Goal: Task Accomplishment & Management: Manage account settings

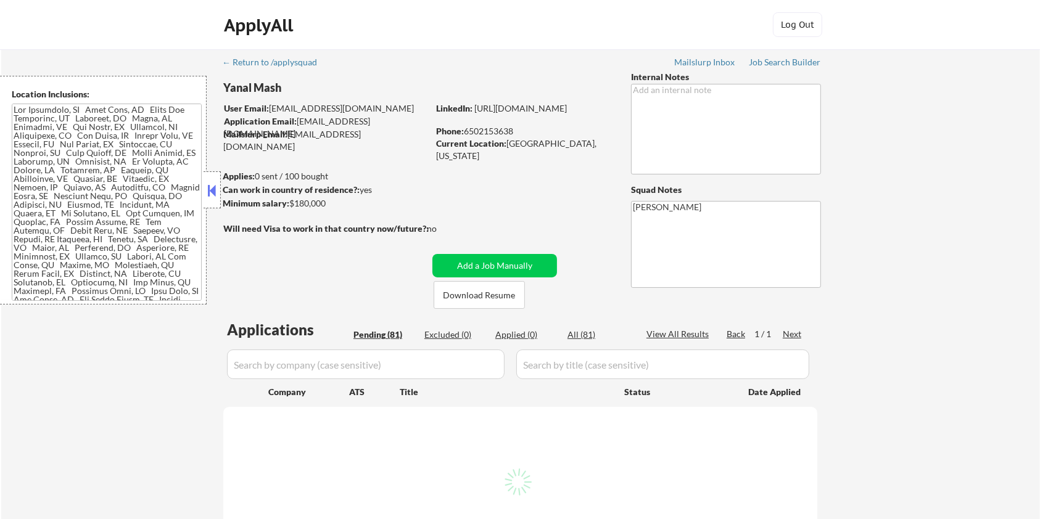
select select ""pending""
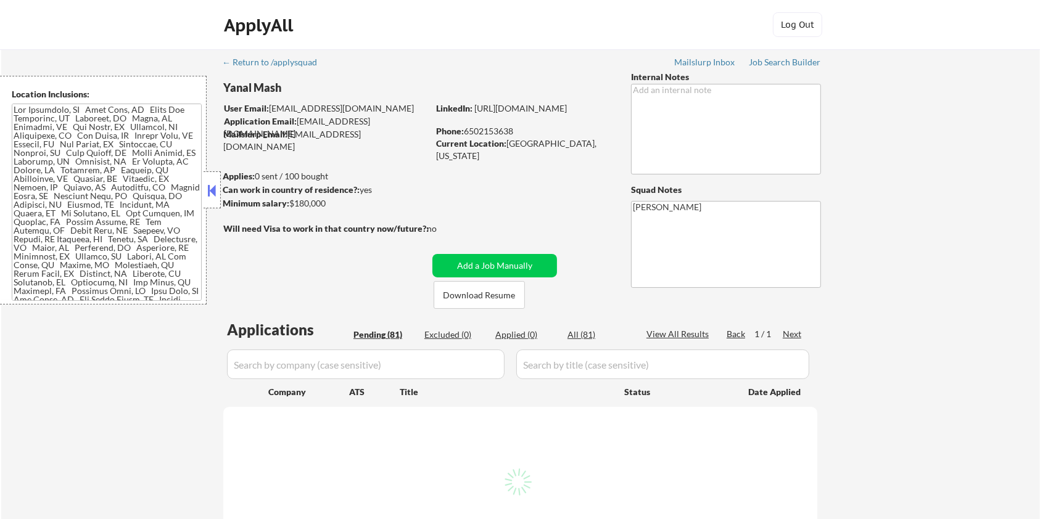
select select ""pending""
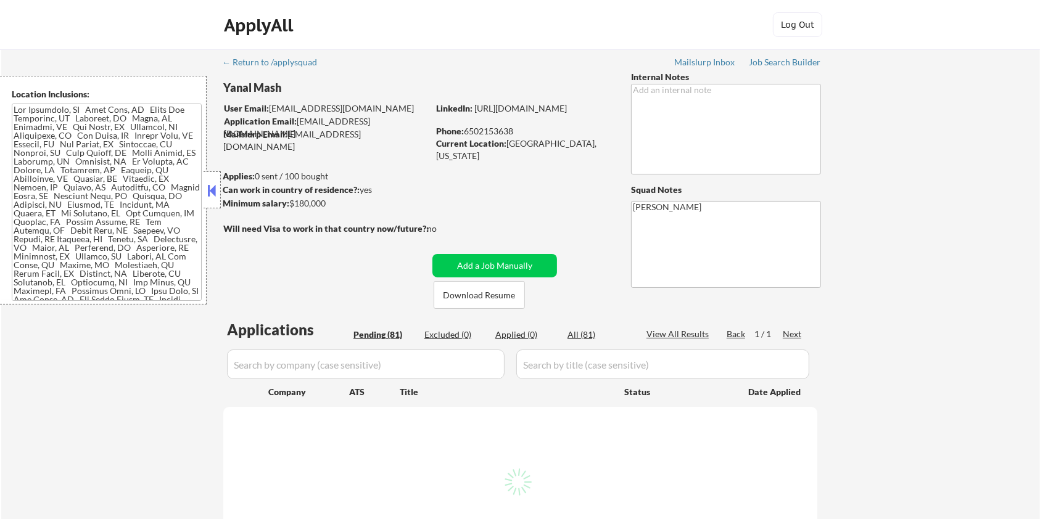
select select ""pending""
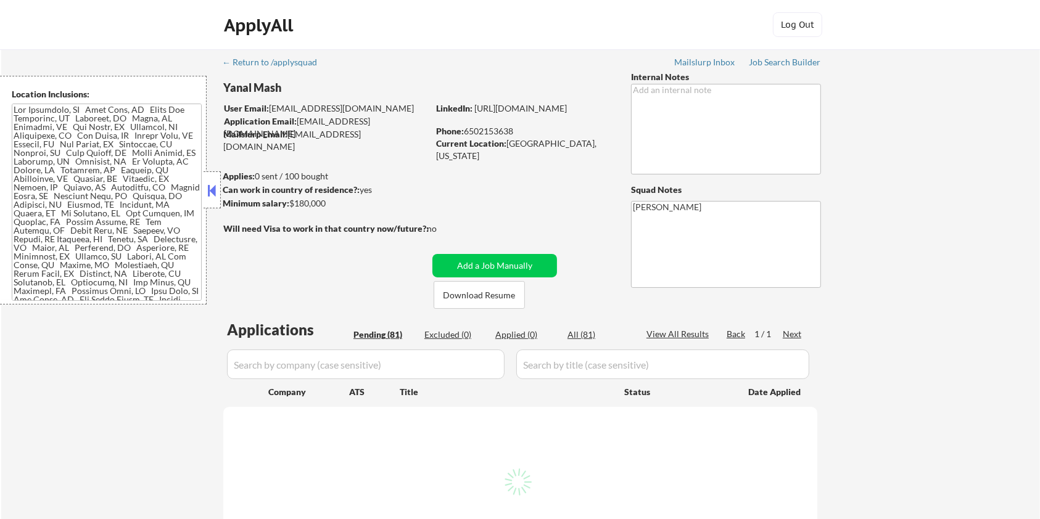
select select ""pending""
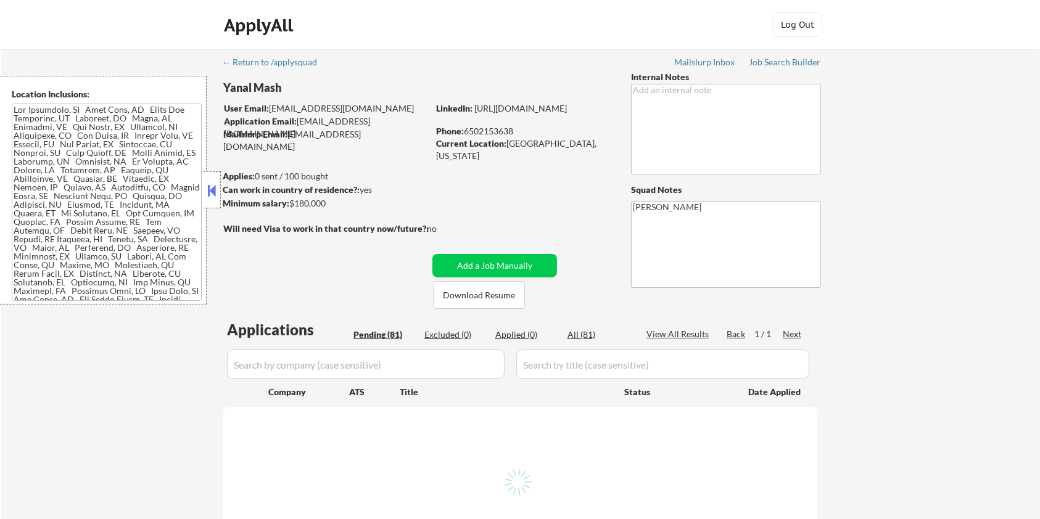
select select ""pending""
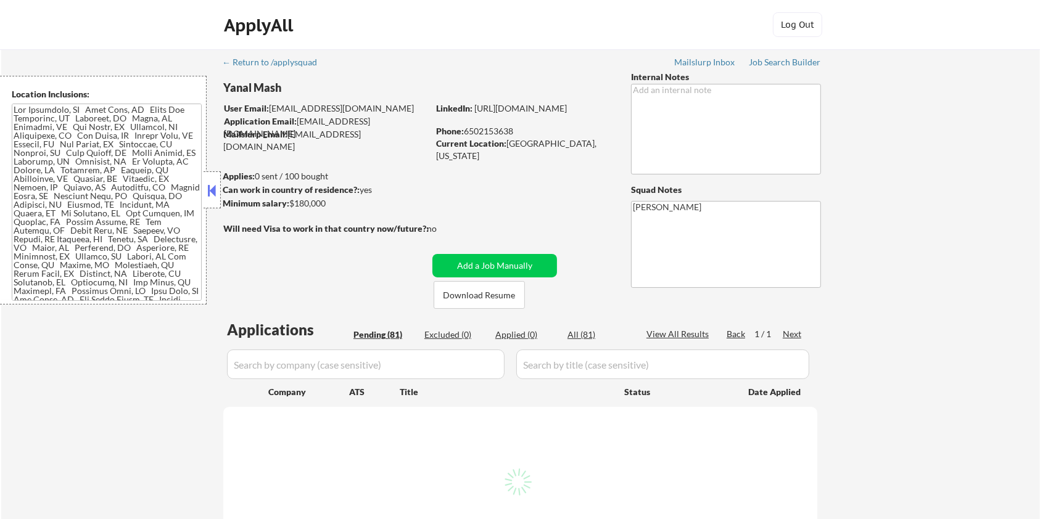
select select ""pending""
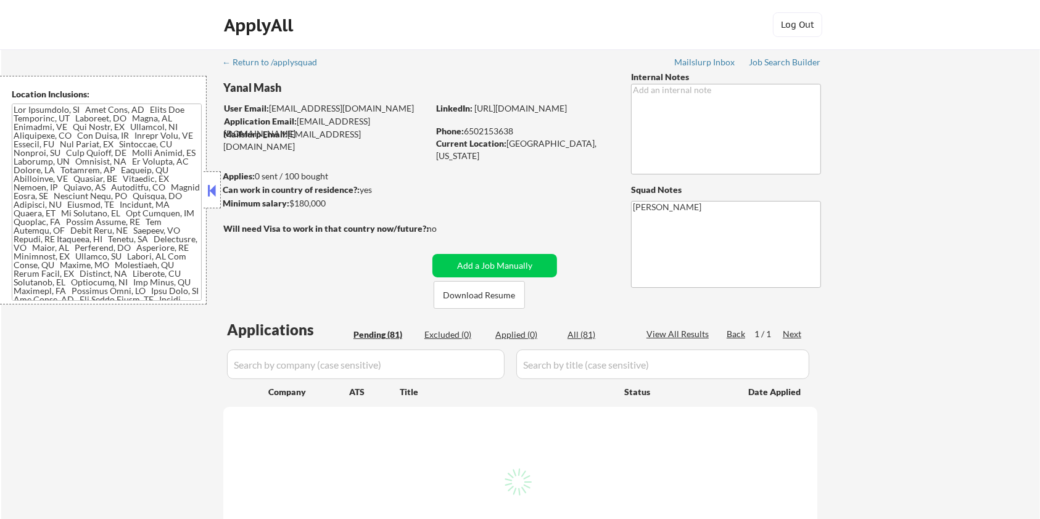
select select ""pending""
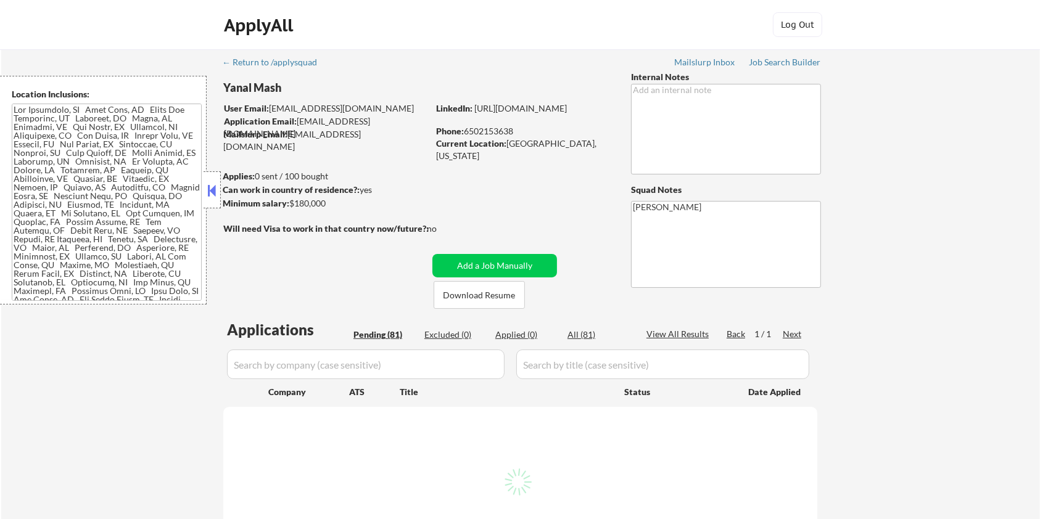
select select ""pending""
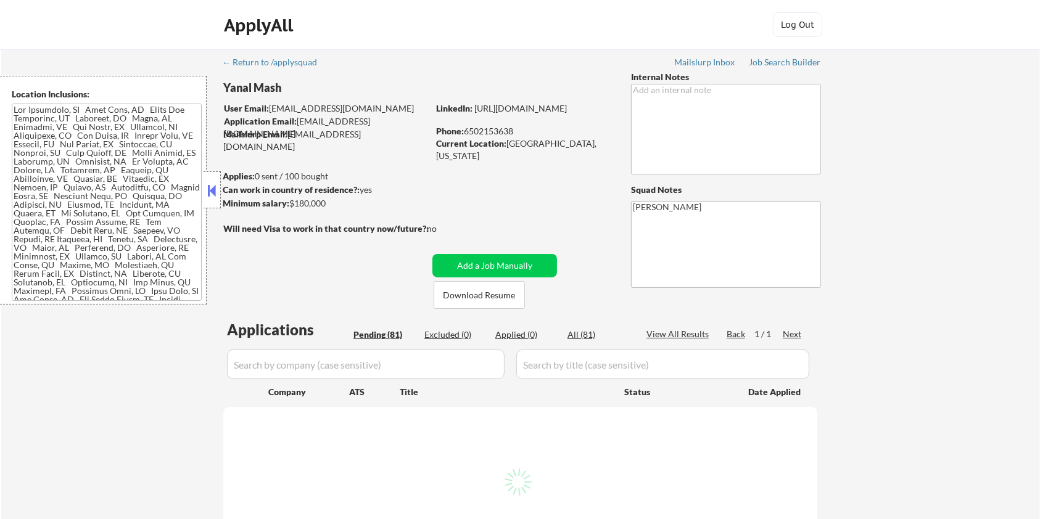
select select ""pending""
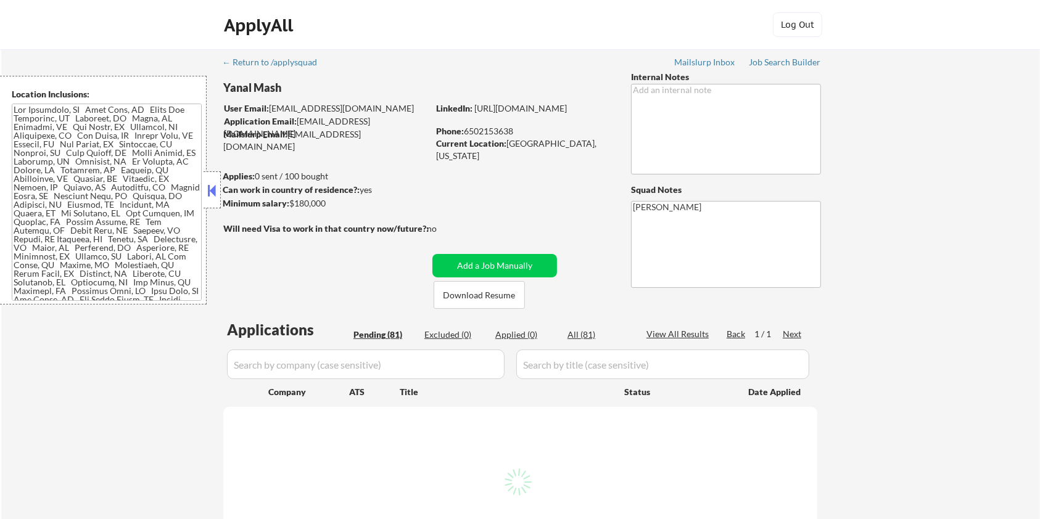
select select ""pending""
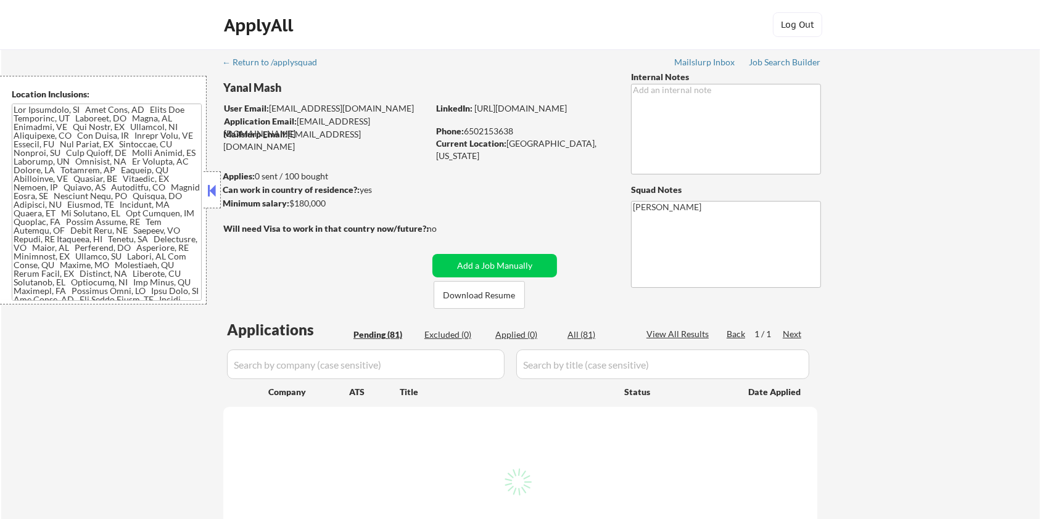
select select ""pending""
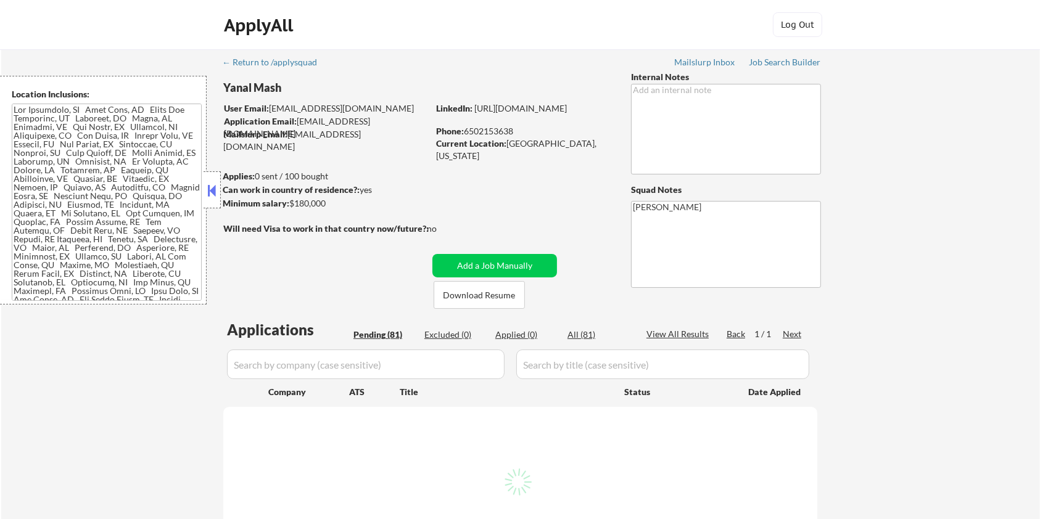
select select ""pending""
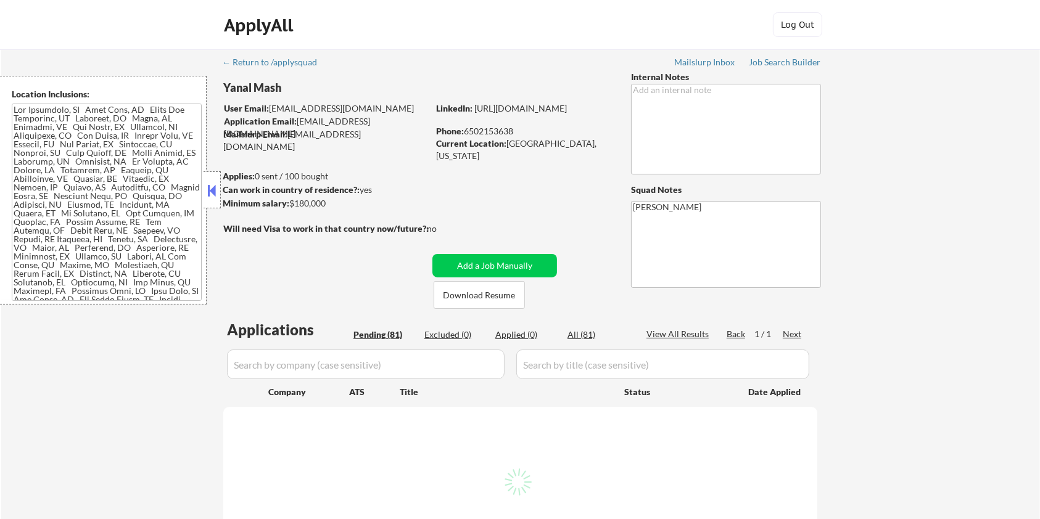
select select ""pending""
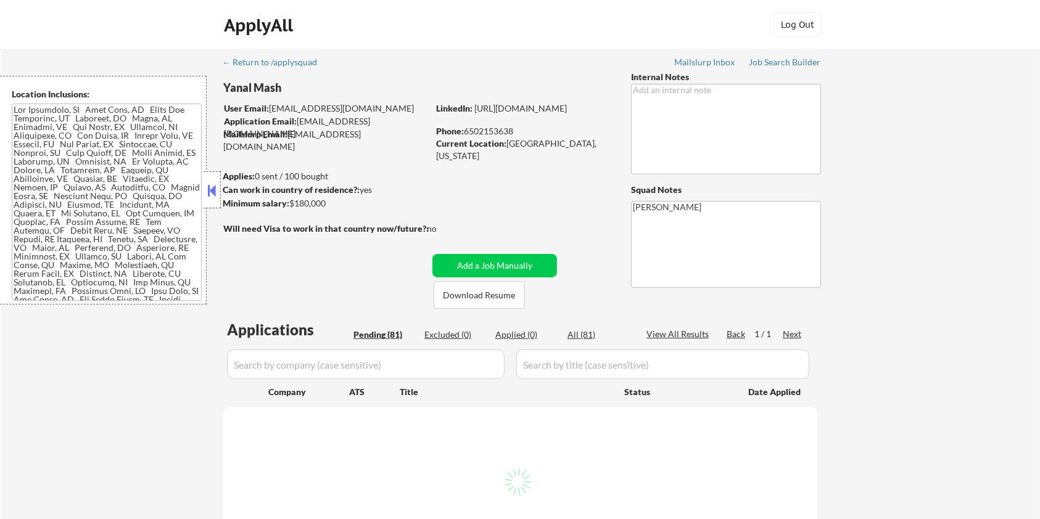
select select ""pending""
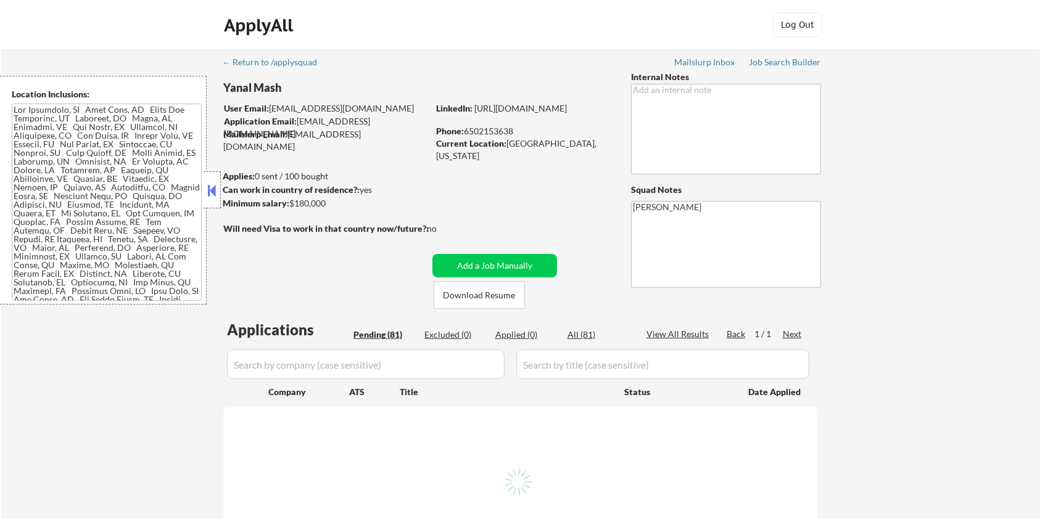
select select ""pending""
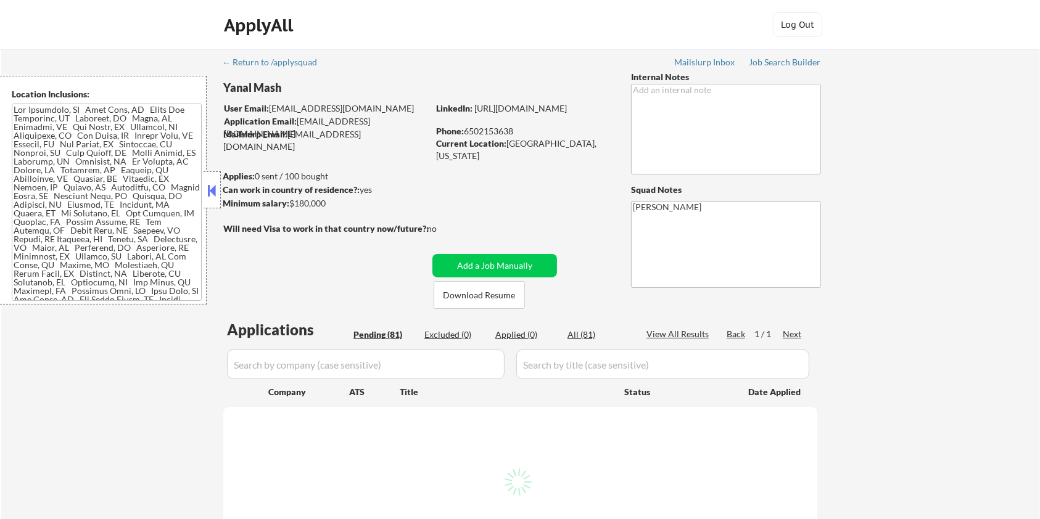
select select ""pending""
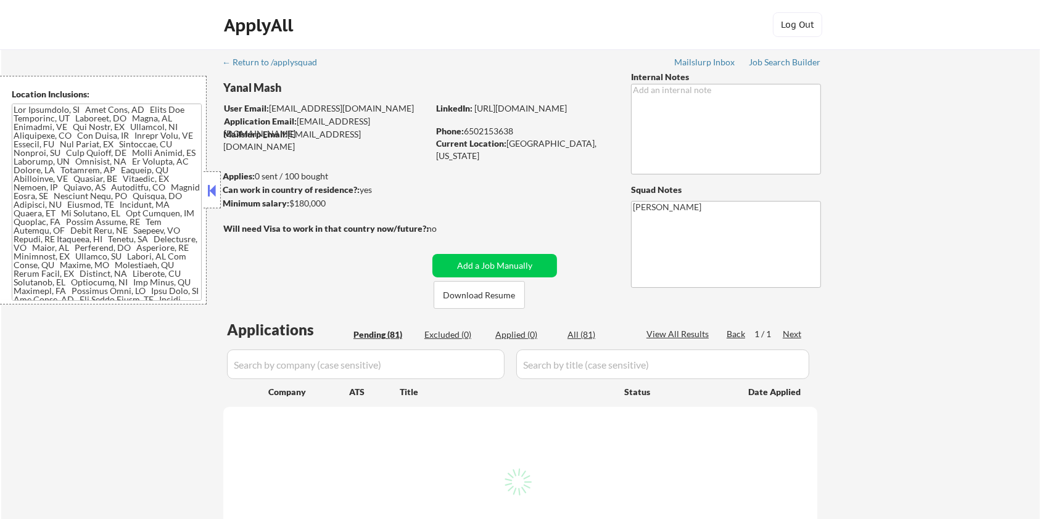
select select ""pending""
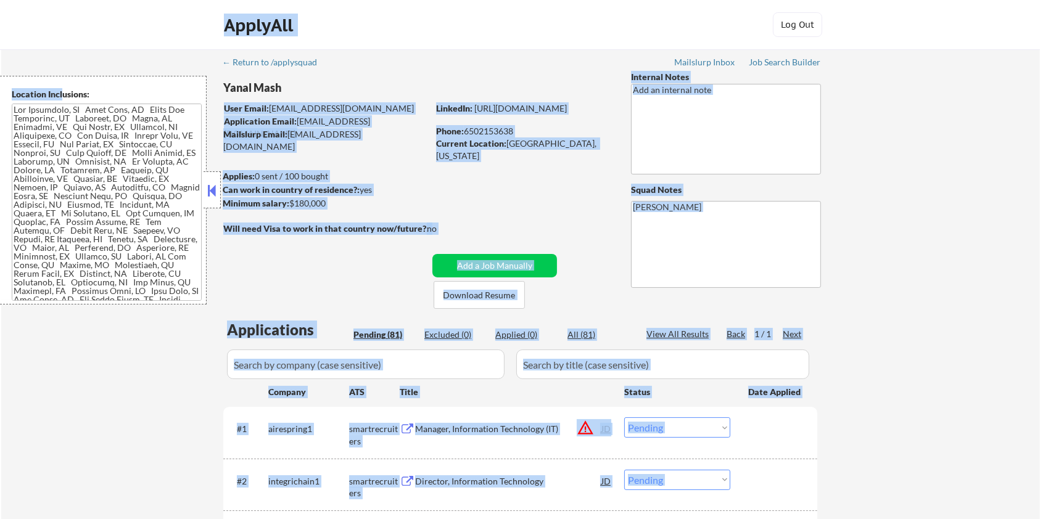
drag, startPoint x: 292, startPoint y: 86, endPoint x: 64, endPoint y: 96, distance: 229.1
click at [64, 96] on body "← Return to /applysquad Mailslurp Inbox Job Search Builder Yanal Mash User Emai…" at bounding box center [520, 259] width 1040 height 519
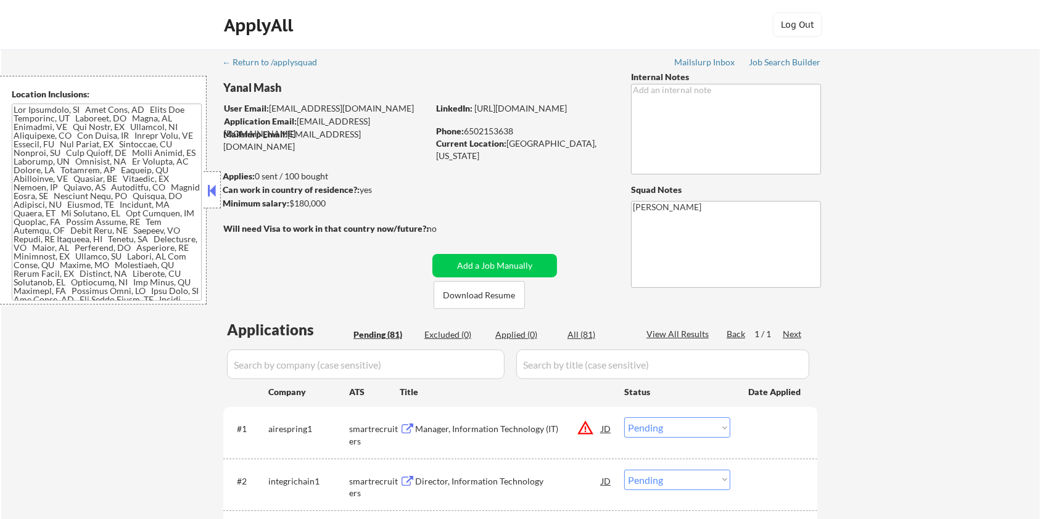
drag, startPoint x: 457, startPoint y: 119, endPoint x: 474, endPoint y: 110, distance: 19.6
click at [474, 110] on div "LinkedIn: https://www.linkedin.com/in/yanal-mash" at bounding box center [524, 108] width 176 height 12
copy link "[URL][DOMAIN_NAME]"
drag, startPoint x: 279, startPoint y: 86, endPoint x: 233, endPoint y: 78, distance: 47.0
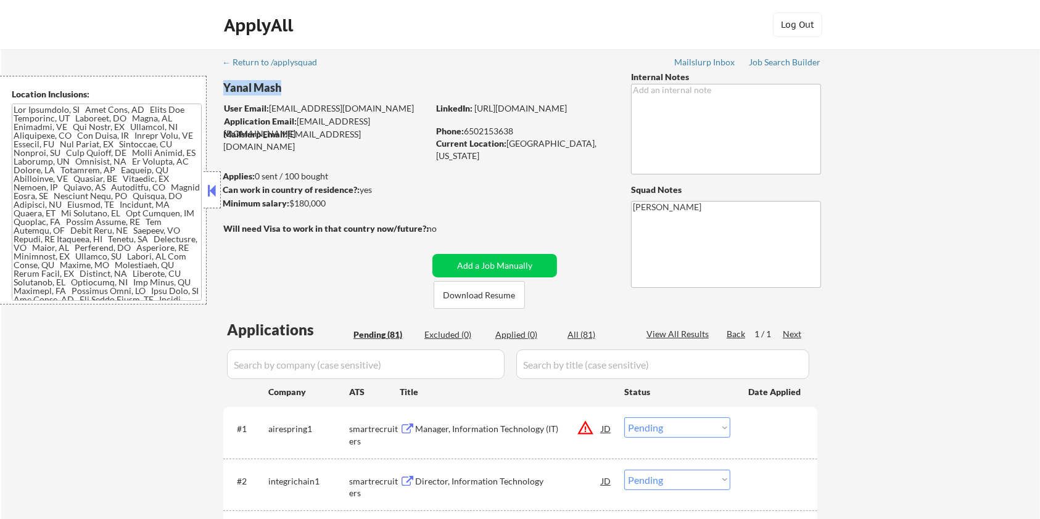
copy div "Yanal Mash"
drag, startPoint x: 507, startPoint y: 143, endPoint x: 588, endPoint y: 143, distance: 81.4
click at [588, 143] on div "Current Location: San Ramon, California" at bounding box center [523, 150] width 175 height 24
copy div "[GEOGRAPHIC_DATA], [US_STATE]"
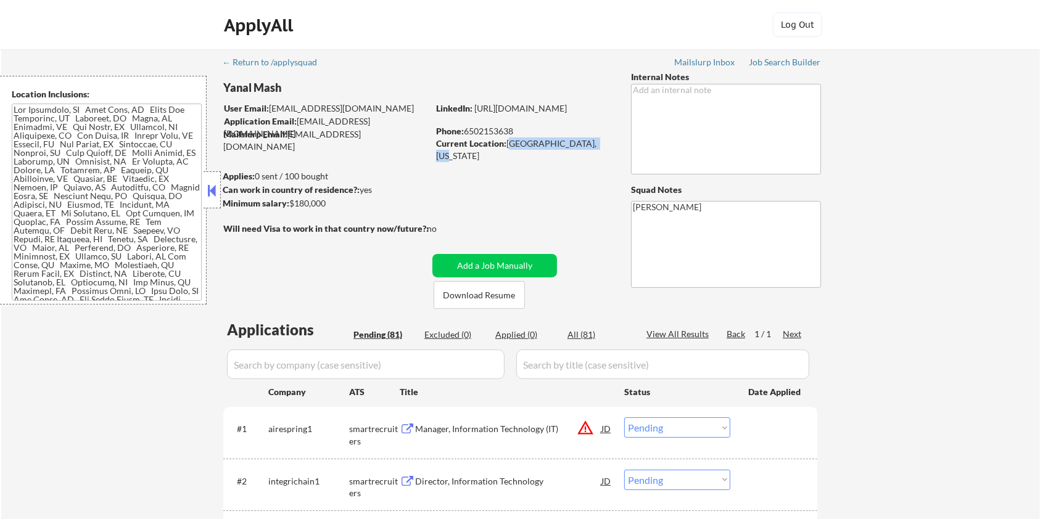
drag, startPoint x: 331, startPoint y: 205, endPoint x: 288, endPoint y: 201, distance: 42.7
click at [288, 201] on div "Minimum salary: $180,000" at bounding box center [325, 203] width 205 height 12
copy div "$180,000"
drag, startPoint x: 300, startPoint y: 88, endPoint x: 221, endPoint y: 86, distance: 79.0
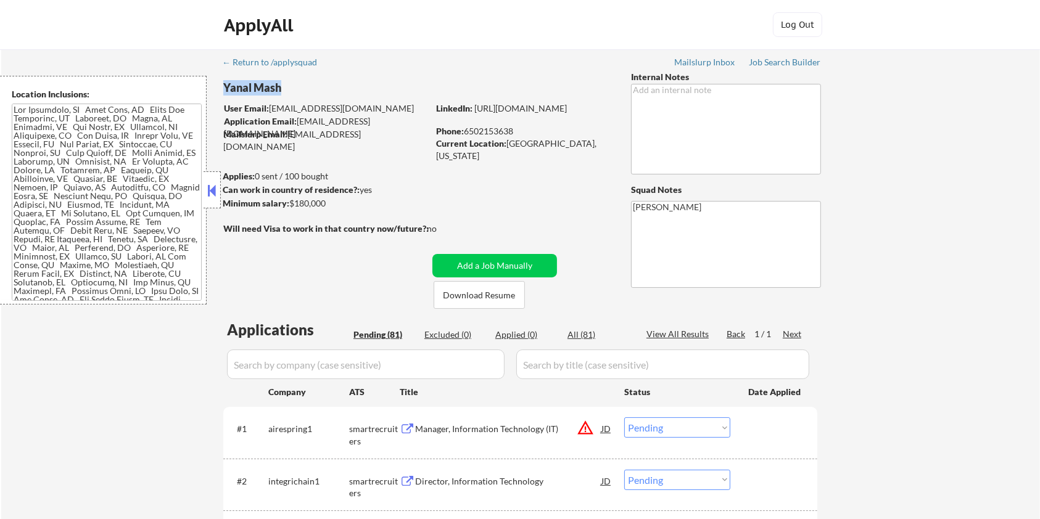
copy div "Yanal Mash"
click at [301, 89] on div "Yanal Mash" at bounding box center [350, 87] width 254 height 15
drag, startPoint x: 252, startPoint y: 81, endPoint x: 291, endPoint y: 90, distance: 39.2
click at [291, 90] on div "Yanal Mash" at bounding box center [350, 87] width 254 height 15
copy div "Mash"
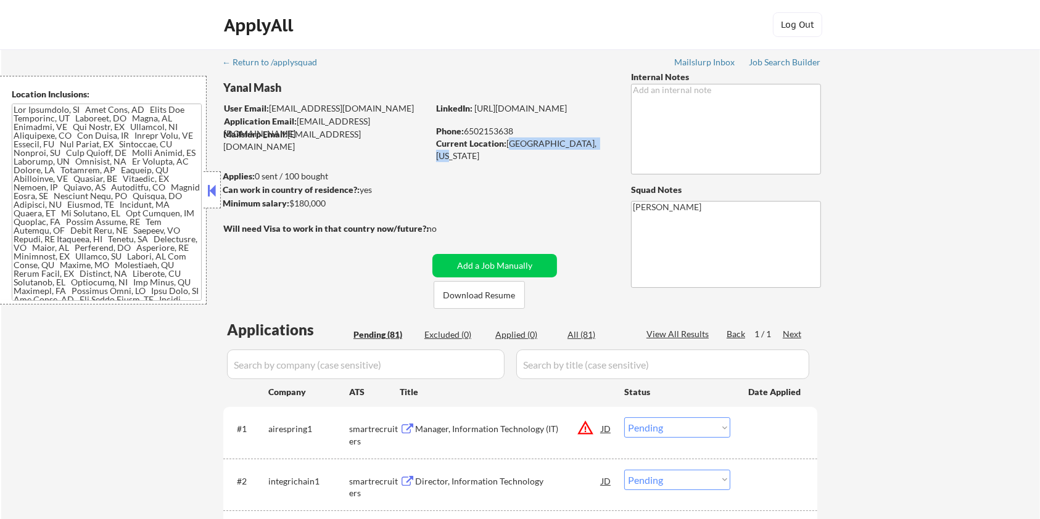
drag, startPoint x: 507, startPoint y: 141, endPoint x: 592, endPoint y: 145, distance: 84.6
click at [592, 145] on div "Current Location: San Ramon, California" at bounding box center [523, 150] width 175 height 24
copy div "[GEOGRAPHIC_DATA], [US_STATE]"
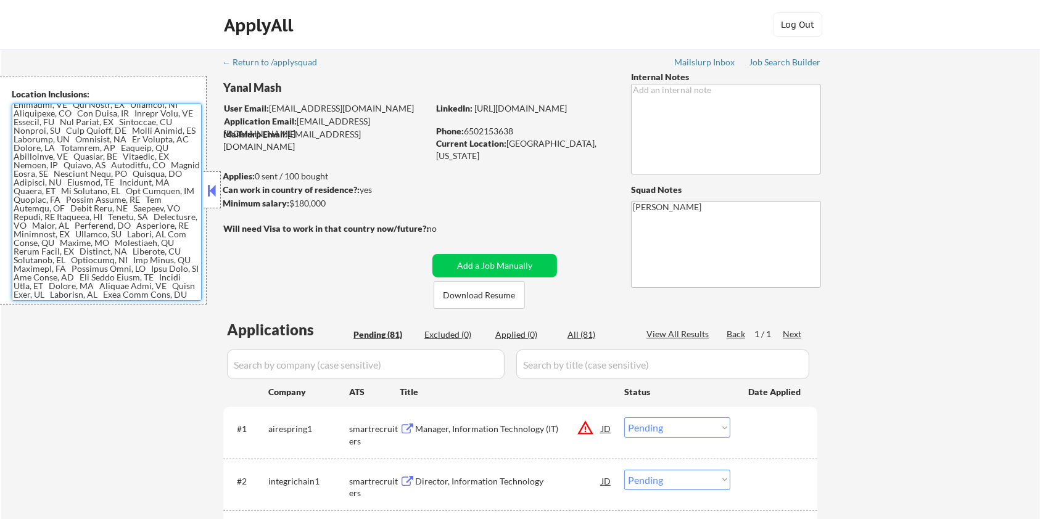
scroll to position [30, 0]
drag, startPoint x: 14, startPoint y: 109, endPoint x: 192, endPoint y: 294, distance: 257.4
click at [192, 294] on textarea at bounding box center [107, 202] width 190 height 197
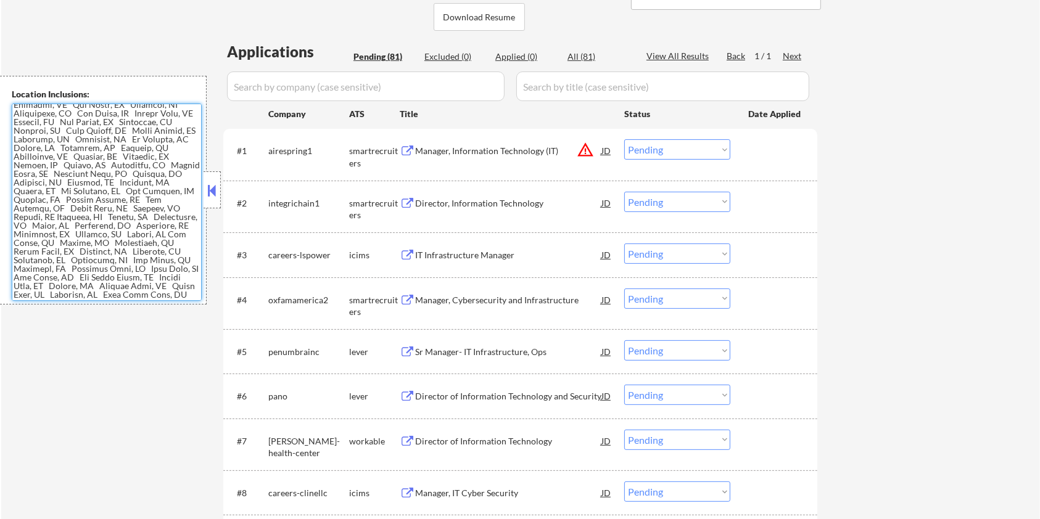
scroll to position [329, 0]
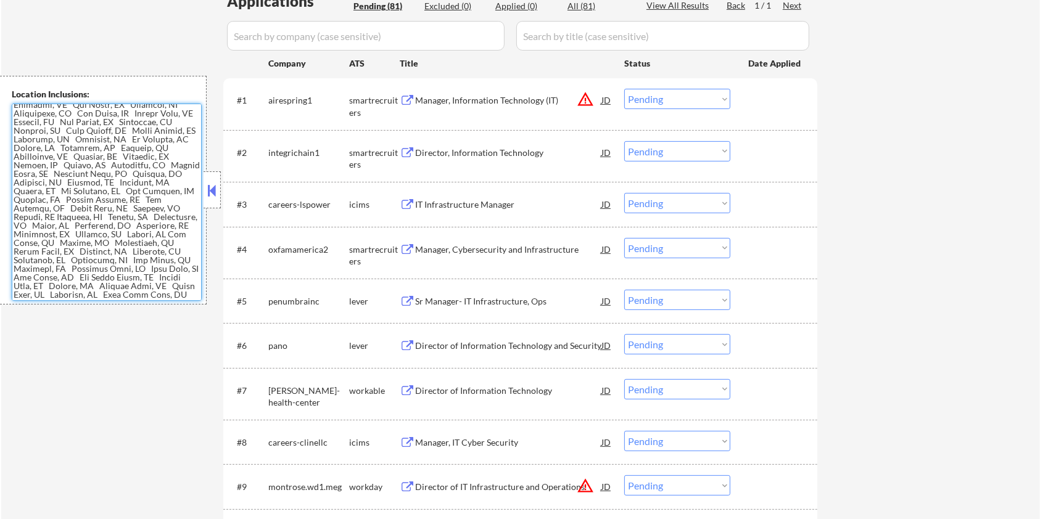
click at [434, 301] on div "Sr Manager- IT Infrastructure, Ops" at bounding box center [508, 301] width 186 height 12
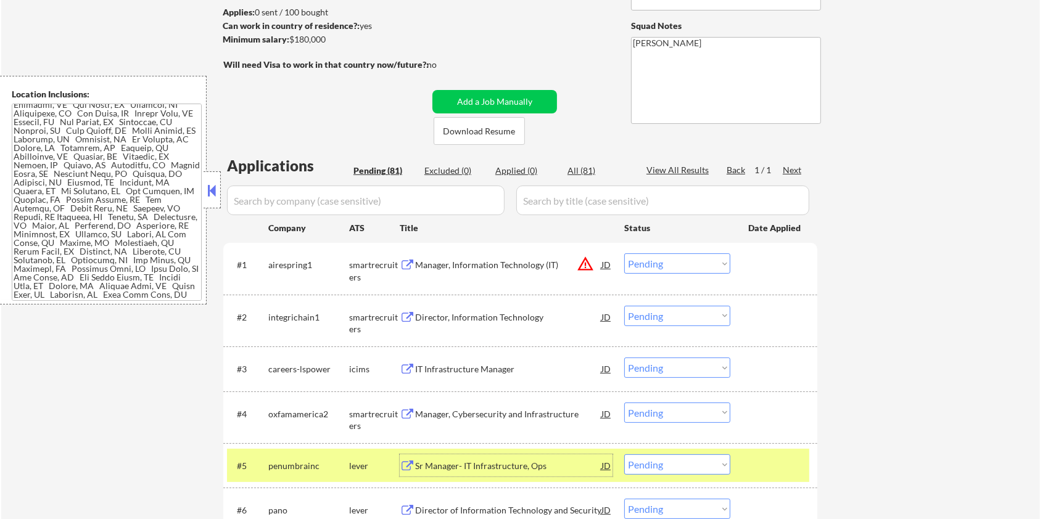
scroll to position [0, 0]
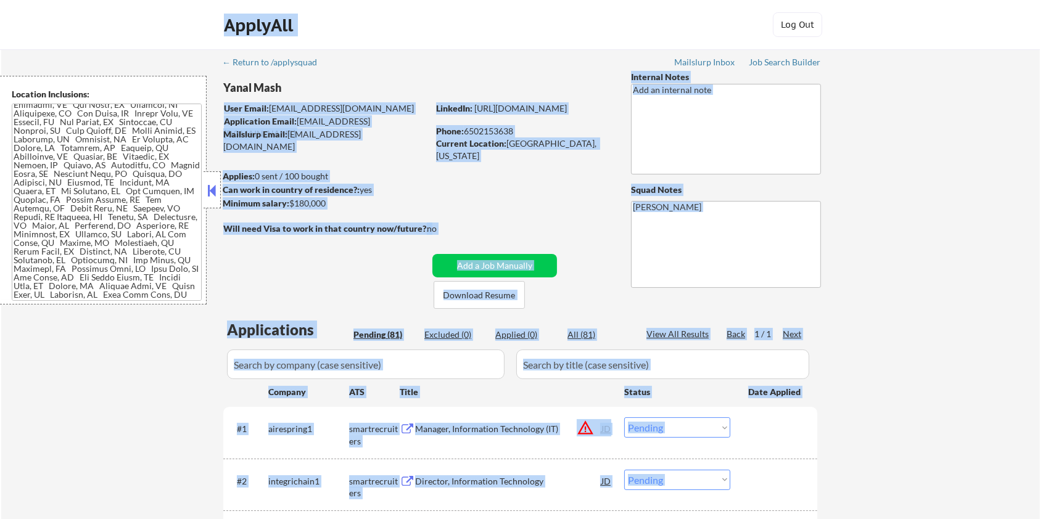
drag, startPoint x: 296, startPoint y: 86, endPoint x: 220, endPoint y: 85, distance: 76.5
click at [220, 85] on body "← Return to /applysquad Mailslurp Inbox Job Search Builder Yanal Mash User Emai…" at bounding box center [520, 259] width 1040 height 519
click at [287, 91] on div "Yanal Mash" at bounding box center [350, 87] width 254 height 15
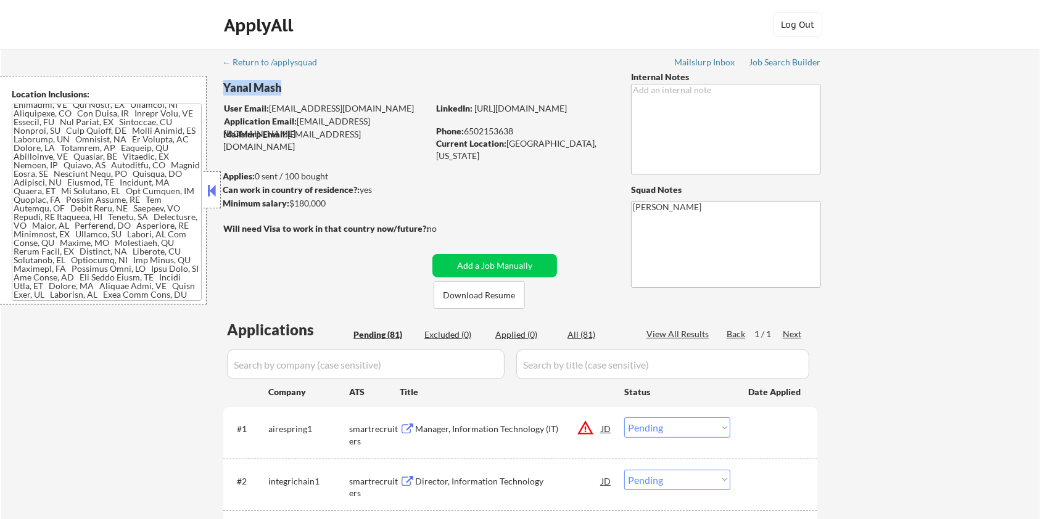
drag, startPoint x: 287, startPoint y: 86, endPoint x: 263, endPoint y: 102, distance: 28.9
click at [223, 85] on div "Yanal Mash" at bounding box center [350, 87] width 254 height 15
copy div "Yanal Mash"
select select ""pending""
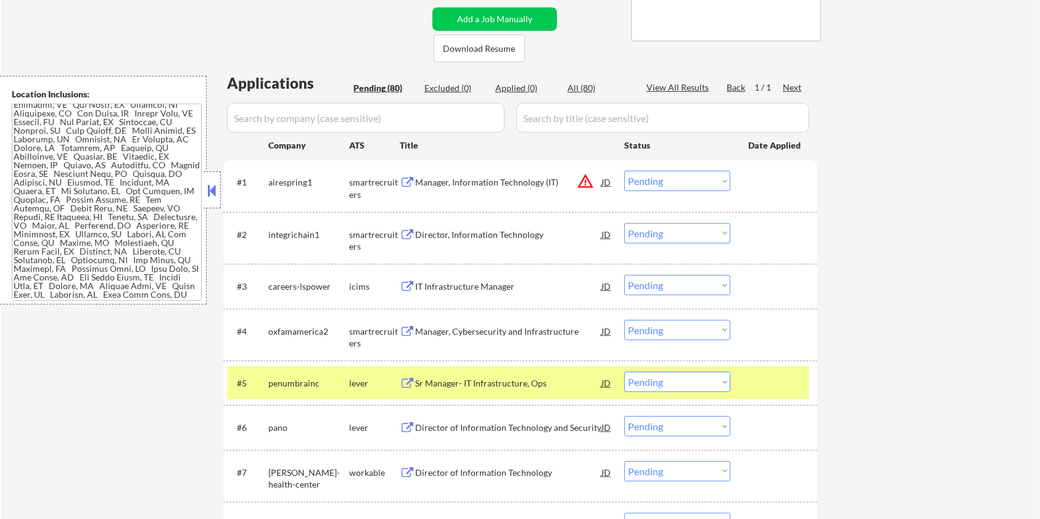
scroll to position [411, 0]
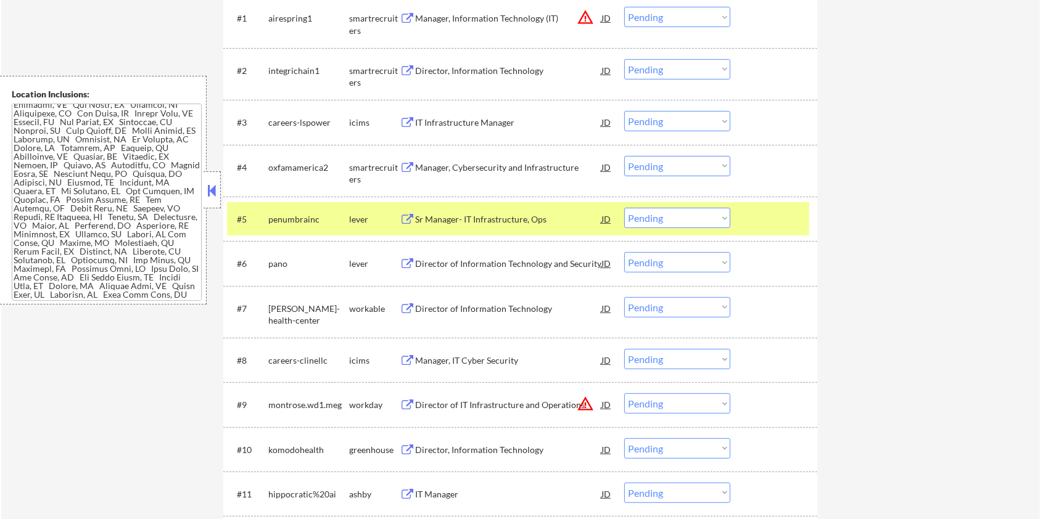
click at [659, 219] on select "Choose an option... Pending Applied Excluded (Questions) Excluded (Expired) Exc…" at bounding box center [677, 218] width 106 height 20
click at [624, 208] on select "Choose an option... Pending Applied Excluded (Questions) Excluded (Expired) Exc…" at bounding box center [677, 218] width 106 height 20
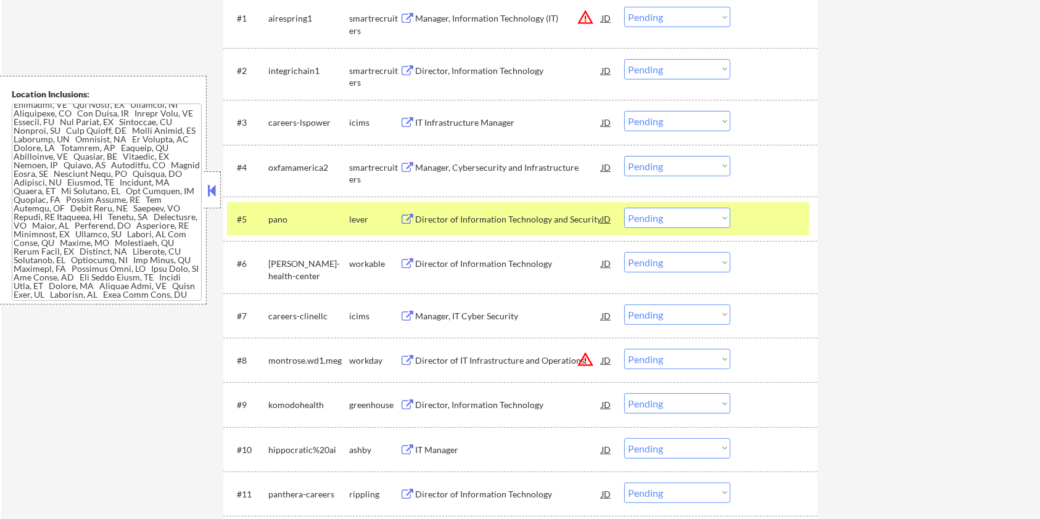
click at [463, 213] on div "Director of Information Technology and Security" at bounding box center [508, 219] width 186 height 12
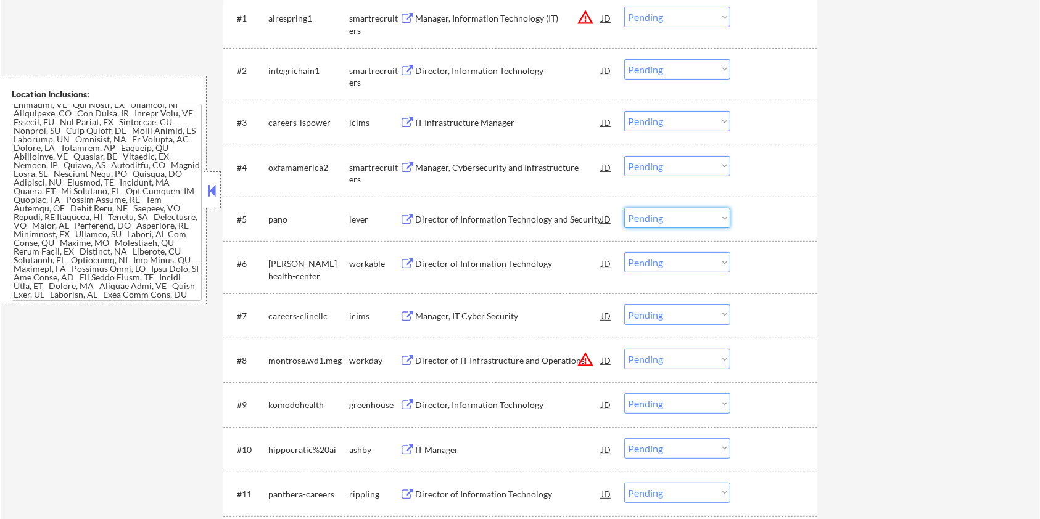
click at [671, 221] on select "Choose an option... Pending Applied Excluded (Questions) Excluded (Expired) Exc…" at bounding box center [677, 218] width 106 height 20
select select ""applied""
click at [624, 208] on select "Choose an option... Pending Applied Excluded (Questions) Excluded (Expired) Exc…" at bounding box center [677, 218] width 106 height 20
click at [668, 214] on select "Choose an option... Pending Applied Excluded (Questions) Excluded (Expired) Exc…" at bounding box center [677, 218] width 106 height 20
click at [624, 208] on select "Choose an option... Pending Applied Excluded (Questions) Excluded (Expired) Exc…" at bounding box center [677, 218] width 106 height 20
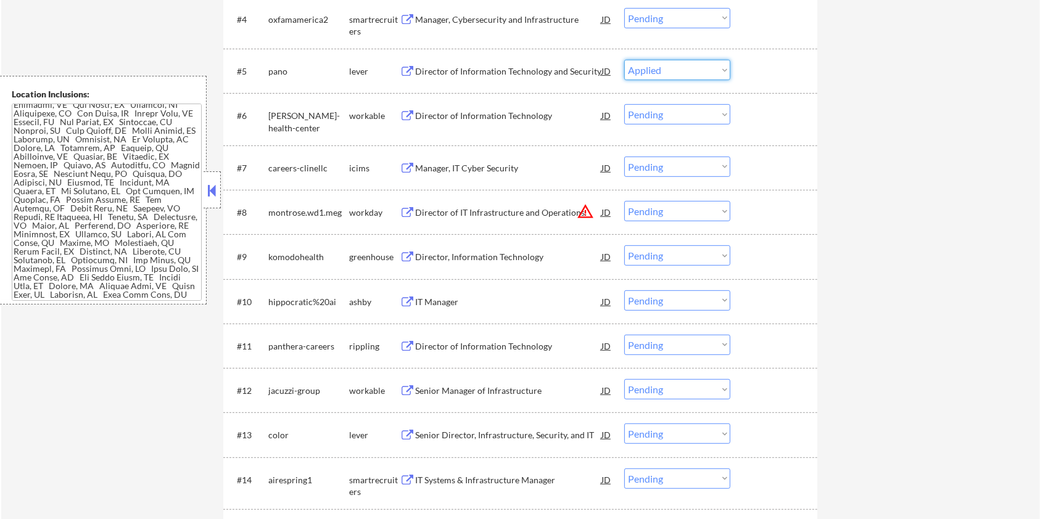
scroll to position [576, 0]
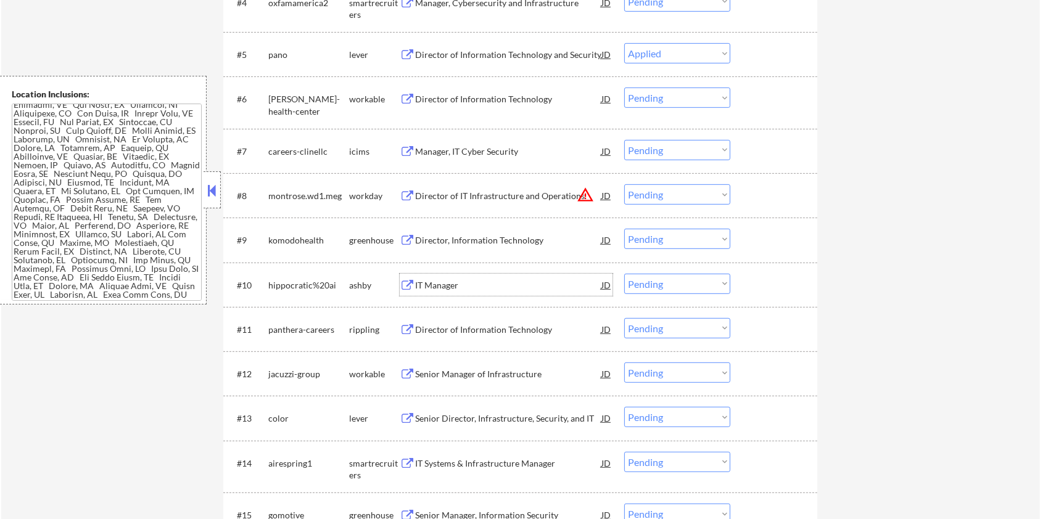
click at [429, 284] on div "IT Manager" at bounding box center [508, 285] width 186 height 12
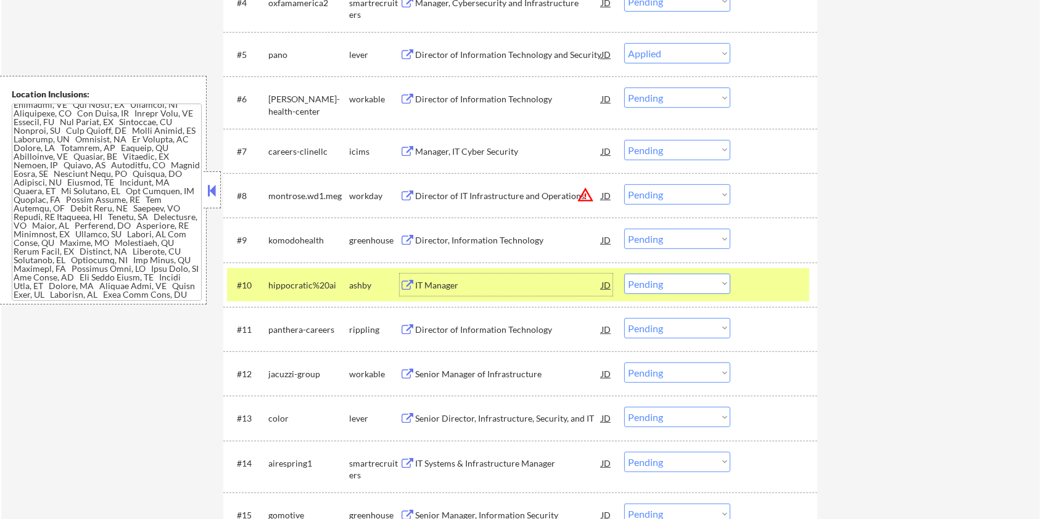
click at [516, 282] on div "IT Manager" at bounding box center [508, 285] width 186 height 12
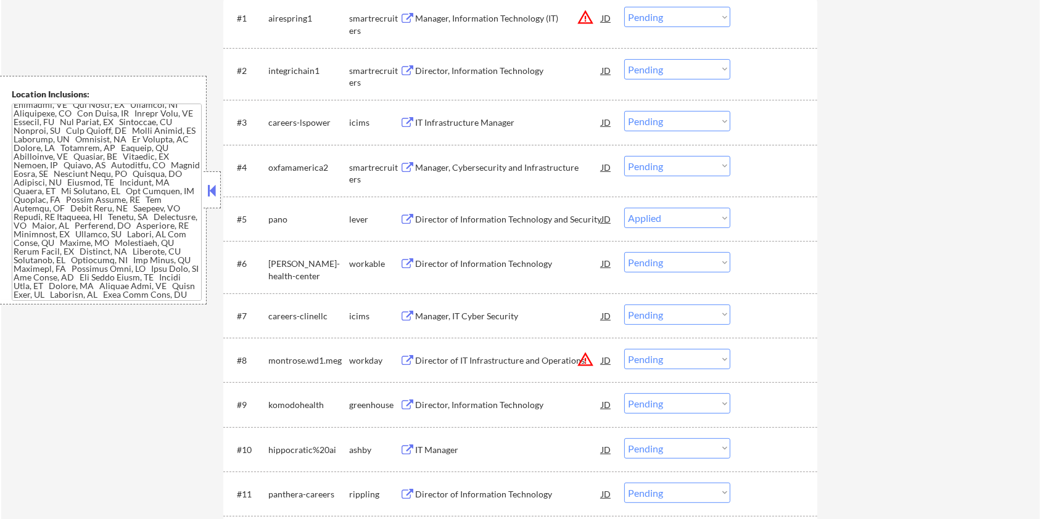
scroll to position [493, 0]
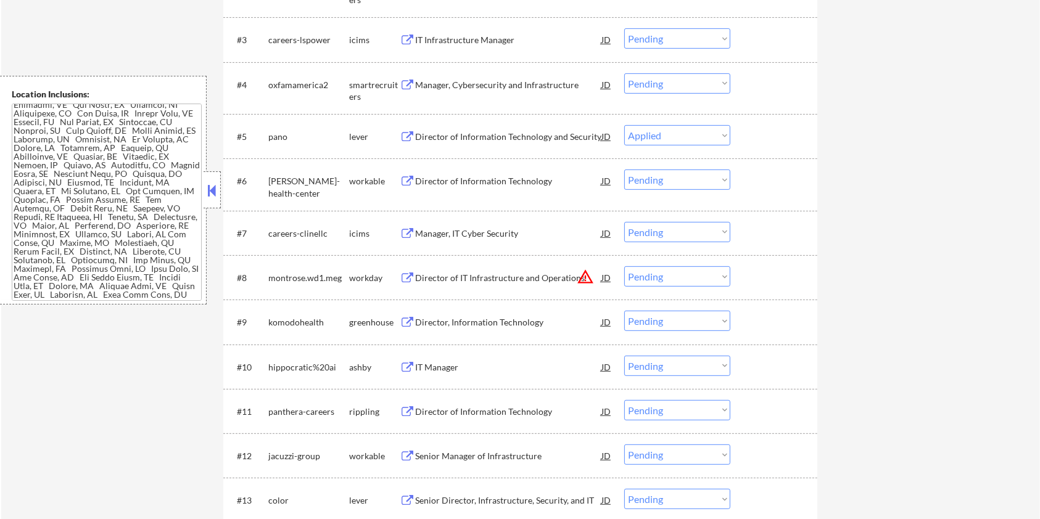
click at [671, 368] on select "Choose an option... Pending Applied Excluded (Questions) Excluded (Expired) Exc…" at bounding box center [677, 366] width 106 height 20
click at [624, 356] on select "Choose an option... Pending Applied Excluded (Questions) Excluded (Expired) Exc…" at bounding box center [677, 366] width 106 height 20
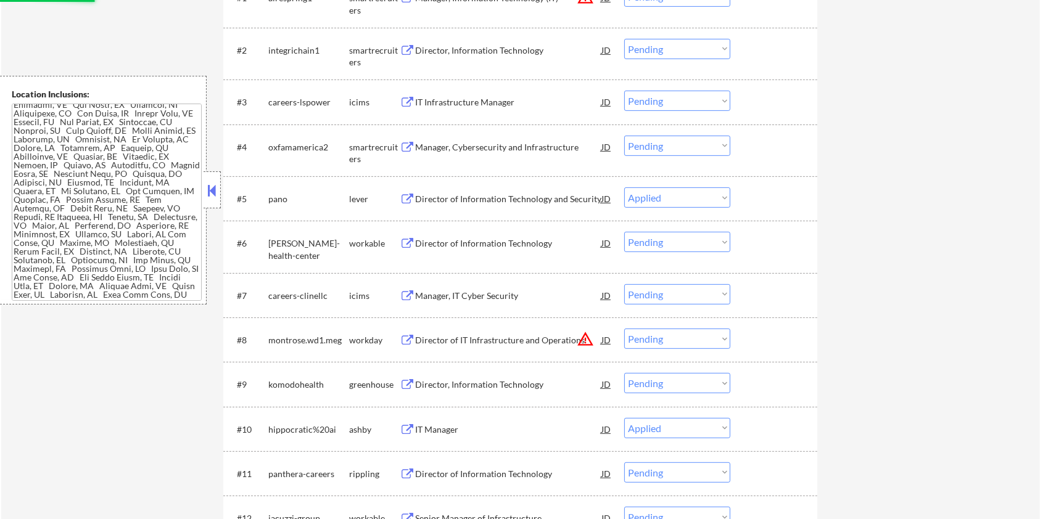
scroll to position [411, 0]
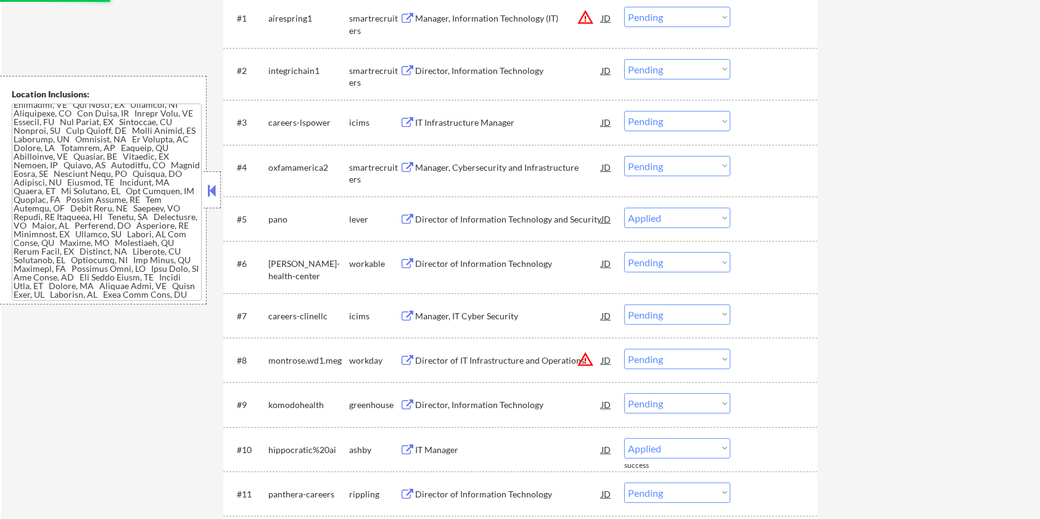
select select ""pending""
click at [524, 215] on div "Director of Information Technology and Security" at bounding box center [508, 219] width 186 height 12
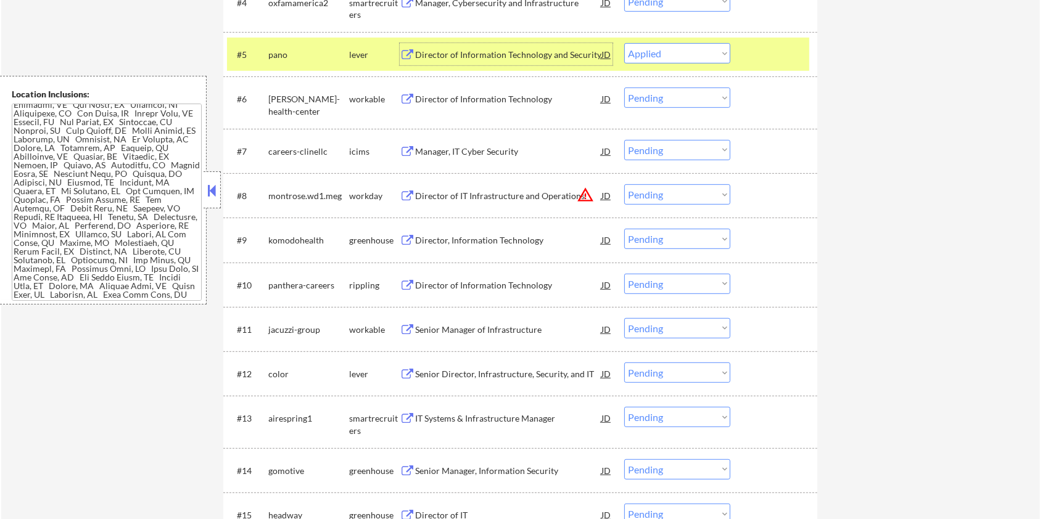
scroll to position [658, 0]
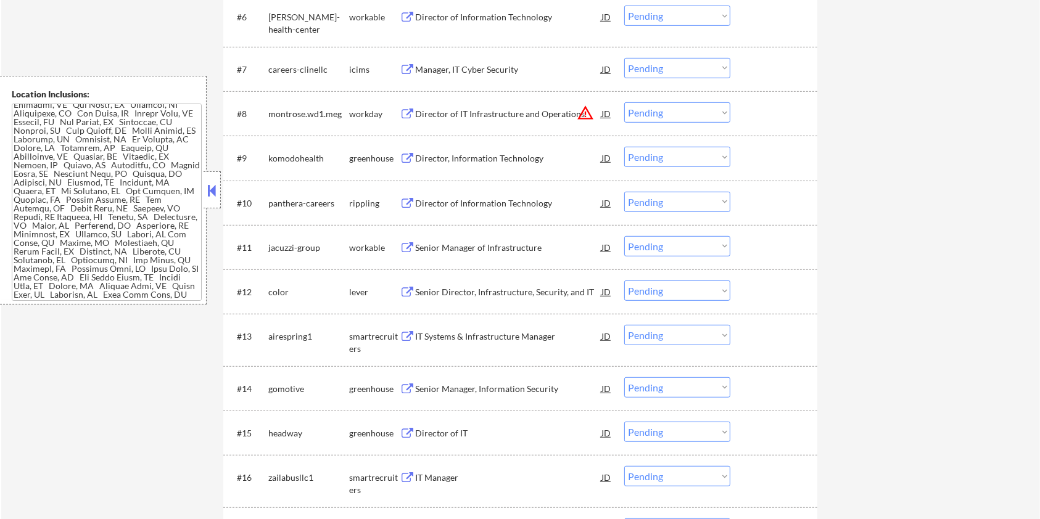
click at [458, 290] on div "Senior Director, Infrastructure, Security, and IT" at bounding box center [508, 292] width 186 height 12
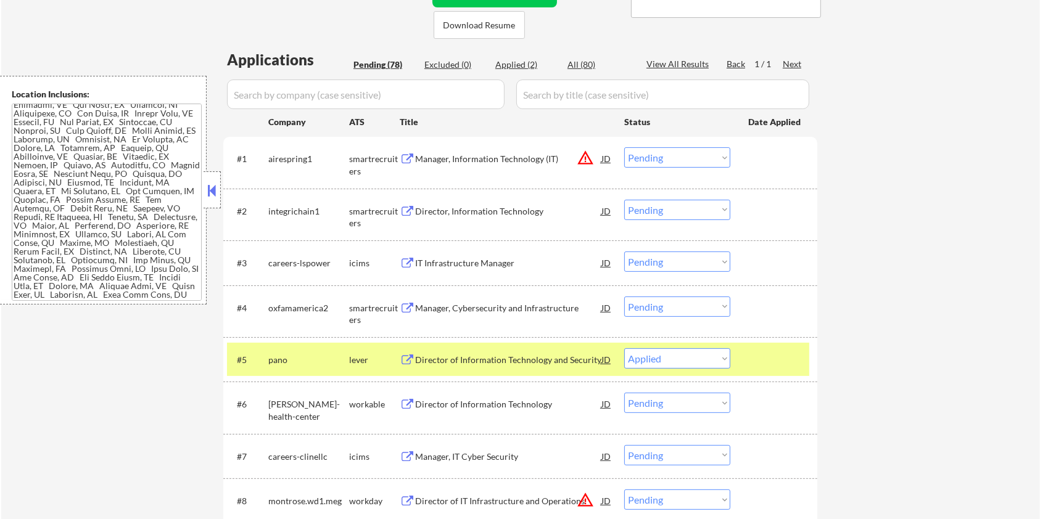
scroll to position [411, 0]
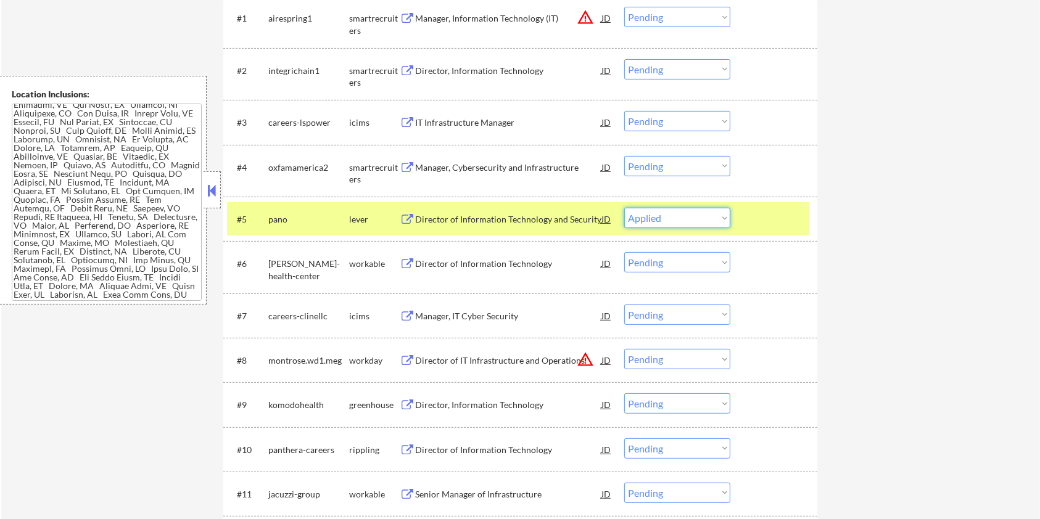
click at [695, 215] on select "Choose an option... Pending Applied Excluded (Questions) Excluded (Expired) Exc…" at bounding box center [677, 218] width 106 height 20
click at [624, 208] on select "Choose an option... Pending Applied Excluded (Questions) Excluded (Expired) Exc…" at bounding box center [677, 218] width 106 height 20
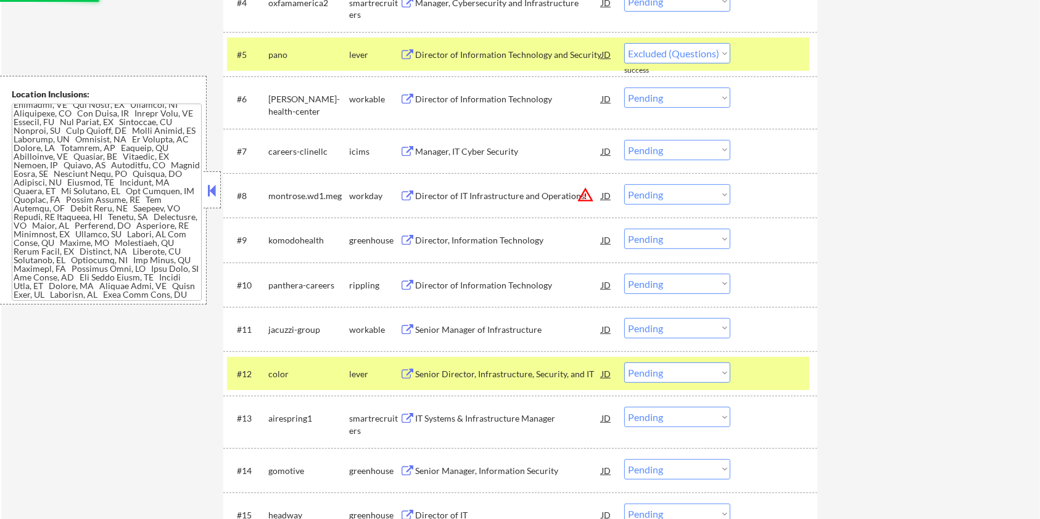
select select ""pending""
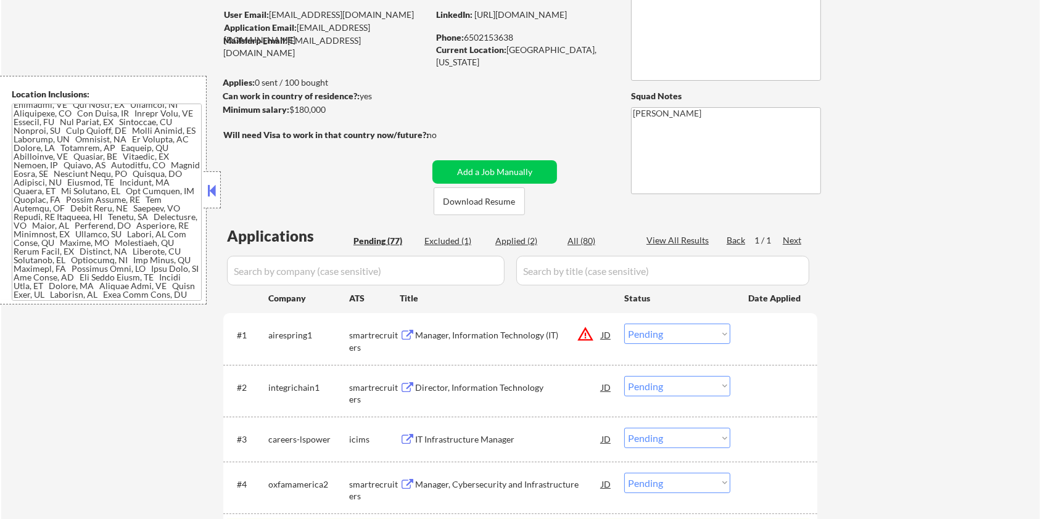
scroll to position [0, 0]
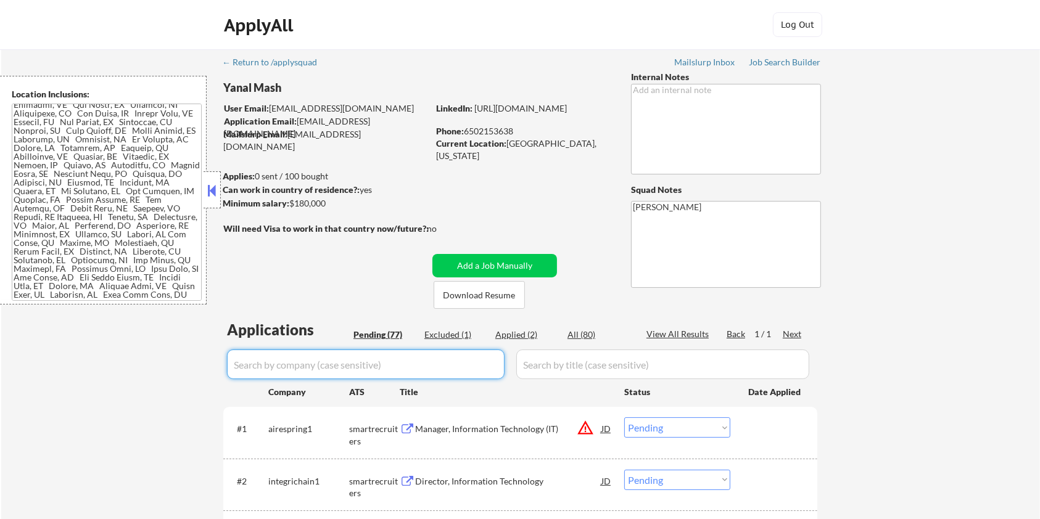
click at [312, 365] on input "input" at bounding box center [366, 365] width 278 height 30
type input "color"
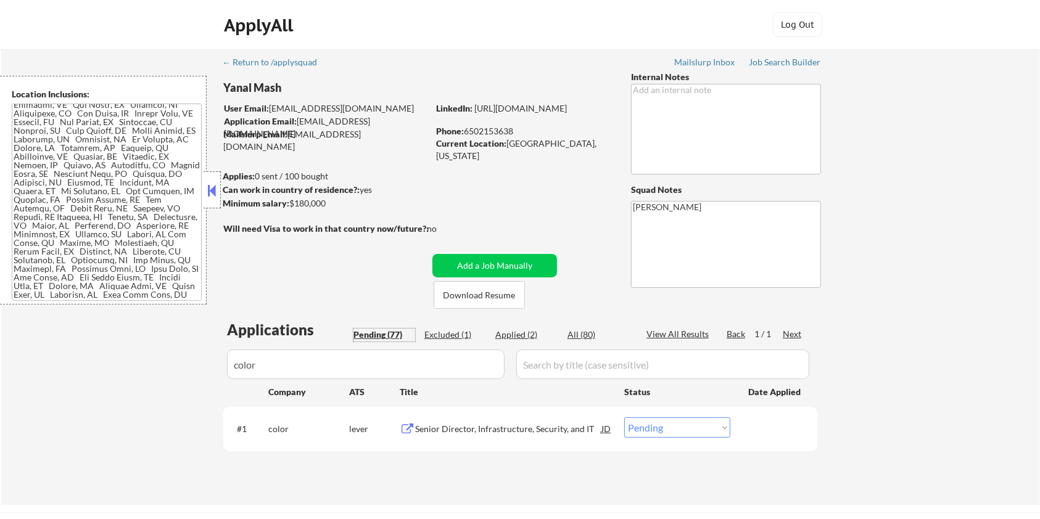
click at [469, 425] on div "Senior Director, Infrastructure, Security, and IT" at bounding box center [508, 429] width 186 height 12
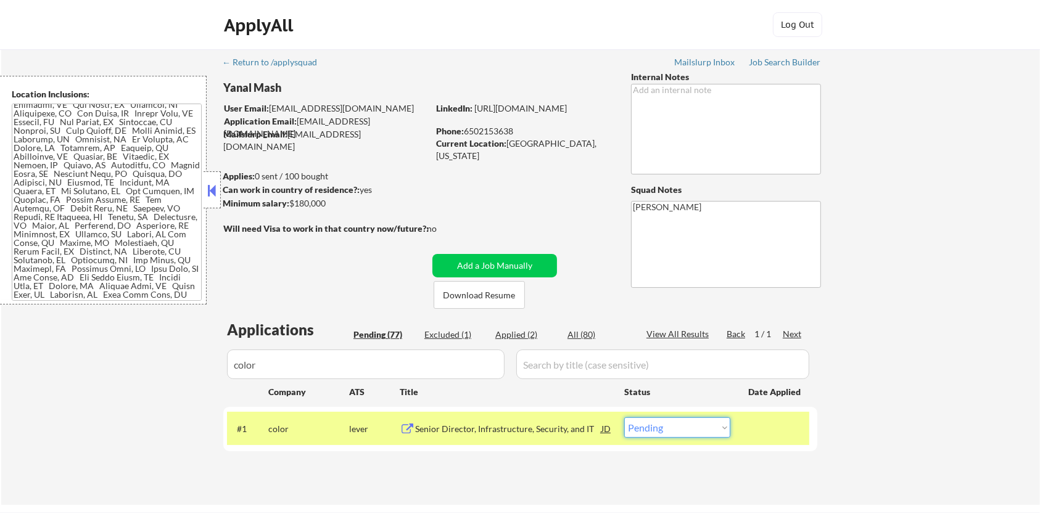
click at [716, 432] on select "Choose an option... Pending Applied Excluded (Questions) Excluded (Expired) Exc…" at bounding box center [677, 428] width 106 height 20
select select ""excluded""
click at [624, 418] on select "Choose an option... Pending Applied Excluded (Questions) Excluded (Expired) Exc…" at bounding box center [677, 428] width 106 height 20
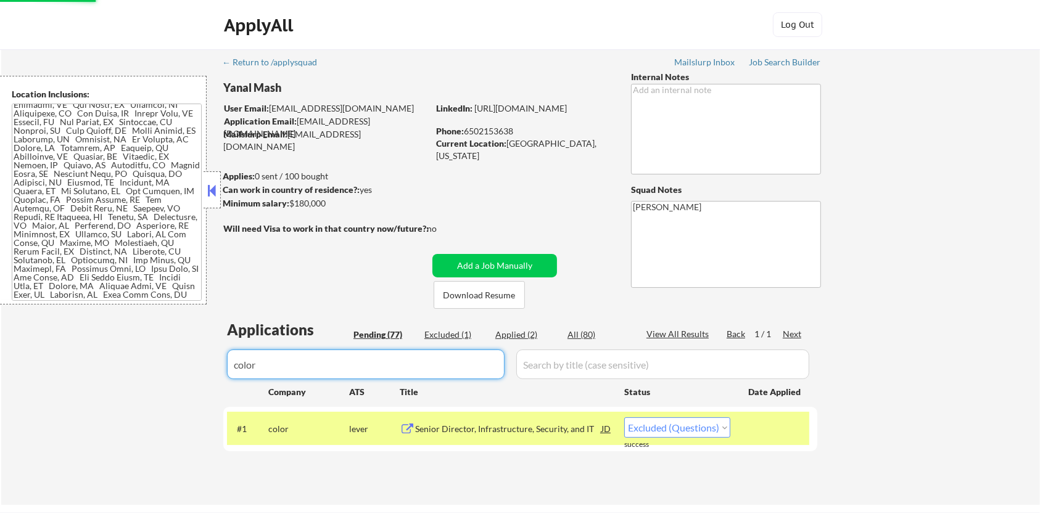
drag, startPoint x: 399, startPoint y: 360, endPoint x: 210, endPoint y: 358, distance: 189.4
click at [210, 358] on div "← Return to /applysquad Mailslurp Inbox Job Search Builder Yanal Mash User Emai…" at bounding box center [520, 277] width 1039 height 456
select select ""excluded""
select select ""pending""
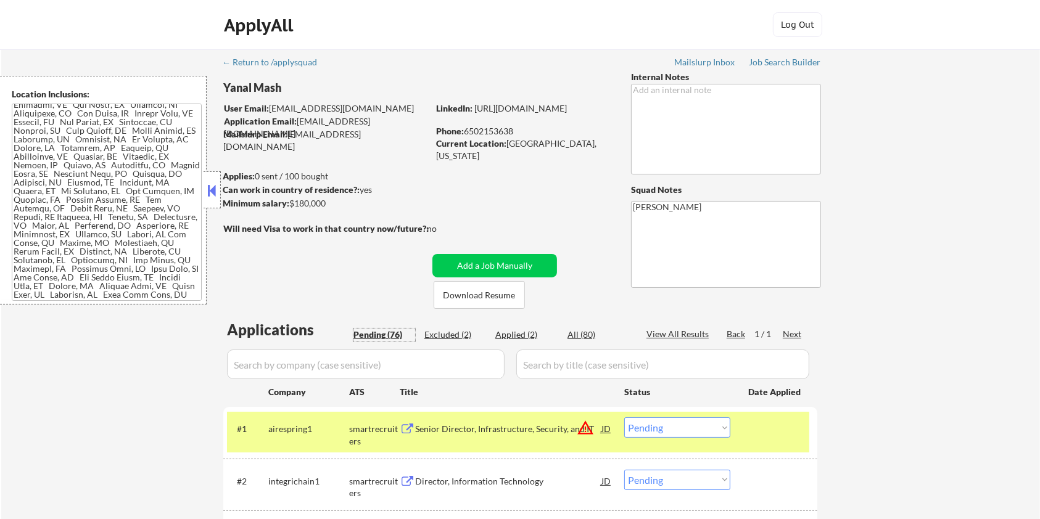
click at [377, 331] on div "Pending (76)" at bounding box center [384, 335] width 62 height 12
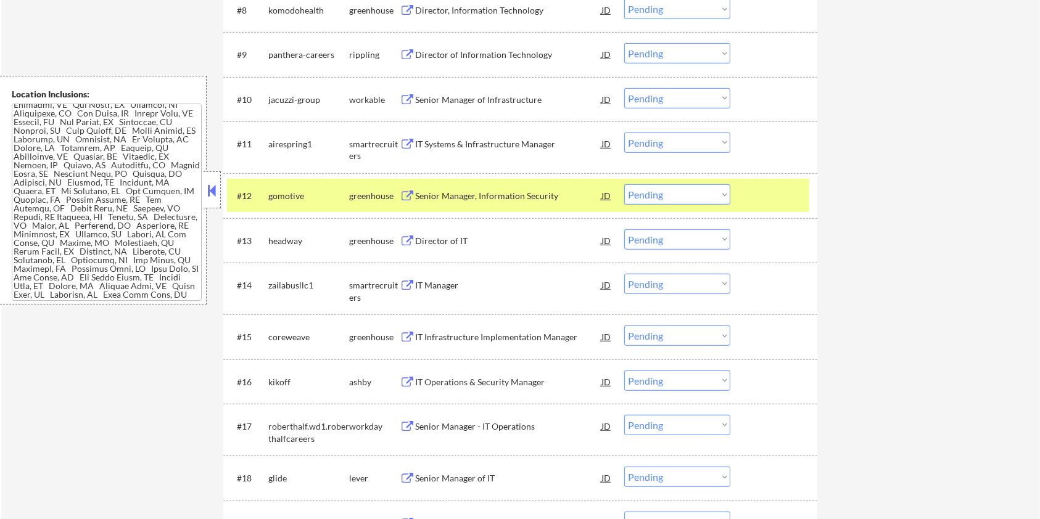
scroll to position [904, 0]
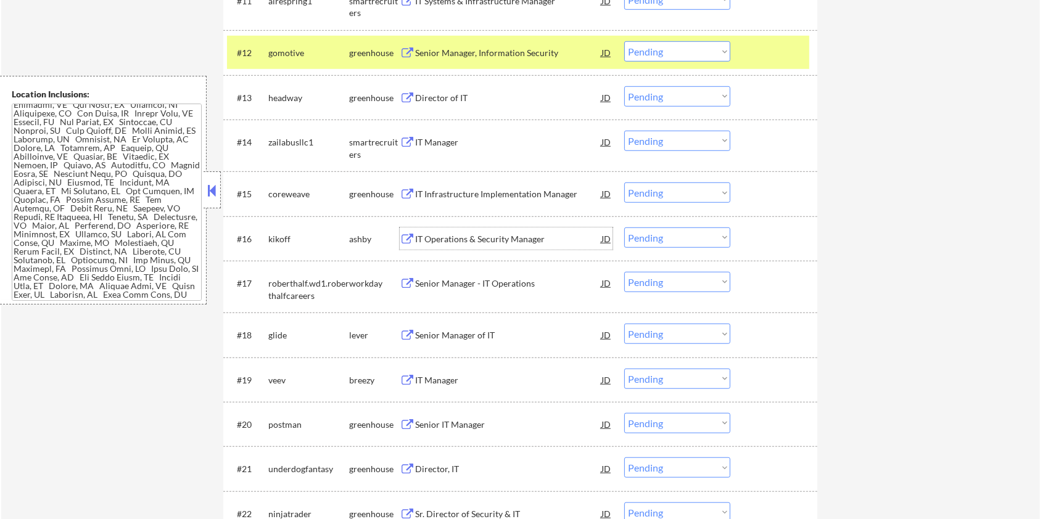
click at [449, 234] on div "IT Operations & Security Manager" at bounding box center [508, 239] width 186 height 12
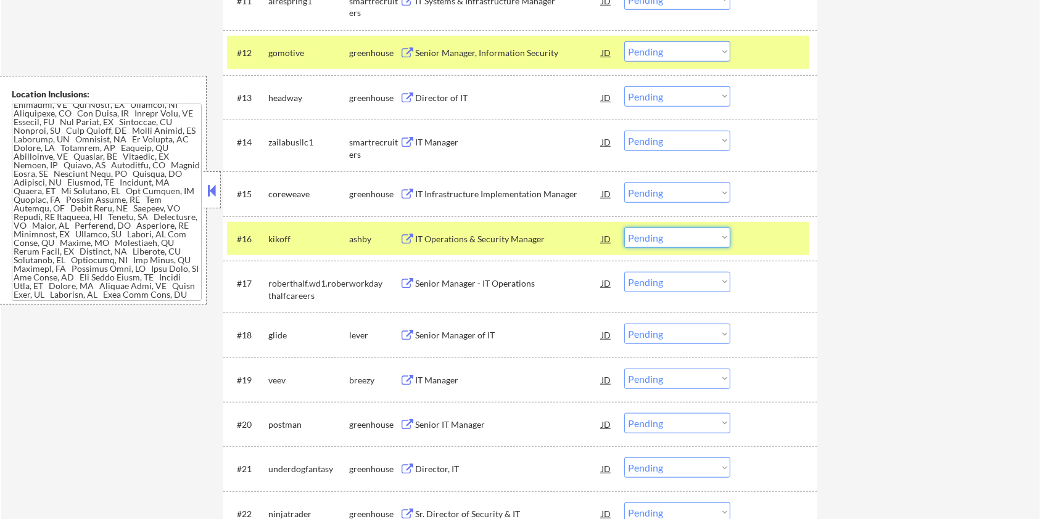
click at [683, 234] on select "Choose an option... Pending Applied Excluded (Questions) Excluded (Expired) Exc…" at bounding box center [677, 238] width 106 height 20
click at [624, 228] on select "Choose an option... Pending Applied Excluded (Questions) Excluded (Expired) Exc…" at bounding box center [677, 238] width 106 height 20
select select ""pending""
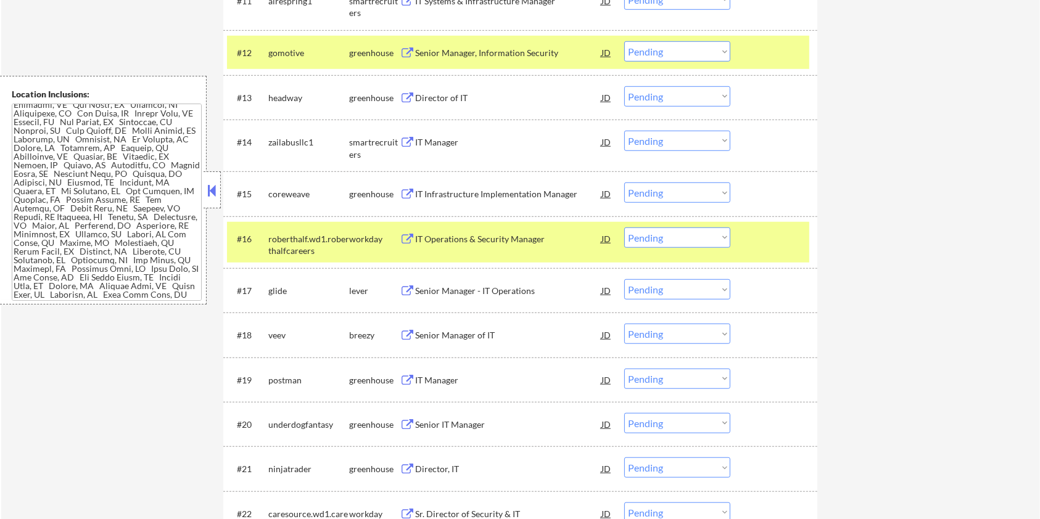
click at [424, 289] on div "Senior Manager - IT Operations" at bounding box center [508, 291] width 186 height 12
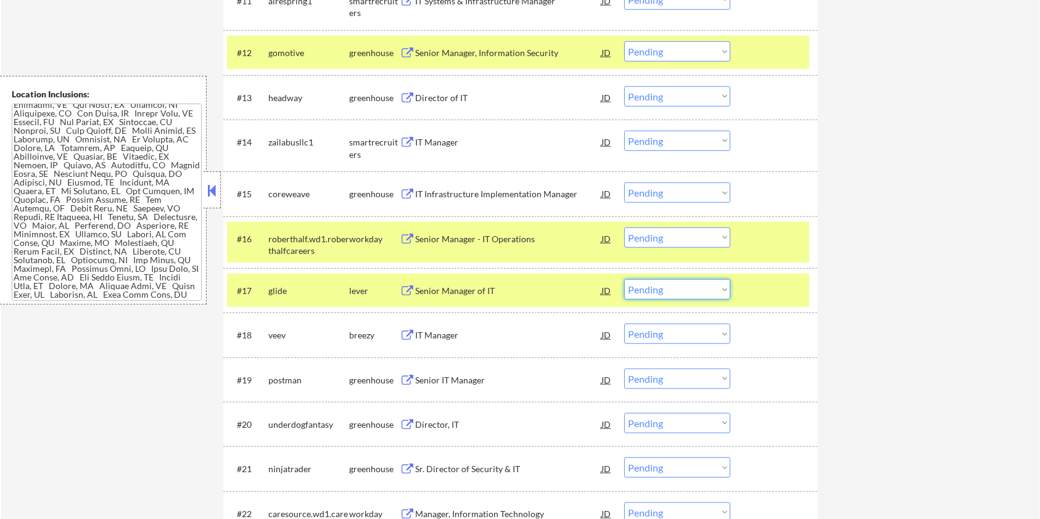
click at [673, 292] on select "Choose an option... Pending Applied Excluded (Questions) Excluded (Expired) Exc…" at bounding box center [677, 289] width 106 height 20
click at [624, 279] on select "Choose an option... Pending Applied Excluded (Questions) Excluded (Expired) Exc…" at bounding box center [677, 289] width 106 height 20
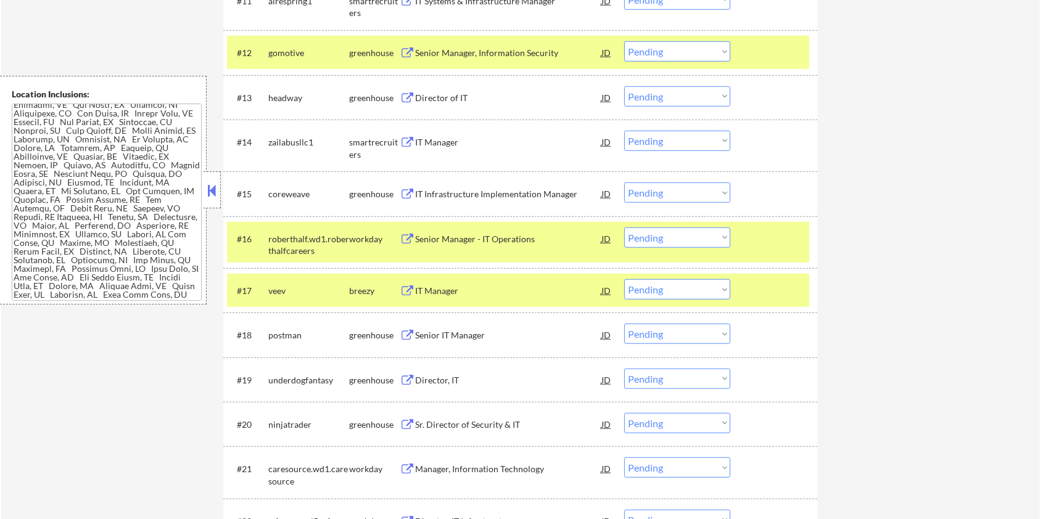
click at [429, 291] on div "IT Manager" at bounding box center [508, 291] width 186 height 12
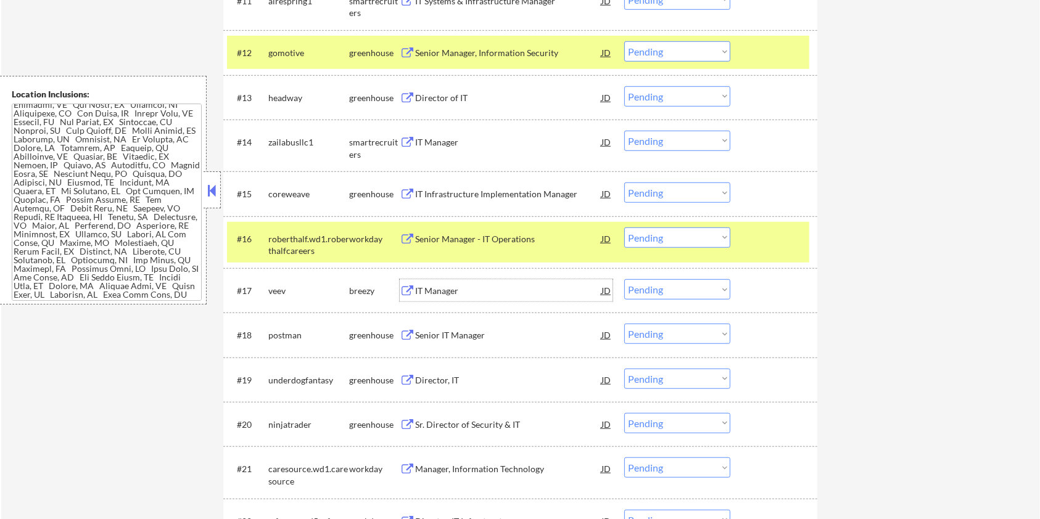
click at [680, 288] on select "Choose an option... Pending Applied Excluded (Questions) Excluded (Expired) Exc…" at bounding box center [677, 289] width 106 height 20
click at [624, 279] on select "Choose an option... Pending Applied Excluded (Questions) Excluded (Expired) Exc…" at bounding box center [677, 289] width 106 height 20
select select ""pending""
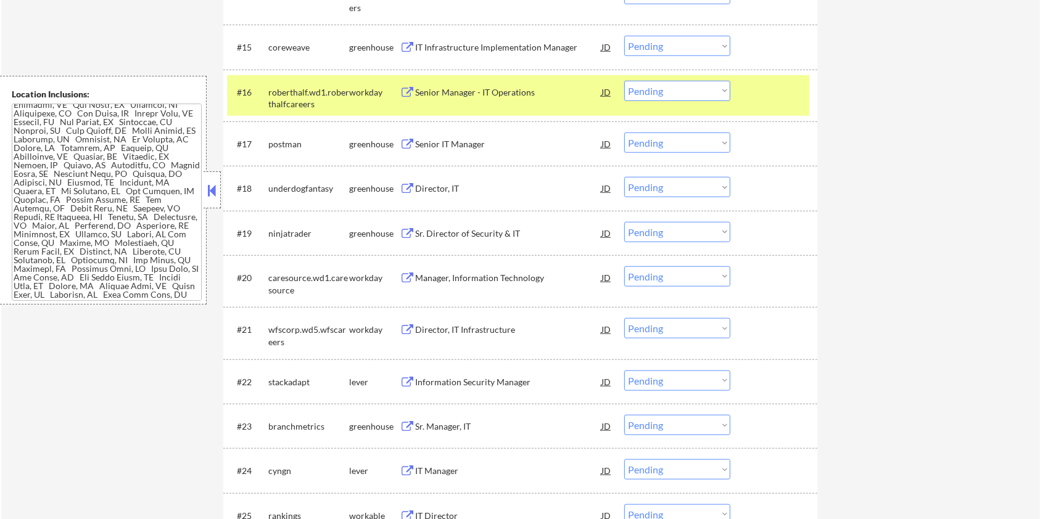
scroll to position [1151, 0]
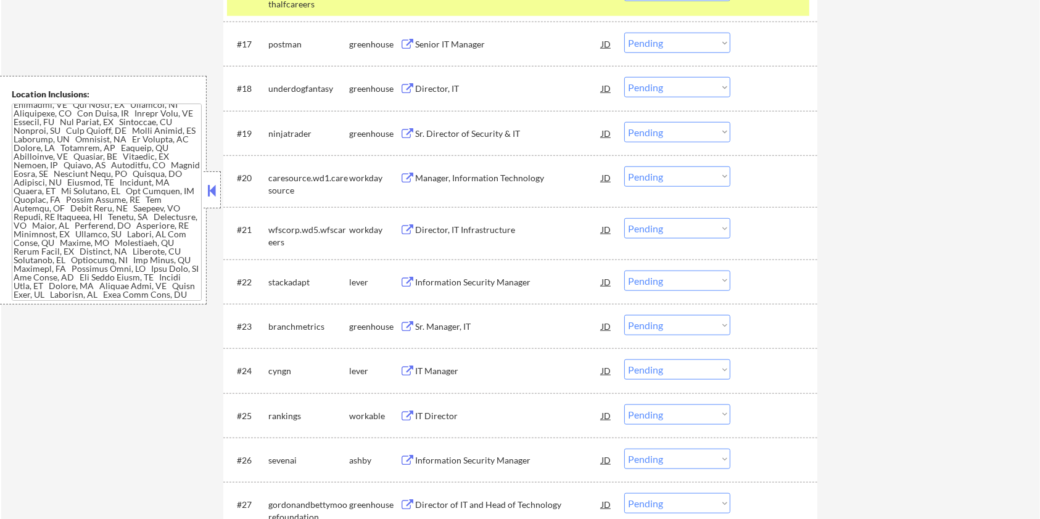
click at [439, 281] on div "Information Security Manager" at bounding box center [508, 282] width 186 height 12
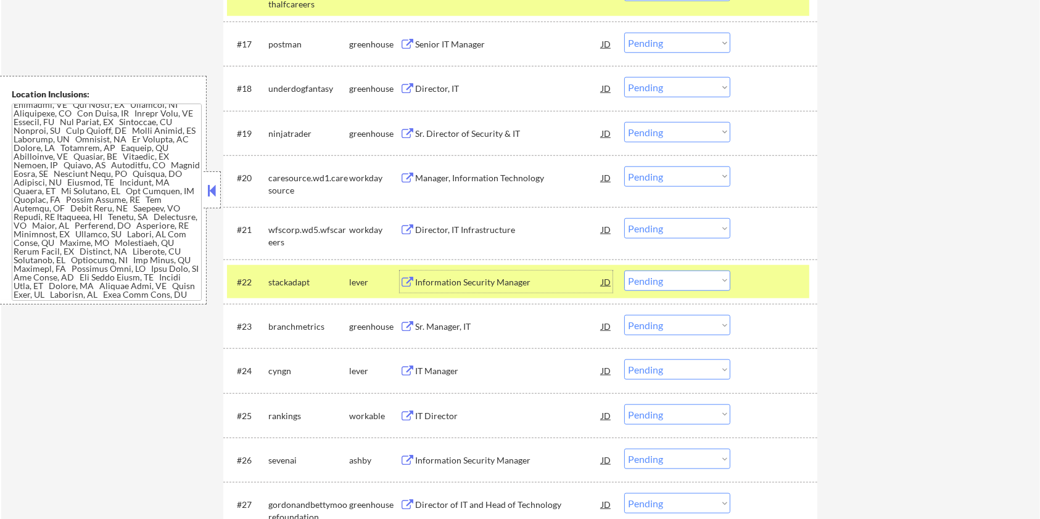
click at [727, 278] on select "Choose an option... Pending Applied Excluded (Questions) Excluded (Expired) Exc…" at bounding box center [677, 281] width 106 height 20
click at [624, 271] on select "Choose an option... Pending Applied Excluded (Questions) Excluded (Expired) Exc…" at bounding box center [677, 281] width 106 height 20
select select ""pending""
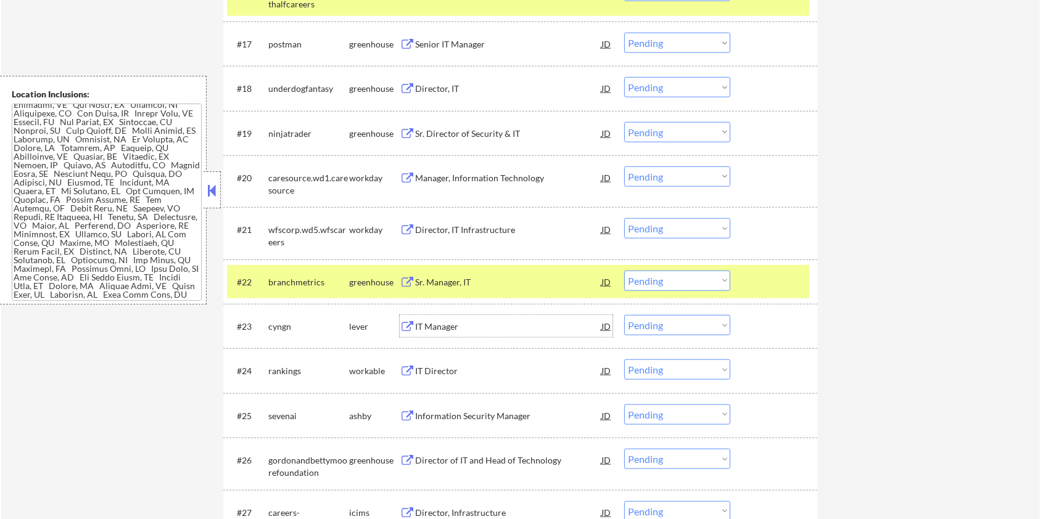
click at [415, 324] on div "IT Manager" at bounding box center [508, 327] width 186 height 12
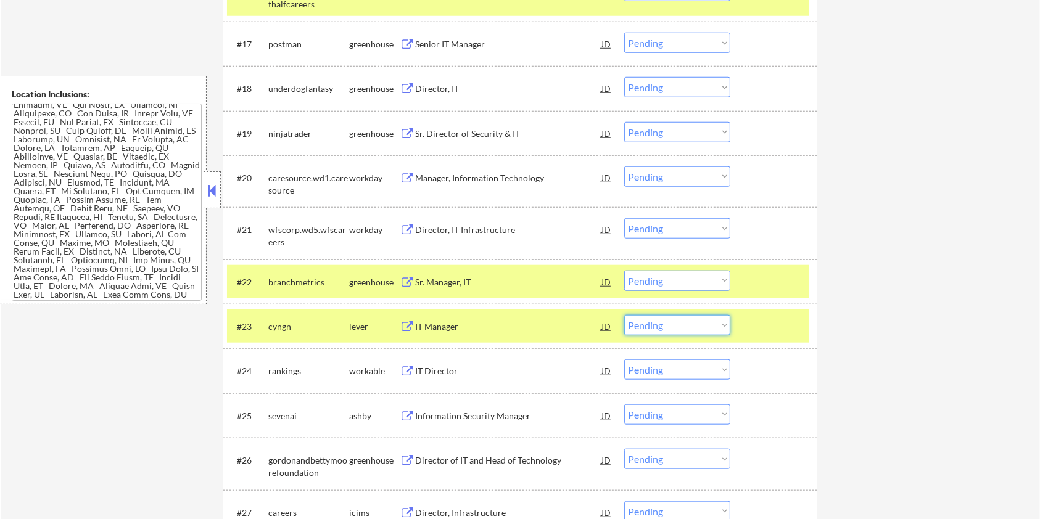
click at [711, 323] on select "Choose an option... Pending Applied Excluded (Questions) Excluded (Expired) Exc…" at bounding box center [677, 325] width 106 height 20
click at [624, 315] on select "Choose an option... Pending Applied Excluded (Questions) Excluded (Expired) Exc…" at bounding box center [677, 325] width 106 height 20
select select ""pending""
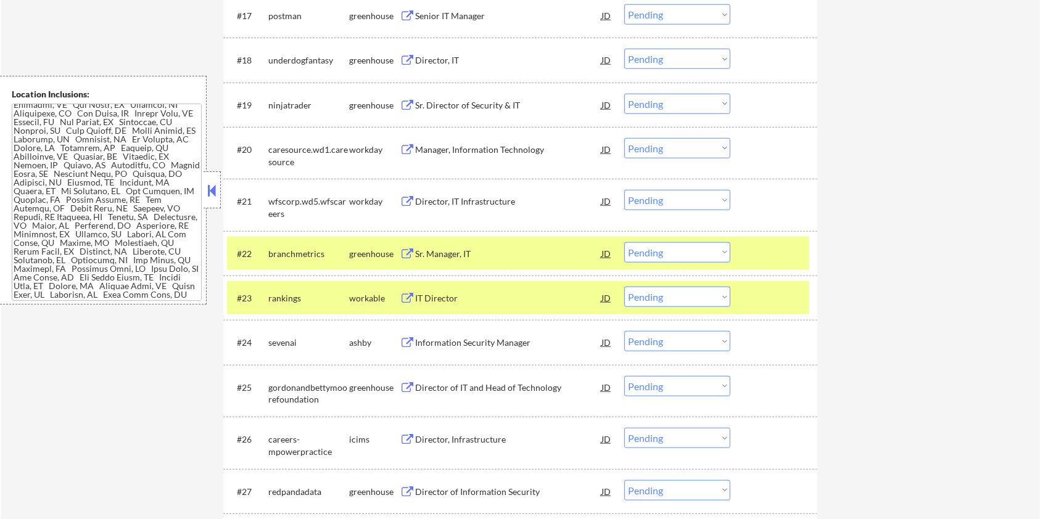
scroll to position [1234, 0]
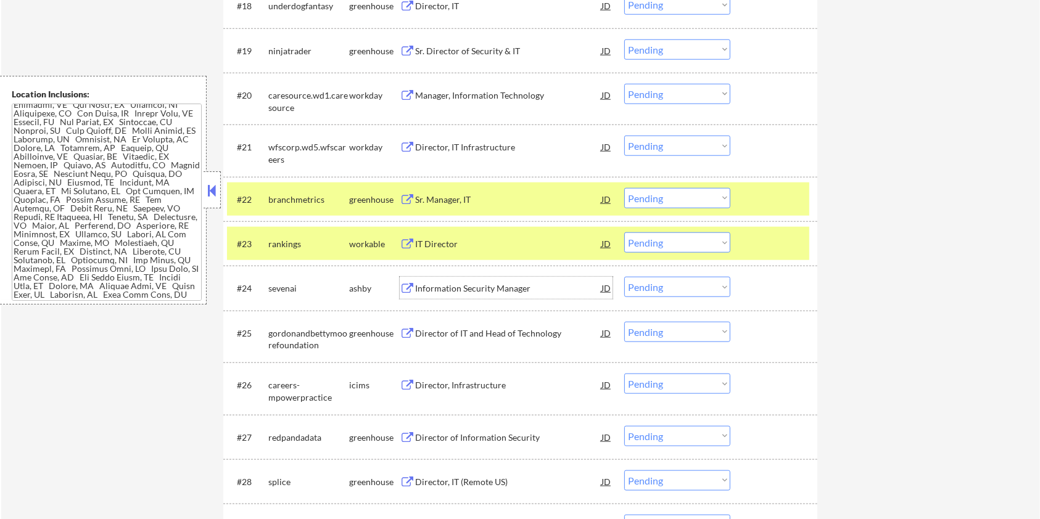
click at [454, 293] on div "Information Security Manager" at bounding box center [508, 289] width 186 height 12
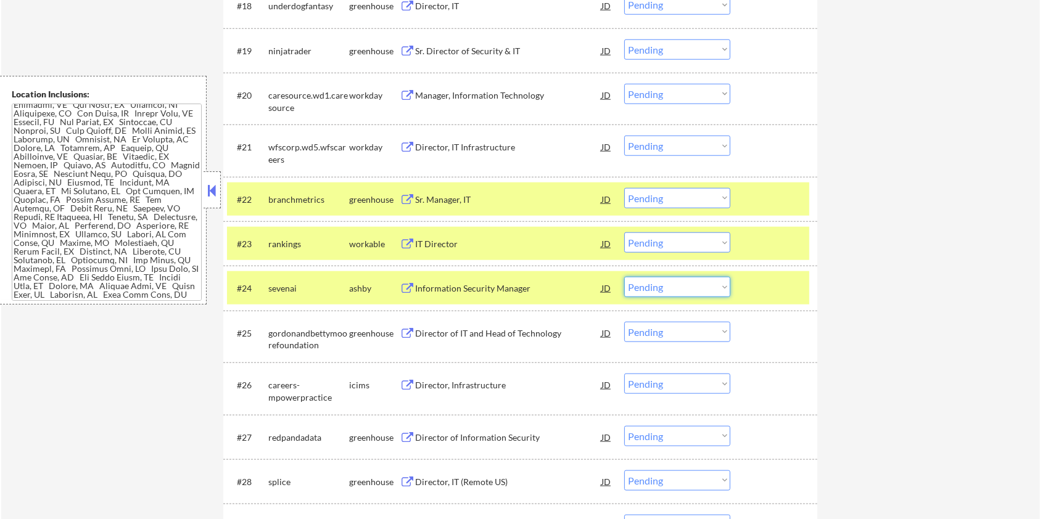
click at [719, 289] on select "Choose an option... Pending Applied Excluded (Questions) Excluded (Expired) Exc…" at bounding box center [677, 287] width 106 height 20
click at [624, 277] on select "Choose an option... Pending Applied Excluded (Questions) Excluded (Expired) Exc…" at bounding box center [677, 287] width 106 height 20
select select ""pending""
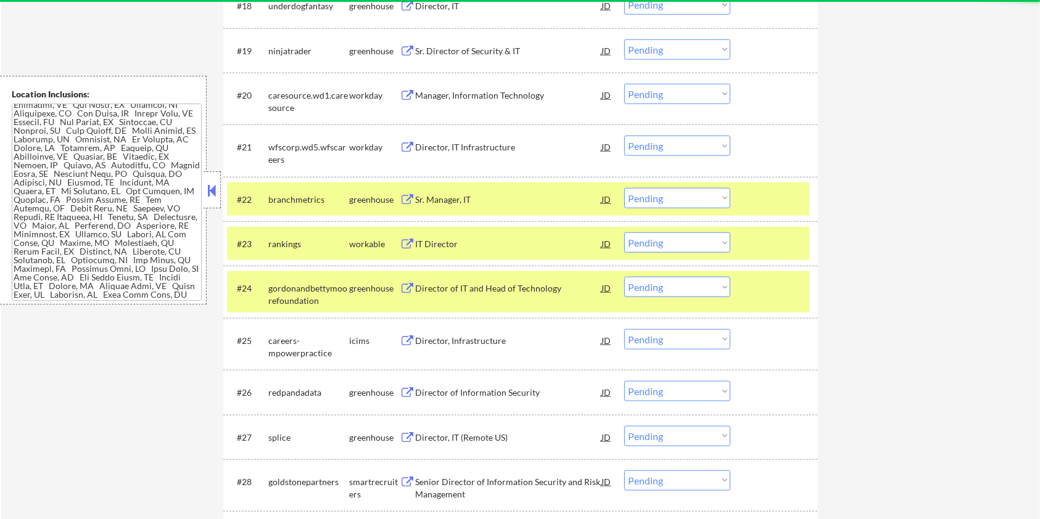
scroll to position [1480, 0]
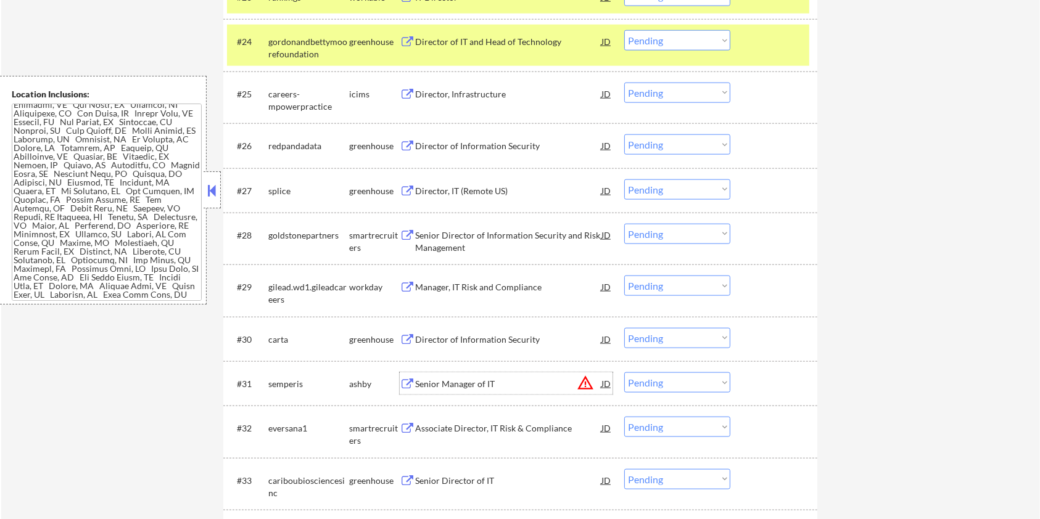
click at [492, 382] on div "Senior Manager of IT" at bounding box center [508, 384] width 186 height 12
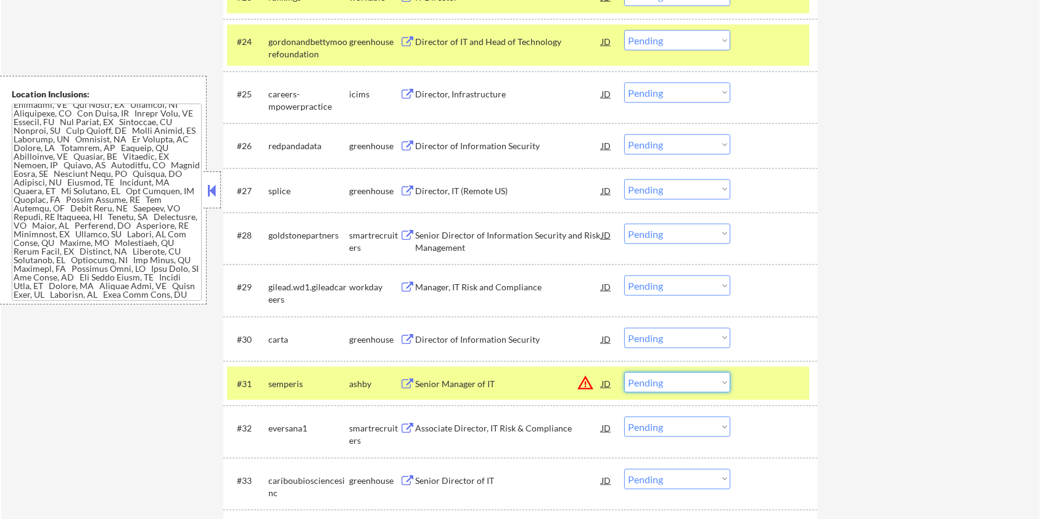
click at [702, 378] on select "Choose an option... Pending Applied Excluded (Questions) Excluded (Expired) Exc…" at bounding box center [677, 383] width 106 height 20
click at [624, 373] on select "Choose an option... Pending Applied Excluded (Questions) Excluded (Expired) Exc…" at bounding box center [677, 383] width 106 height 20
select select ""pending""
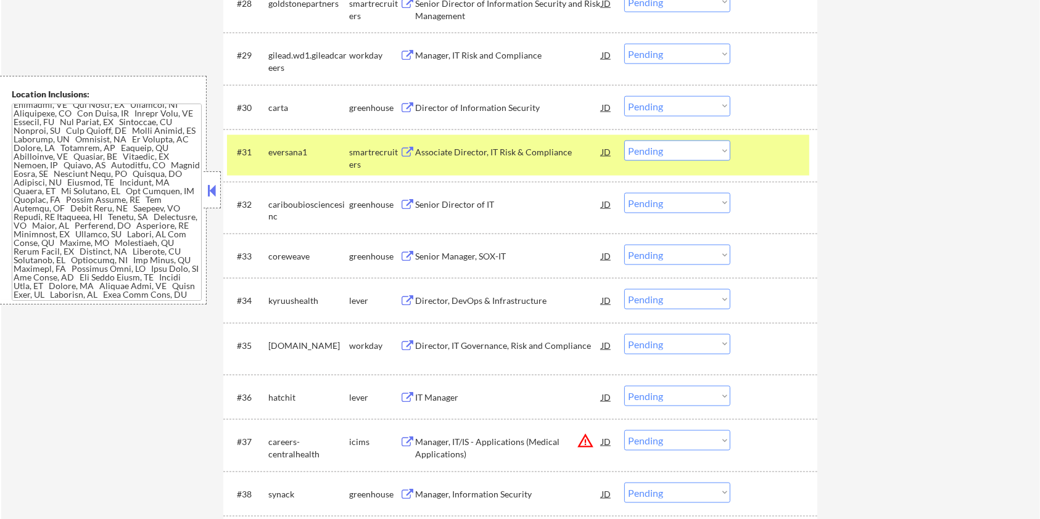
scroll to position [1727, 0]
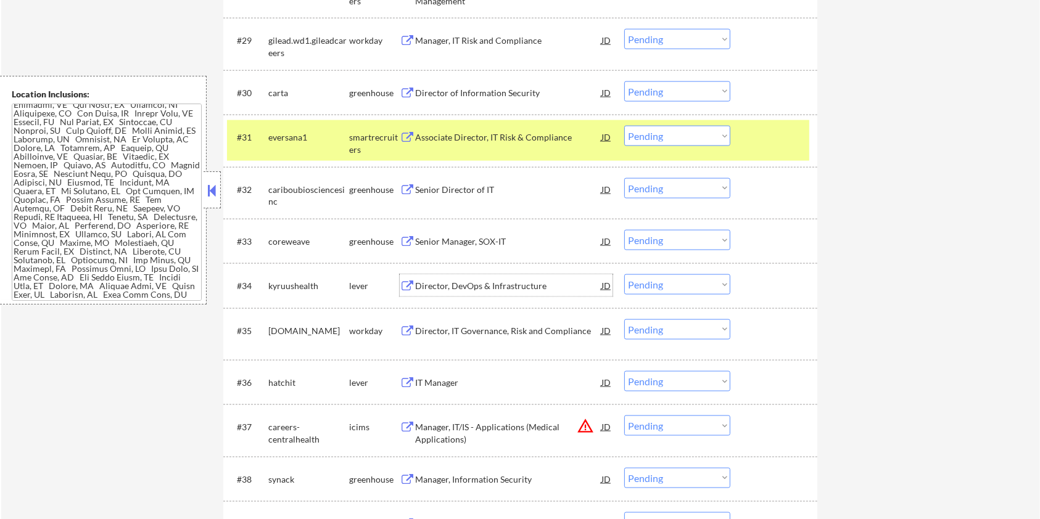
click at [495, 278] on div "Director, DevOps & Infrastructure" at bounding box center [508, 285] width 186 height 22
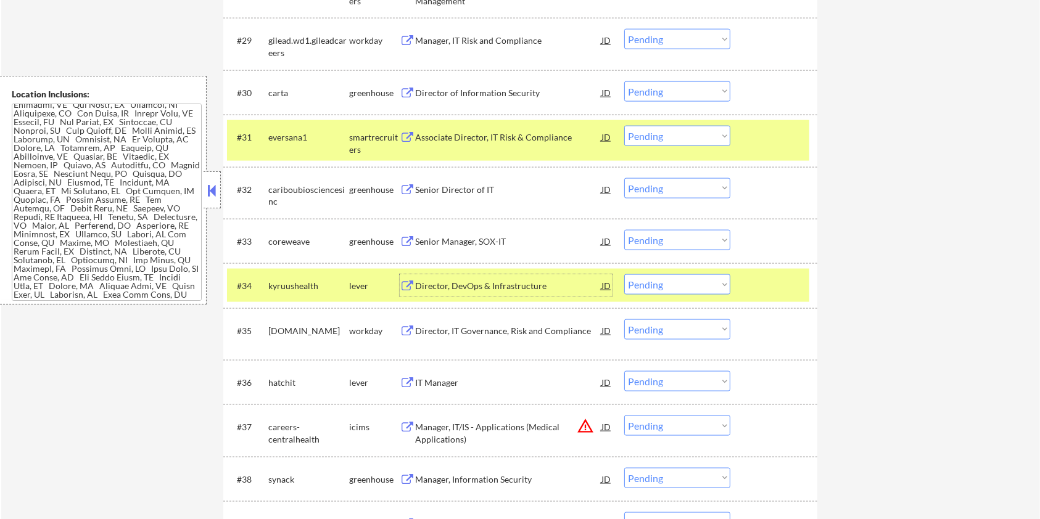
click at [661, 279] on select "Choose an option... Pending Applied Excluded (Questions) Excluded (Expired) Exc…" at bounding box center [677, 284] width 106 height 20
click at [624, 274] on select "Choose an option... Pending Applied Excluded (Questions) Excluded (Expired) Exc…" at bounding box center [677, 284] width 106 height 20
select select ""pending""
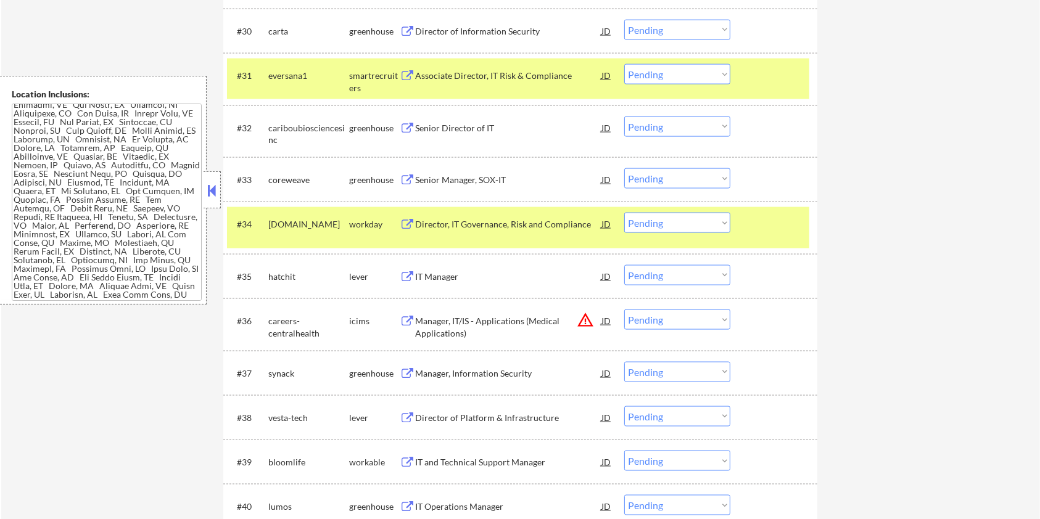
scroll to position [1809, 0]
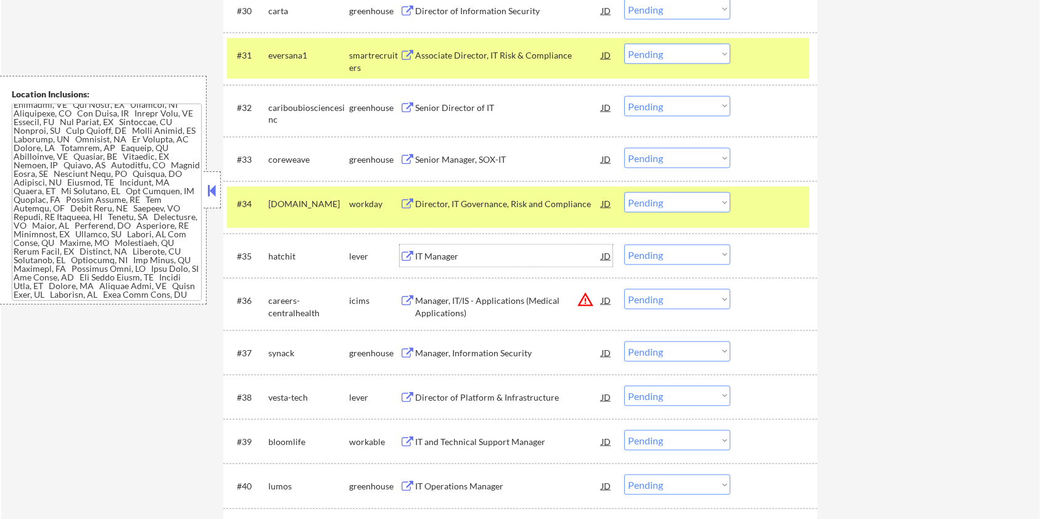
click at [461, 256] on div "IT Manager" at bounding box center [508, 256] width 186 height 12
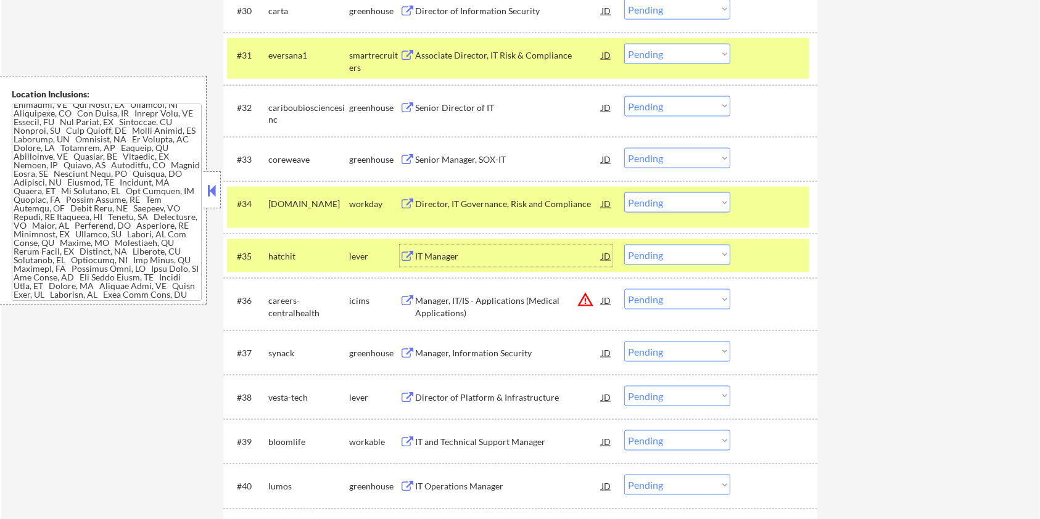
click at [655, 259] on select "Choose an option... Pending Applied Excluded (Questions) Excluded (Expired) Exc…" at bounding box center [677, 255] width 106 height 20
click at [624, 245] on select "Choose an option... Pending Applied Excluded (Questions) Excluded (Expired) Exc…" at bounding box center [677, 255] width 106 height 20
select select ""pending""
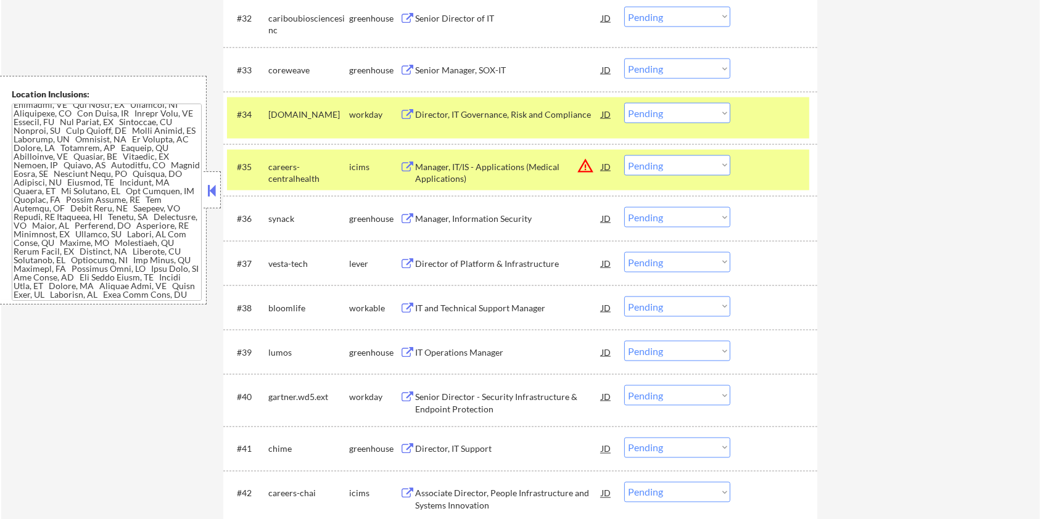
scroll to position [1974, 0]
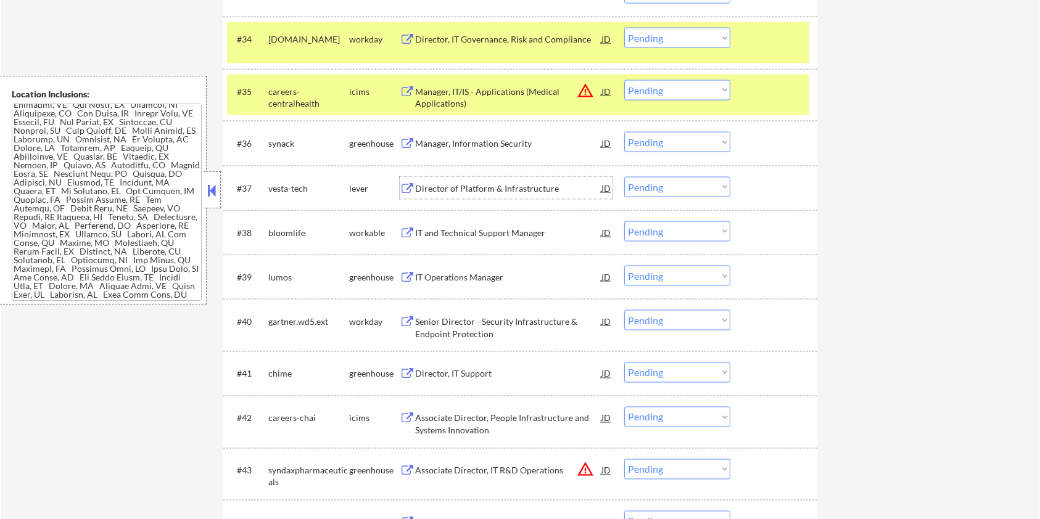
click at [460, 186] on div "Director of Platform & Infrastructure" at bounding box center [508, 189] width 186 height 12
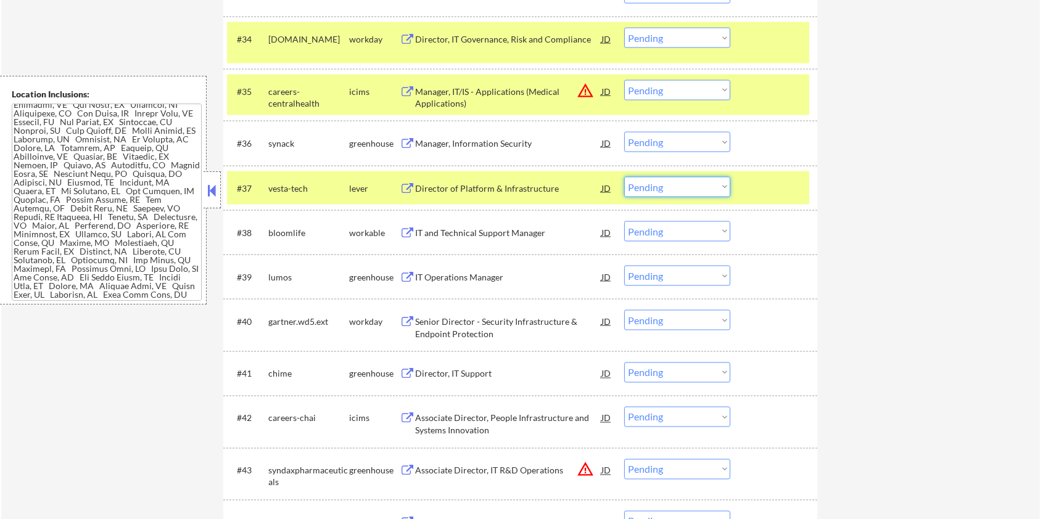
click at [695, 185] on select "Choose an option... Pending Applied Excluded (Questions) Excluded (Expired) Exc…" at bounding box center [677, 187] width 106 height 20
click at [624, 177] on select "Choose an option... Pending Applied Excluded (Questions) Excluded (Expired) Exc…" at bounding box center [677, 187] width 106 height 20
select select ""pending""
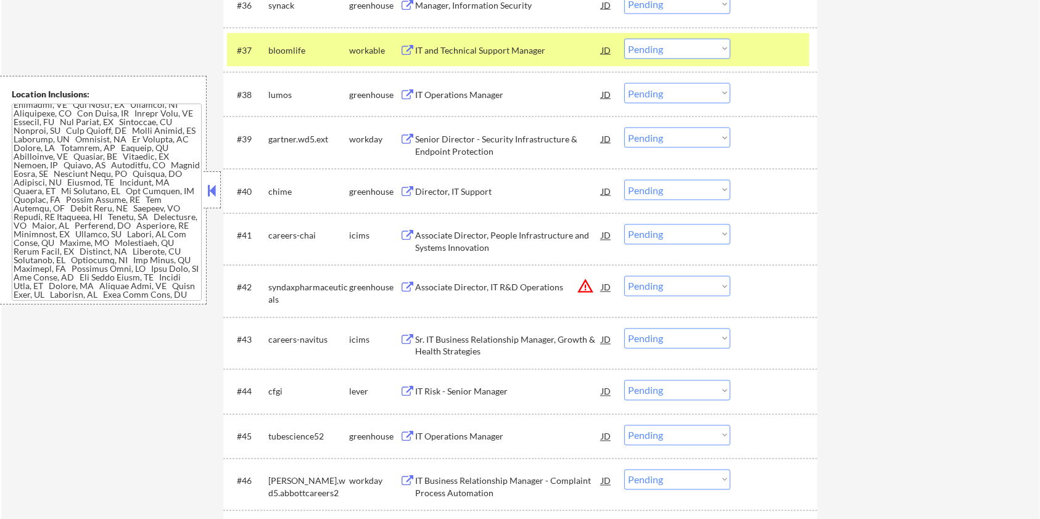
scroll to position [2221, 0]
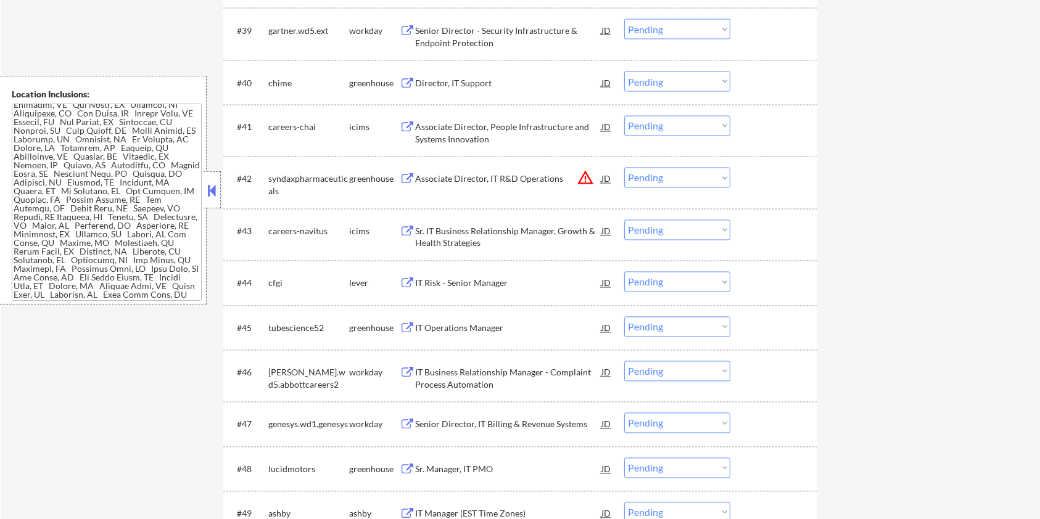
click at [447, 283] on div "IT Risk - Senior Manager" at bounding box center [508, 284] width 186 height 12
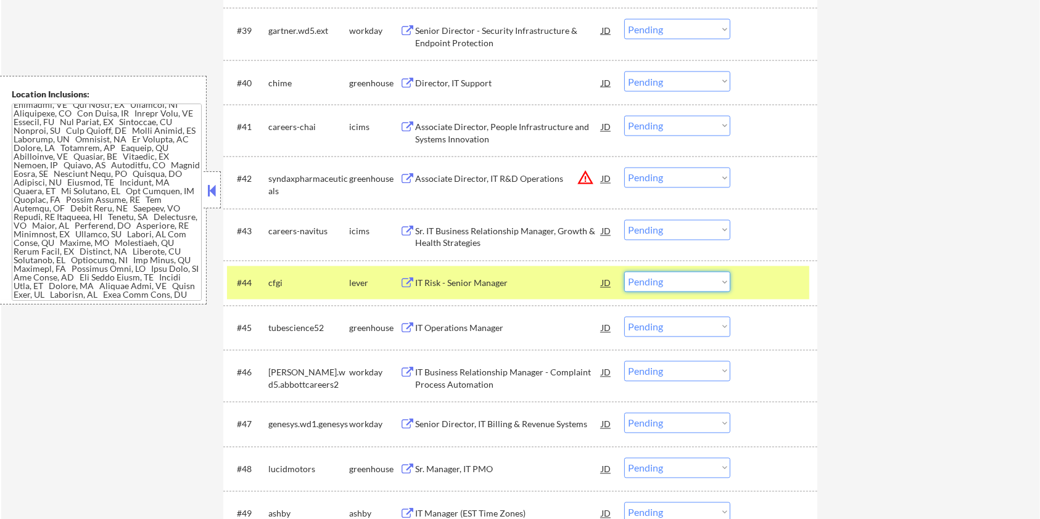
click at [698, 283] on select "Choose an option... Pending Applied Excluded (Questions) Excluded (Expired) Exc…" at bounding box center [677, 282] width 106 height 20
click at [624, 272] on select "Choose an option... Pending Applied Excluded (Questions) Excluded (Expired) Exc…" at bounding box center [677, 282] width 106 height 20
select select ""pending""
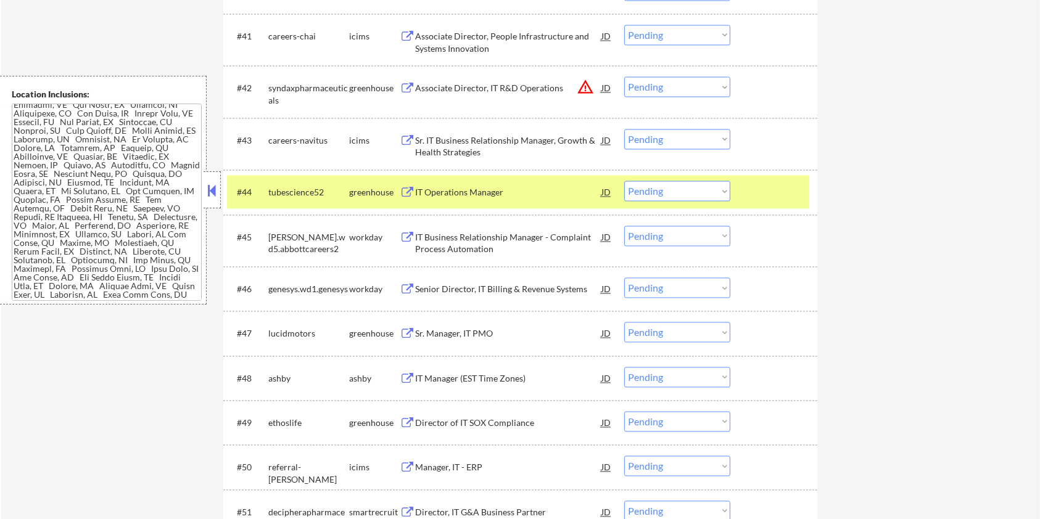
scroll to position [2385, 0]
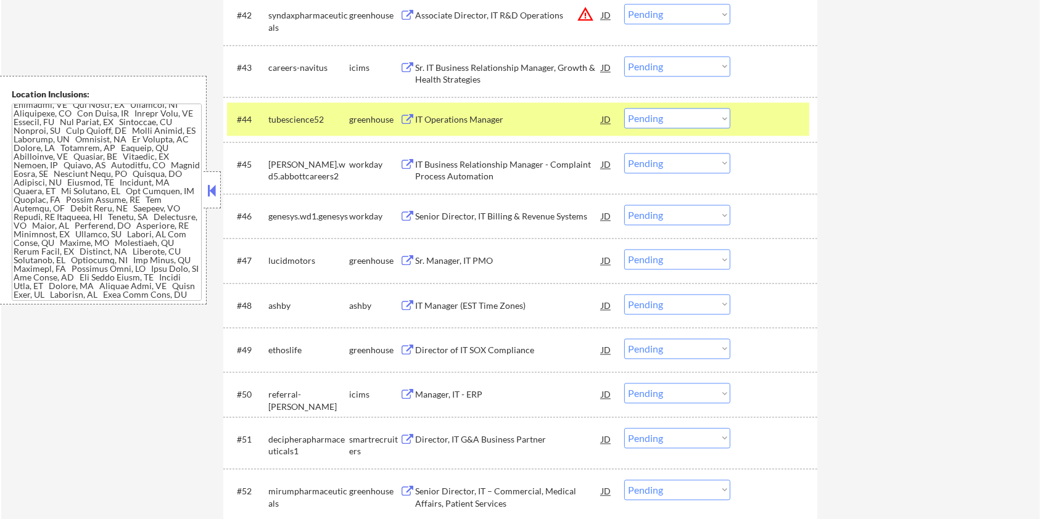
click at [488, 305] on div "IT Manager (EST Time Zones)" at bounding box center [508, 306] width 186 height 12
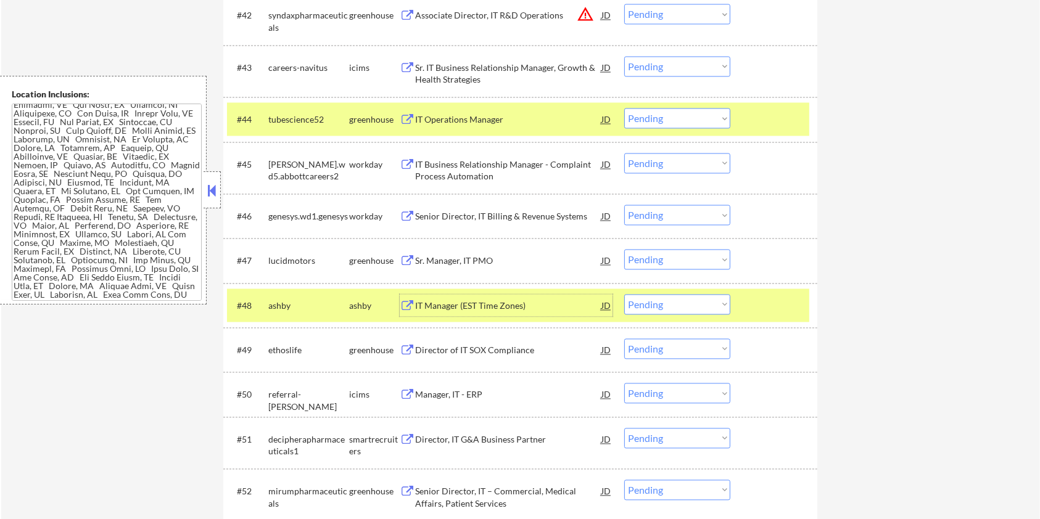
click at [705, 309] on select "Choose an option... Pending Applied Excluded (Questions) Excluded (Expired) Exc…" at bounding box center [677, 304] width 106 height 20
click at [624, 294] on select "Choose an option... Pending Applied Excluded (Questions) Excluded (Expired) Exc…" at bounding box center [677, 304] width 106 height 20
select select ""pending""
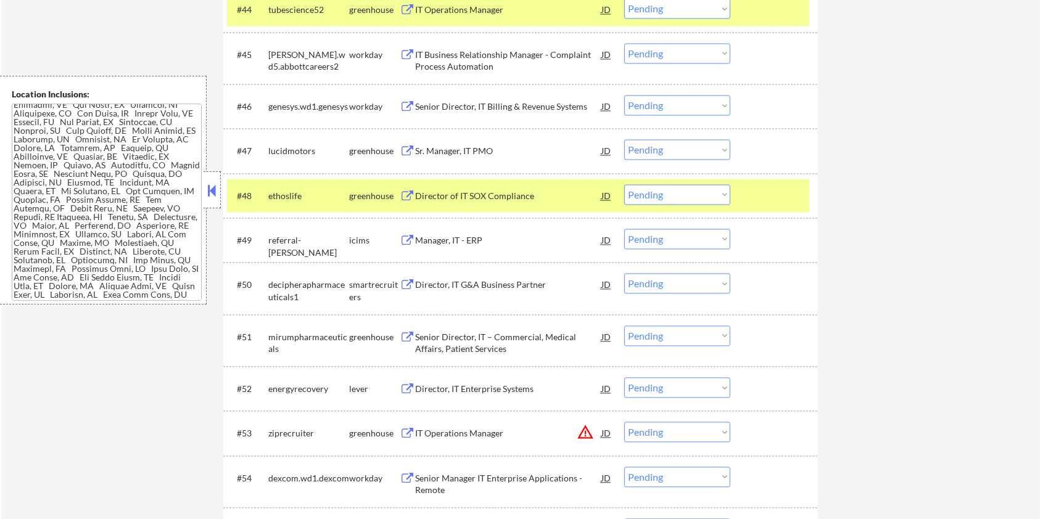
scroll to position [2549, 0]
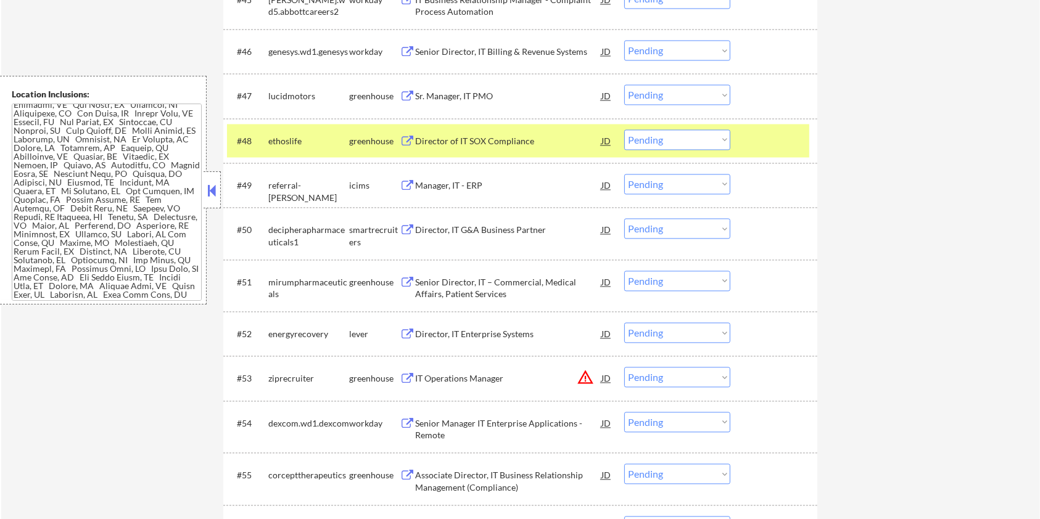
click at [479, 328] on div "Director, IT Enterprise Systems" at bounding box center [508, 334] width 186 height 12
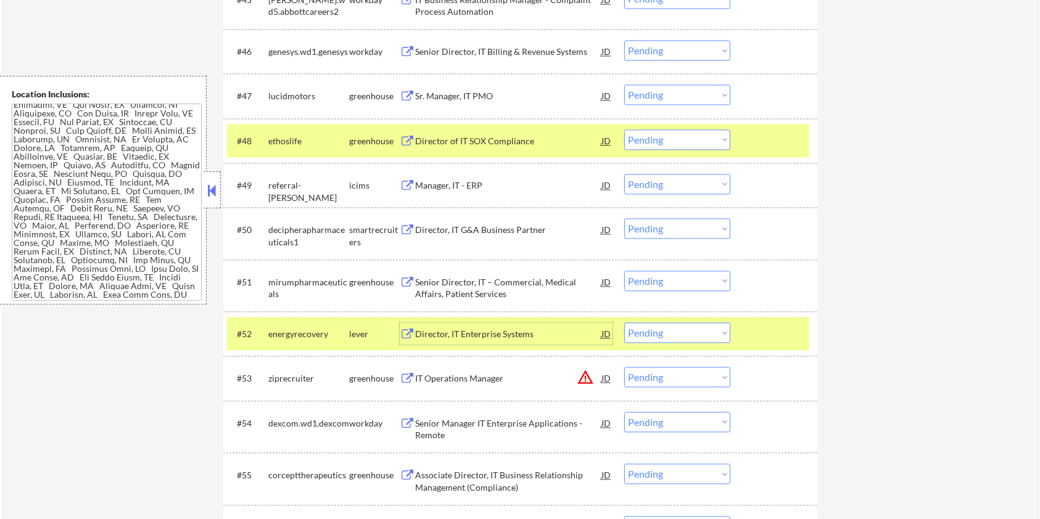
click at [695, 334] on select "Choose an option... Pending Applied Excluded (Questions) Excluded (Expired) Exc…" at bounding box center [677, 333] width 106 height 20
click at [624, 323] on select "Choose an option... Pending Applied Excluded (Questions) Excluded (Expired) Exc…" at bounding box center [677, 333] width 106 height 20
select select ""pending""
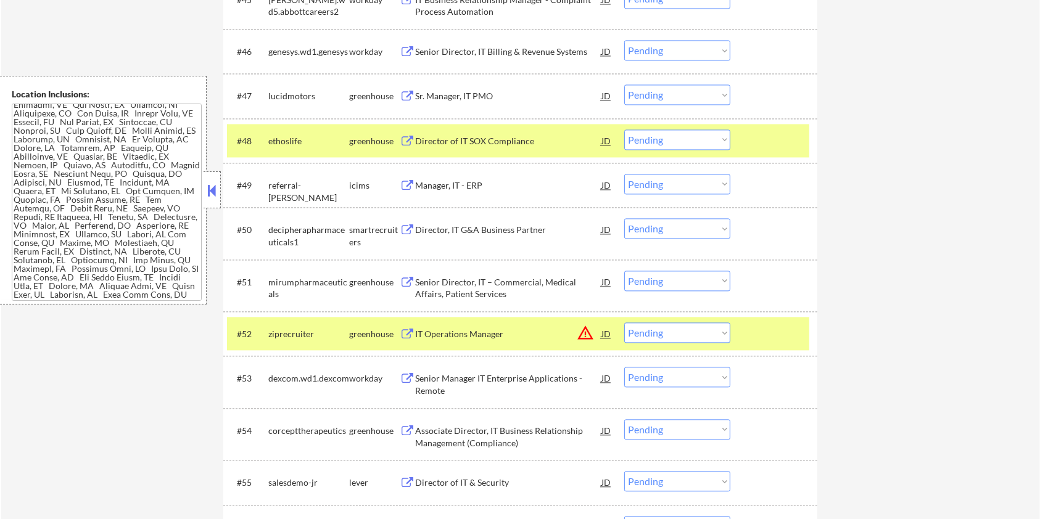
scroll to position [2714, 0]
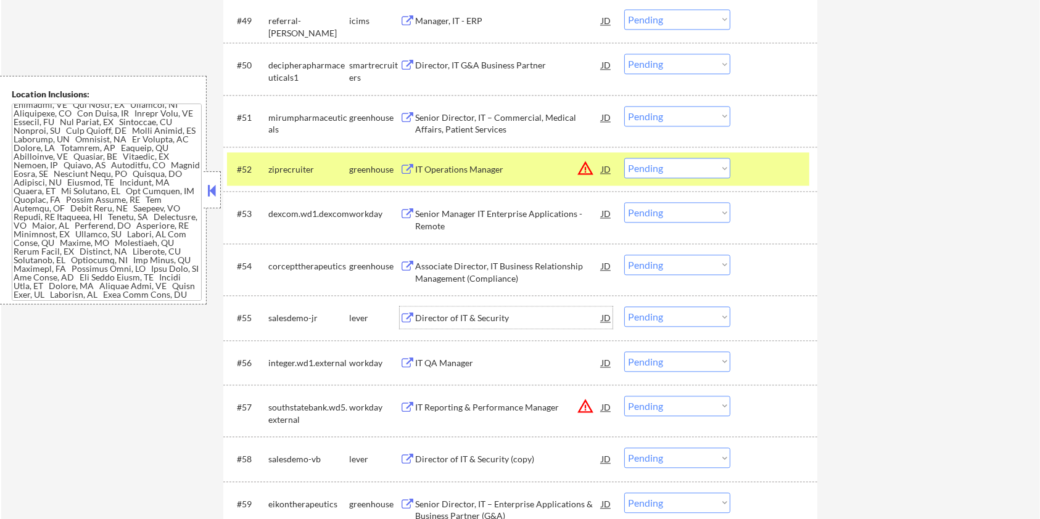
click at [428, 318] on div "Director of IT & Security" at bounding box center [508, 318] width 186 height 12
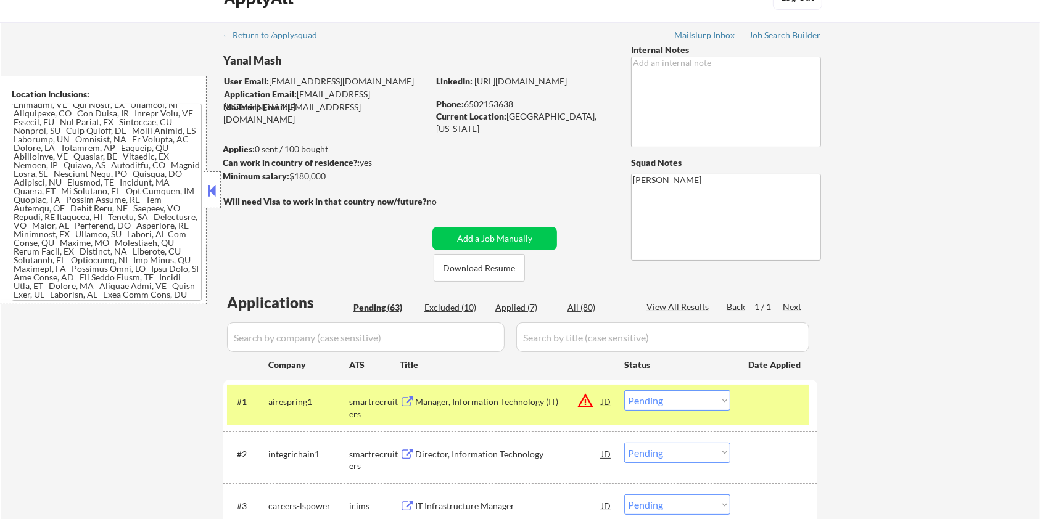
scroll to position [0, 0]
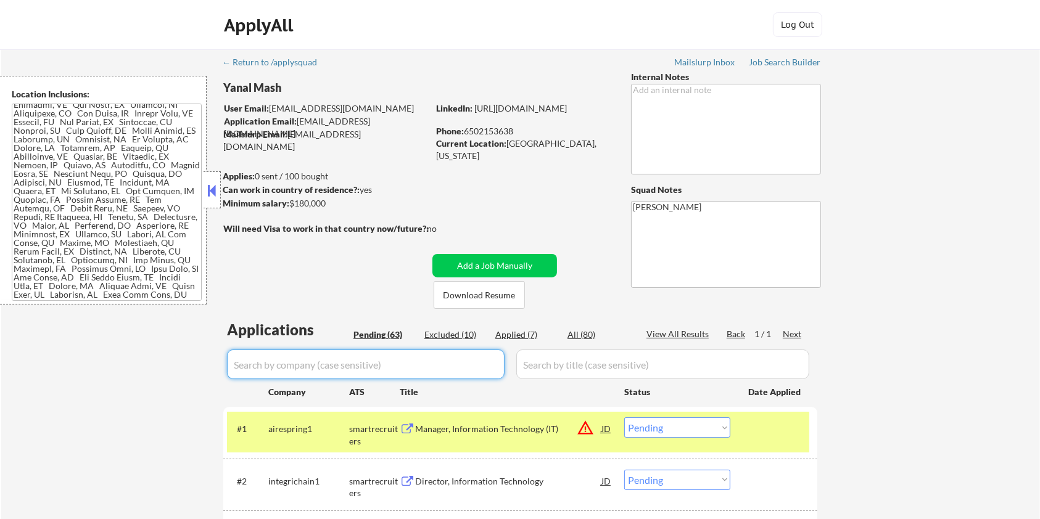
click at [395, 358] on input "input" at bounding box center [366, 365] width 278 height 30
type input "parkepot"
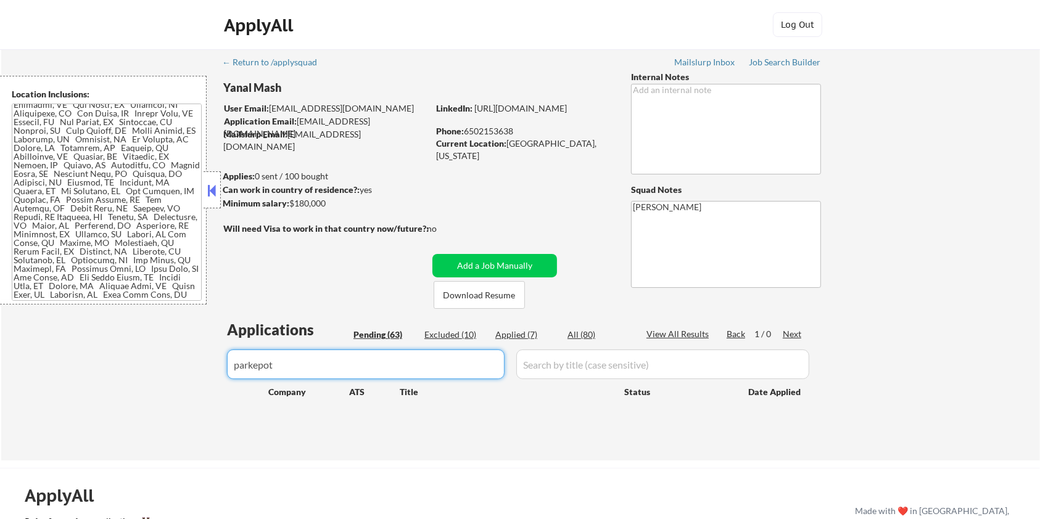
drag, startPoint x: 320, startPoint y: 366, endPoint x: 185, endPoint y: 368, distance: 135.1
click at [185, 368] on div "← Return to /applysquad Mailslurp Inbox Job Search Builder Yanal Mash User Emai…" at bounding box center [520, 254] width 1039 height 411
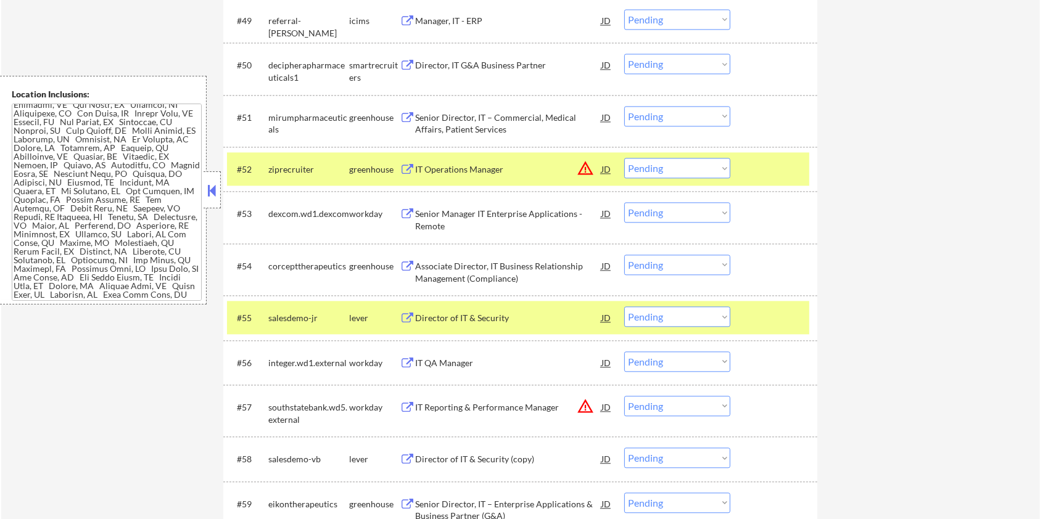
scroll to position [2878, 0]
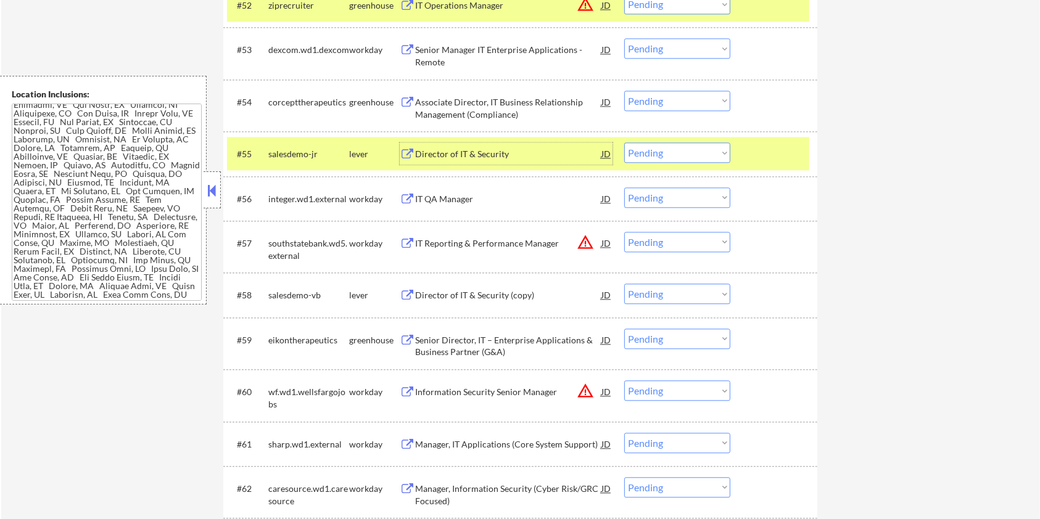
click at [454, 154] on div "Director of IT & Security" at bounding box center [508, 154] width 186 height 12
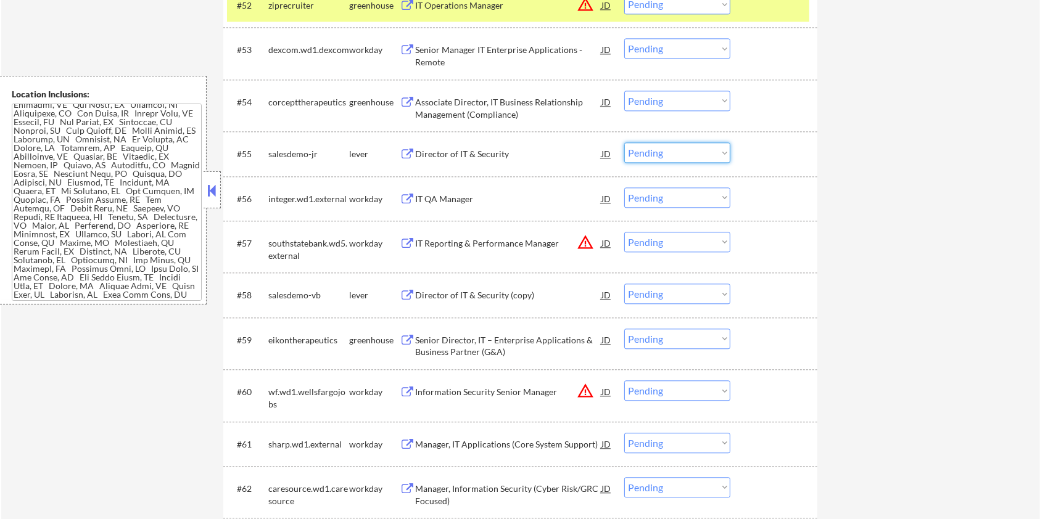
click at [695, 148] on select "Choose an option... Pending Applied Excluded (Questions) Excluded (Expired) Exc…" at bounding box center [677, 152] width 106 height 20
click at [624, 142] on select "Choose an option... Pending Applied Excluded (Questions) Excluded (Expired) Exc…" at bounding box center [677, 152] width 106 height 20
select select ""pending""
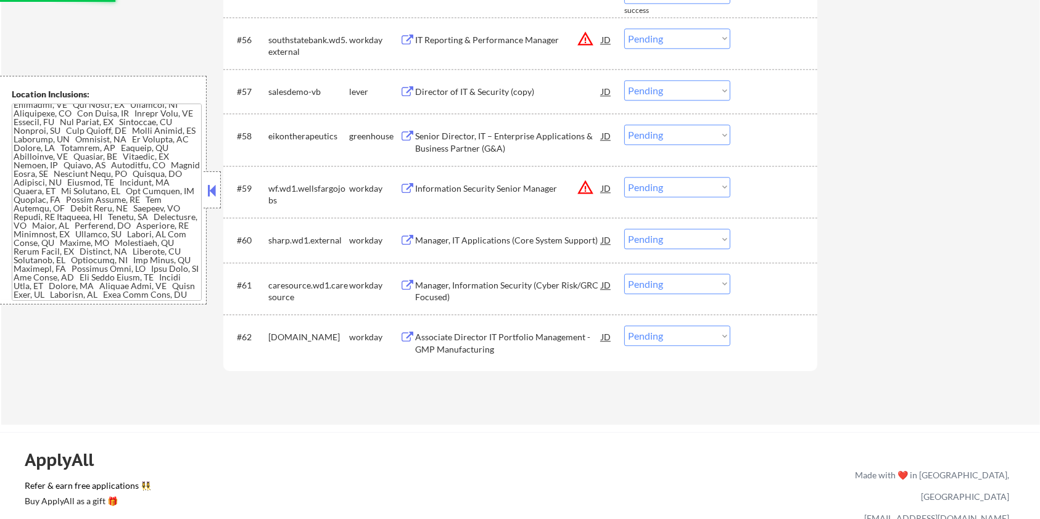
scroll to position [3043, 0]
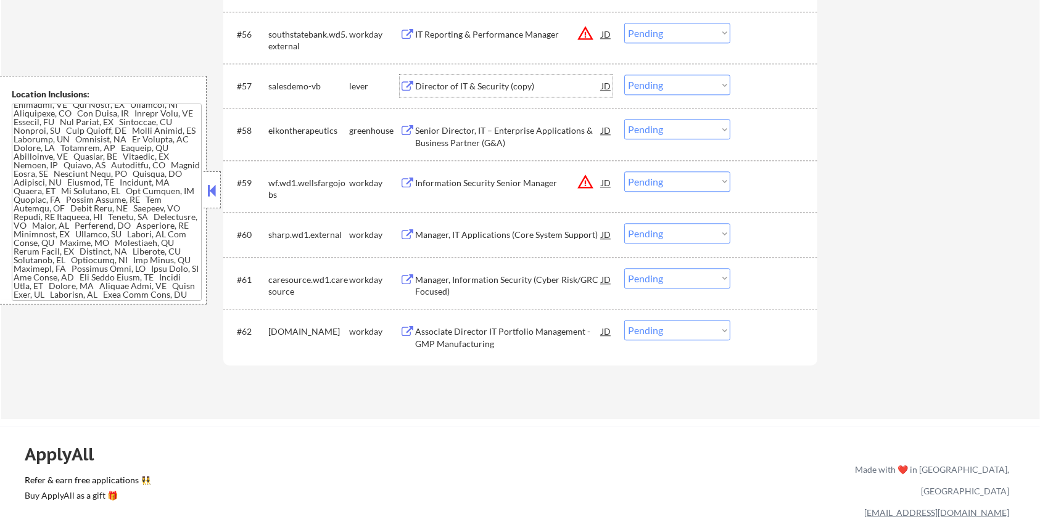
click at [458, 85] on div "Director of IT & Security (copy)" at bounding box center [508, 86] width 186 height 12
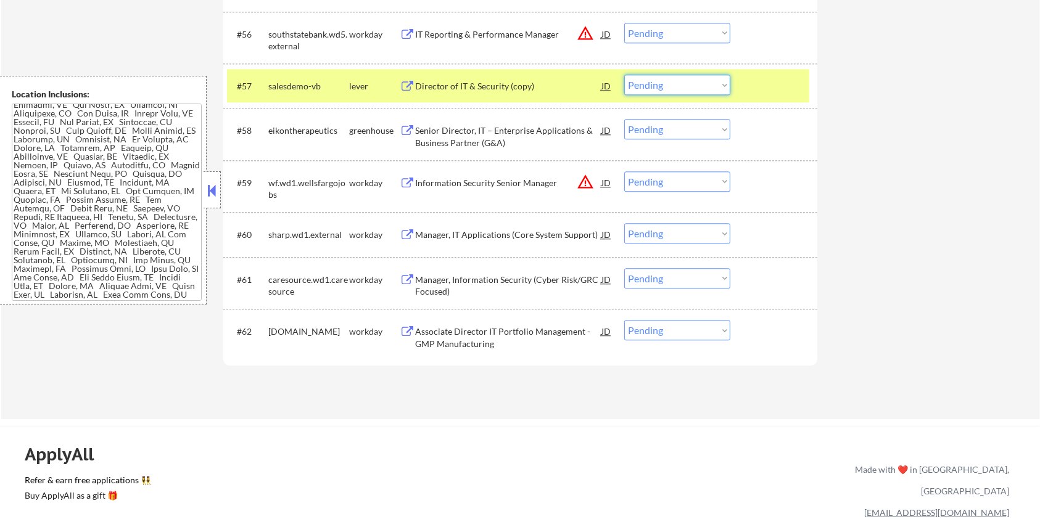
click at [667, 86] on select "Choose an option... Pending Applied Excluded (Questions) Excluded (Expired) Exc…" at bounding box center [677, 85] width 106 height 20
click at [624, 75] on select "Choose an option... Pending Applied Excluded (Questions) Excluded (Expired) Exc…" at bounding box center [677, 85] width 106 height 20
select select ""pending""
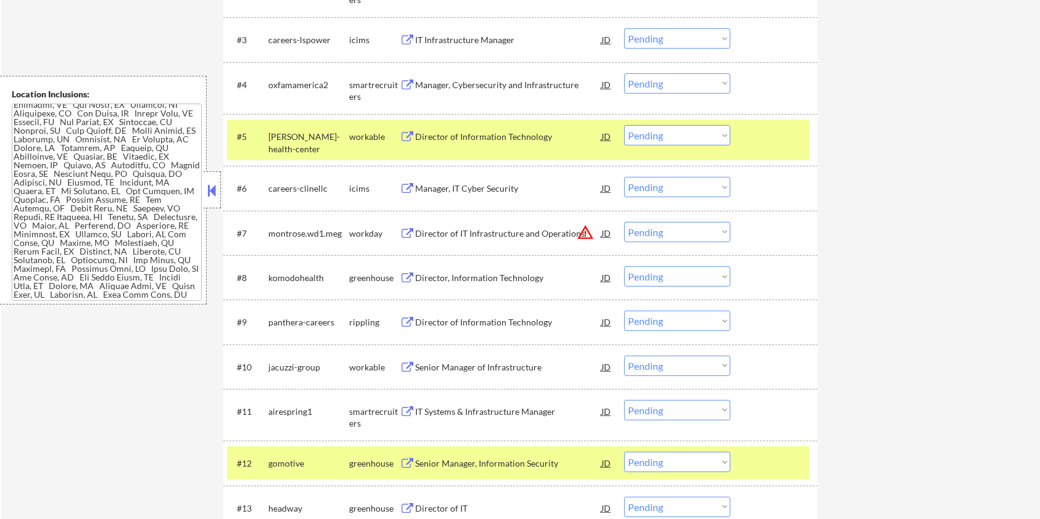
scroll to position [247, 0]
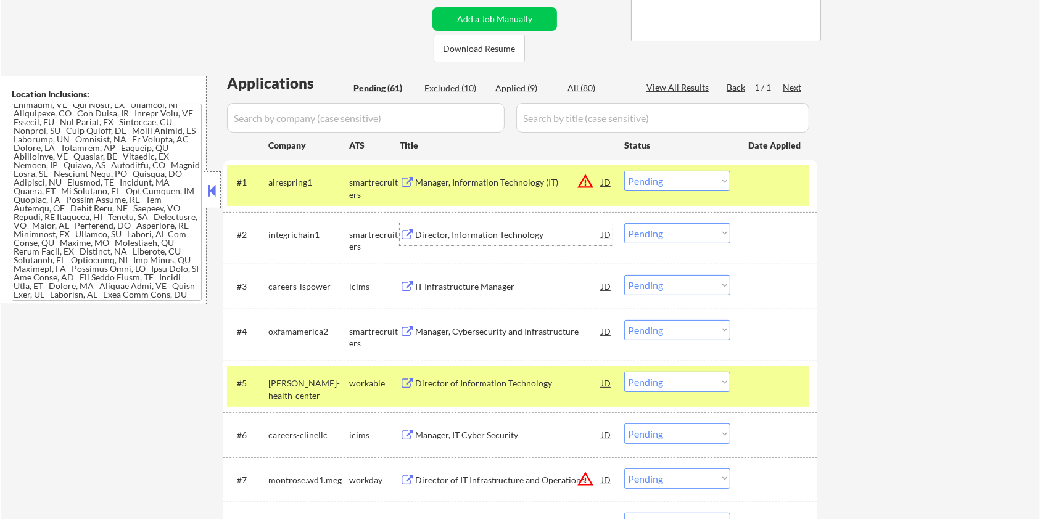
click at [470, 233] on div "Director, Information Technology" at bounding box center [508, 235] width 186 height 12
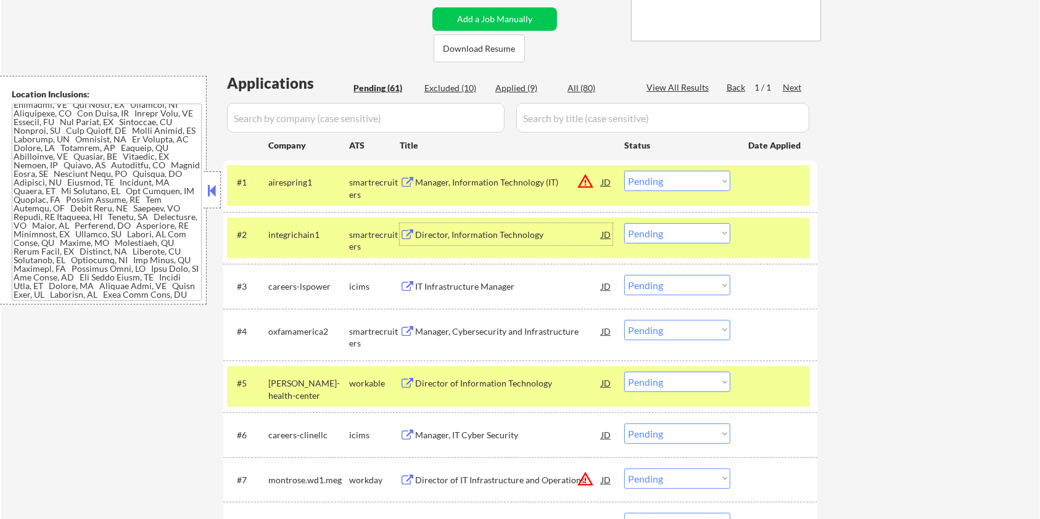
click at [696, 231] on select "Choose an option... Pending Applied Excluded (Questions) Excluded (Expired) Exc…" at bounding box center [677, 233] width 106 height 20
click at [624, 223] on select "Choose an option... Pending Applied Excluded (Questions) Excluded (Expired) Exc…" at bounding box center [677, 233] width 106 height 20
select select ""pending""
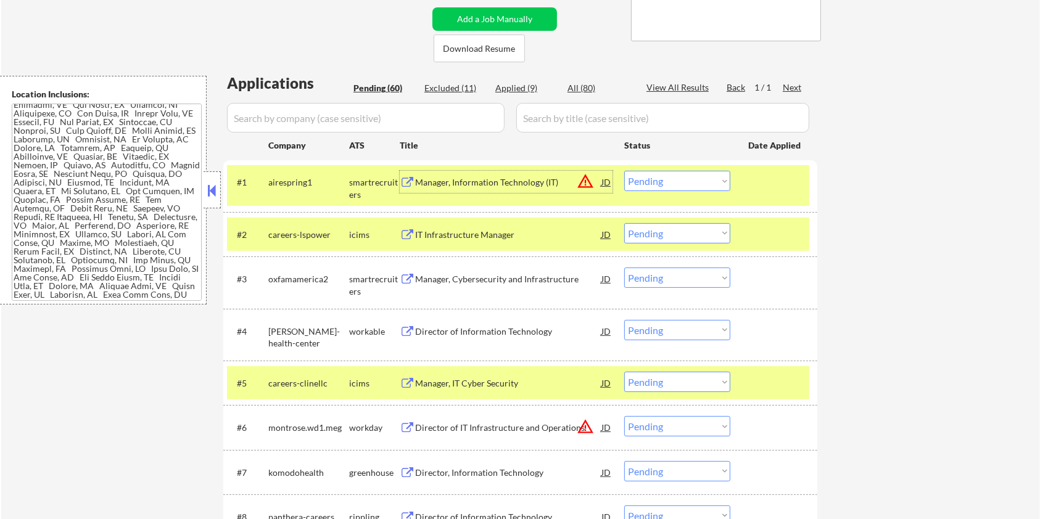
click at [459, 178] on div "Manager, Information Technology (IT)" at bounding box center [508, 182] width 186 height 12
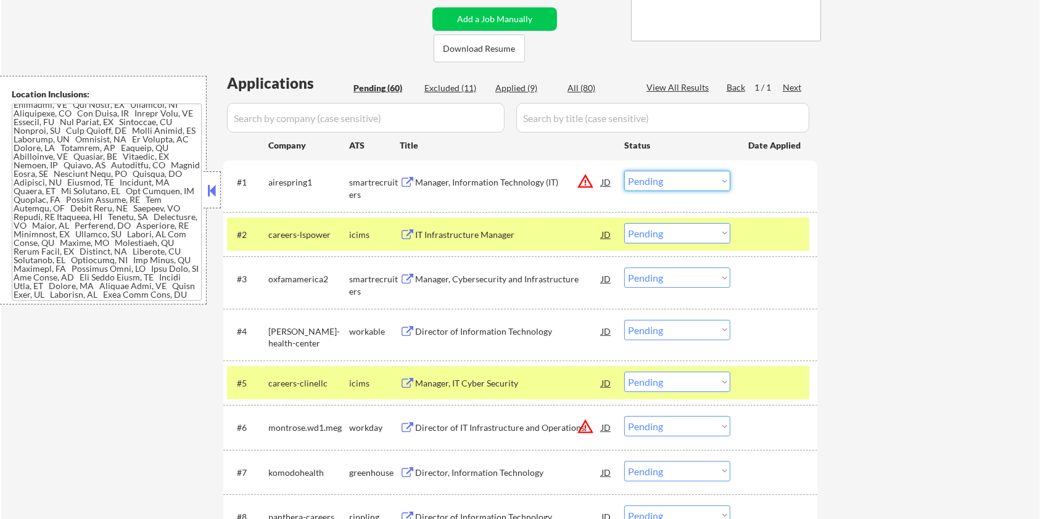
click at [683, 183] on select "Choose an option... Pending Applied Excluded (Questions) Excluded (Expired) Exc…" at bounding box center [677, 181] width 106 height 20
click at [624, 171] on select "Choose an option... Pending Applied Excluded (Questions) Excluded (Expired) Exc…" at bounding box center [677, 181] width 106 height 20
select select ""pending""
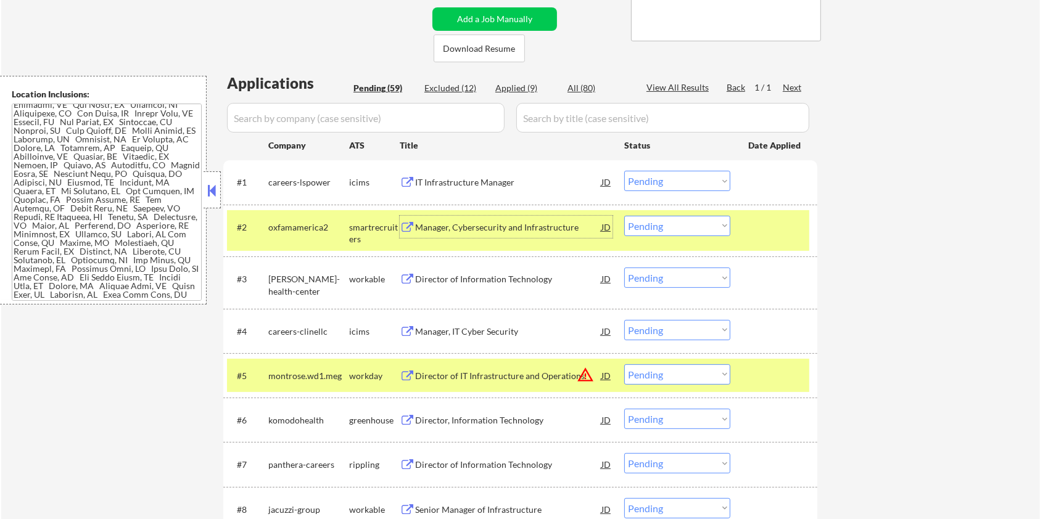
click at [472, 228] on div "Manager, Cybersecurity and Infrastructure" at bounding box center [508, 227] width 186 height 12
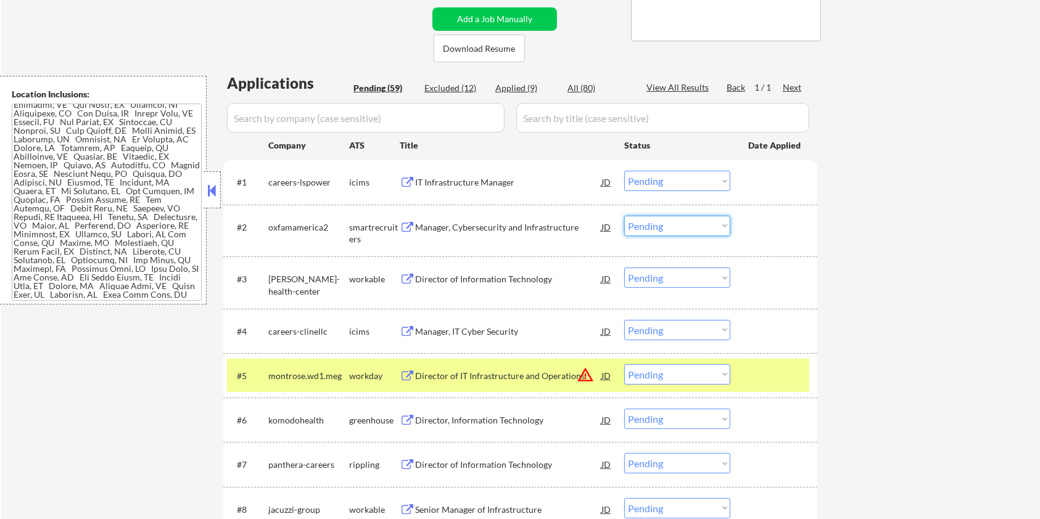
click at [705, 226] on select "Choose an option... Pending Applied Excluded (Questions) Excluded (Expired) Exc…" at bounding box center [677, 226] width 106 height 20
click at [624, 216] on select "Choose an option... Pending Applied Excluded (Questions) Excluded (Expired) Exc…" at bounding box center [677, 226] width 106 height 20
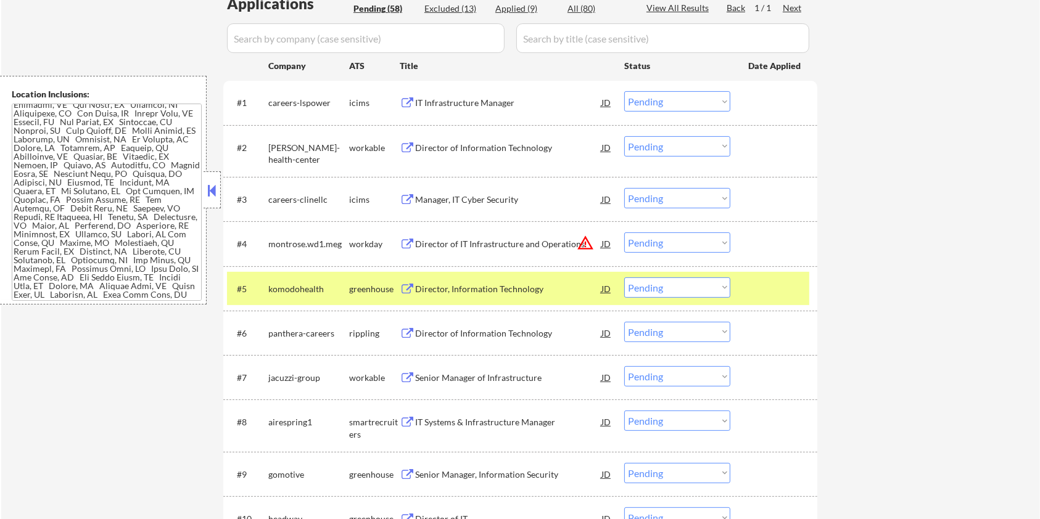
scroll to position [329, 0]
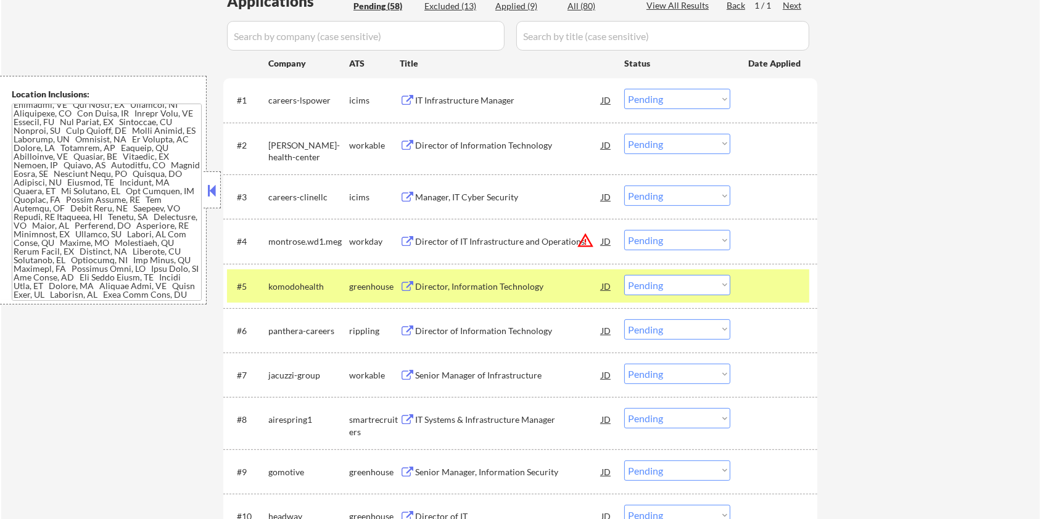
click at [468, 147] on div "Director of Information Technology" at bounding box center [508, 145] width 186 height 12
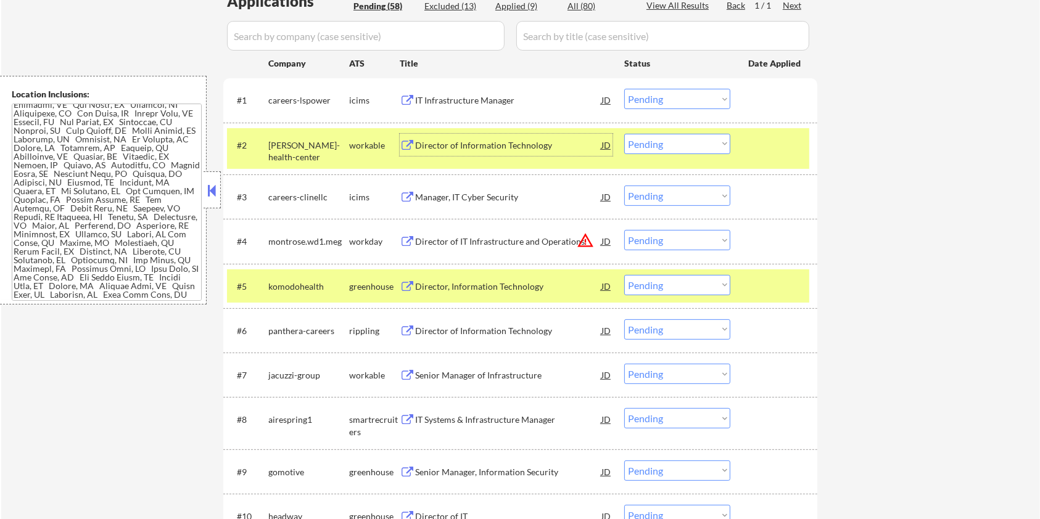
click at [686, 141] on select "Choose an option... Pending Applied Excluded (Questions) Excluded (Expired) Exc…" at bounding box center [677, 144] width 106 height 20
click at [624, 134] on select "Choose an option... Pending Applied Excluded (Questions) Excluded (Expired) Exc…" at bounding box center [677, 144] width 106 height 20
select select ""pending""
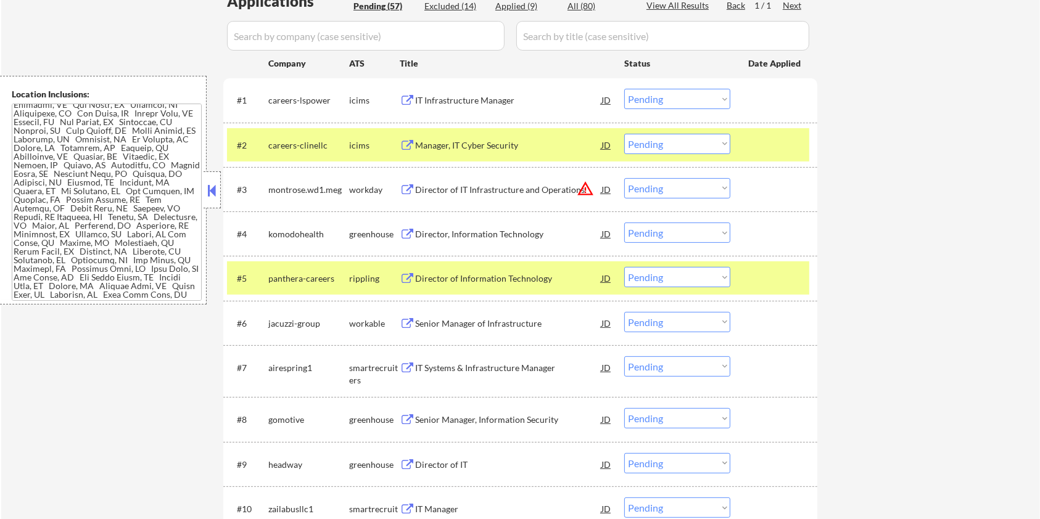
scroll to position [493, 0]
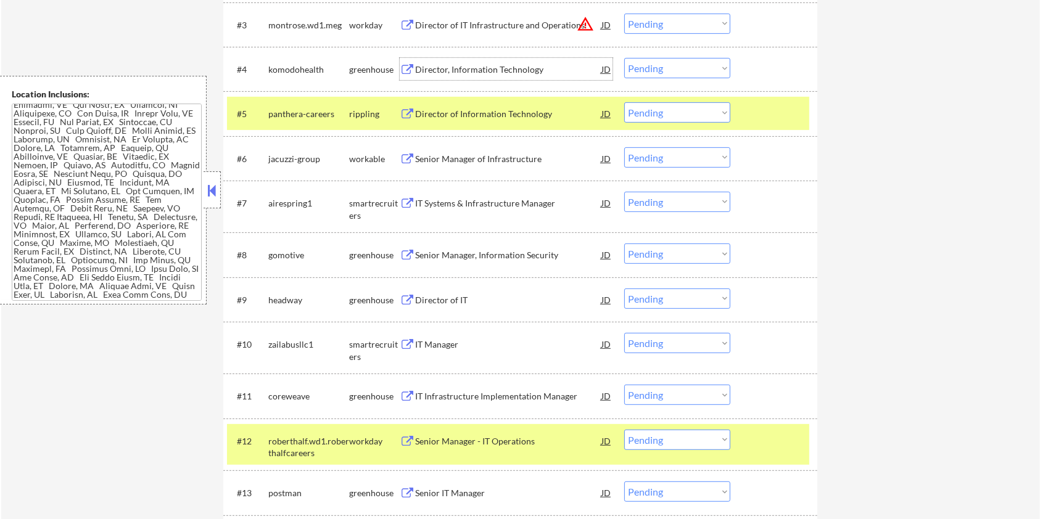
click at [444, 62] on div "Director, Information Technology" at bounding box center [508, 69] width 186 height 22
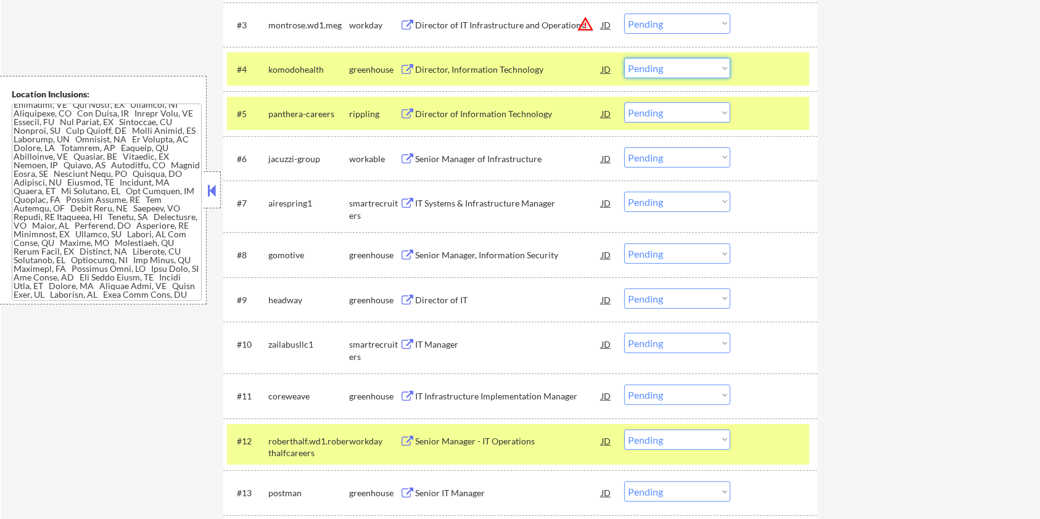
click at [652, 66] on select "Choose an option... Pending Applied Excluded (Questions) Excluded (Expired) Exc…" at bounding box center [677, 68] width 106 height 20
click at [624, 58] on select "Choose an option... Pending Applied Excluded (Questions) Excluded (Expired) Exc…" at bounding box center [677, 68] width 106 height 20
select select ""pending""
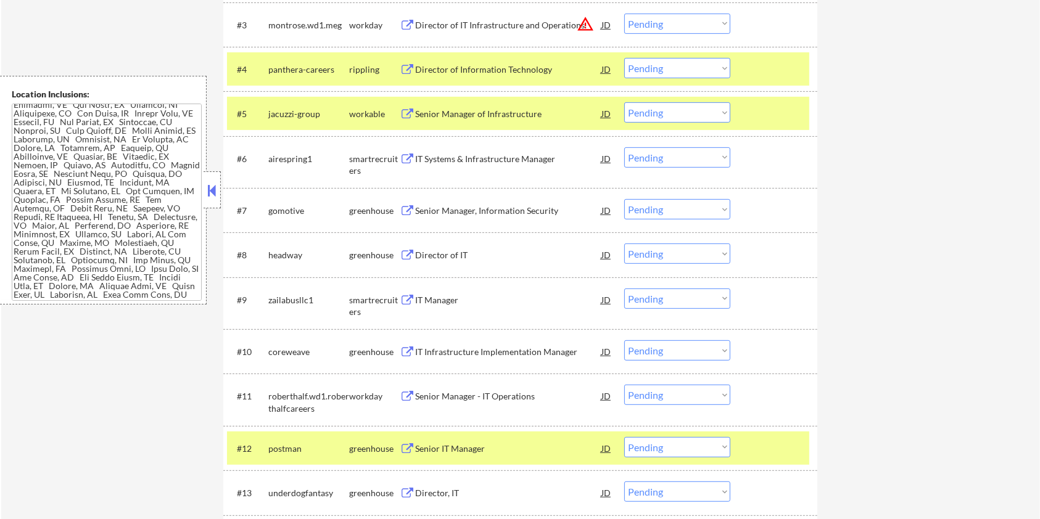
click at [440, 110] on div "Senior Manager of Infrastructure" at bounding box center [508, 114] width 186 height 12
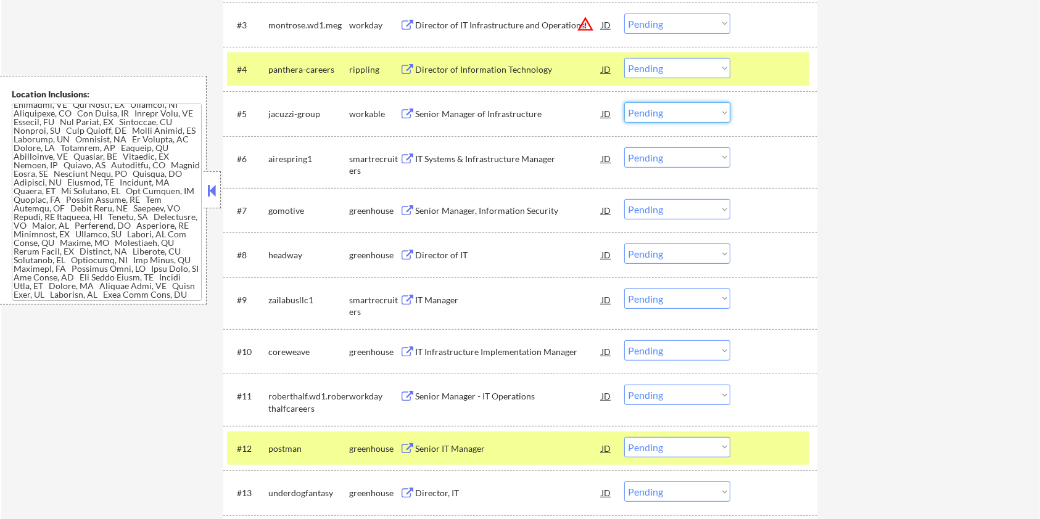
click at [667, 107] on select "Choose an option... Pending Applied Excluded (Questions) Excluded (Expired) Exc…" at bounding box center [677, 112] width 106 height 20
click at [624, 102] on select "Choose an option... Pending Applied Excluded (Questions) Excluded (Expired) Exc…" at bounding box center [677, 112] width 106 height 20
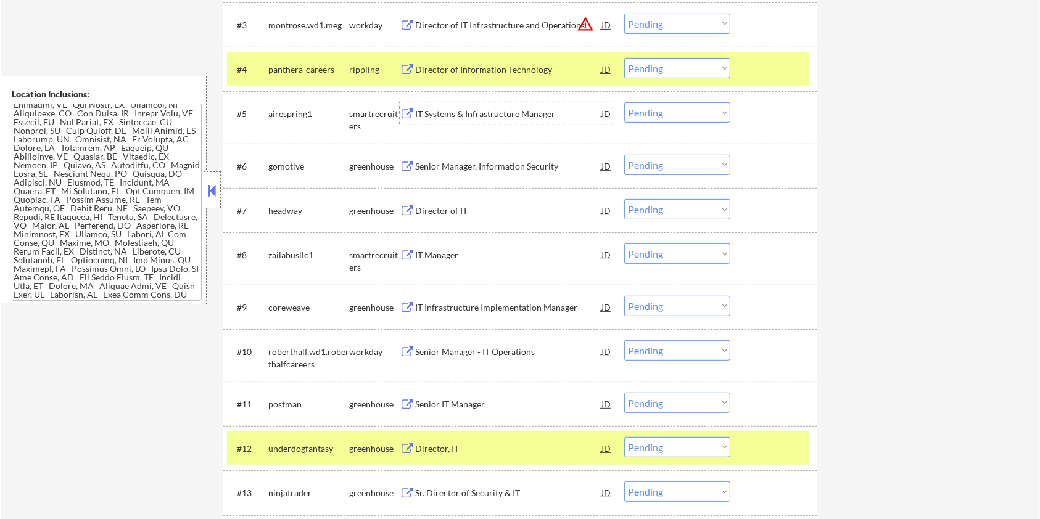
click at [468, 116] on div "IT Systems & Infrastructure Manager" at bounding box center [508, 114] width 186 height 12
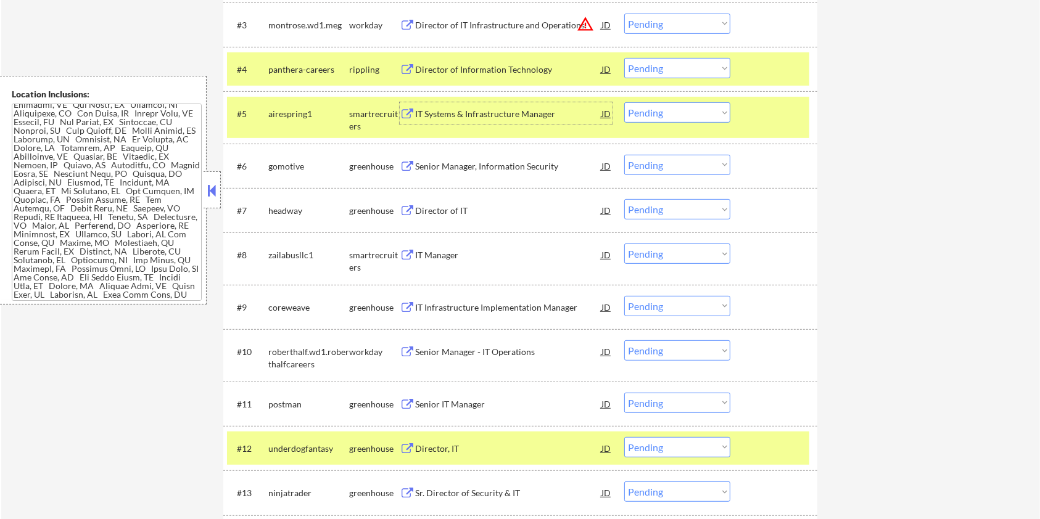
click at [698, 112] on select "Choose an option... Pending Applied Excluded (Questions) Excluded (Expired) Exc…" at bounding box center [677, 112] width 106 height 20
click at [624, 102] on select "Choose an option... Pending Applied Excluded (Questions) Excluded (Expired) Exc…" at bounding box center [677, 112] width 106 height 20
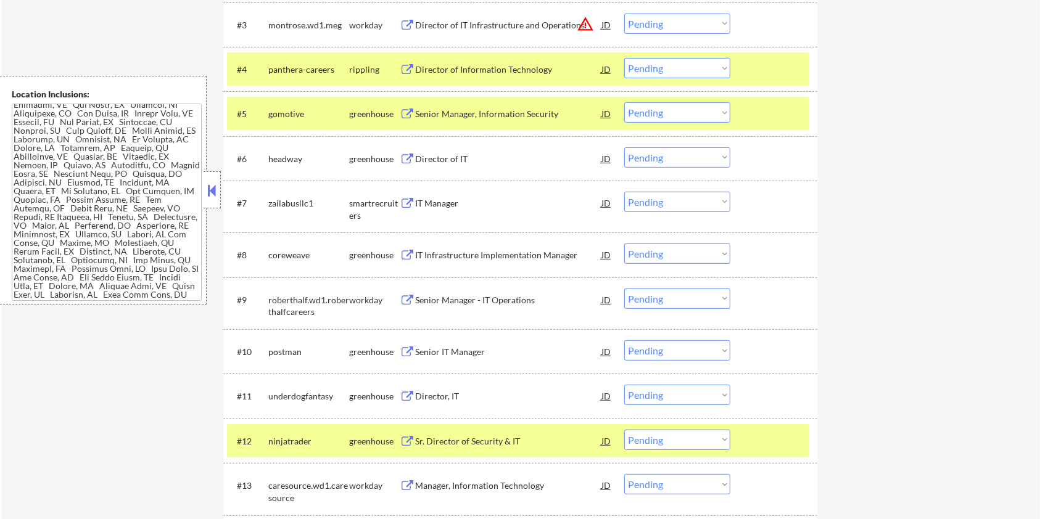
click at [449, 109] on div "Senior Manager, Information Security" at bounding box center [508, 114] width 186 height 12
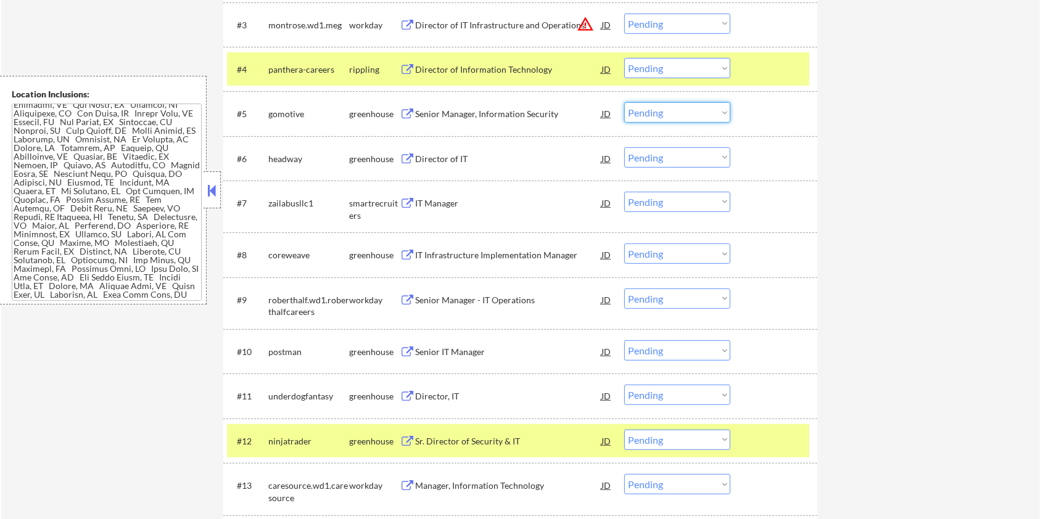
click at [680, 108] on select "Choose an option... Pending Applied Excluded (Questions) Excluded (Expired) Exc…" at bounding box center [677, 112] width 106 height 20
click at [624, 102] on select "Choose an option... Pending Applied Excluded (Questions) Excluded (Expired) Exc…" at bounding box center [677, 112] width 106 height 20
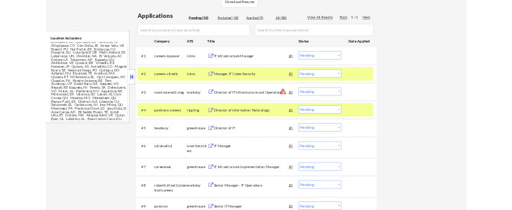
scroll to position [329, 0]
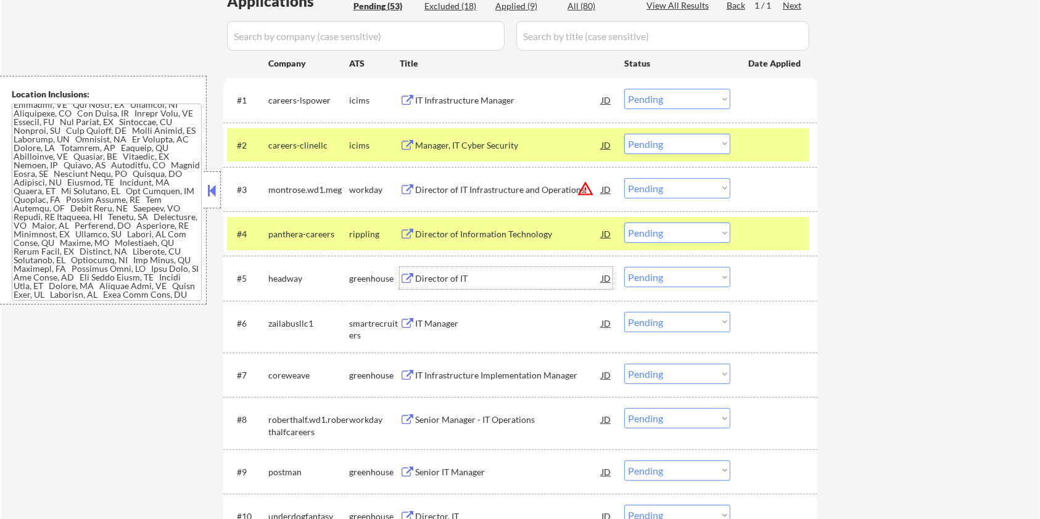
click at [429, 276] on div "Director of IT" at bounding box center [508, 279] width 186 height 12
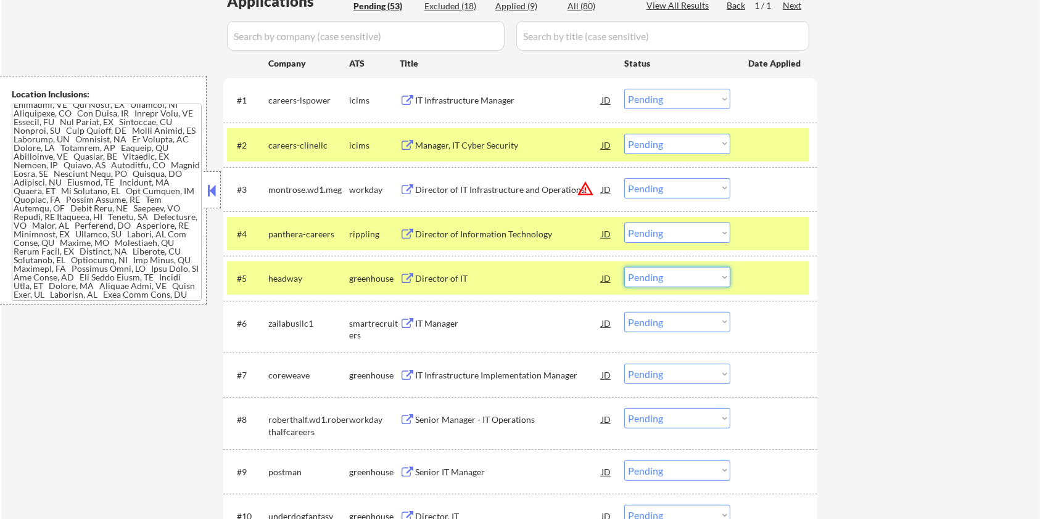
click at [716, 276] on select "Choose an option... Pending Applied Excluded (Questions) Excluded (Expired) Exc…" at bounding box center [677, 277] width 106 height 20
click at [624, 267] on select "Choose an option... Pending Applied Excluded (Questions) Excluded (Expired) Exc…" at bounding box center [677, 277] width 106 height 20
select select ""pending""
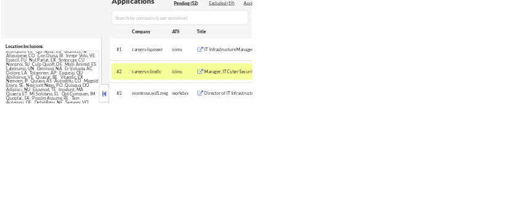
select select ""pending""
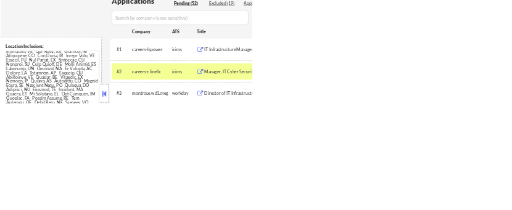
select select ""pending""
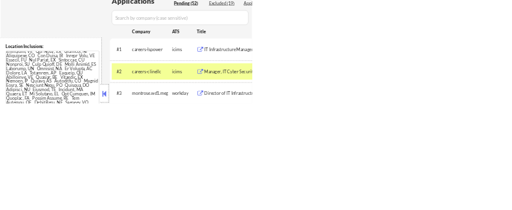
select select ""pending""
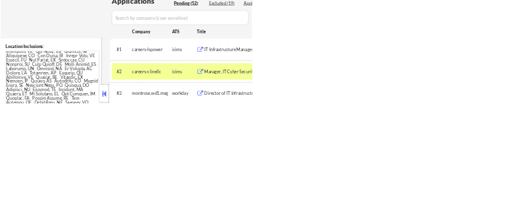
select select ""pending""
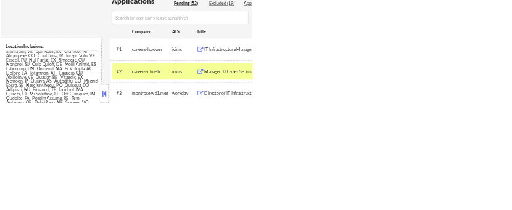
select select ""pending""
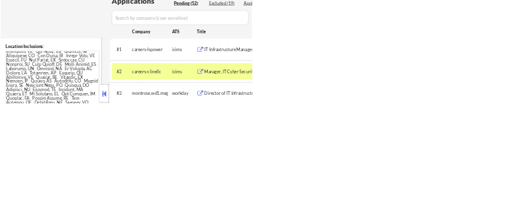
select select ""pending""
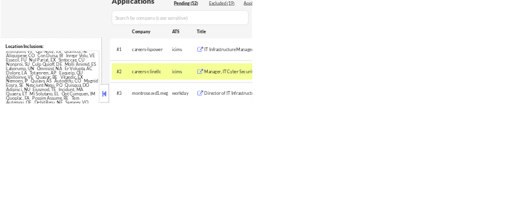
select select ""pending""
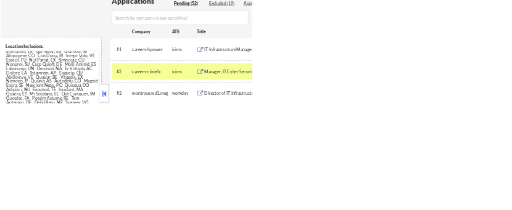
select select ""pending""
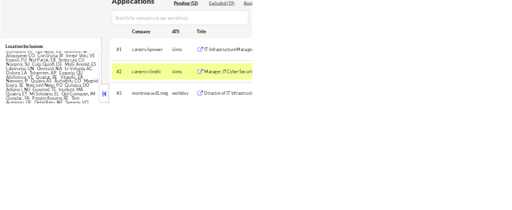
select select ""pending""
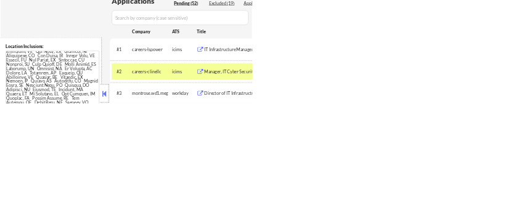
select select ""pending""
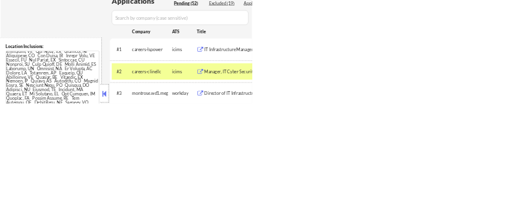
select select ""pending""
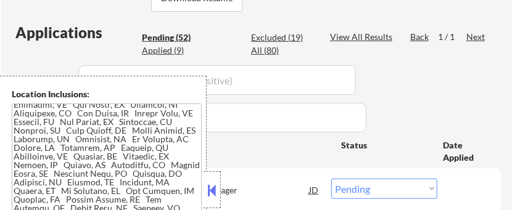
select select ""pending""
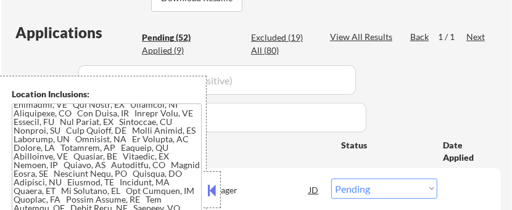
select select ""pending""
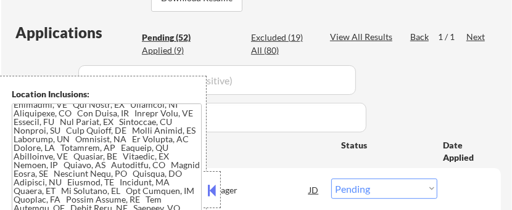
select select ""pending""
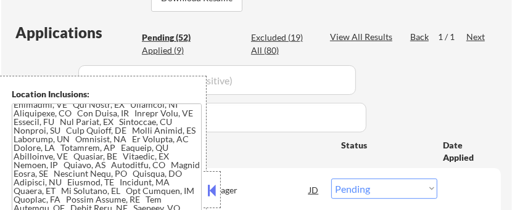
select select ""pending""
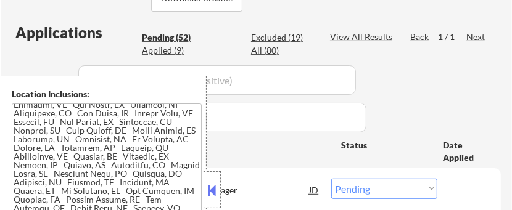
select select ""pending""
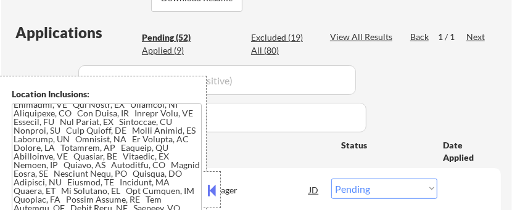
select select ""pending""
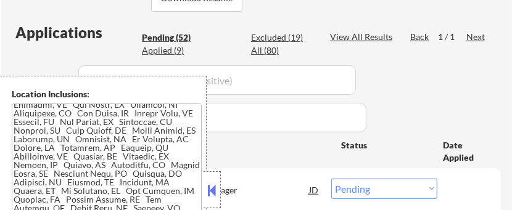
select select ""pending""
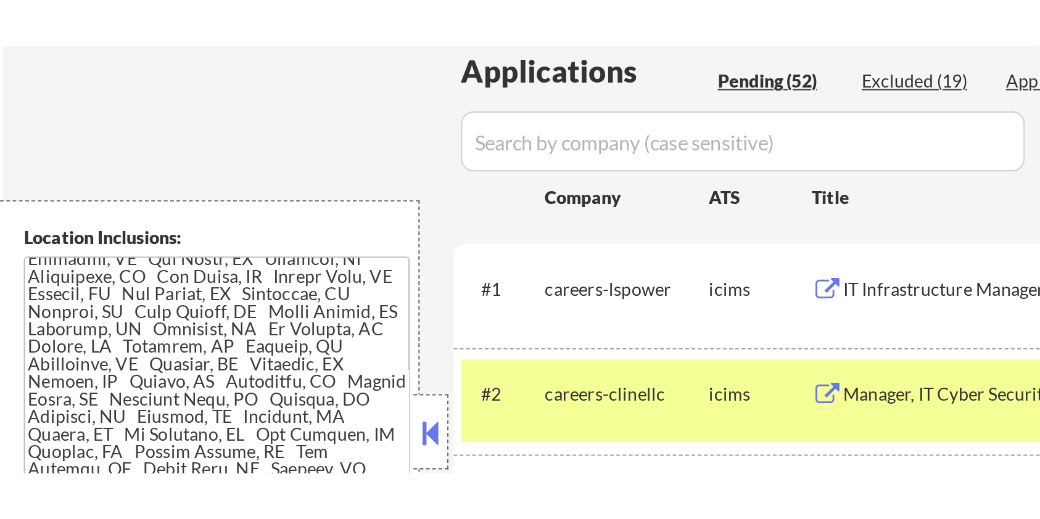
scroll to position [321, 0]
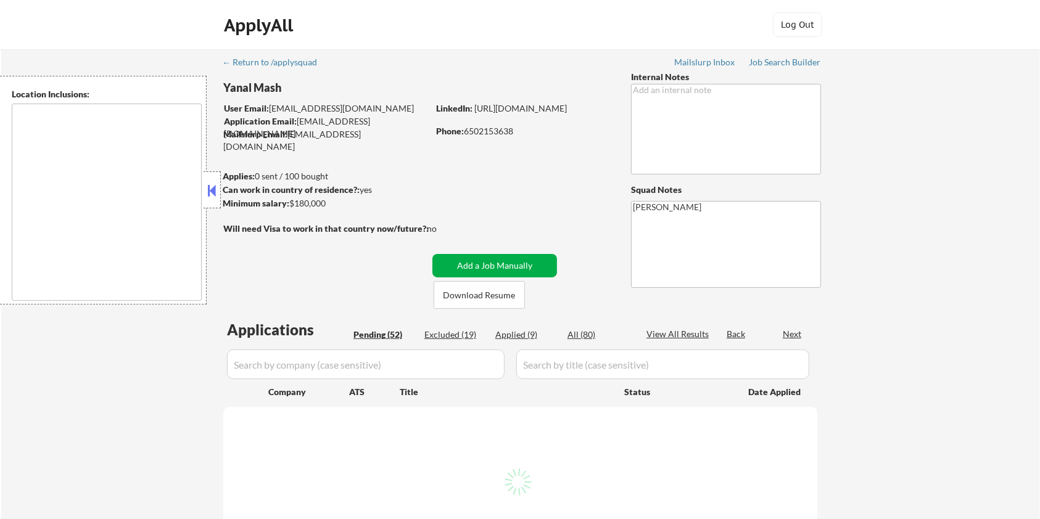
type textarea "[GEOGRAPHIC_DATA], [GEOGRAPHIC_DATA] [GEOGRAPHIC_DATA], [GEOGRAPHIC_DATA] [GEOG…"
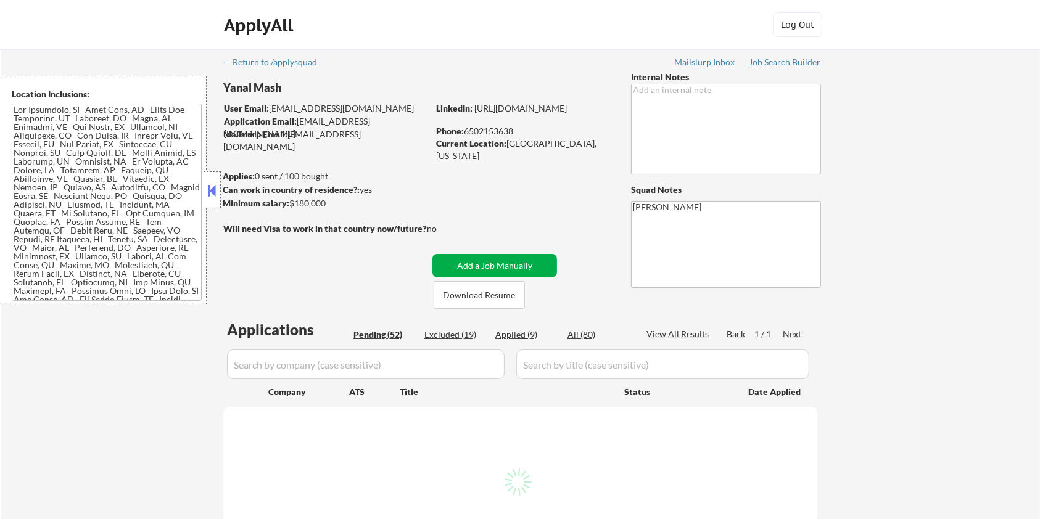
select select ""pending""
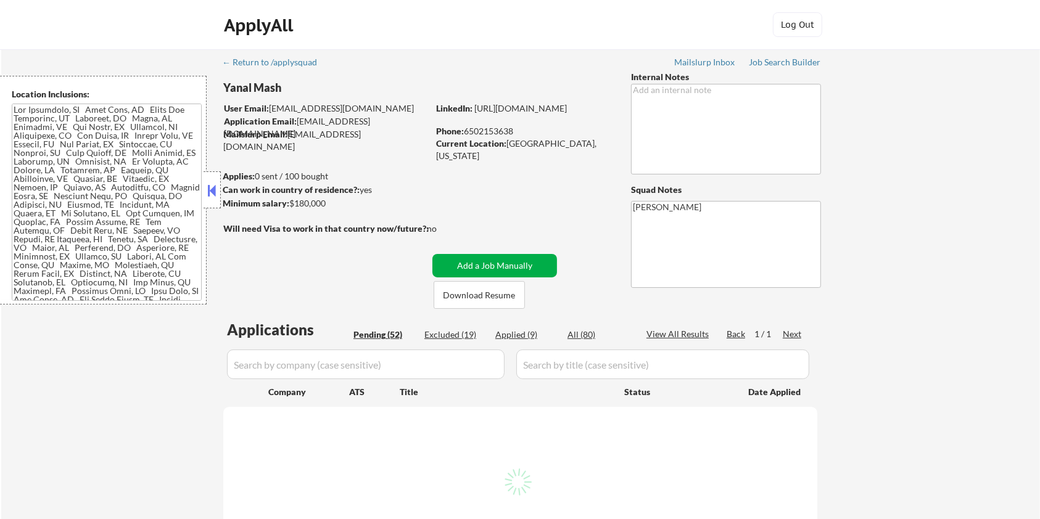
select select ""pending""
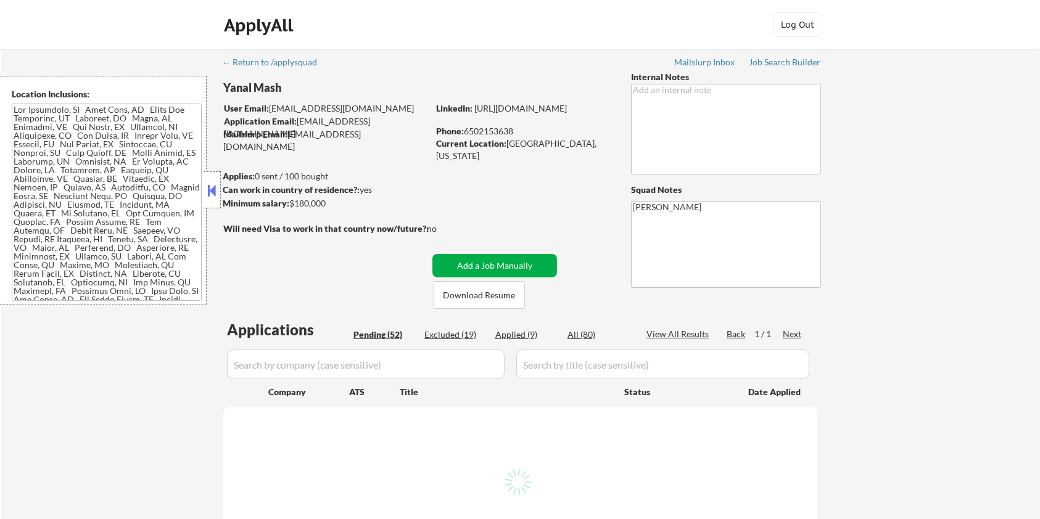
select select ""pending""
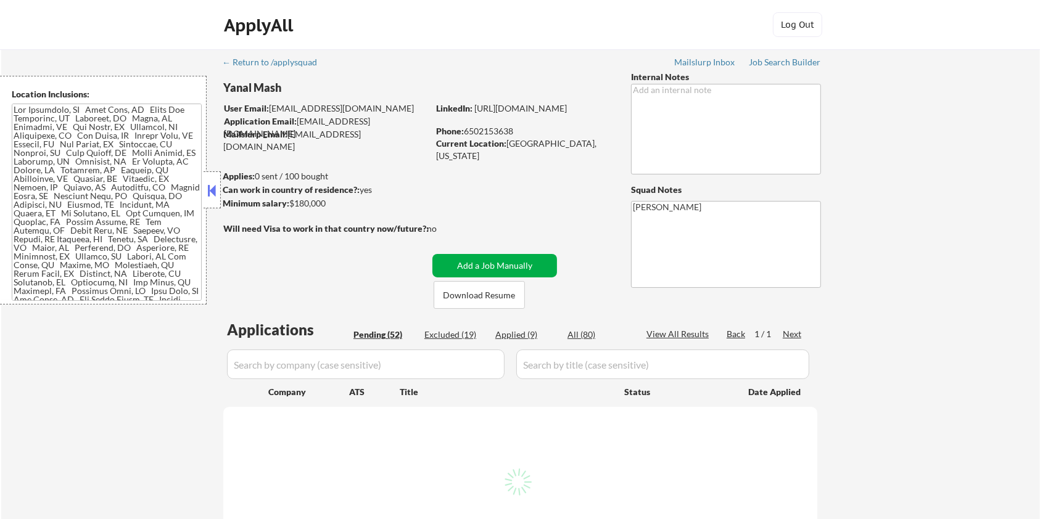
select select ""pending""
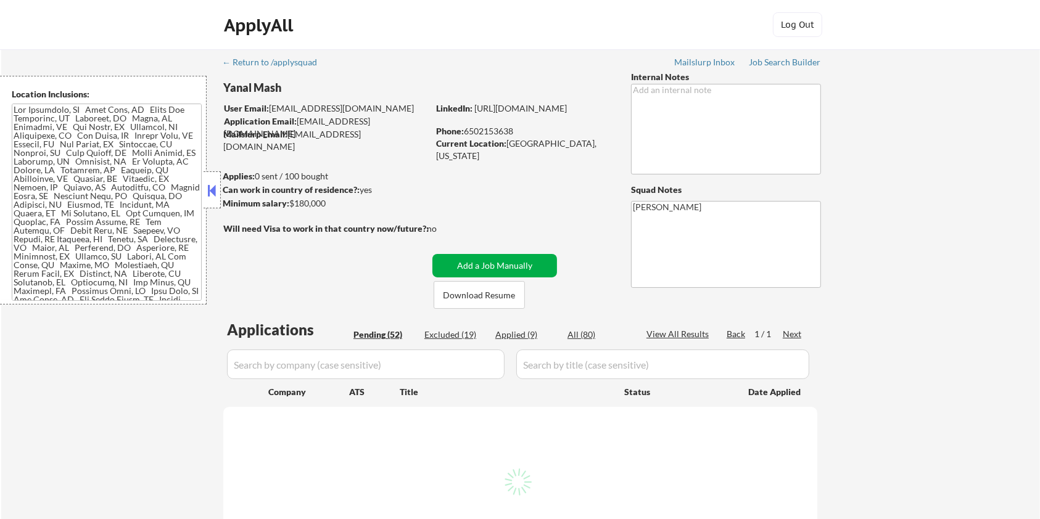
select select ""pending""
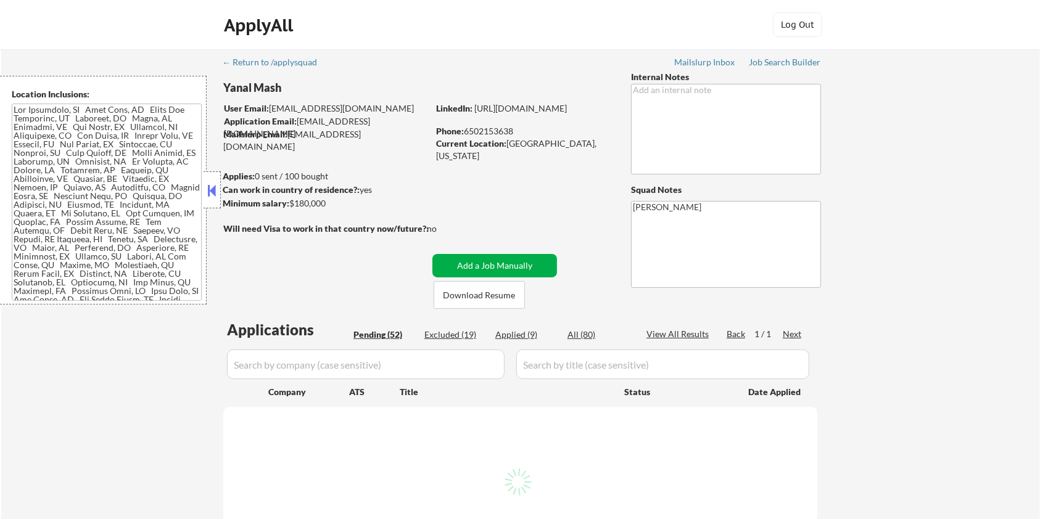
select select ""pending""
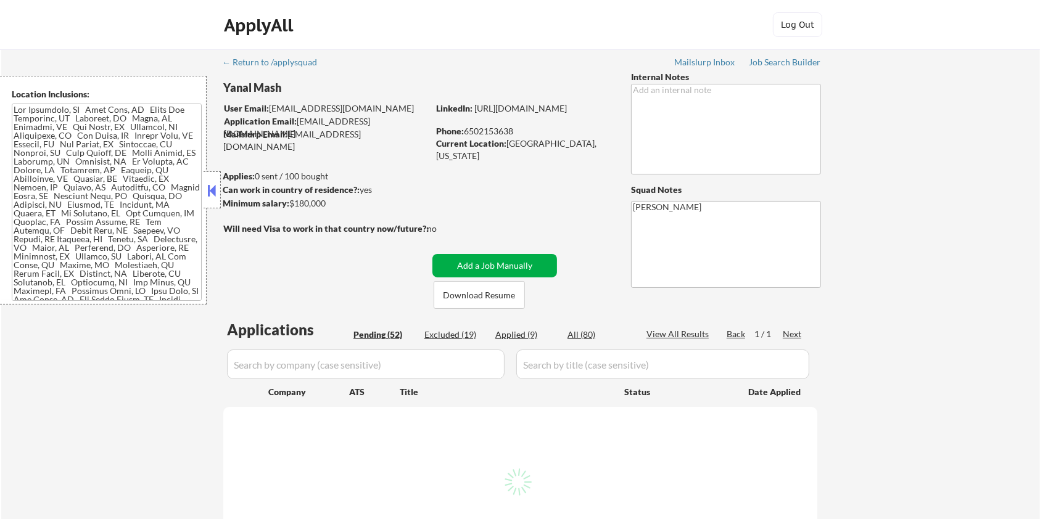
select select ""pending""
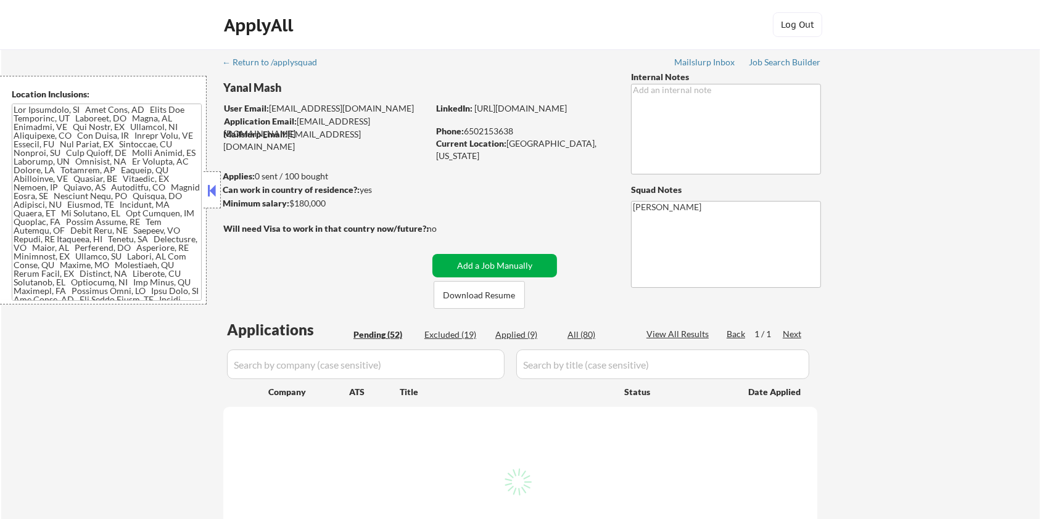
select select ""pending""
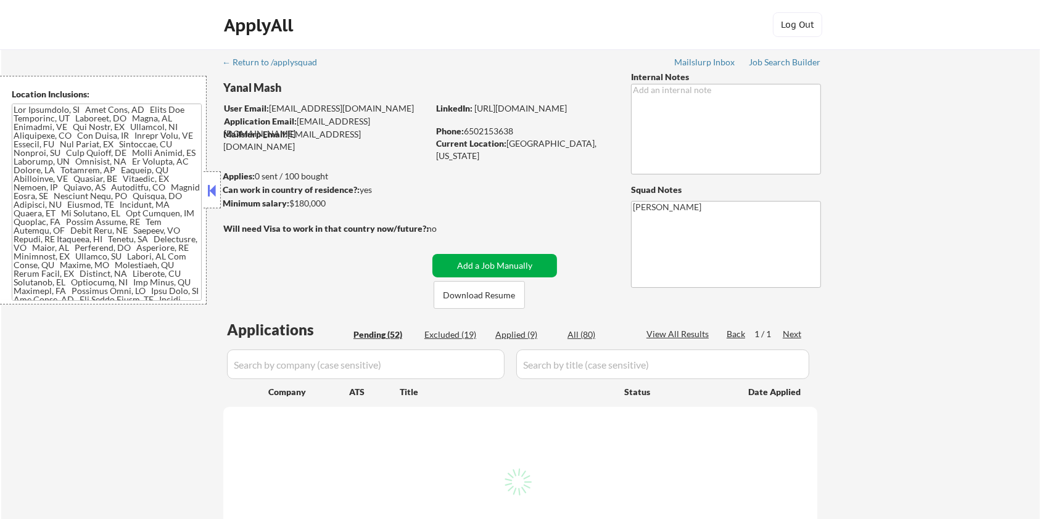
select select ""pending""
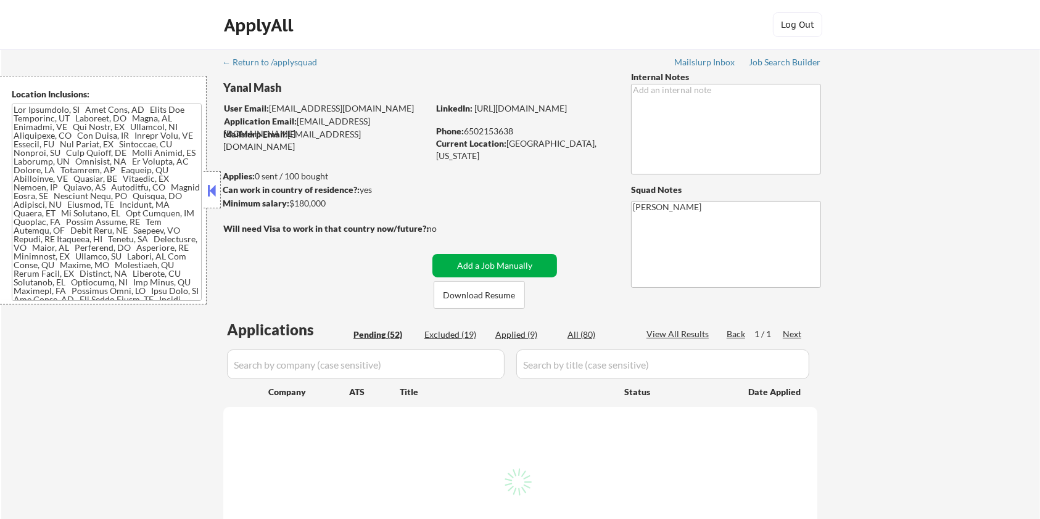
select select ""pending""
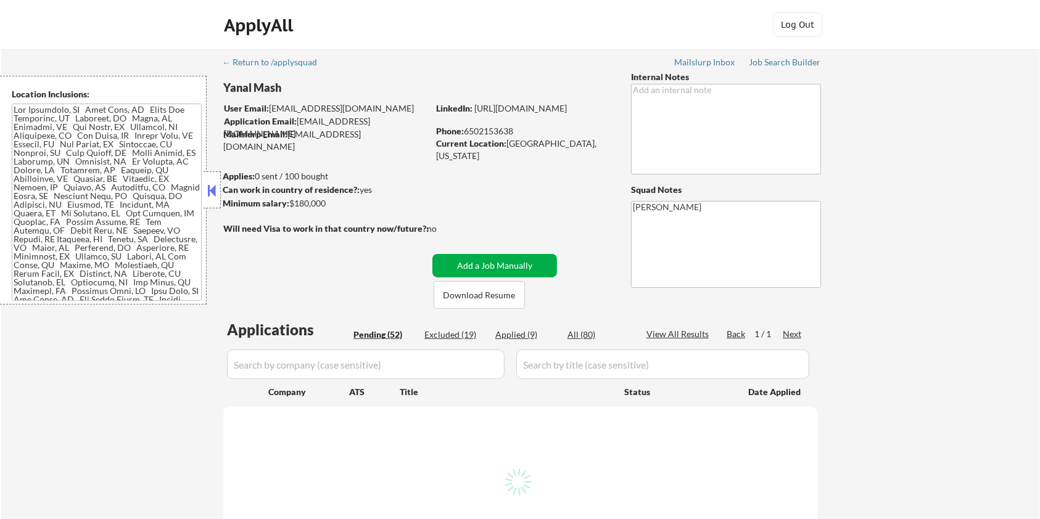
select select ""pending""
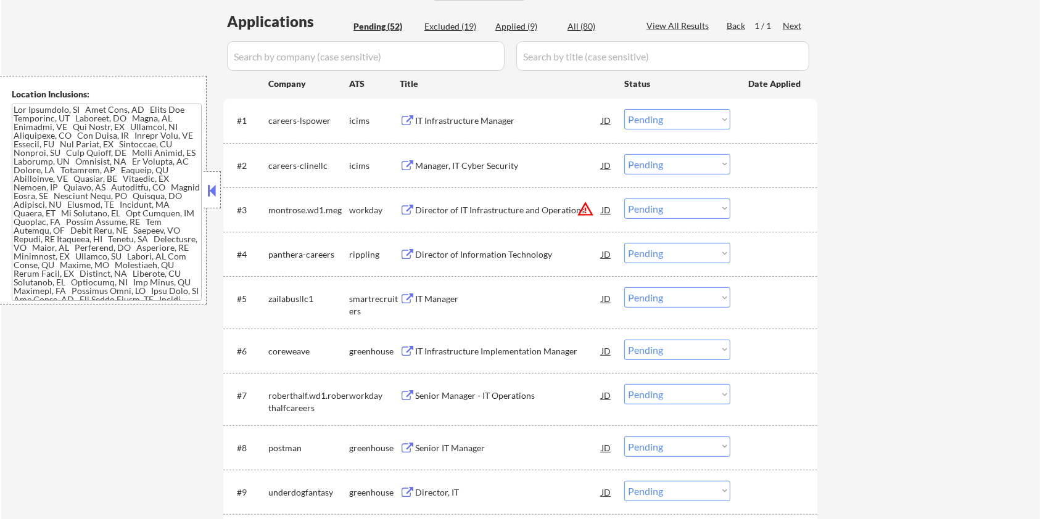
scroll to position [329, 0]
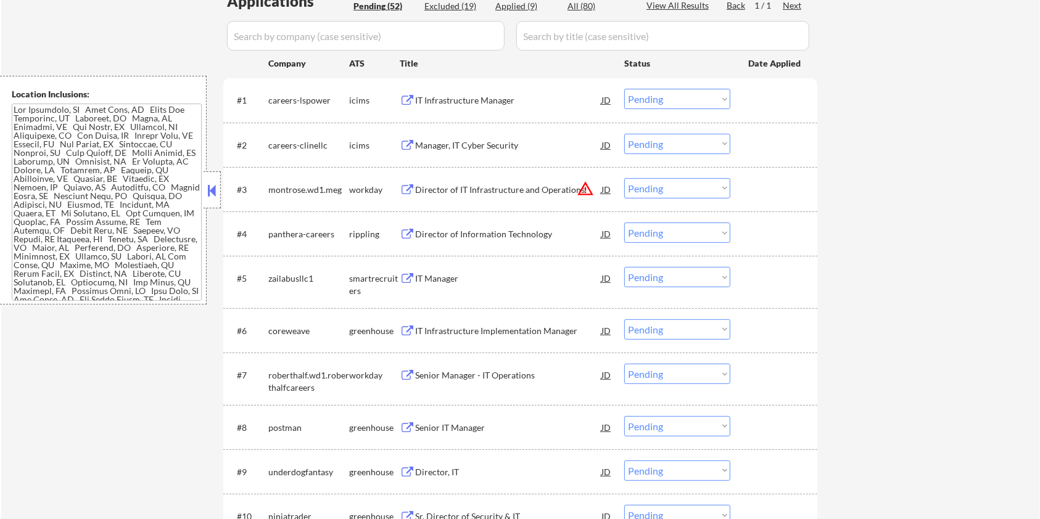
click at [454, 328] on div "IT Infrastructure Implementation Manager" at bounding box center [508, 331] width 186 height 12
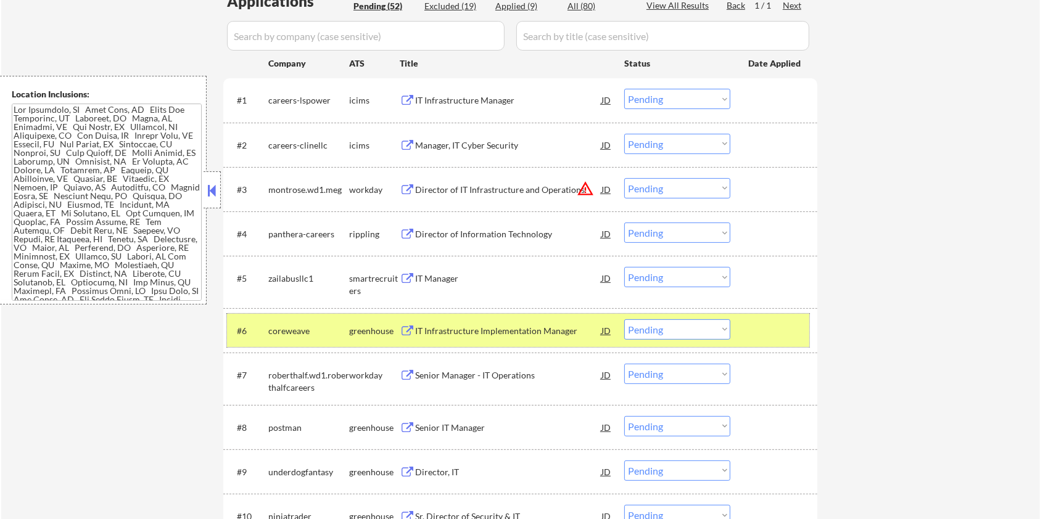
drag, startPoint x: 666, startPoint y: 312, endPoint x: 666, endPoint y: 276, distance: 35.2
click at [711, 334] on select "Choose an option... Pending Applied Excluded (Questions) Excluded (Expired) Exc…" at bounding box center [677, 330] width 106 height 20
click at [624, 320] on select "Choose an option... Pending Applied Excluded (Questions) Excluded (Expired) Exc…" at bounding box center [677, 330] width 106 height 20
select select ""pending""
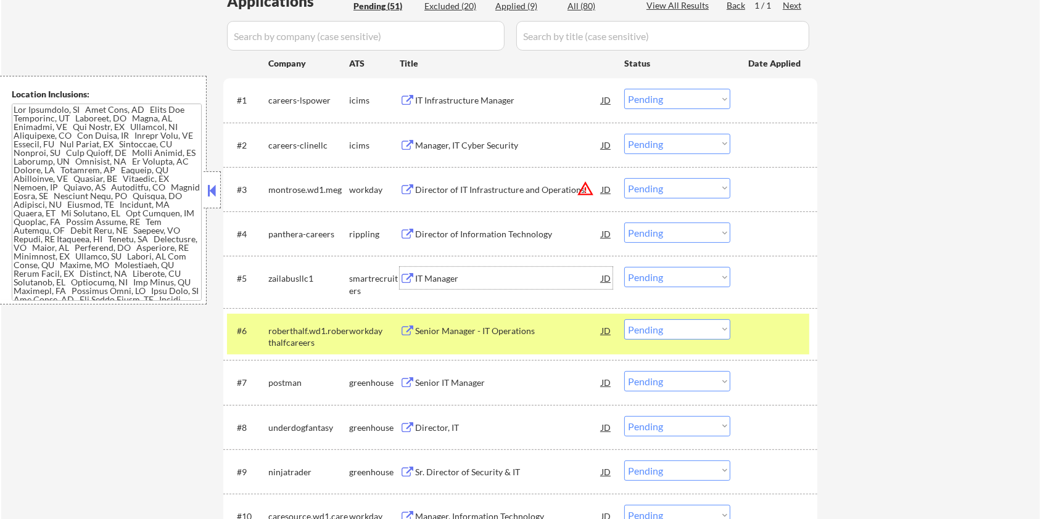
click at [442, 273] on div "IT Manager" at bounding box center [508, 279] width 186 height 12
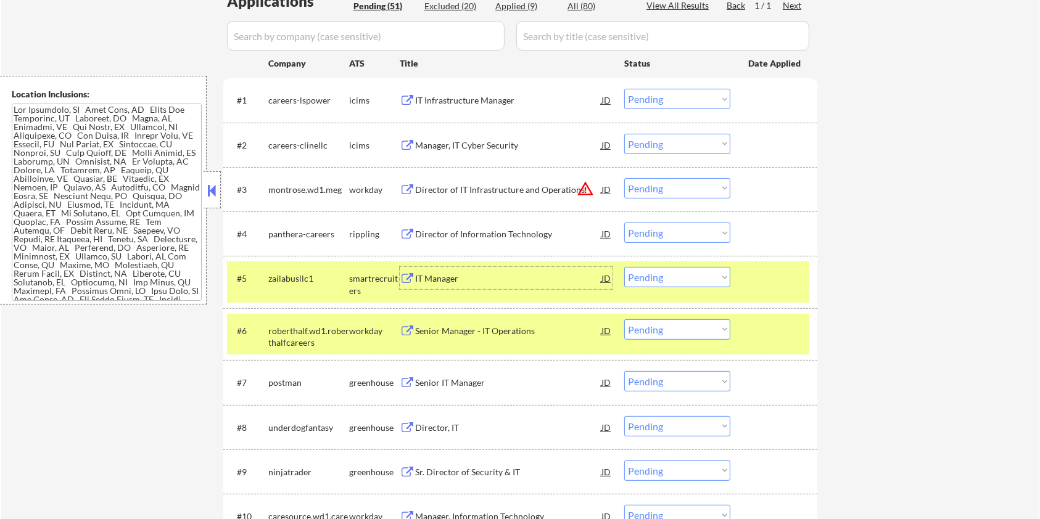
click at [667, 272] on select "Choose an option... Pending Applied Excluded (Questions) Excluded (Expired) Exc…" at bounding box center [677, 277] width 106 height 20
click at [624, 267] on select "Choose an option... Pending Applied Excluded (Questions) Excluded (Expired) Exc…" at bounding box center [677, 277] width 106 height 20
select select ""pending""
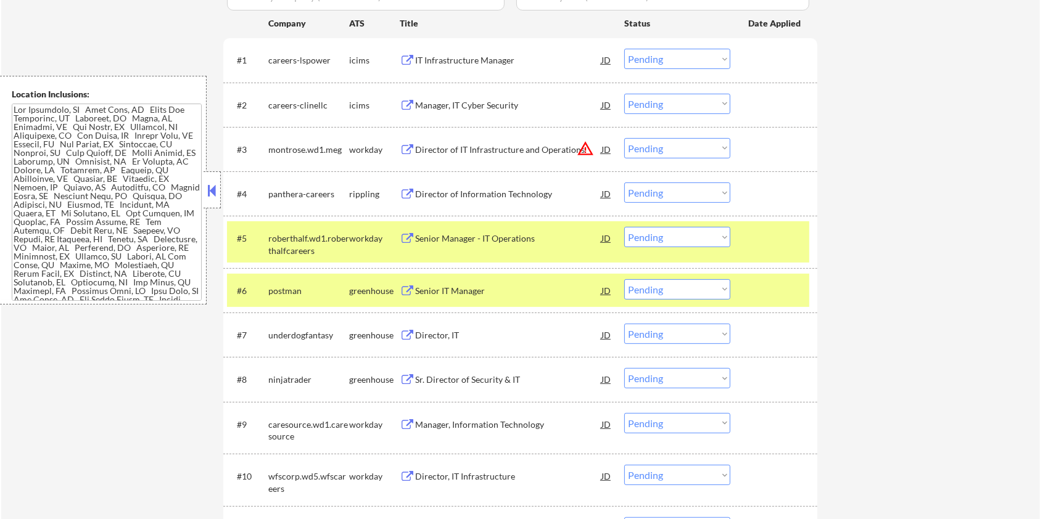
scroll to position [411, 0]
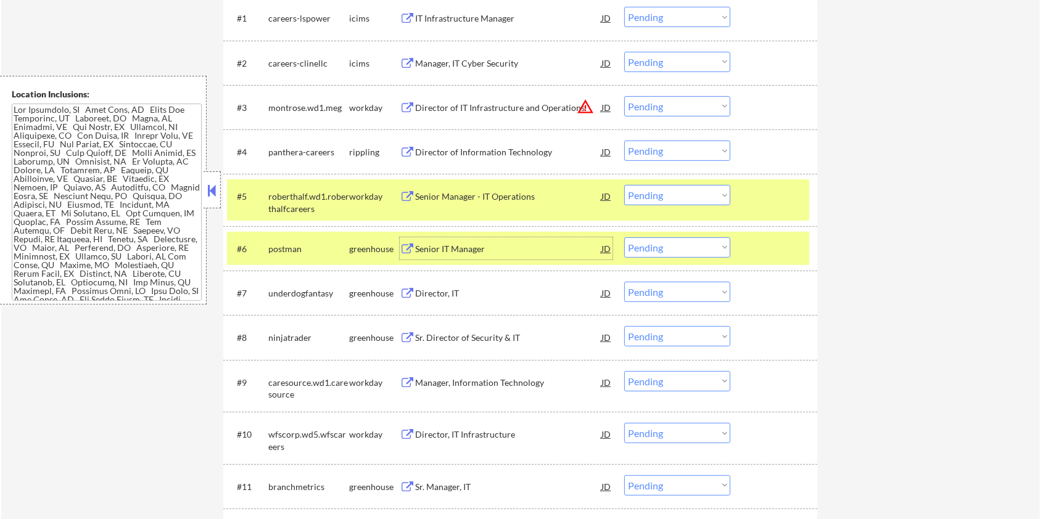
click at [490, 243] on div "Senior IT Manager" at bounding box center [508, 249] width 186 height 12
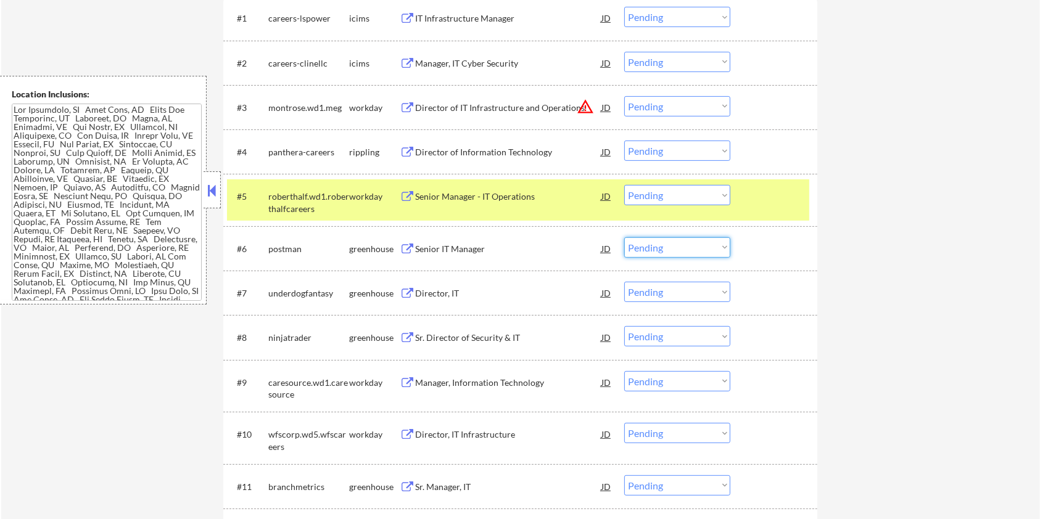
click at [686, 246] on select "Choose an option... Pending Applied Excluded (Questions) Excluded (Expired) Exc…" at bounding box center [677, 247] width 106 height 20
click at [624, 237] on select "Choose an option... Pending Applied Excluded (Questions) Excluded (Expired) Exc…" at bounding box center [677, 247] width 106 height 20
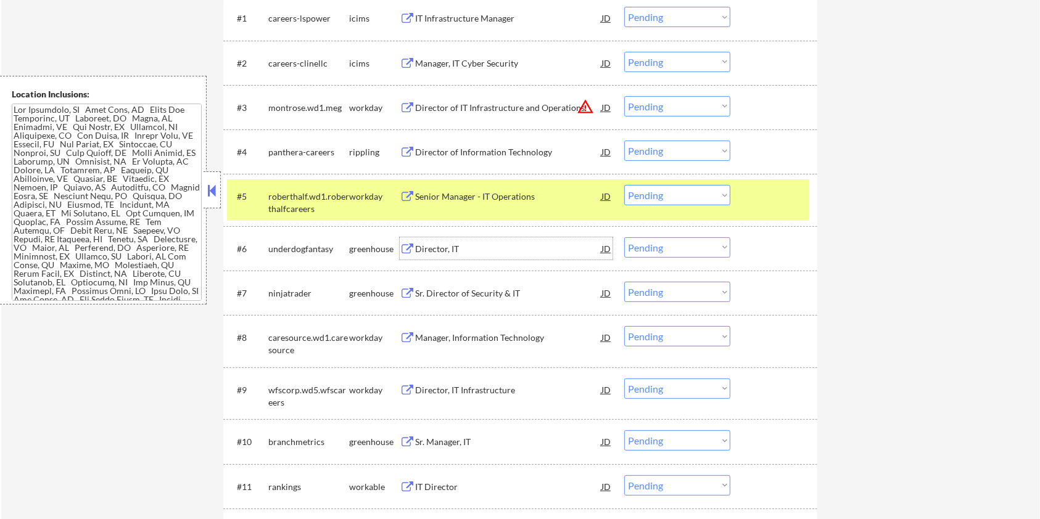
click at [448, 251] on div "Director, IT" at bounding box center [508, 249] width 186 height 12
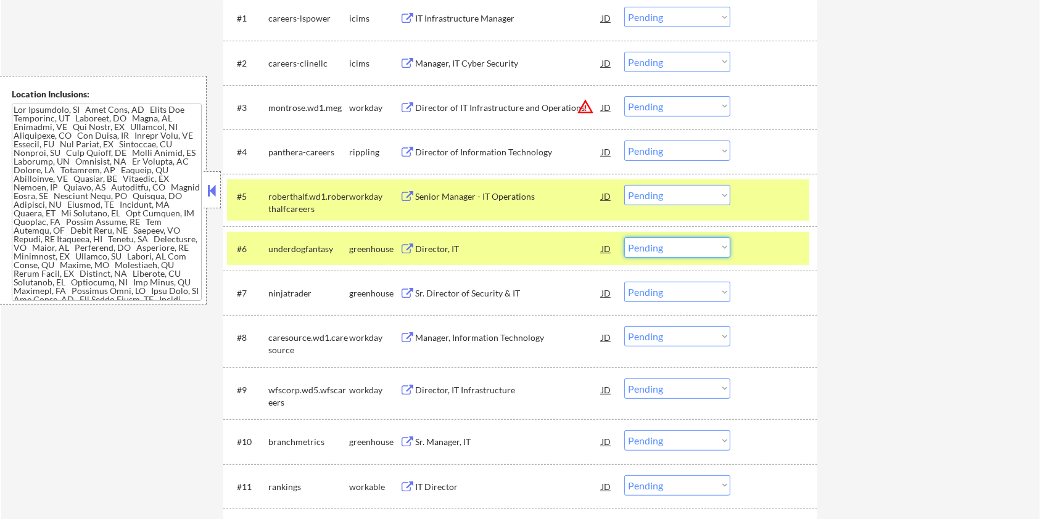
click at [666, 249] on select "Choose an option... Pending Applied Excluded (Questions) Excluded (Expired) Exc…" at bounding box center [677, 247] width 106 height 20
click at [624, 237] on select "Choose an option... Pending Applied Excluded (Questions) Excluded (Expired) Exc…" at bounding box center [677, 247] width 106 height 20
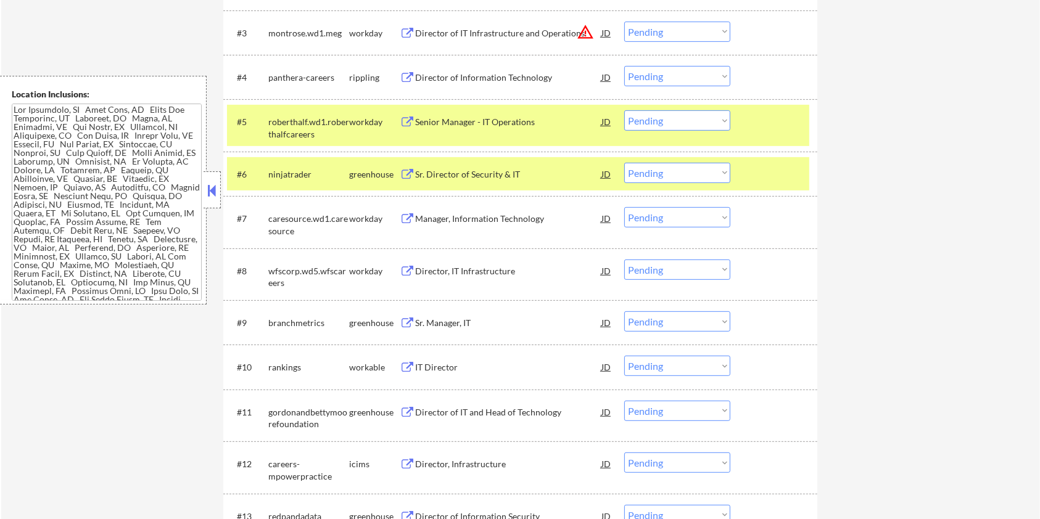
scroll to position [493, 0]
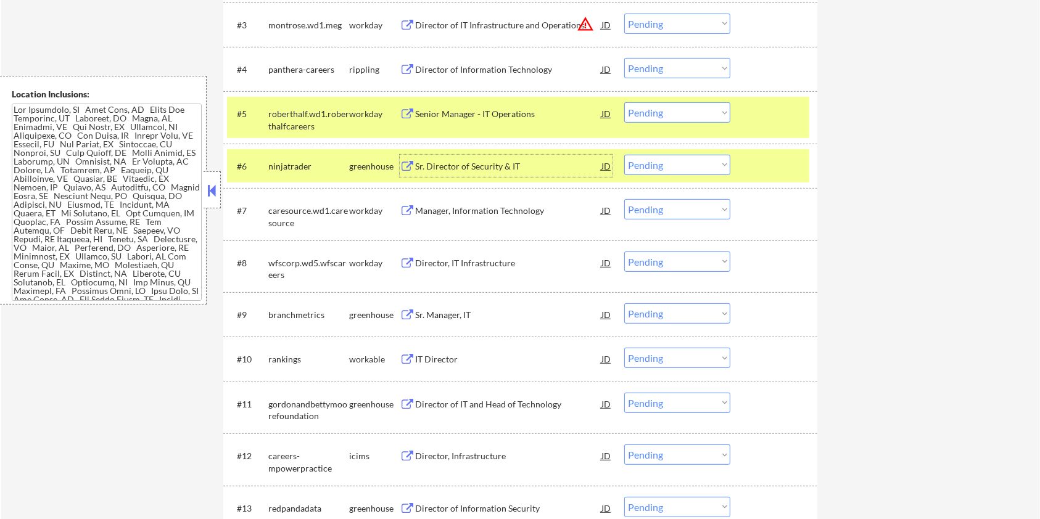
click at [479, 168] on div "Sr. Director of Security & IT" at bounding box center [508, 166] width 186 height 12
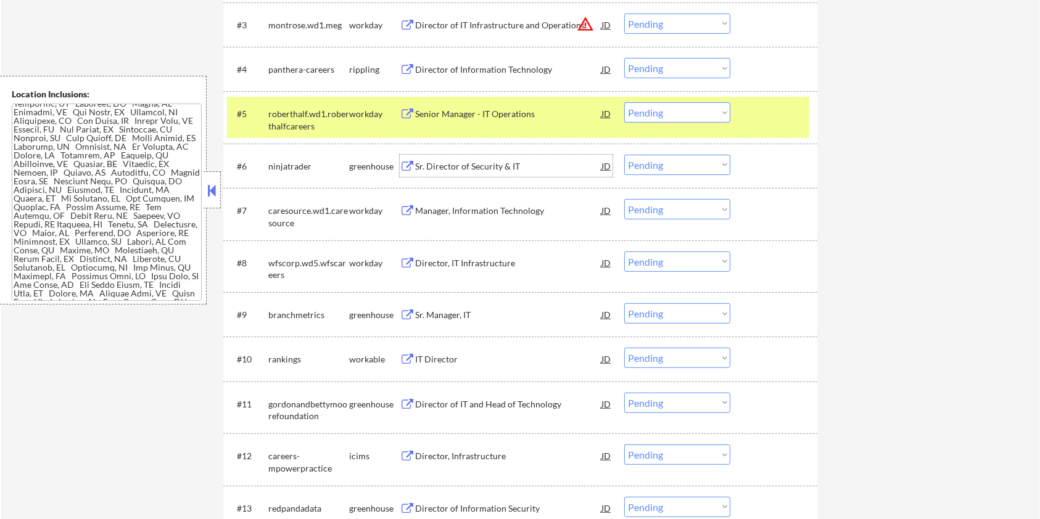
scroll to position [30, 0]
click at [642, 162] on select "Choose an option... Pending Applied Excluded (Questions) Excluded (Expired) Exc…" at bounding box center [677, 165] width 106 height 20
click at [624, 155] on select "Choose an option... Pending Applied Excluded (Questions) Excluded (Expired) Exc…" at bounding box center [677, 165] width 106 height 20
select select ""pending""
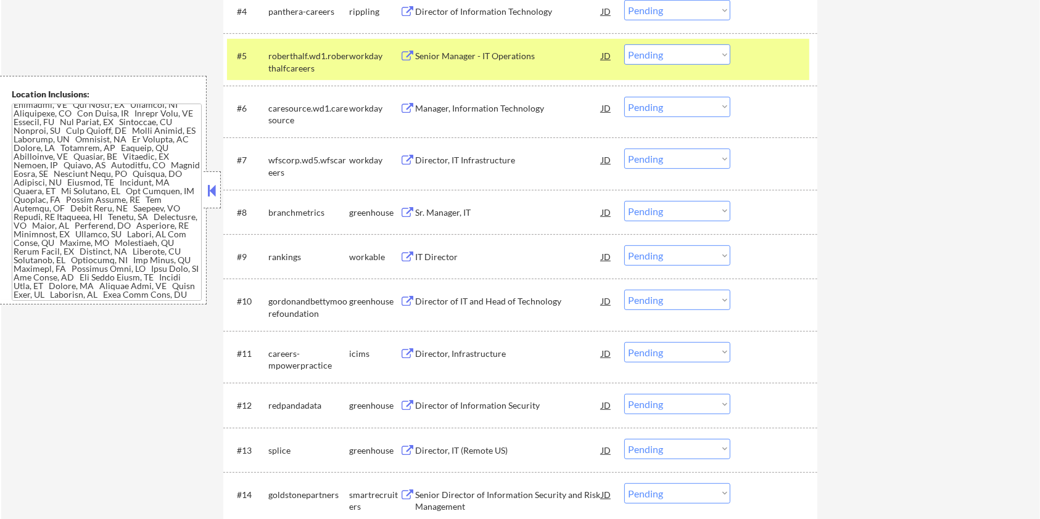
scroll to position [576, 0]
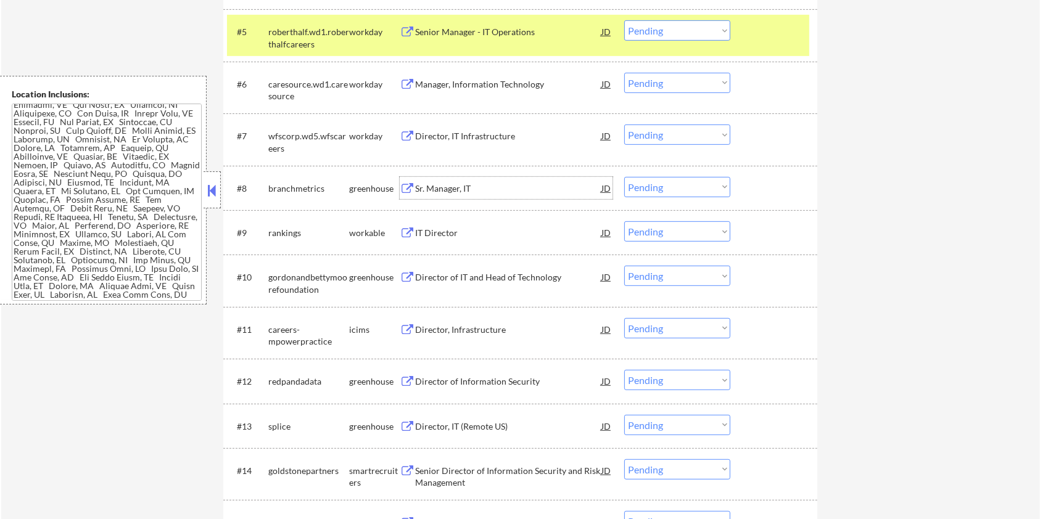
click at [449, 178] on div "Sr. Manager, IT" at bounding box center [508, 188] width 186 height 22
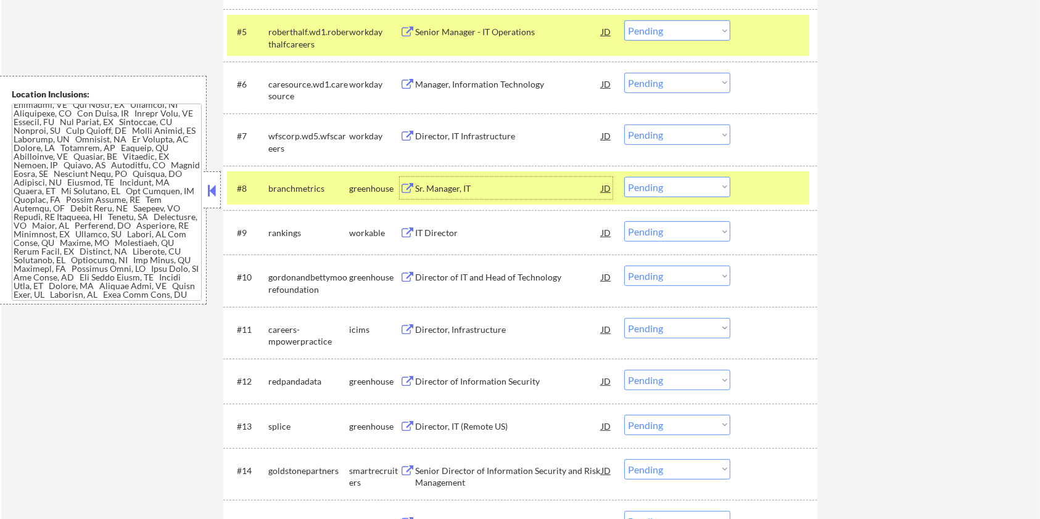
click at [670, 188] on select "Choose an option... Pending Applied Excluded (Questions) Excluded (Expired) Exc…" at bounding box center [677, 187] width 106 height 20
click at [624, 177] on select "Choose an option... Pending Applied Excluded (Questions) Excluded (Expired) Exc…" at bounding box center [677, 187] width 106 height 20
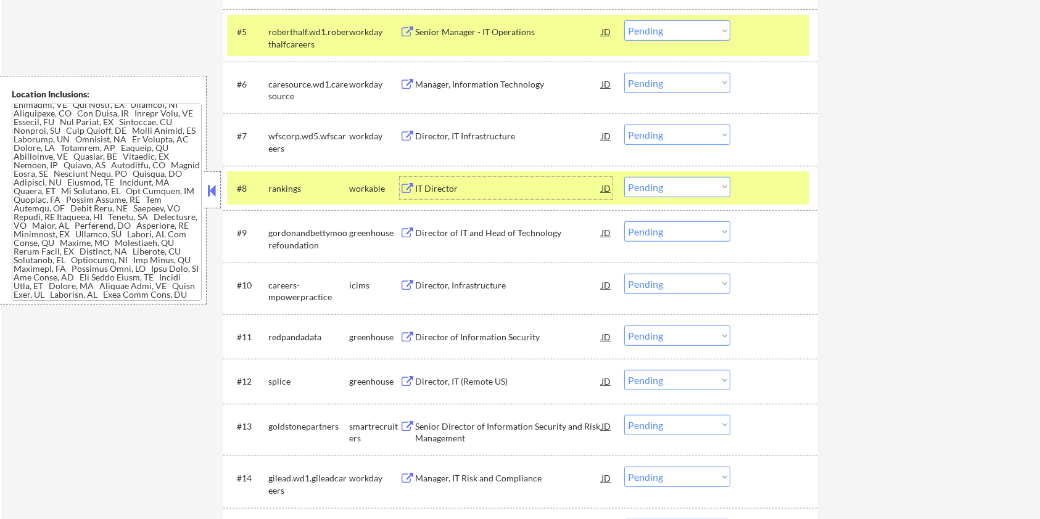
click at [419, 189] on div "IT Director" at bounding box center [508, 189] width 186 height 12
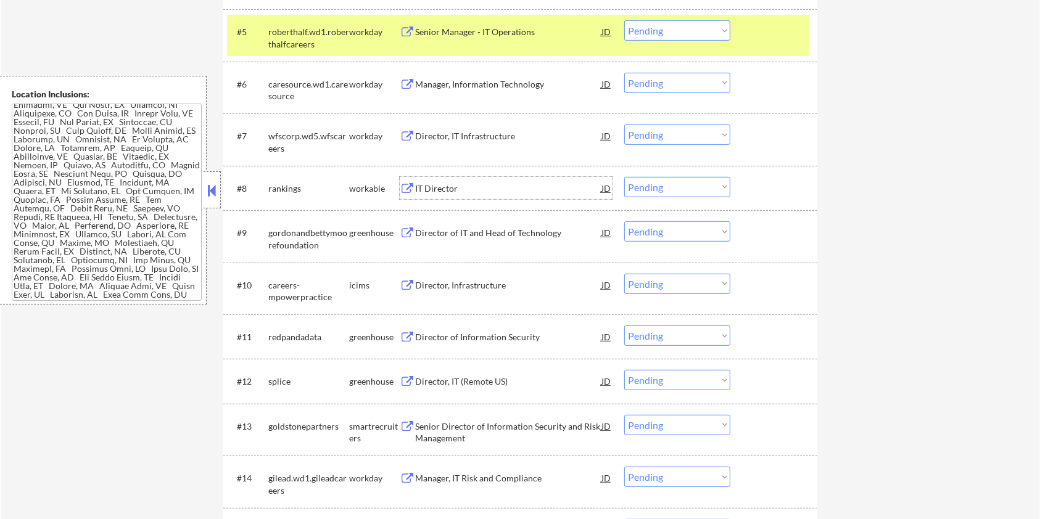
click at [656, 189] on select "Choose an option... Pending Applied Excluded (Questions) Excluded (Expired) Exc…" at bounding box center [677, 187] width 106 height 20
click at [624, 177] on select "Choose an option... Pending Applied Excluded (Questions) Excluded (Expired) Exc…" at bounding box center [677, 187] width 106 height 20
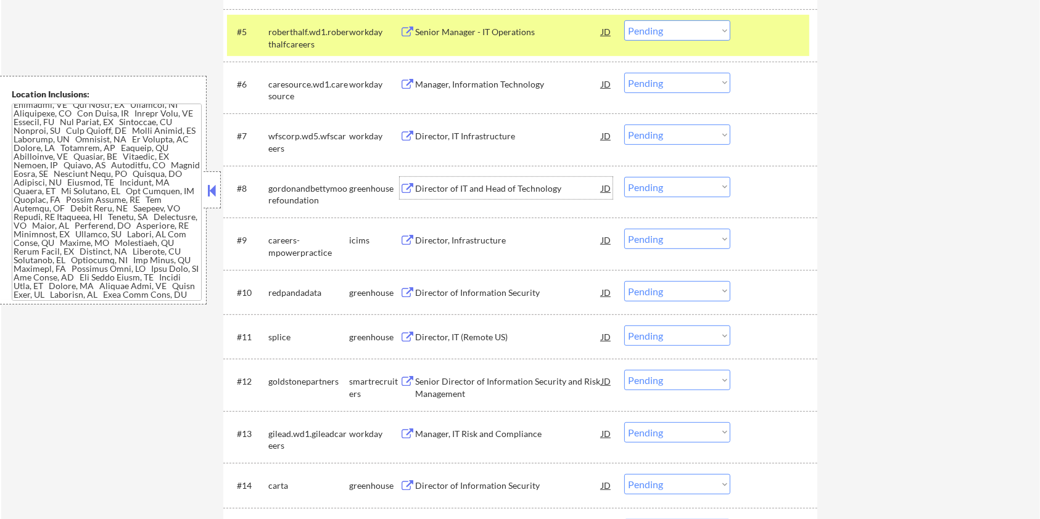
click at [484, 190] on div "Director of IT and Head of Technology" at bounding box center [508, 189] width 186 height 12
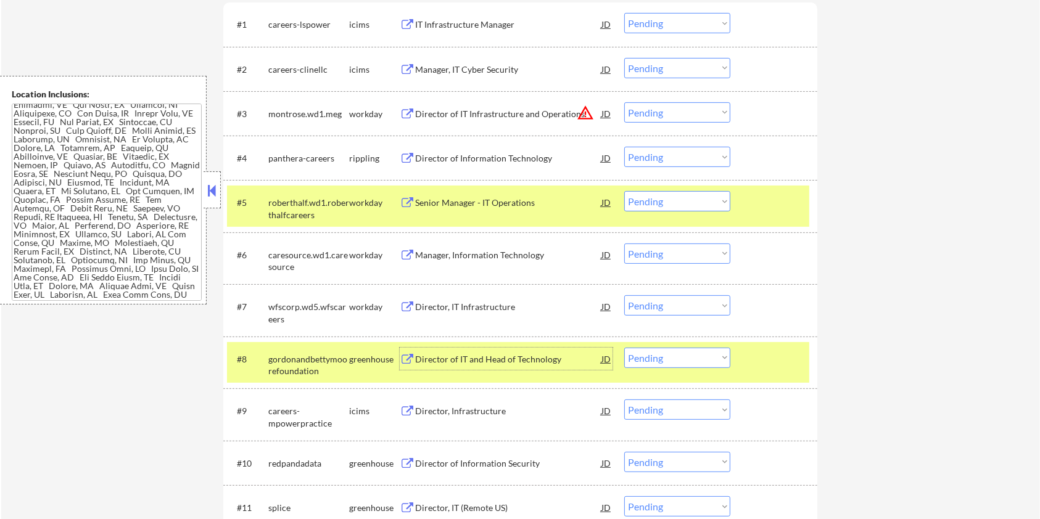
scroll to position [412, 0]
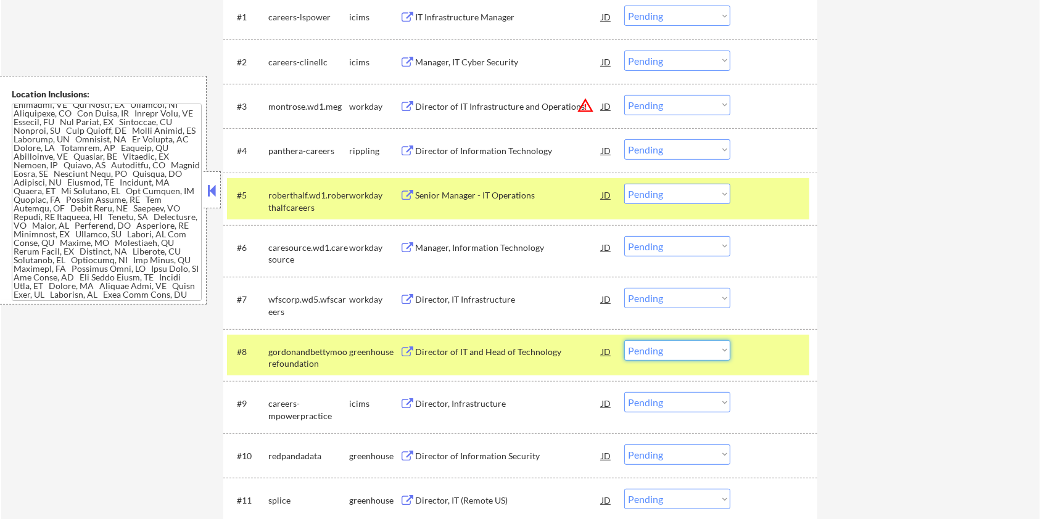
click at [702, 353] on select "Choose an option... Pending Applied Excluded (Questions) Excluded (Expired) Exc…" at bounding box center [677, 350] width 106 height 20
click at [624, 340] on select "Choose an option... Pending Applied Excluded (Questions) Excluded (Expired) Exc…" at bounding box center [677, 350] width 106 height 20
select select ""pending""
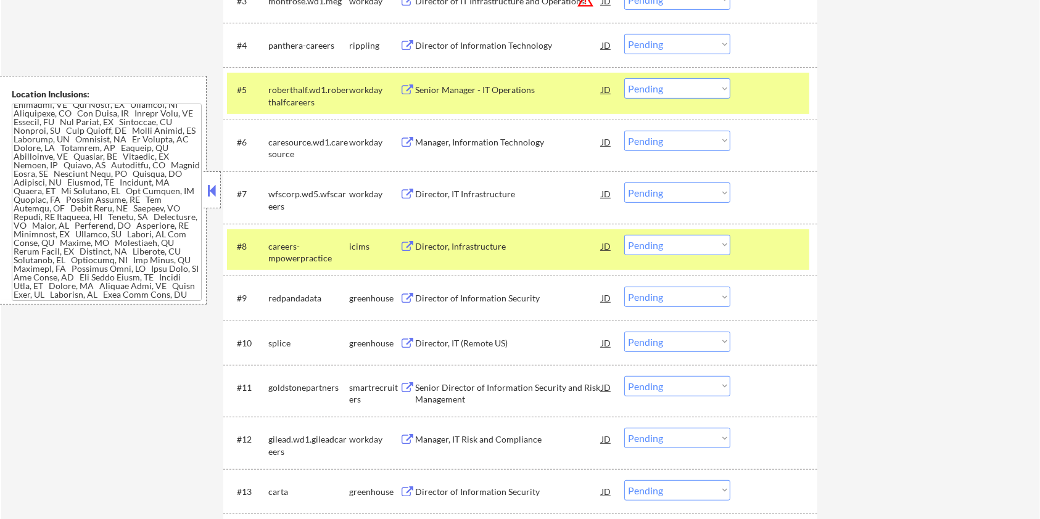
scroll to position [577, 0]
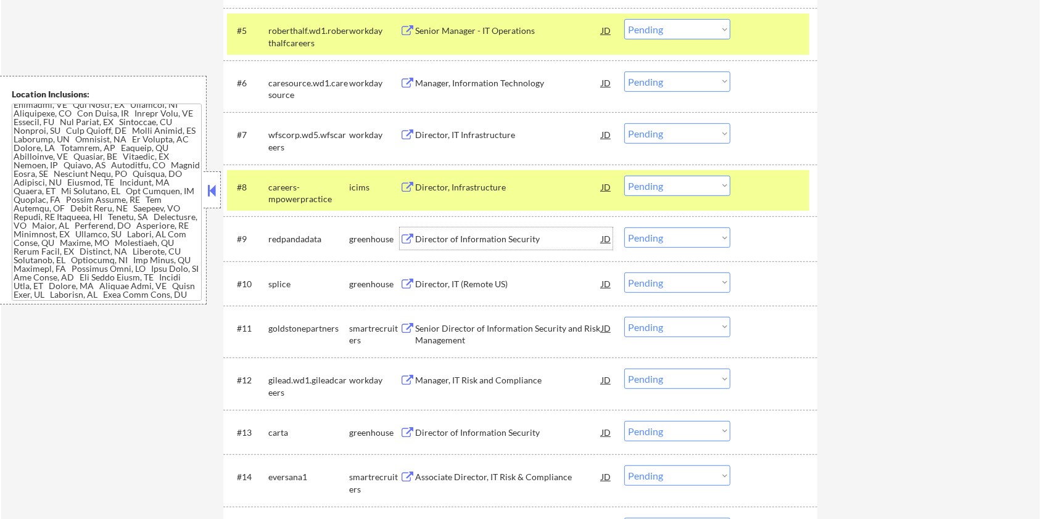
click at [444, 237] on div "Director of Information Security" at bounding box center [508, 239] width 186 height 12
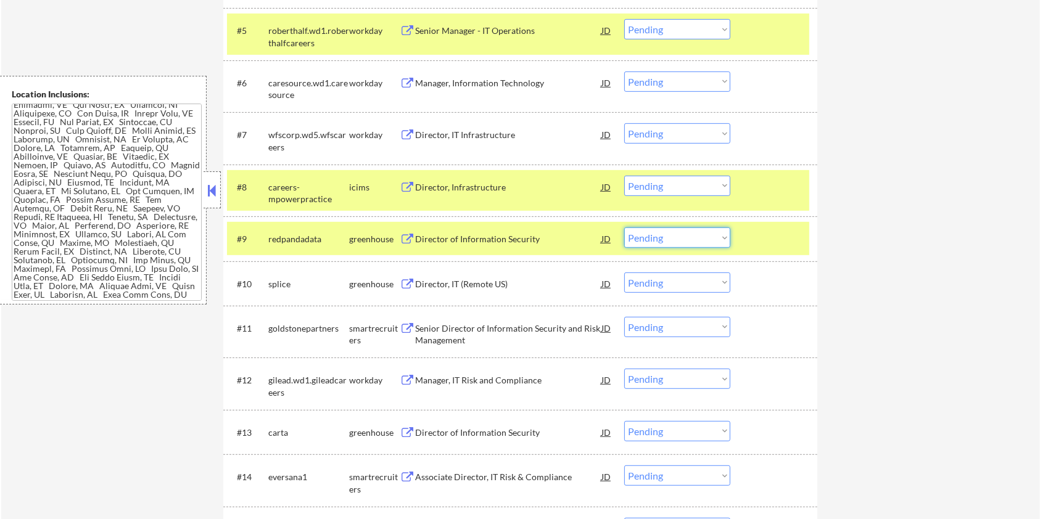
click at [654, 239] on select "Choose an option... Pending Applied Excluded (Questions) Excluded (Expired) Exc…" at bounding box center [677, 238] width 106 height 20
click at [624, 228] on select "Choose an option... Pending Applied Excluded (Questions) Excluded (Expired) Exc…" at bounding box center [677, 238] width 106 height 20
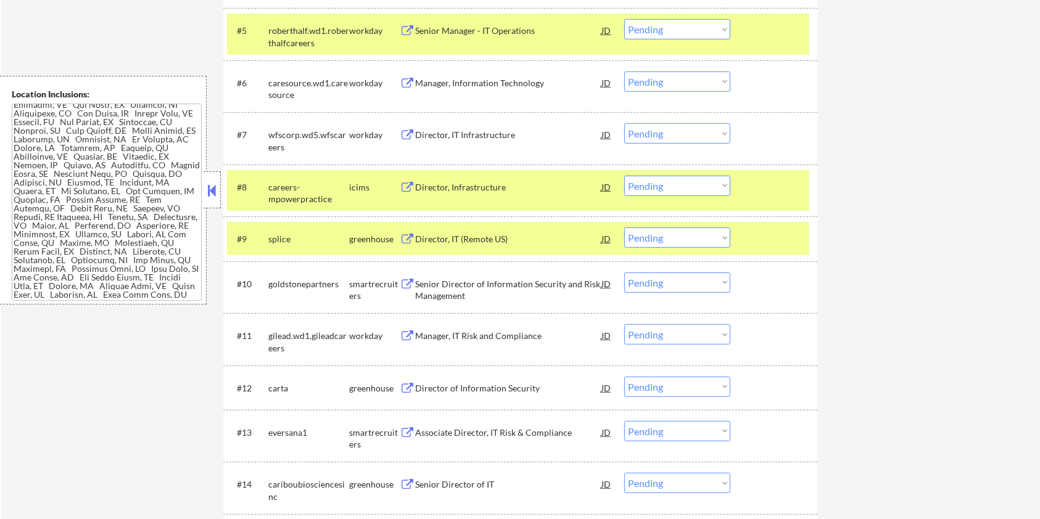
click at [431, 232] on div "Director, IT (Remote US)" at bounding box center [508, 239] width 186 height 22
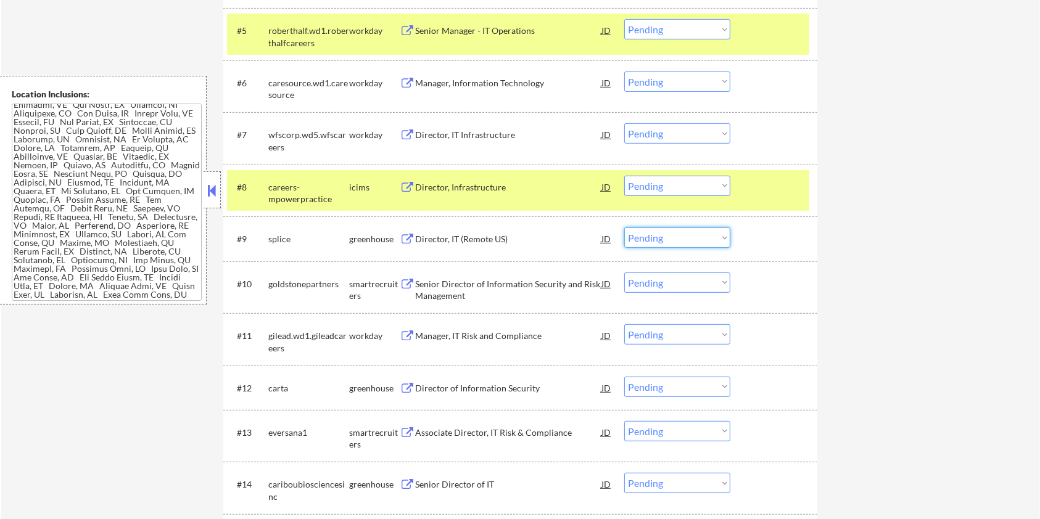
click at [686, 239] on select "Choose an option... Pending Applied Excluded (Questions) Excluded (Expired) Exc…" at bounding box center [677, 238] width 106 height 20
click at [624, 228] on select "Choose an option... Pending Applied Excluded (Questions) Excluded (Expired) Exc…" at bounding box center [677, 238] width 106 height 20
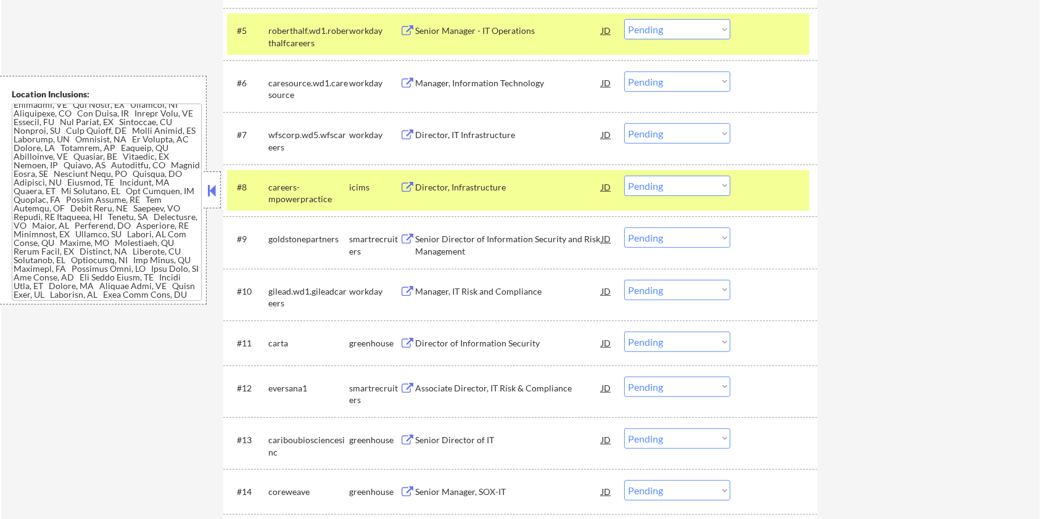
click at [476, 241] on div "Senior Director of Information Security and Risk Management" at bounding box center [508, 245] width 186 height 24
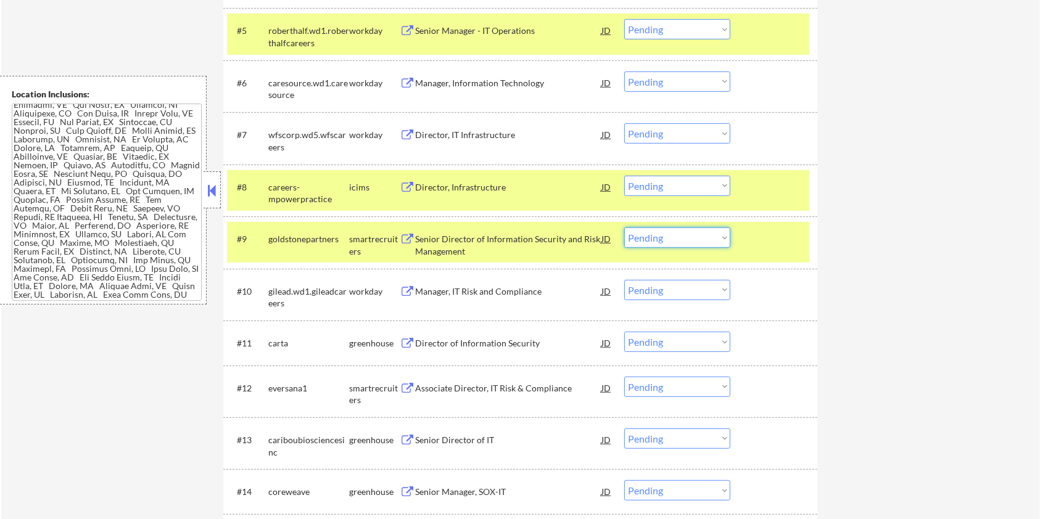
click at [710, 241] on select "Choose an option... Pending Applied Excluded (Questions) Excluded (Expired) Exc…" at bounding box center [677, 238] width 106 height 20
click at [624, 228] on select "Choose an option... Pending Applied Excluded (Questions) Excluded (Expired) Exc…" at bounding box center [677, 238] width 106 height 20
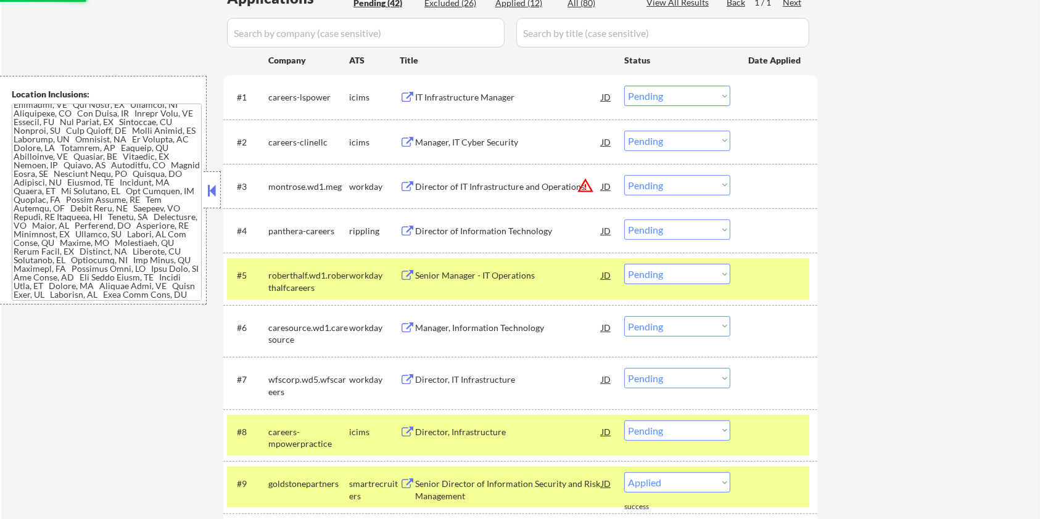
scroll to position [330, 0]
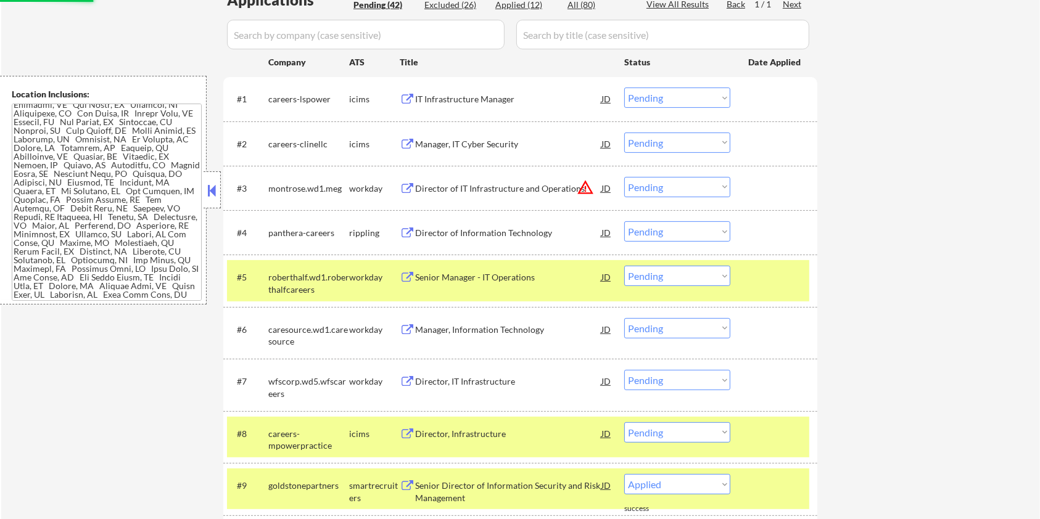
select select ""pending""
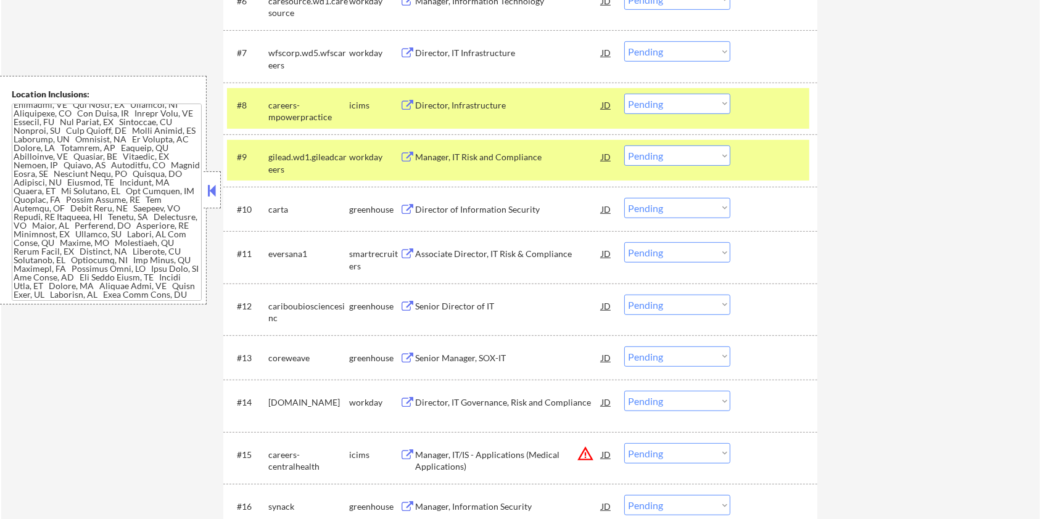
scroll to position [741, 0]
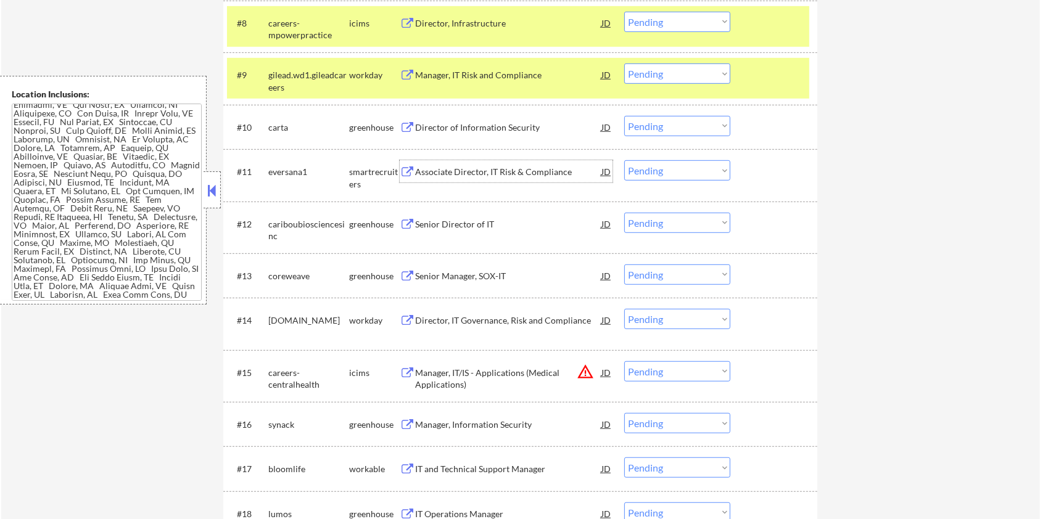
click at [449, 172] on div "Associate Director, IT Risk & Compliance" at bounding box center [508, 172] width 186 height 12
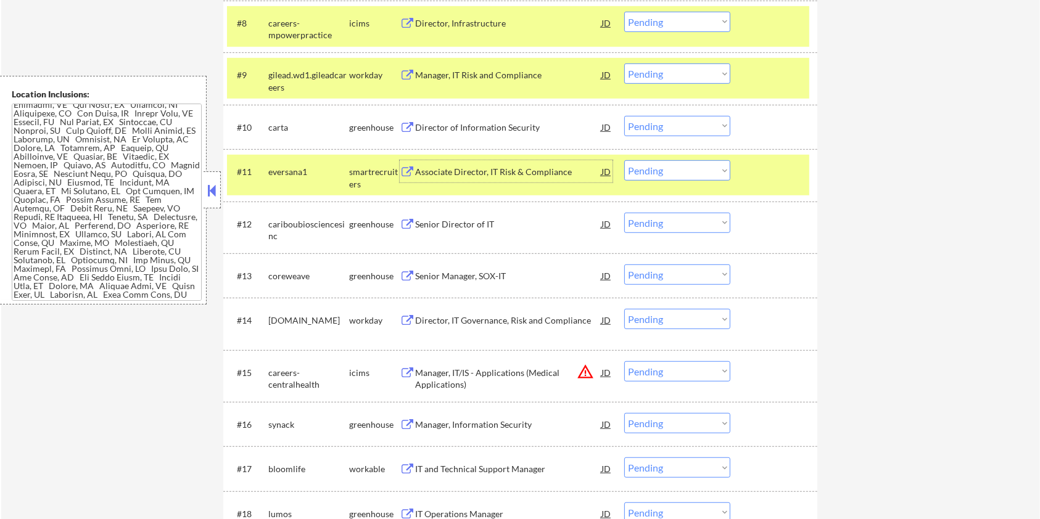
click at [679, 173] on select "Choose an option... Pending Applied Excluded (Questions) Excluded (Expired) Exc…" at bounding box center [677, 170] width 106 height 20
click at [624, 160] on select "Choose an option... Pending Applied Excluded (Questions) Excluded (Expired) Exc…" at bounding box center [677, 170] width 106 height 20
select select ""pending""
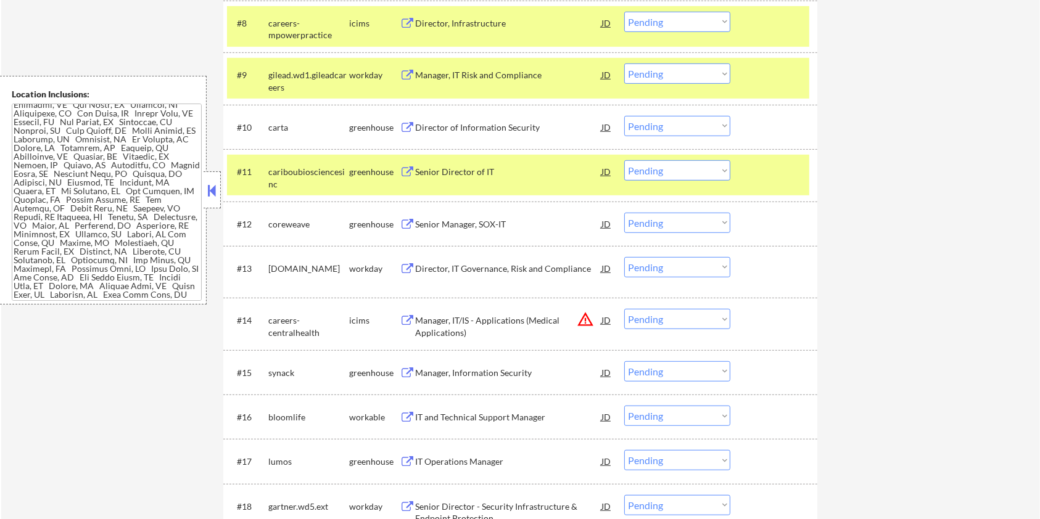
click at [432, 128] on div "Director of Information Security" at bounding box center [508, 128] width 186 height 12
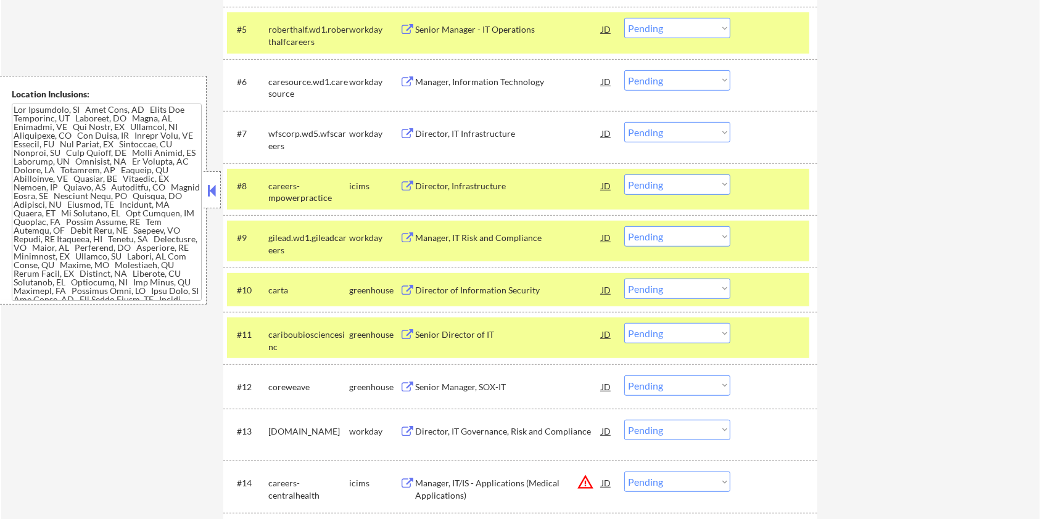
scroll to position [576, 0]
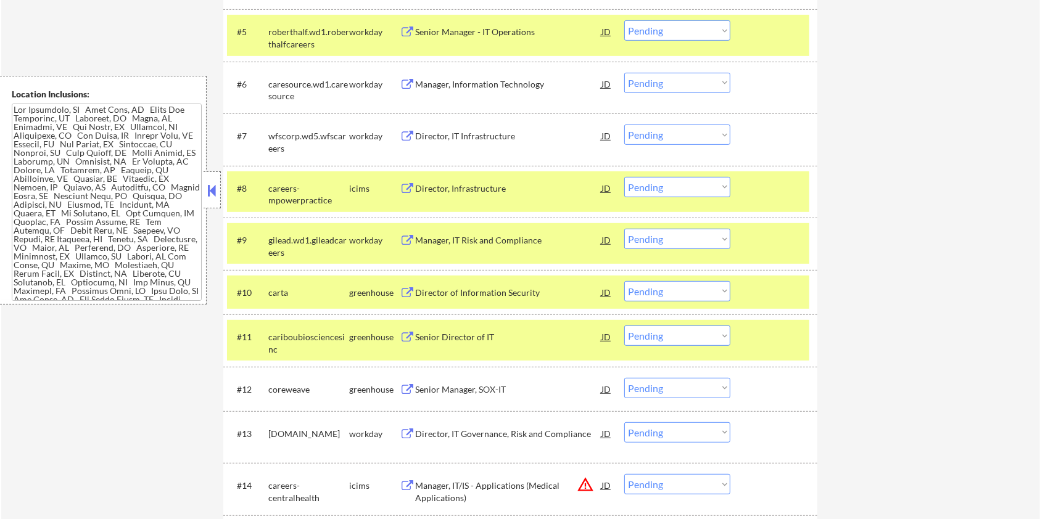
click at [674, 290] on select "Choose an option... Pending Applied Excluded (Questions) Excluded (Expired) Exc…" at bounding box center [677, 291] width 106 height 20
click at [624, 281] on select "Choose an option... Pending Applied Excluded (Questions) Excluded (Expired) Exc…" at bounding box center [677, 291] width 106 height 20
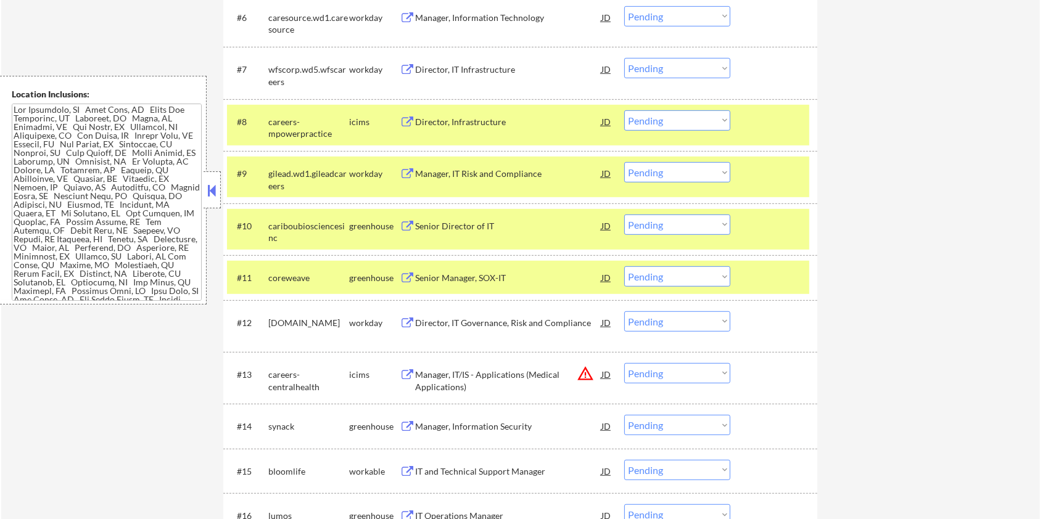
scroll to position [658, 0]
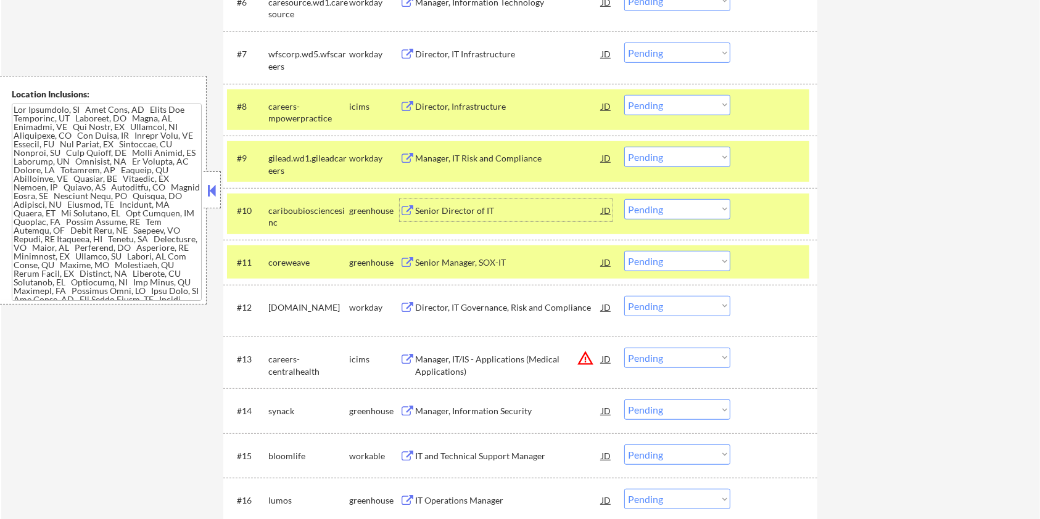
click at [464, 208] on div "Senior Director of IT" at bounding box center [508, 211] width 186 height 12
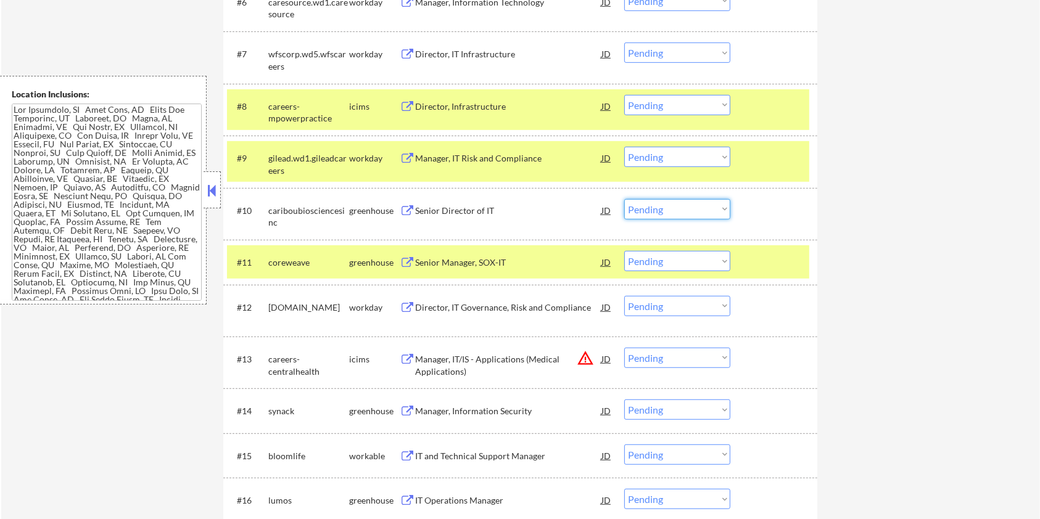
click at [680, 212] on select "Choose an option... Pending Applied Excluded (Questions) Excluded (Expired) Exc…" at bounding box center [677, 209] width 106 height 20
click at [624, 199] on select "Choose an option... Pending Applied Excluded (Questions) Excluded (Expired) Exc…" at bounding box center [677, 209] width 106 height 20
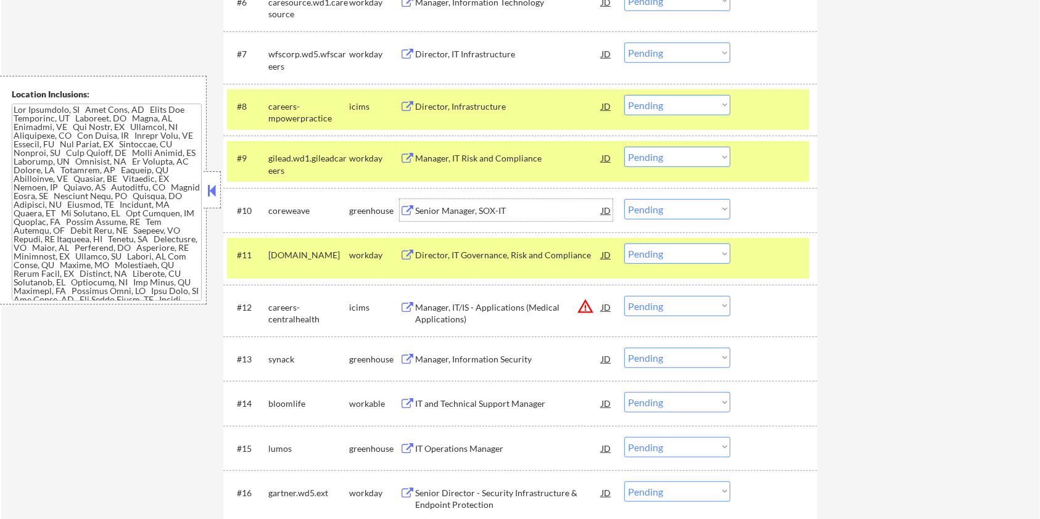
click at [424, 203] on div "Senior Manager, SOX-IT" at bounding box center [508, 210] width 186 height 22
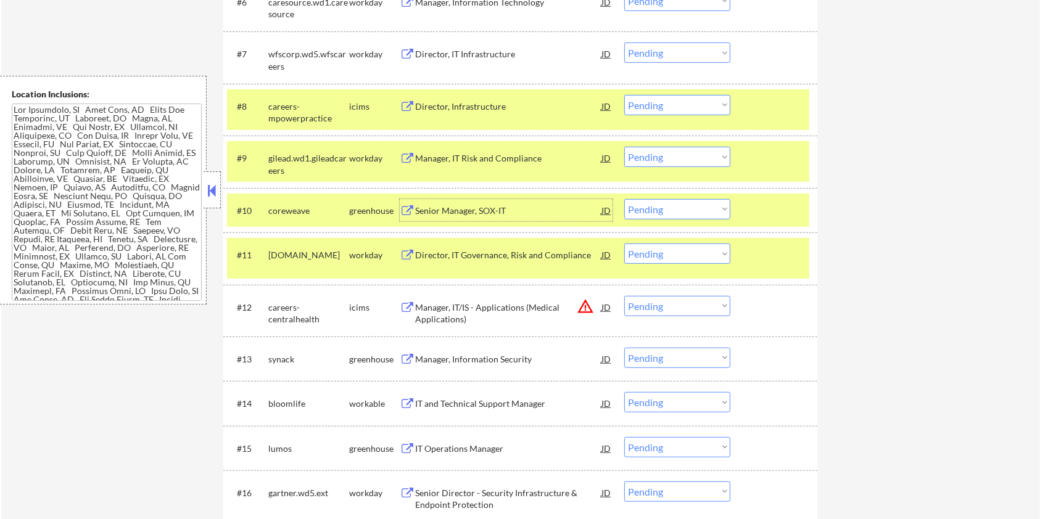
click at [704, 210] on select "Choose an option... Pending Applied Excluded (Questions) Excluded (Expired) Exc…" at bounding box center [677, 209] width 106 height 20
click at [624, 199] on select "Choose an option... Pending Applied Excluded (Questions) Excluded (Expired) Exc…" at bounding box center [677, 209] width 106 height 20
select select ""pending""
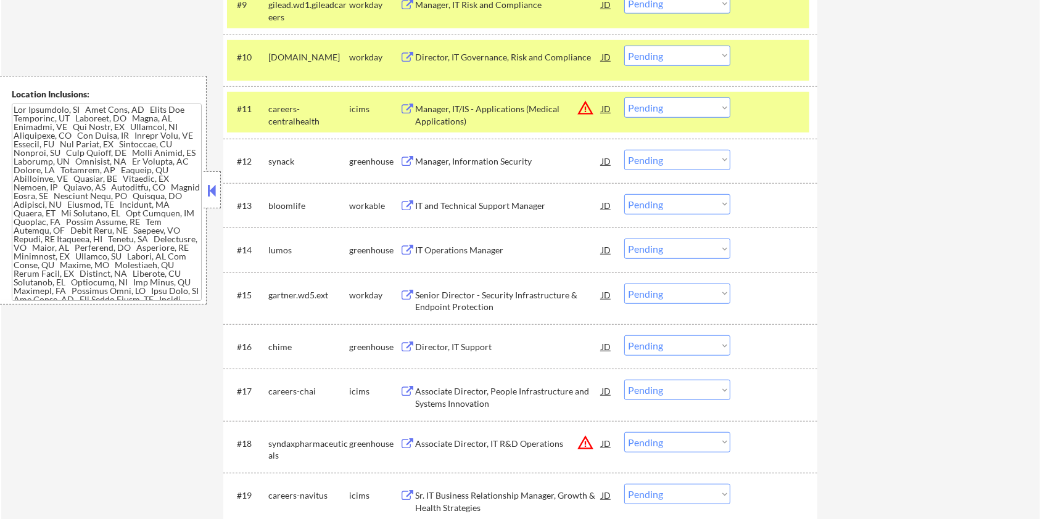
scroll to position [822, 0]
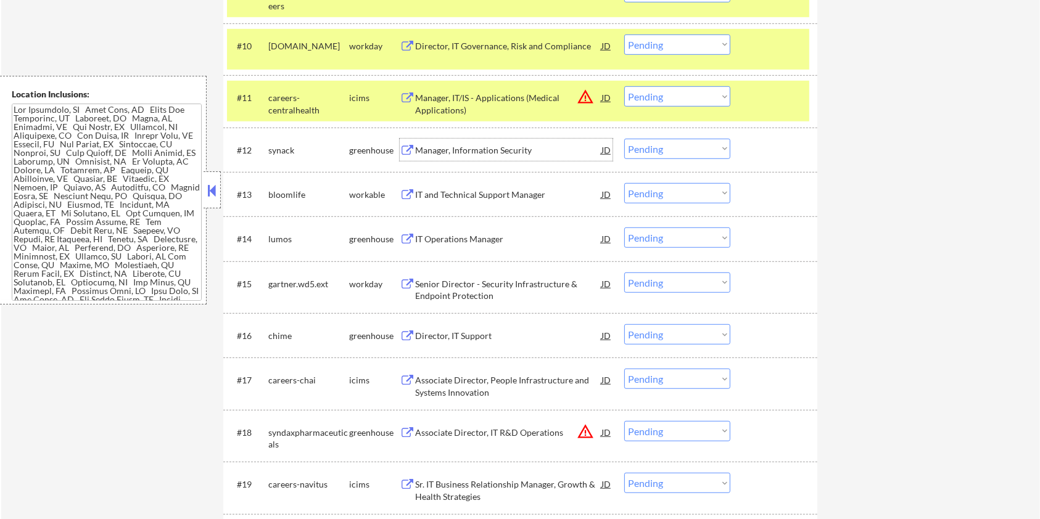
click at [454, 146] on div "Manager, Information Security" at bounding box center [508, 150] width 186 height 12
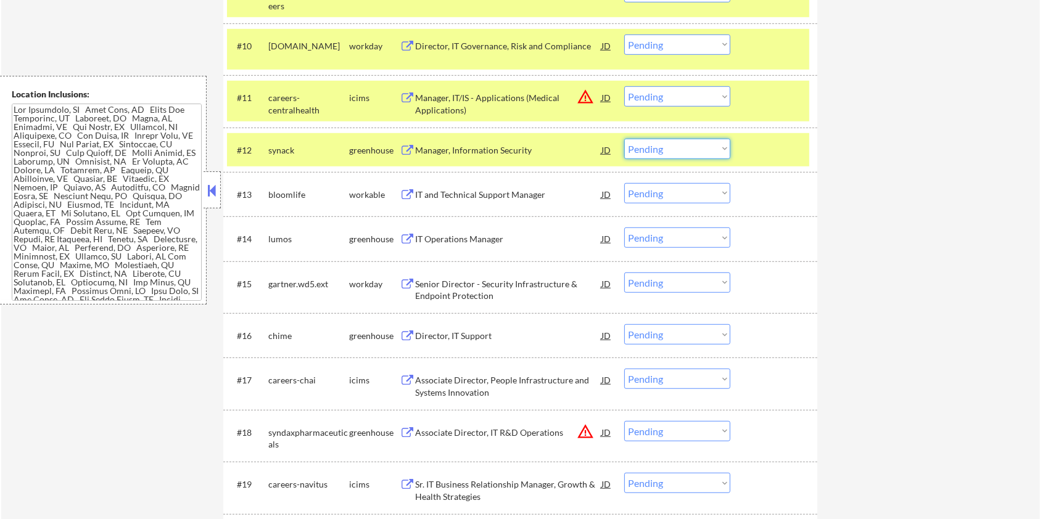
click at [667, 148] on select "Choose an option... Pending Applied Excluded (Questions) Excluded (Expired) Exc…" at bounding box center [677, 149] width 106 height 20
click at [624, 139] on select "Choose an option... Pending Applied Excluded (Questions) Excluded (Expired) Exc…" at bounding box center [677, 149] width 106 height 20
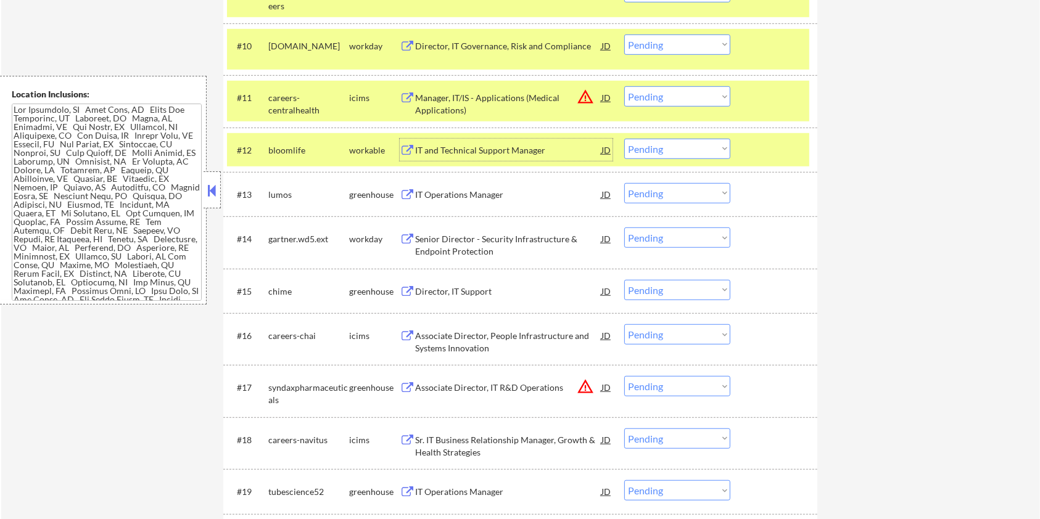
click at [463, 146] on div "IT and Technical Support Manager" at bounding box center [508, 150] width 186 height 12
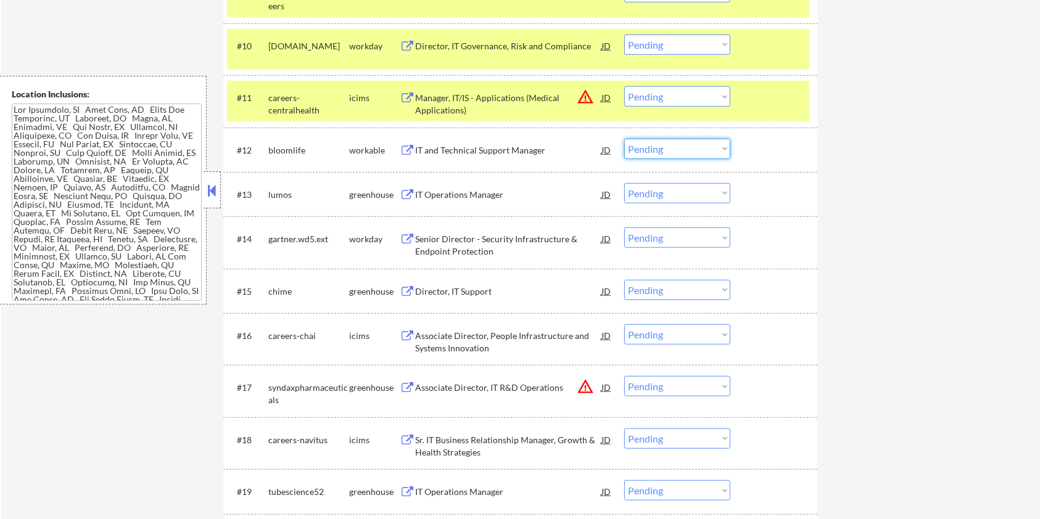
click at [669, 144] on select "Choose an option... Pending Applied Excluded (Questions) Excluded (Expired) Exc…" at bounding box center [677, 149] width 106 height 20
click at [624, 139] on select "Choose an option... Pending Applied Excluded (Questions) Excluded (Expired) Exc…" at bounding box center [677, 149] width 106 height 20
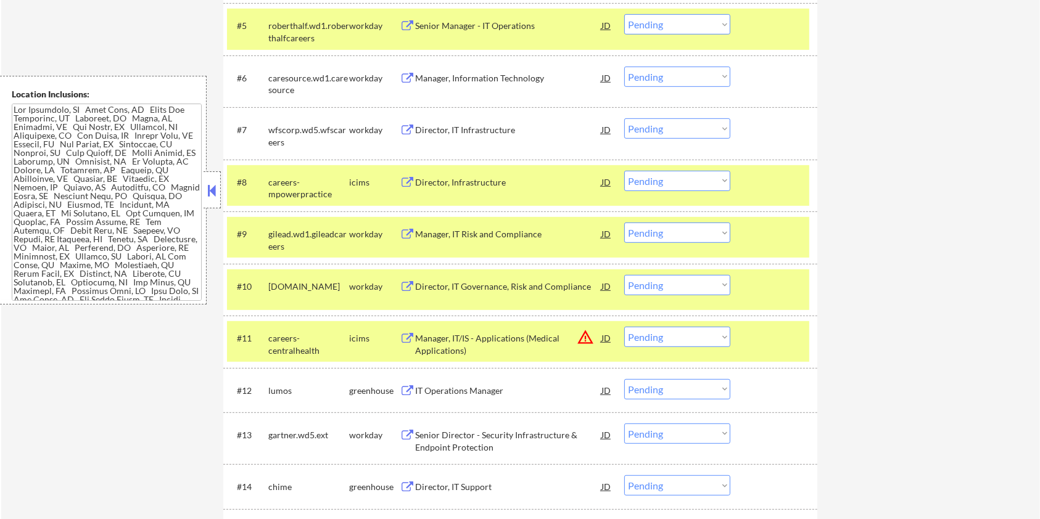
scroll to position [740, 0]
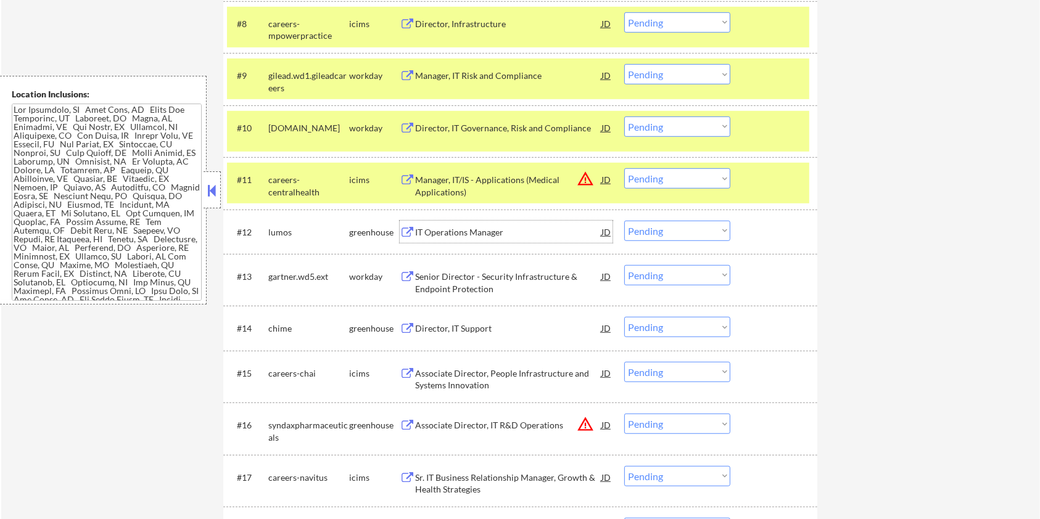
click at [474, 228] on div "IT Operations Manager" at bounding box center [508, 232] width 186 height 12
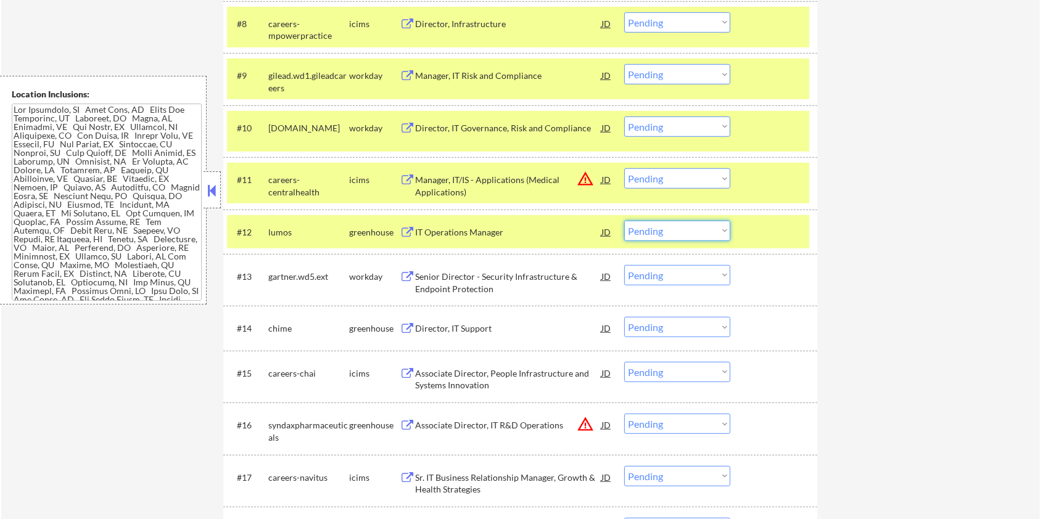
click at [656, 229] on select "Choose an option... Pending Applied Excluded (Questions) Excluded (Expired) Exc…" at bounding box center [677, 231] width 106 height 20
click at [624, 221] on select "Choose an option... Pending Applied Excluded (Questions) Excluded (Expired) Exc…" at bounding box center [677, 231] width 106 height 20
select select ""pending""
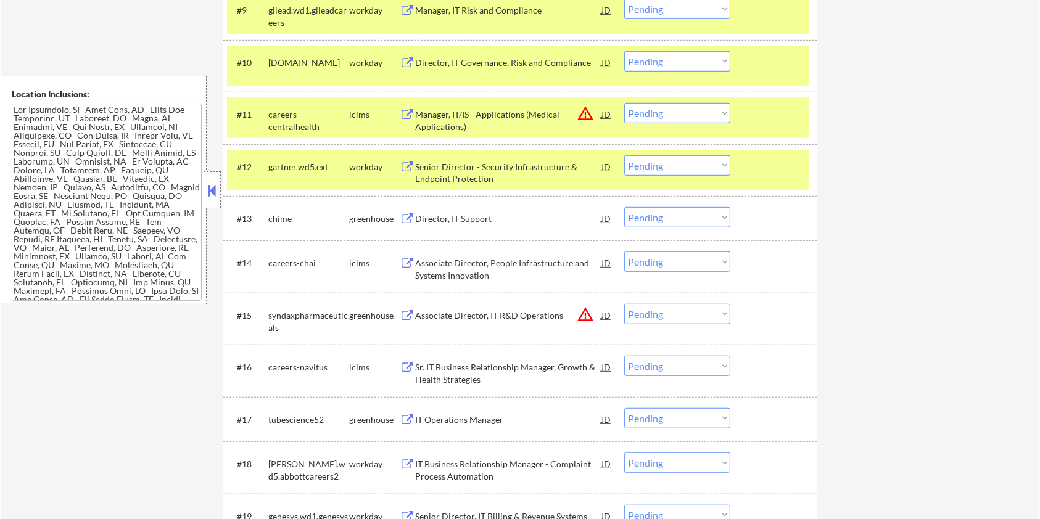
scroll to position [822, 0]
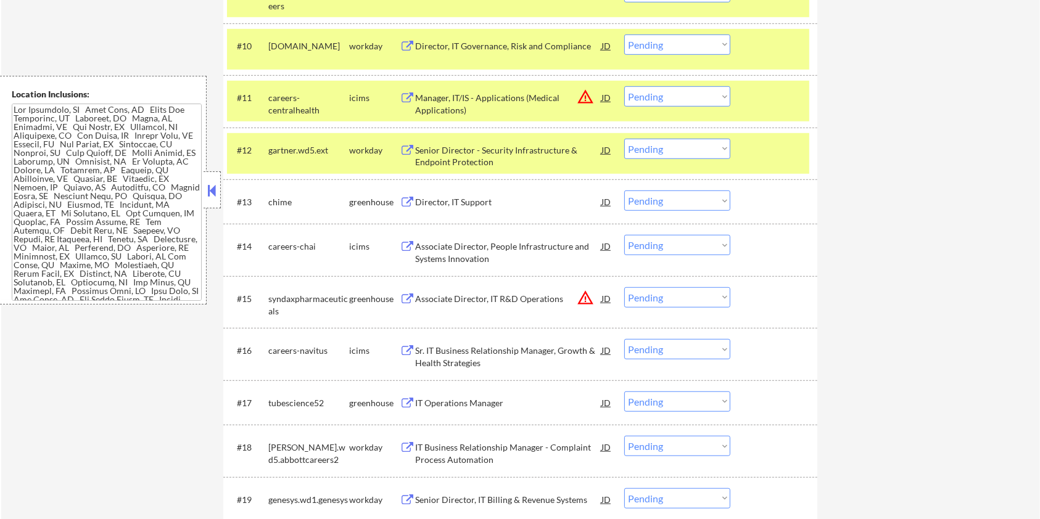
click at [482, 196] on div "Director, IT Support" at bounding box center [508, 202] width 186 height 12
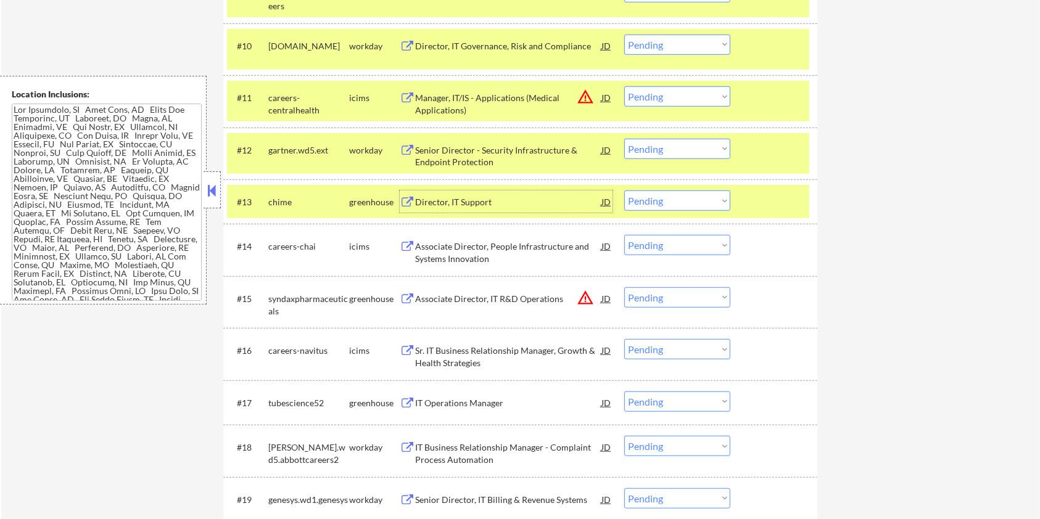
click at [668, 199] on select "Choose an option... Pending Applied Excluded (Questions) Excluded (Expired) Exc…" at bounding box center [677, 201] width 106 height 20
click at [624, 191] on select "Choose an option... Pending Applied Excluded (Questions) Excluded (Expired) Exc…" at bounding box center [677, 201] width 106 height 20
select select ""pending""
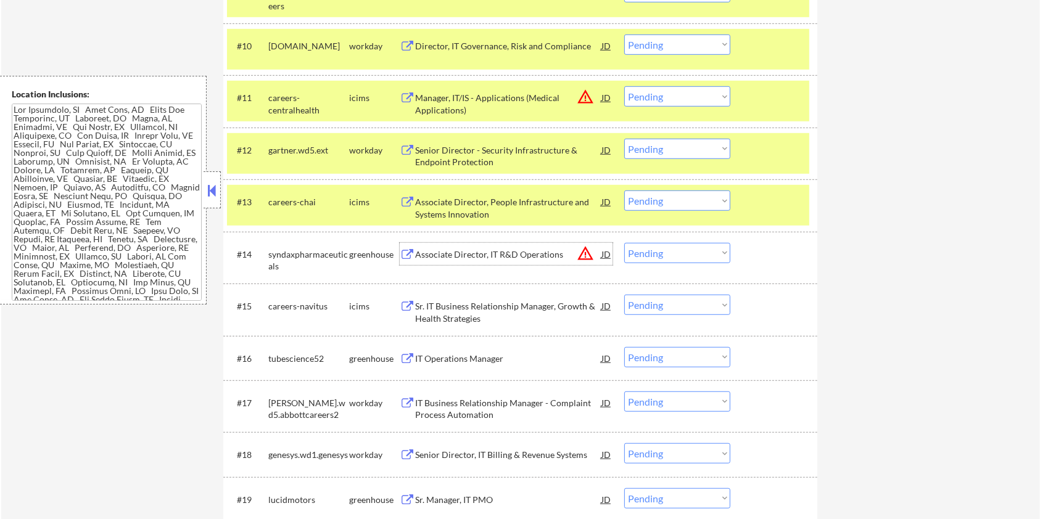
click at [434, 256] on div "Associate Director, IT R&D Operations" at bounding box center [508, 255] width 186 height 12
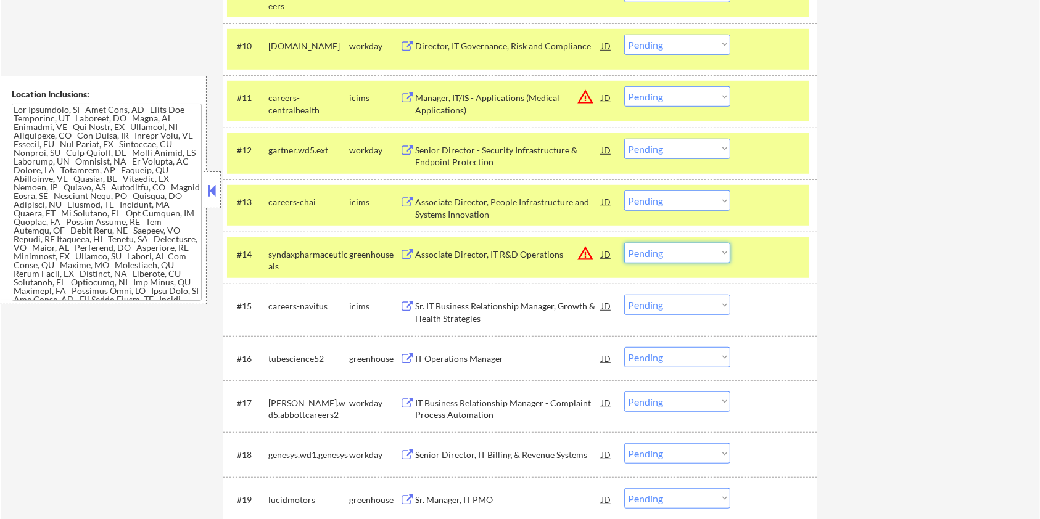
click at [659, 250] on select "Choose an option... Pending Applied Excluded (Questions) Excluded (Expired) Exc…" at bounding box center [677, 253] width 106 height 20
click at [624, 243] on select "Choose an option... Pending Applied Excluded (Questions) Excluded (Expired) Exc…" at bounding box center [677, 253] width 106 height 20
select select ""pending""
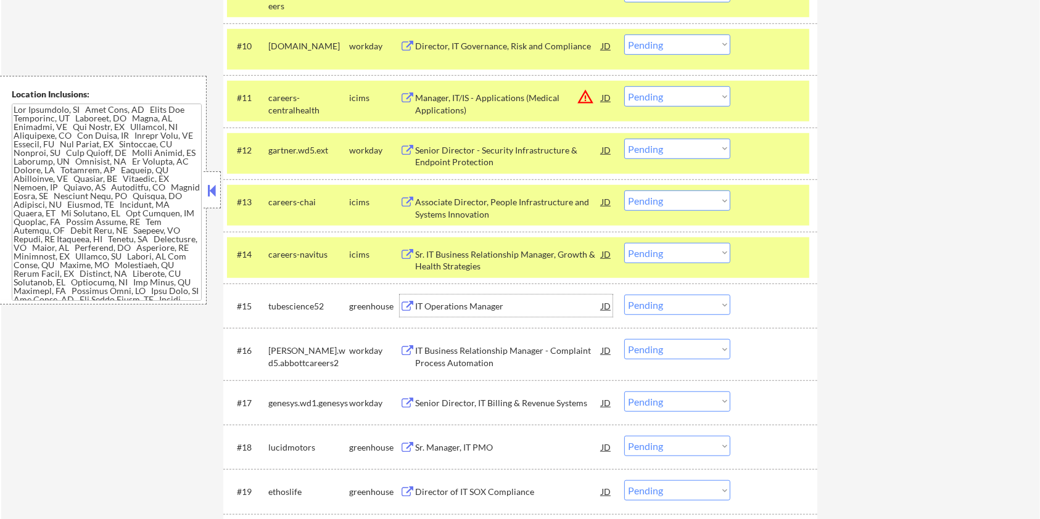
click at [422, 306] on div "IT Operations Manager" at bounding box center [508, 306] width 186 height 12
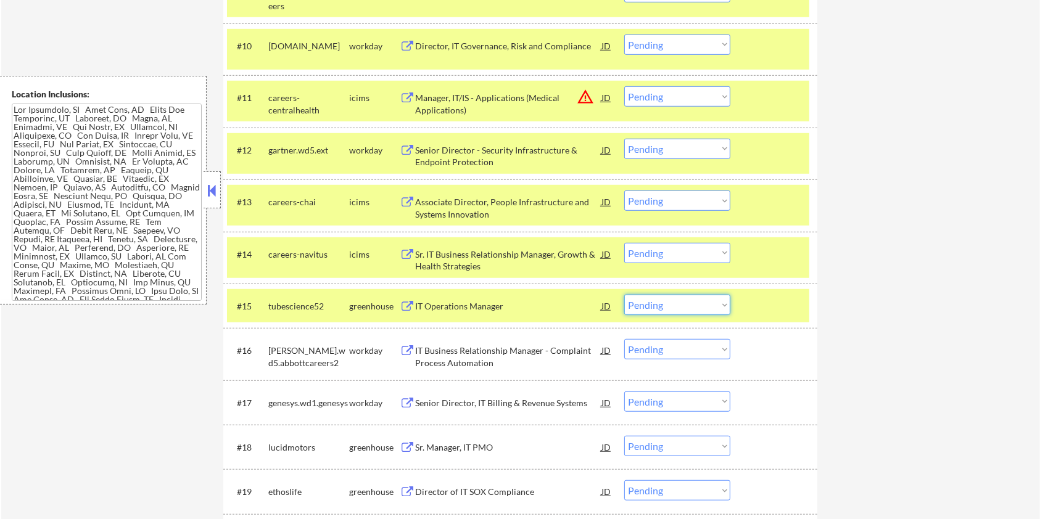
click at [724, 310] on select "Choose an option... Pending Applied Excluded (Questions) Excluded (Expired) Exc…" at bounding box center [677, 305] width 106 height 20
click at [624, 295] on select "Choose an option... Pending Applied Excluded (Questions) Excluded (Expired) Exc…" at bounding box center [677, 305] width 106 height 20
click at [774, 262] on div at bounding box center [775, 254] width 54 height 22
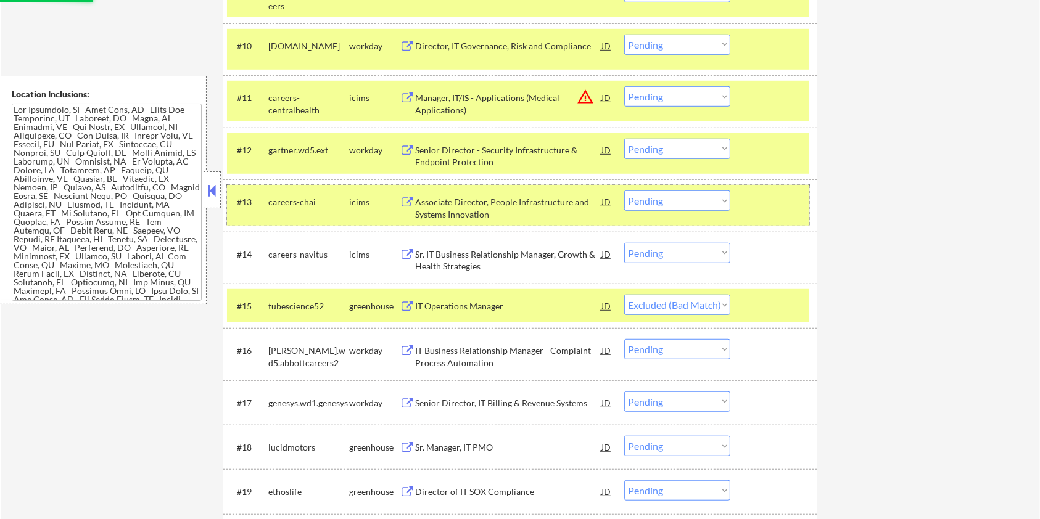
click at [769, 215] on div "#13 careers-chai icims Associate Director, People Infrastructure and Systems In…" at bounding box center [518, 205] width 582 height 41
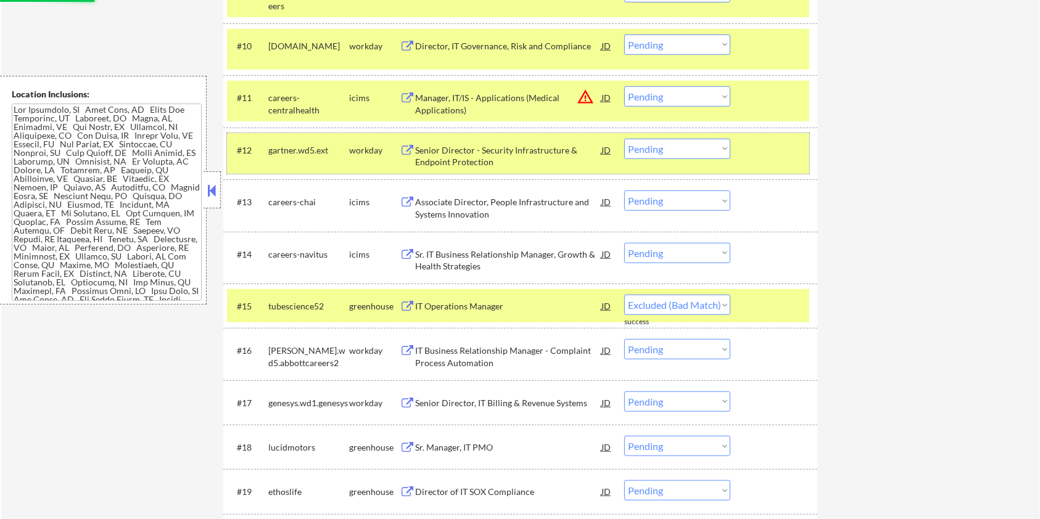
click at [767, 157] on div at bounding box center [775, 150] width 54 height 22
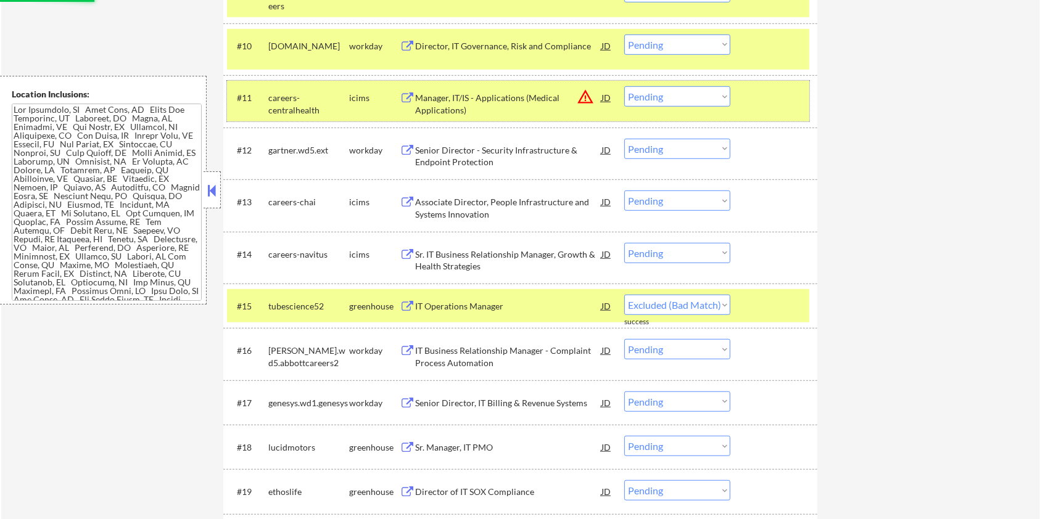
click at [751, 97] on div at bounding box center [775, 97] width 54 height 22
select select ""pending""
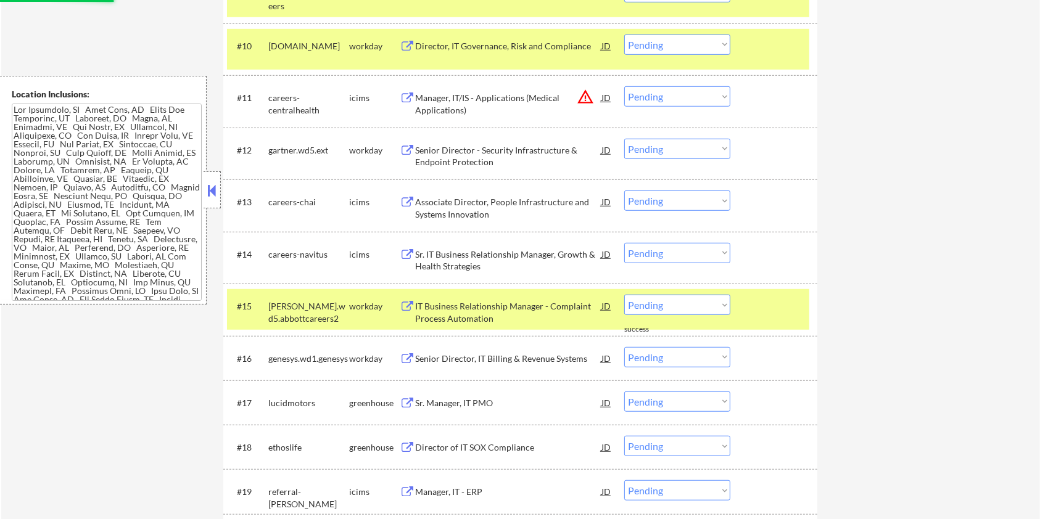
click at [762, 54] on div at bounding box center [775, 46] width 54 height 22
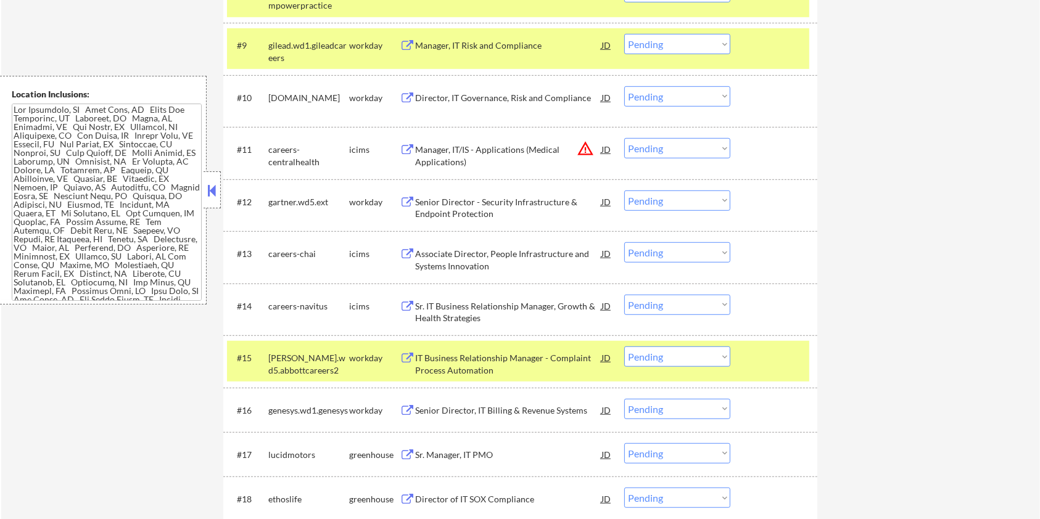
scroll to position [740, 0]
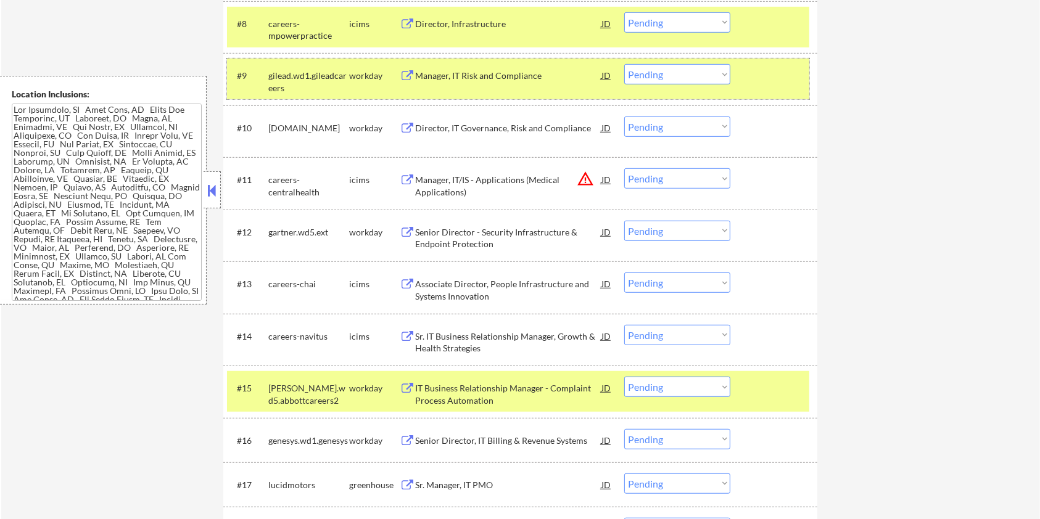
click at [769, 68] on div at bounding box center [775, 75] width 54 height 22
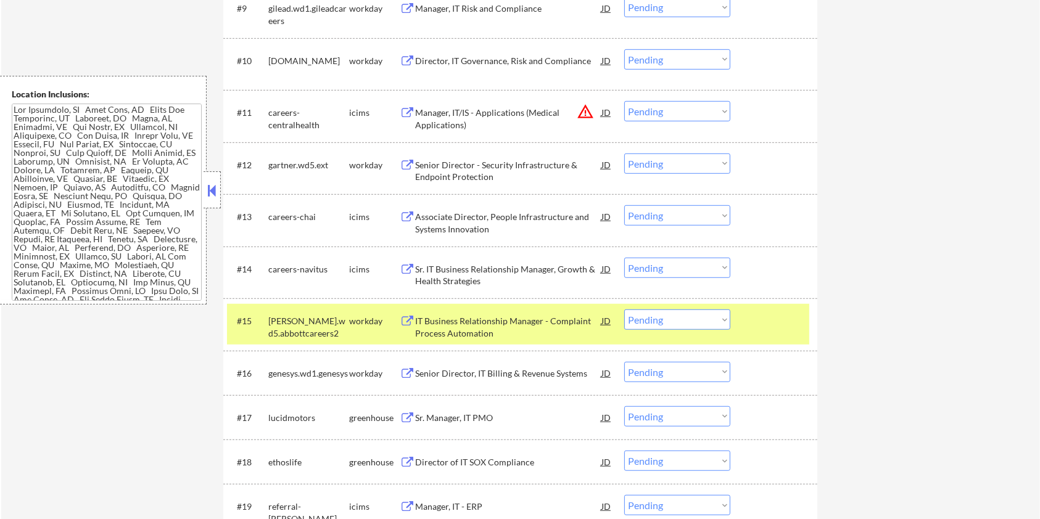
scroll to position [904, 0]
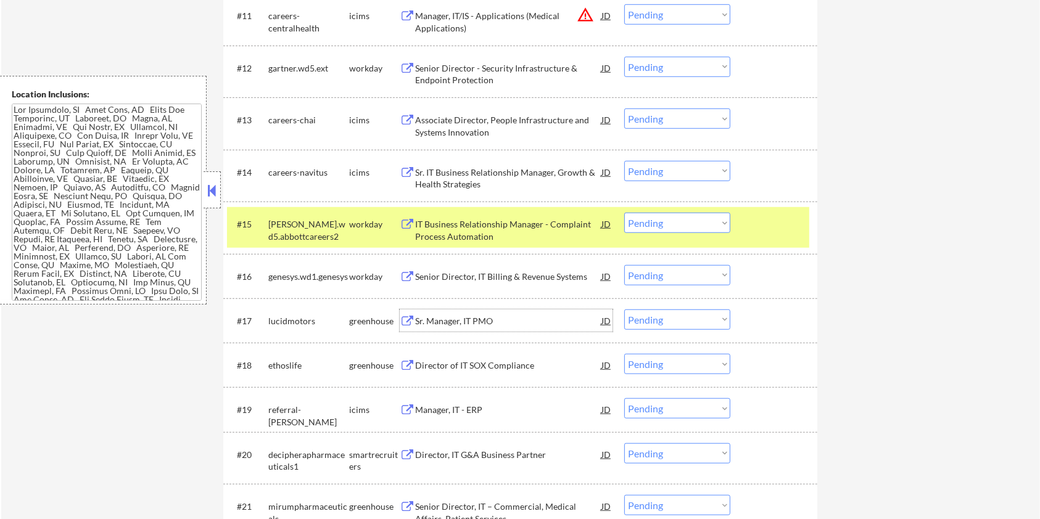
click at [453, 318] on div "Sr. Manager, IT PMO" at bounding box center [508, 321] width 186 height 12
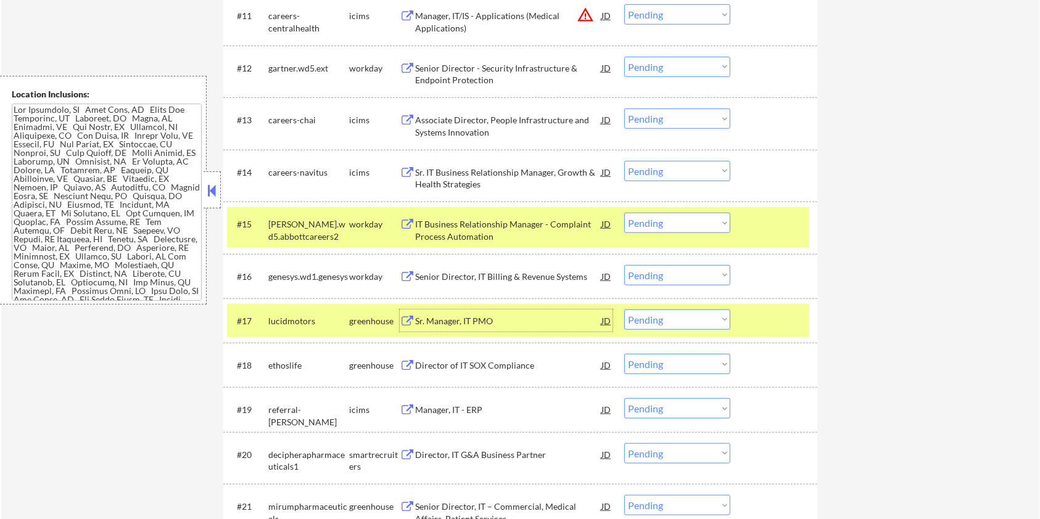
click at [671, 318] on select "Choose an option... Pending Applied Excluded (Questions) Excluded (Expired) Exc…" at bounding box center [677, 320] width 106 height 20
click at [624, 310] on select "Choose an option... Pending Applied Excluded (Questions) Excluded (Expired) Exc…" at bounding box center [677, 320] width 106 height 20
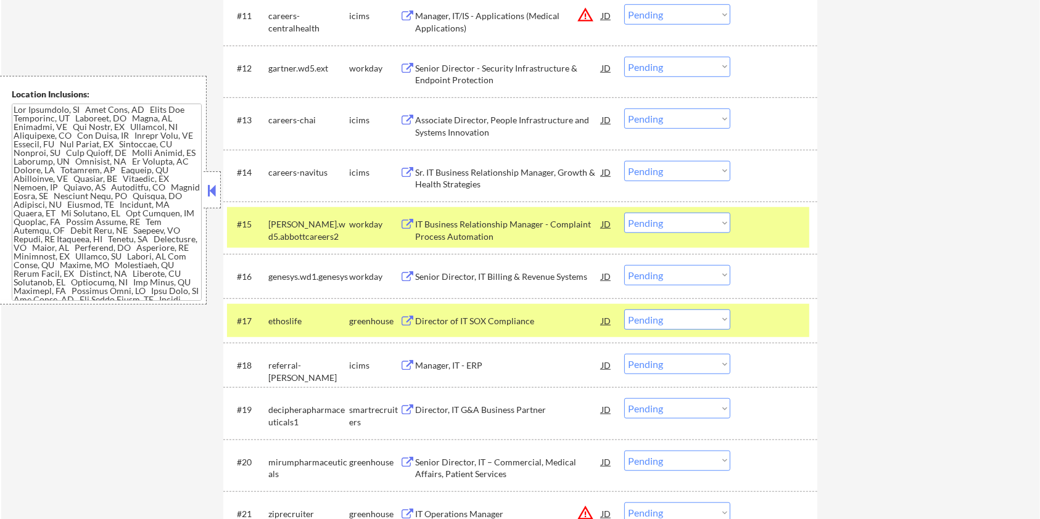
click at [463, 318] on div "Director of IT SOX Compliance" at bounding box center [508, 321] width 186 height 12
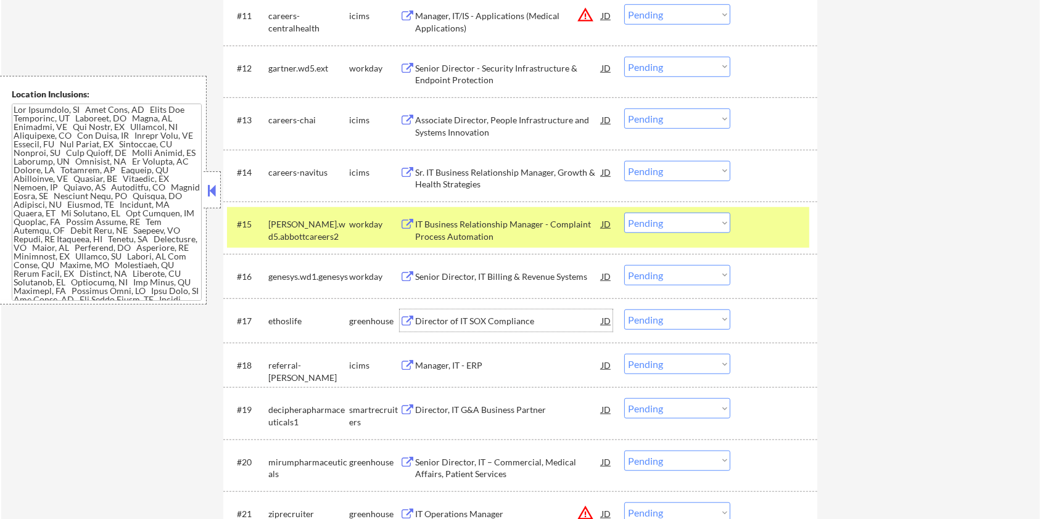
click at [681, 320] on select "Choose an option... Pending Applied Excluded (Questions) Excluded (Expired) Exc…" at bounding box center [677, 320] width 106 height 20
click at [624, 310] on select "Choose an option... Pending Applied Excluded (Questions) Excluded (Expired) Exc…" at bounding box center [677, 320] width 106 height 20
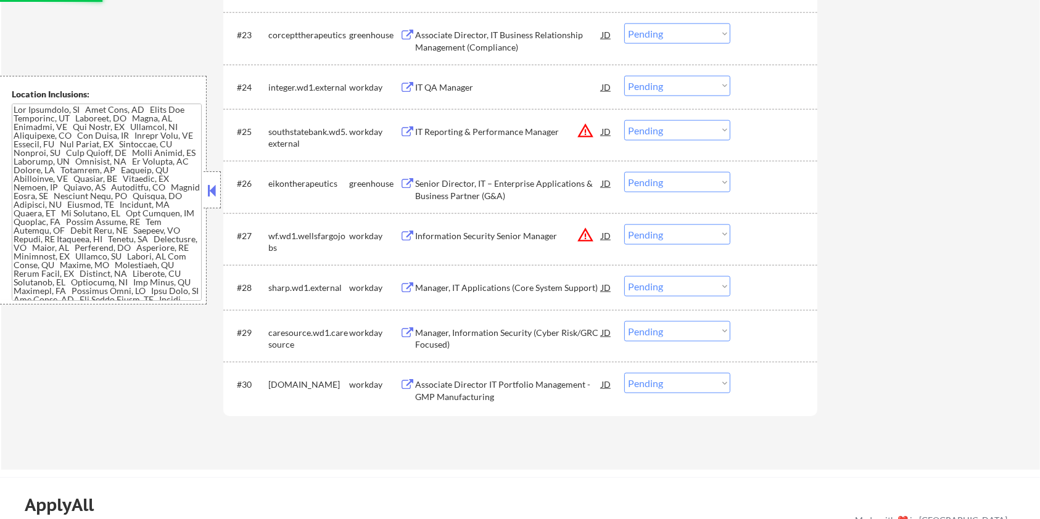
select select ""pending""
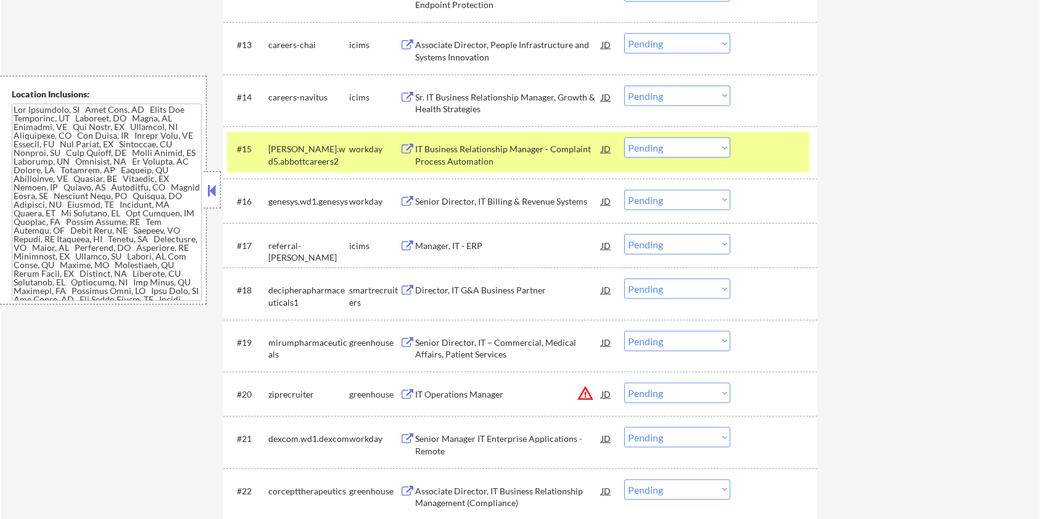
scroll to position [1069, 0]
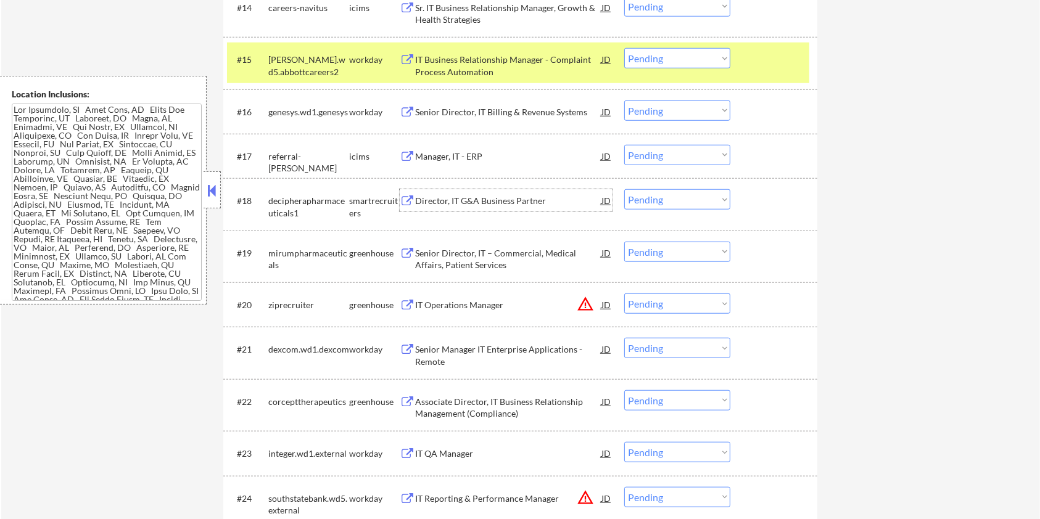
click at [473, 192] on div "Director, IT G&A Business Partner" at bounding box center [508, 200] width 186 height 22
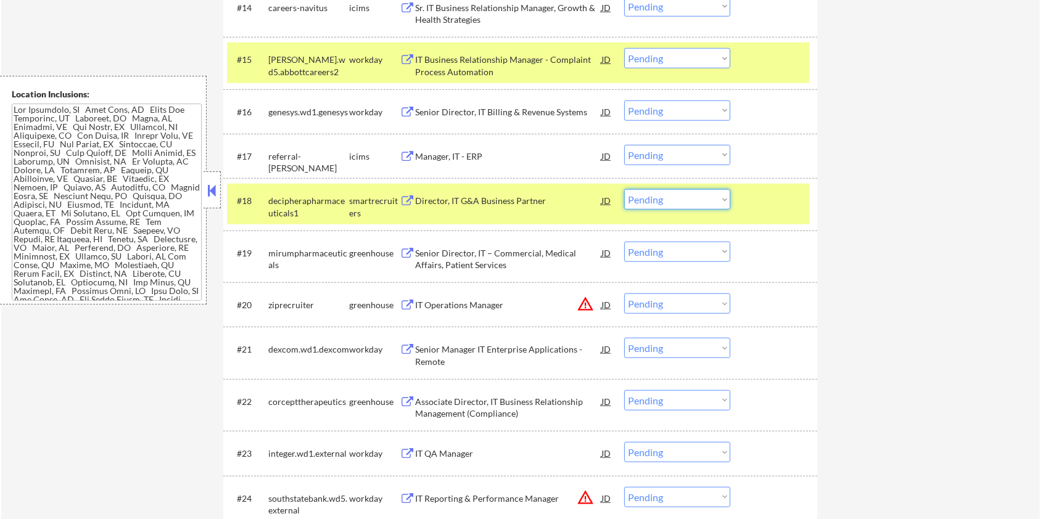
click at [674, 200] on select "Choose an option... Pending Applied Excluded (Questions) Excluded (Expired) Exc…" at bounding box center [677, 199] width 106 height 20
click at [624, 189] on select "Choose an option... Pending Applied Excluded (Questions) Excluded (Expired) Exc…" at bounding box center [677, 199] width 106 height 20
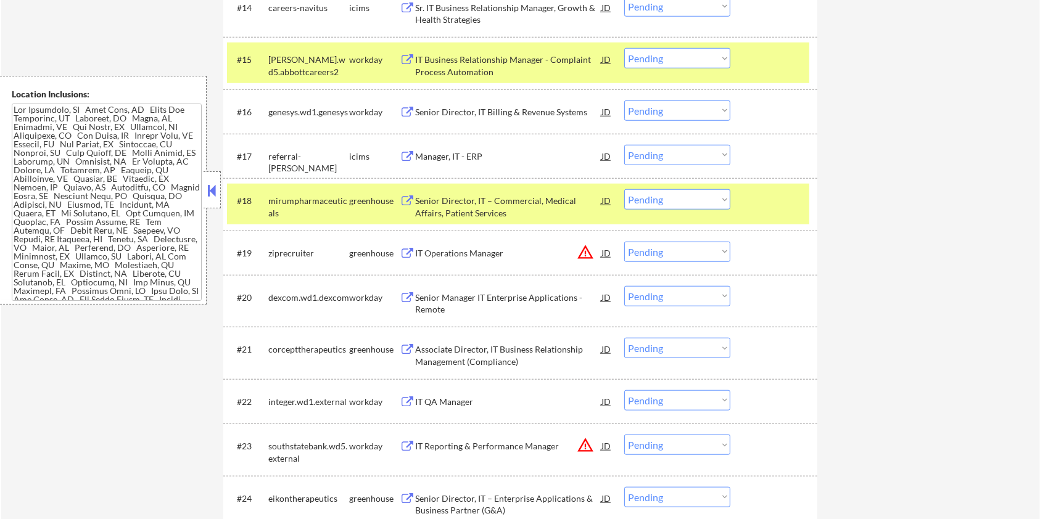
click at [481, 205] on div "Senior Director, IT – Commercial, Medical Affairs, Patient Services" at bounding box center [508, 207] width 186 height 24
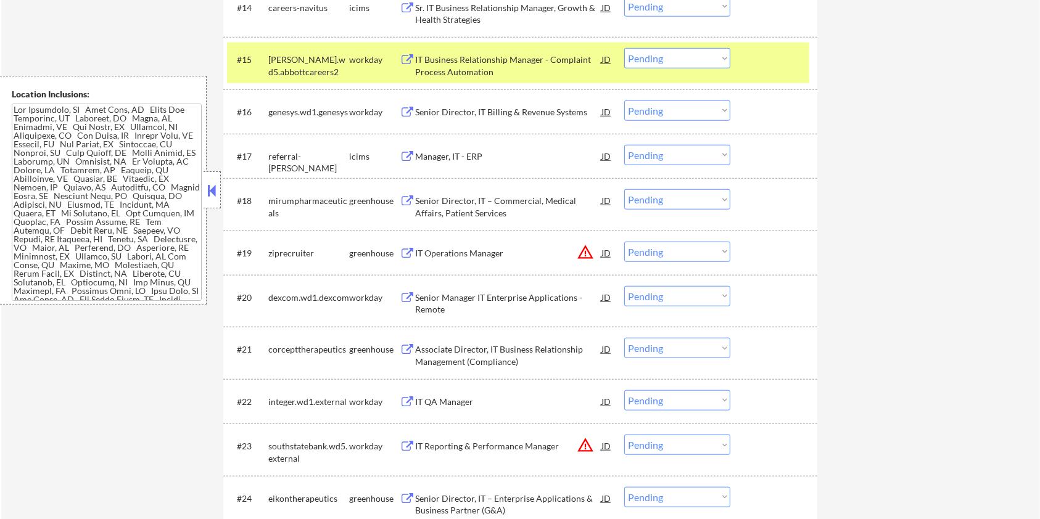
click at [680, 197] on select "Choose an option... Pending Applied Excluded (Questions) Excluded (Expired) Exc…" at bounding box center [677, 199] width 106 height 20
click at [624, 189] on select "Choose an option... Pending Applied Excluded (Questions) Excluded (Expired) Exc…" at bounding box center [677, 199] width 106 height 20
select select ""pending""
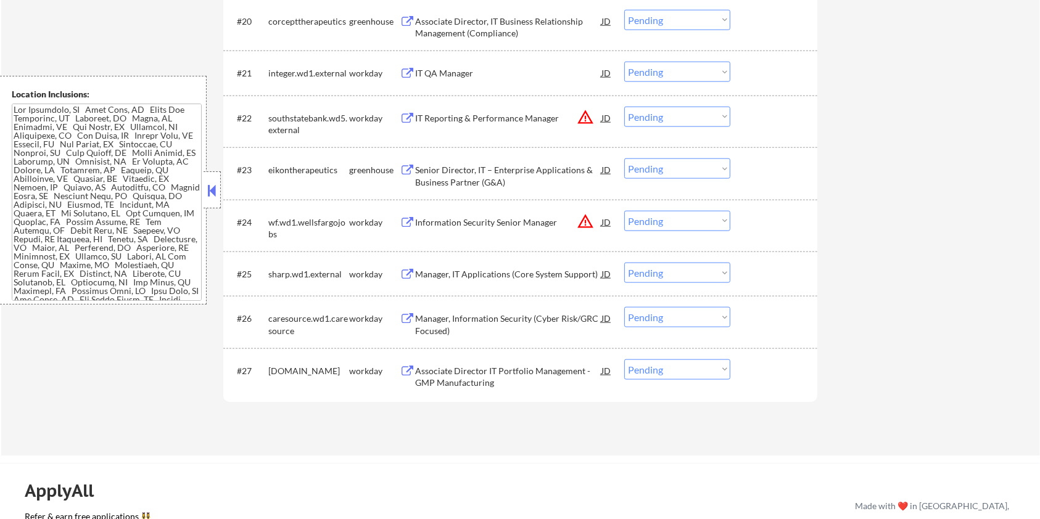
scroll to position [1234, 0]
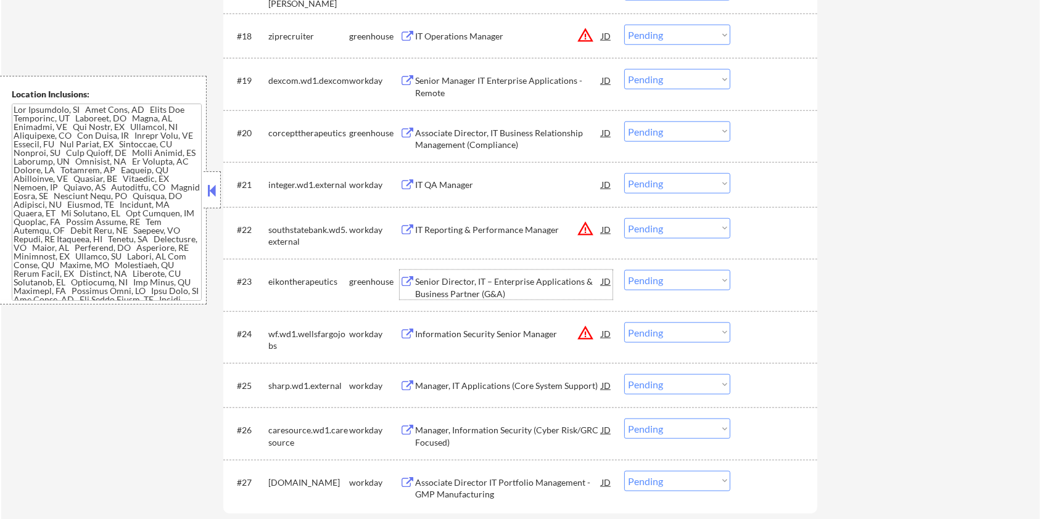
click at [456, 292] on div "Senior Director, IT – Enterprise Applications & Business Partner (G&A)" at bounding box center [508, 288] width 186 height 24
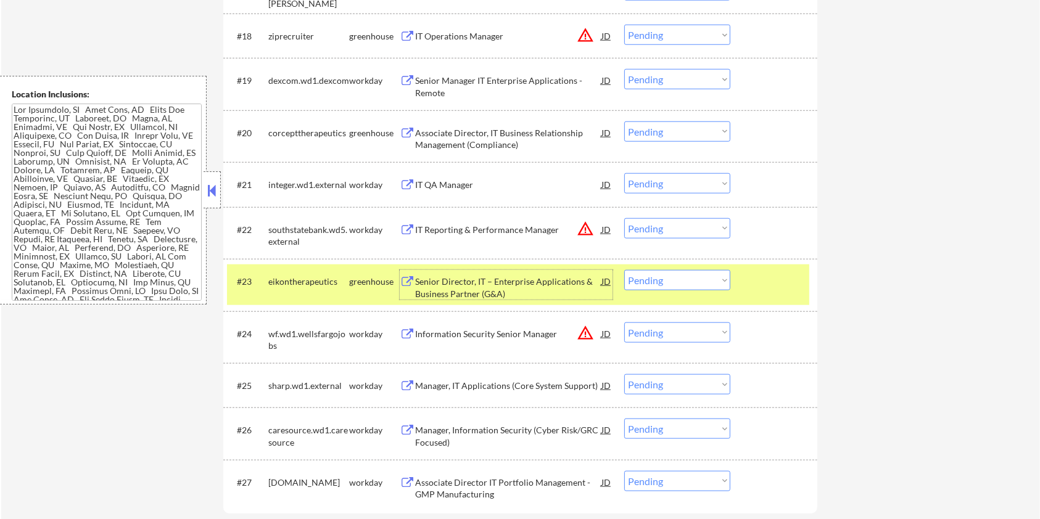
click at [686, 287] on select "Choose an option... Pending Applied Excluded (Questions) Excluded (Expired) Exc…" at bounding box center [677, 280] width 106 height 20
click at [624, 270] on select "Choose an option... Pending Applied Excluded (Questions) Excluded (Expired) Exc…" at bounding box center [677, 280] width 106 height 20
select select ""pending""
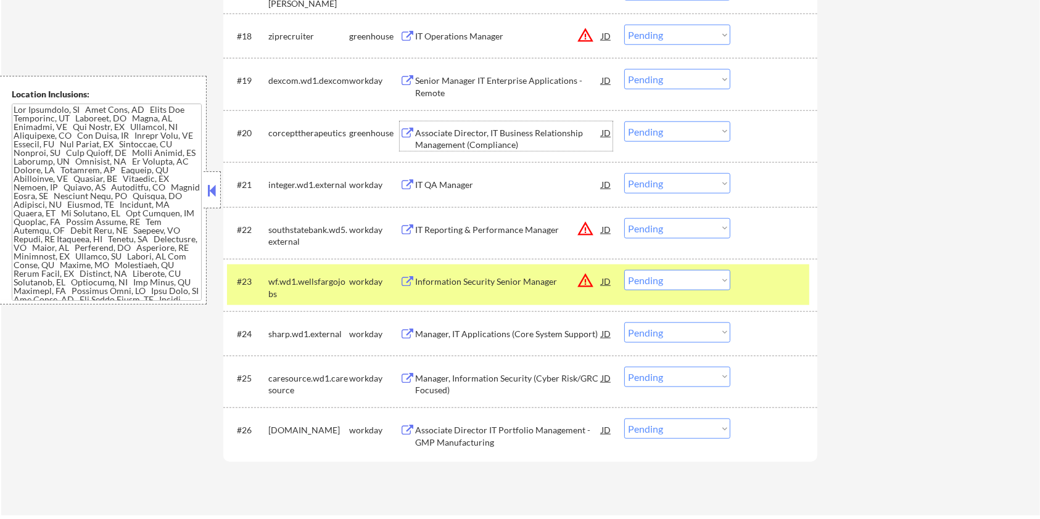
click at [481, 130] on div "Associate Director, IT Business Relationship Management (Compliance)" at bounding box center [508, 139] width 186 height 24
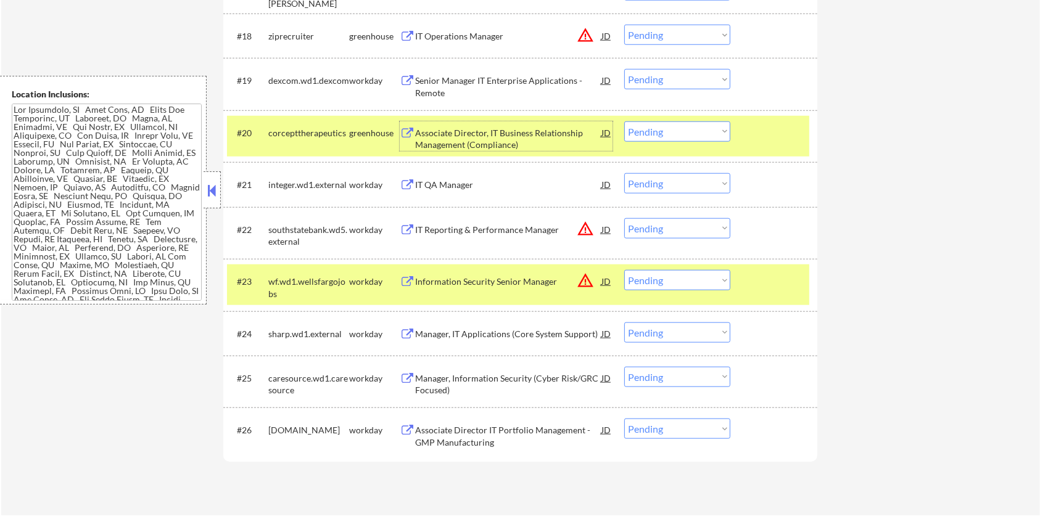
click at [656, 128] on select "Choose an option... Pending Applied Excluded (Questions) Excluded (Expired) Exc…" at bounding box center [677, 132] width 106 height 20
click at [624, 122] on select "Choose an option... Pending Applied Excluded (Questions) Excluded (Expired) Exc…" at bounding box center [677, 132] width 106 height 20
select select ""pending""
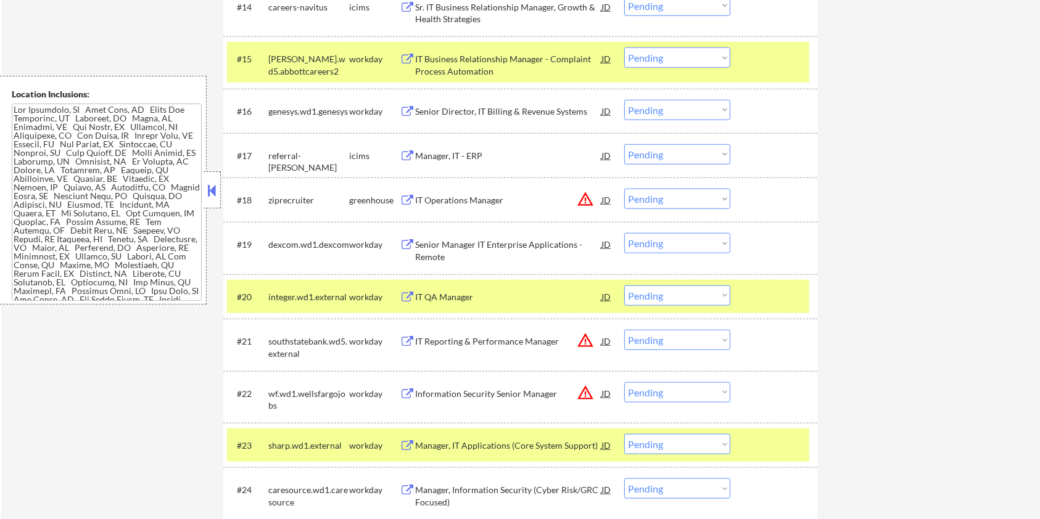
scroll to position [1069, 0]
click at [498, 199] on div "IT Operations Manager" at bounding box center [508, 201] width 186 height 12
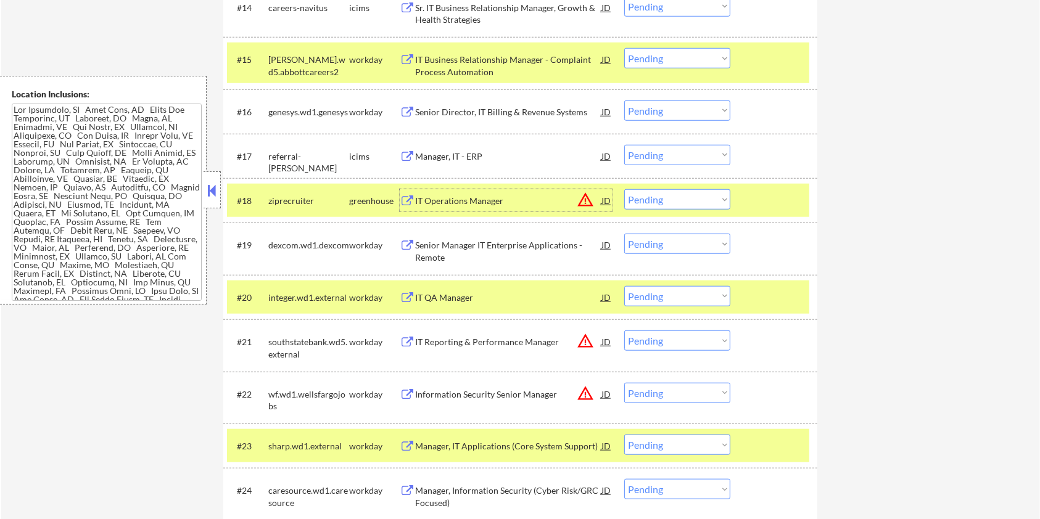
click at [671, 200] on select "Choose an option... Pending Applied Excluded (Questions) Excluded (Expired) Exc…" at bounding box center [677, 199] width 106 height 20
click at [624, 189] on select "Choose an option... Pending Applied Excluded (Questions) Excluded (Expired) Exc…" at bounding box center [677, 199] width 106 height 20
select select ""pending""
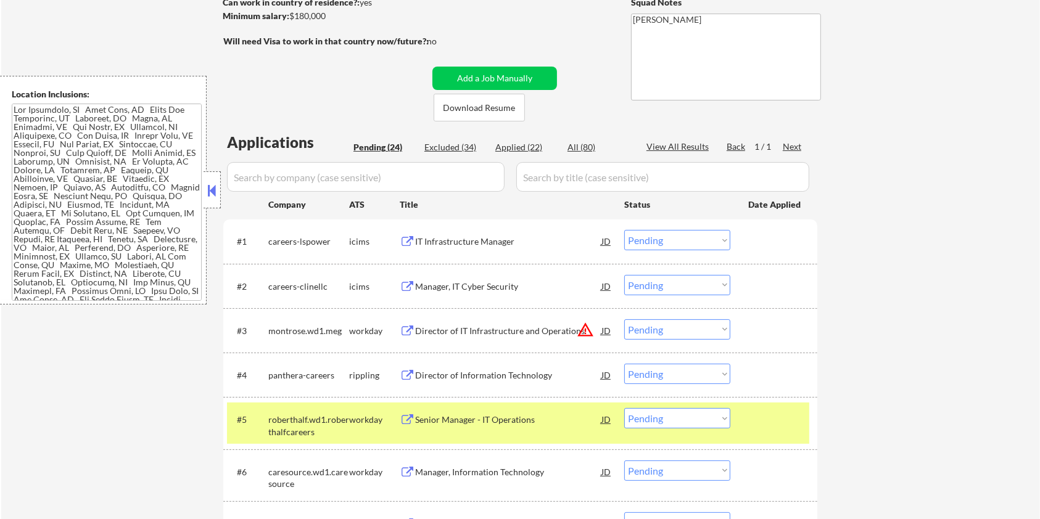
scroll to position [164, 0]
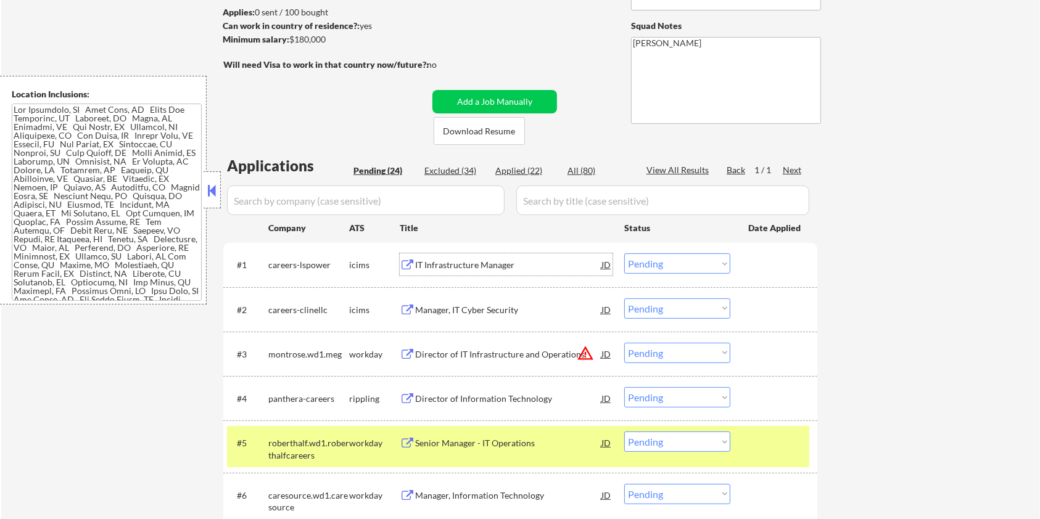
click at [461, 263] on div "IT Infrastructure Manager" at bounding box center [508, 265] width 186 height 12
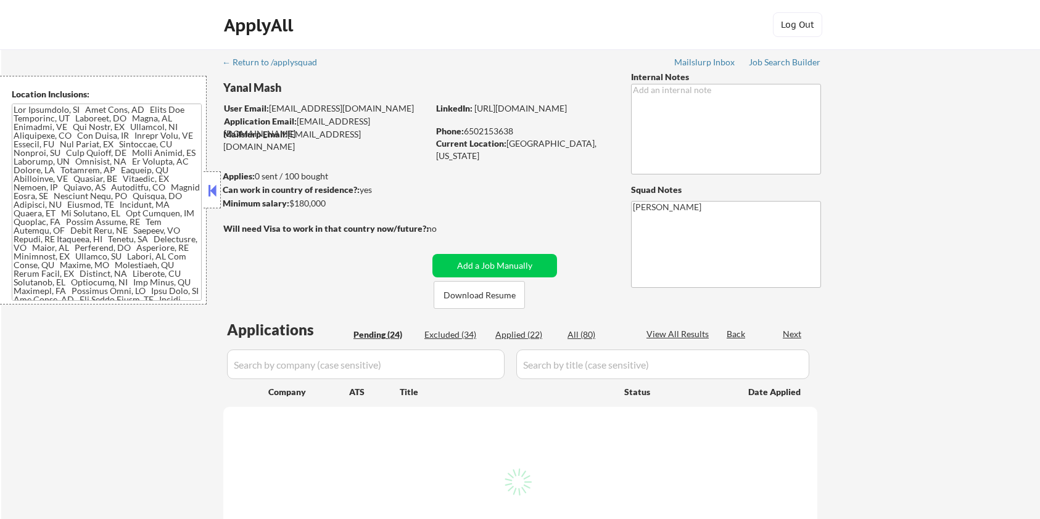
select select ""pending""
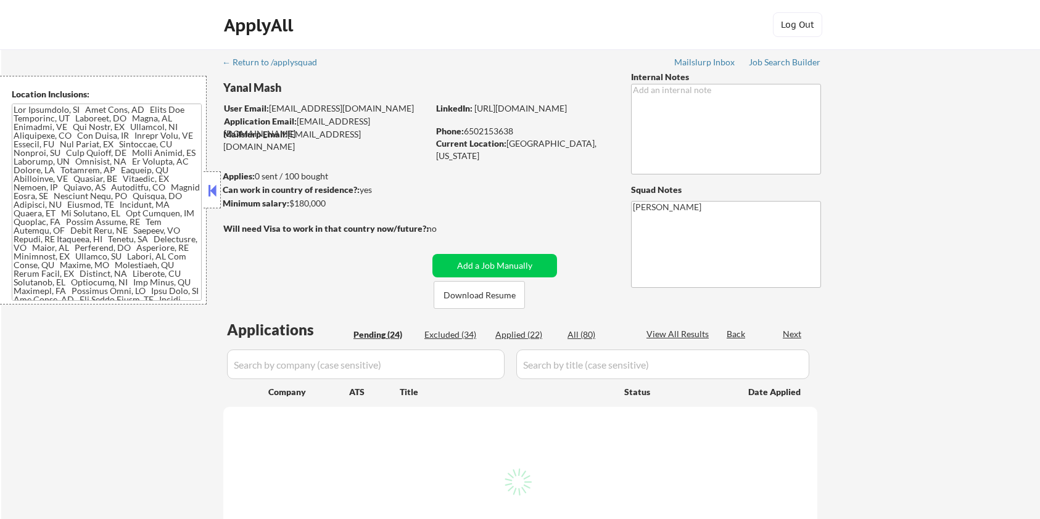
select select ""pending""
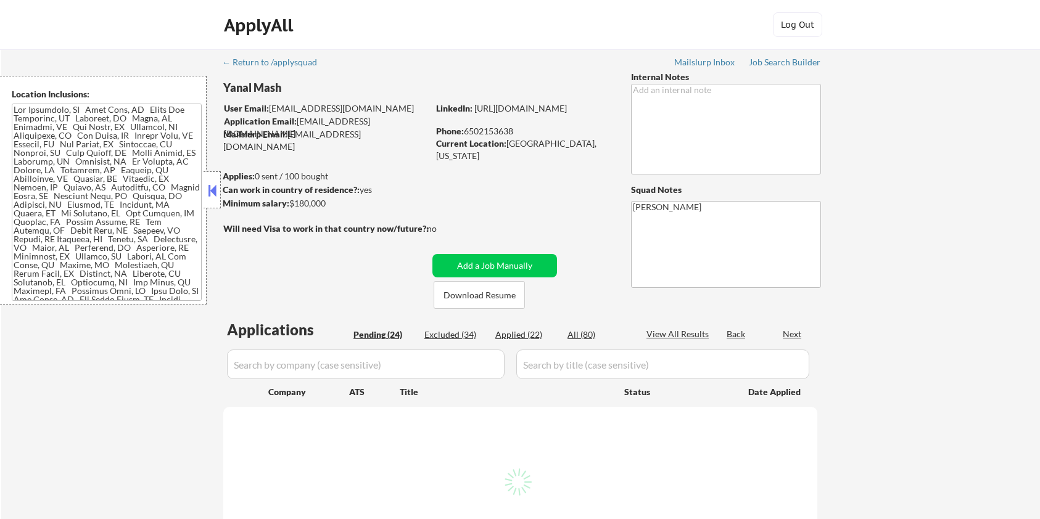
select select ""pending""
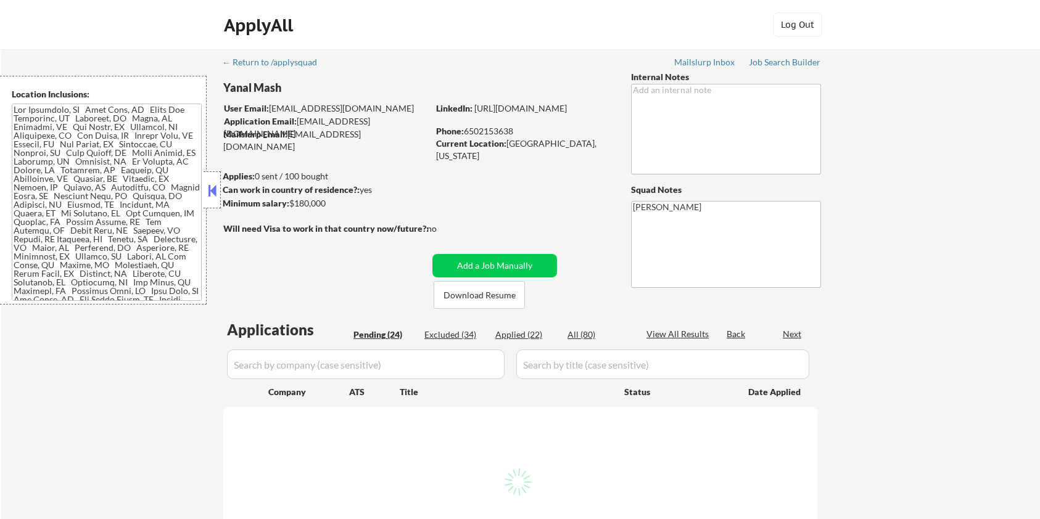
select select ""pending""
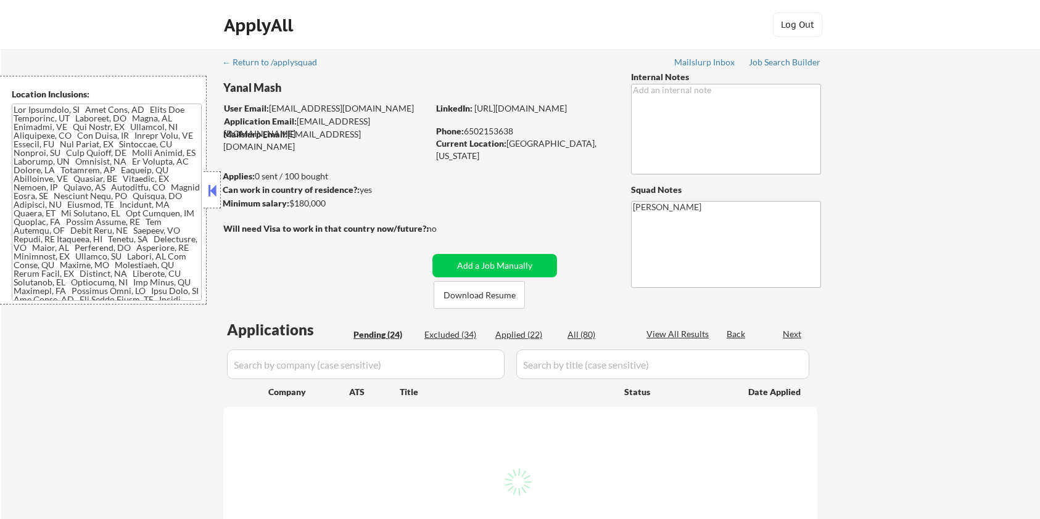
select select ""pending""
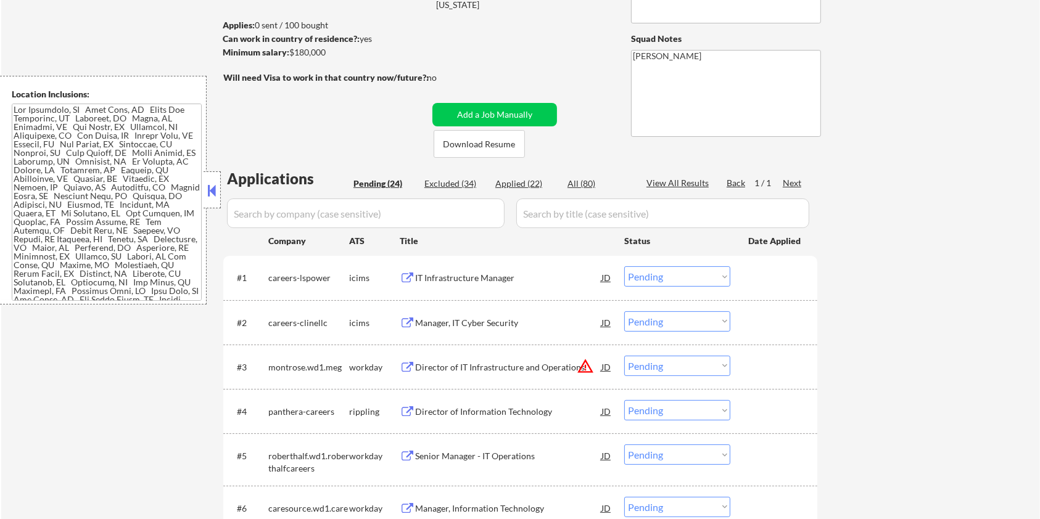
scroll to position [164, 0]
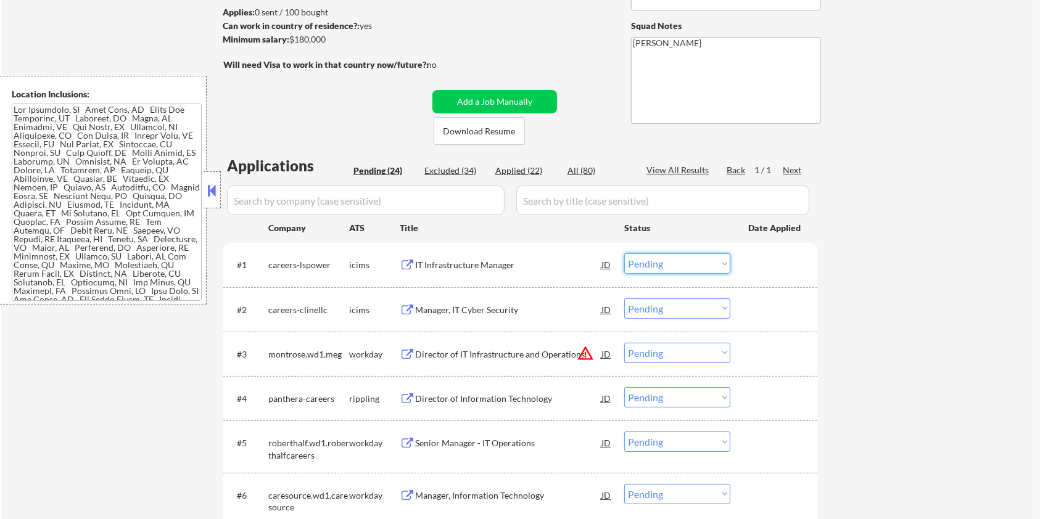
click at [674, 259] on select "Choose an option... Pending Applied Excluded (Questions) Excluded (Expired) Exc…" at bounding box center [677, 264] width 106 height 20
click at [624, 254] on select "Choose an option... Pending Applied Excluded (Questions) Excluded (Expired) Exc…" at bounding box center [677, 264] width 106 height 20
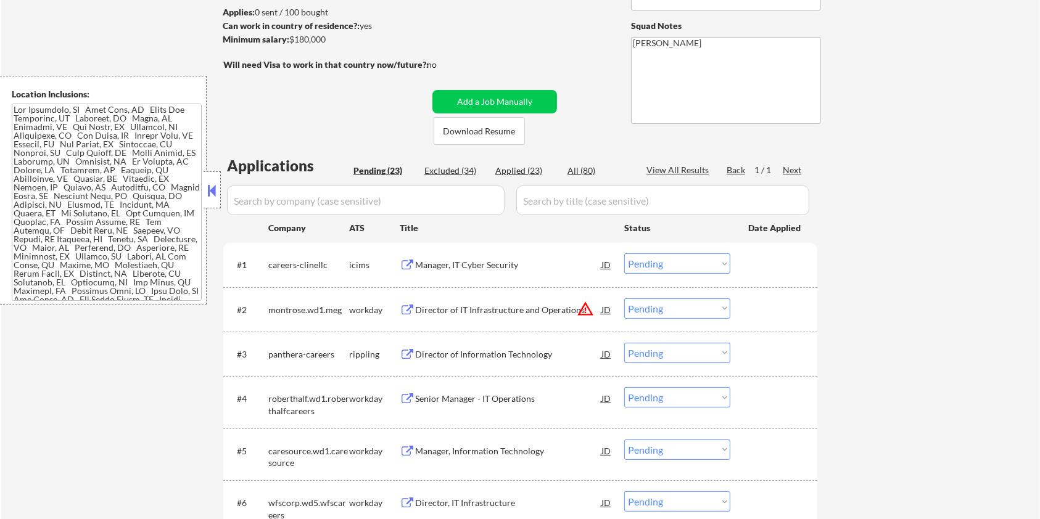
click at [442, 259] on div "Manager, IT Cyber Security" at bounding box center [508, 265] width 186 height 12
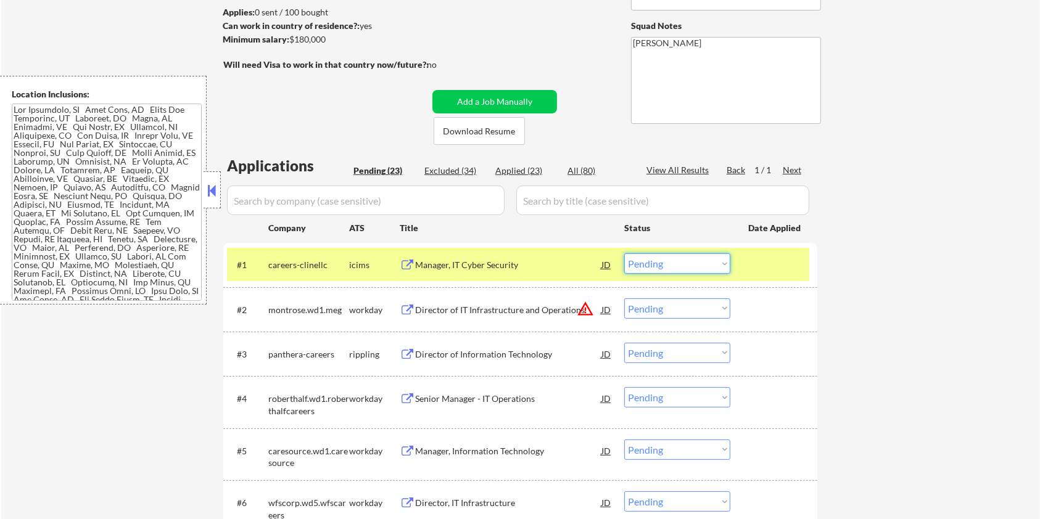
click at [661, 260] on select "Choose an option... Pending Applied Excluded (Questions) Excluded (Expired) Exc…" at bounding box center [677, 264] width 106 height 20
click at [624, 254] on select "Choose an option... Pending Applied Excluded (Questions) Excluded (Expired) Exc…" at bounding box center [677, 264] width 106 height 20
select select ""pending""
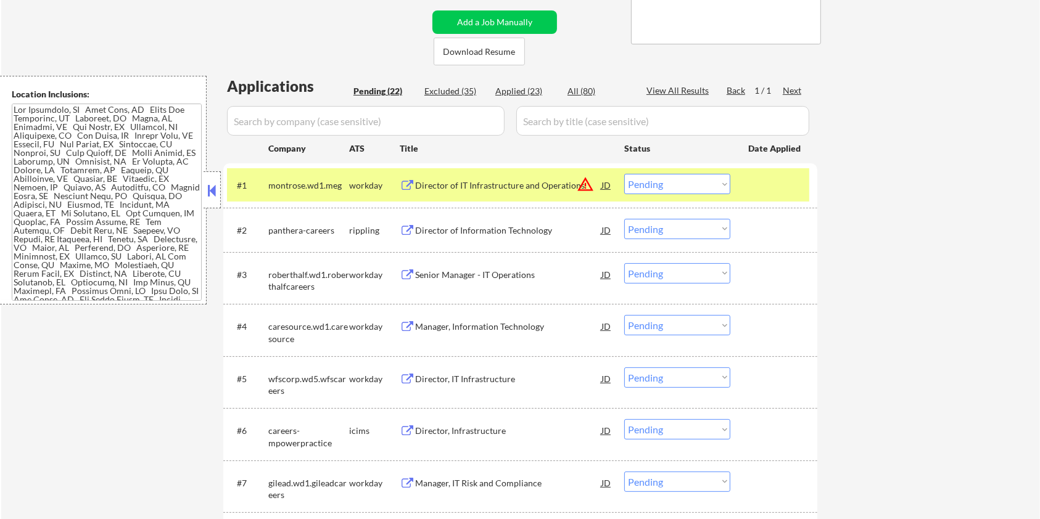
scroll to position [329, 0]
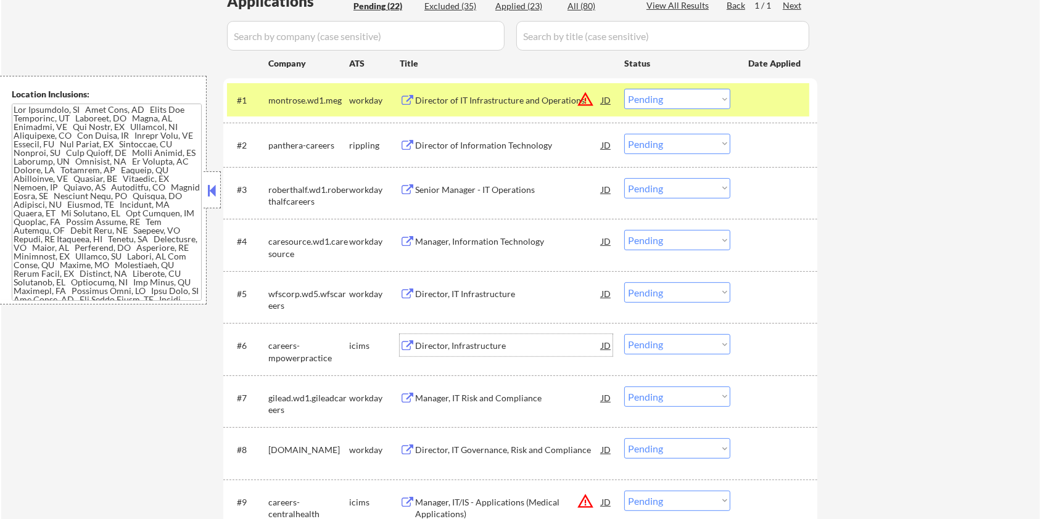
click at [474, 344] on div "Director, Infrastructure" at bounding box center [508, 346] width 186 height 12
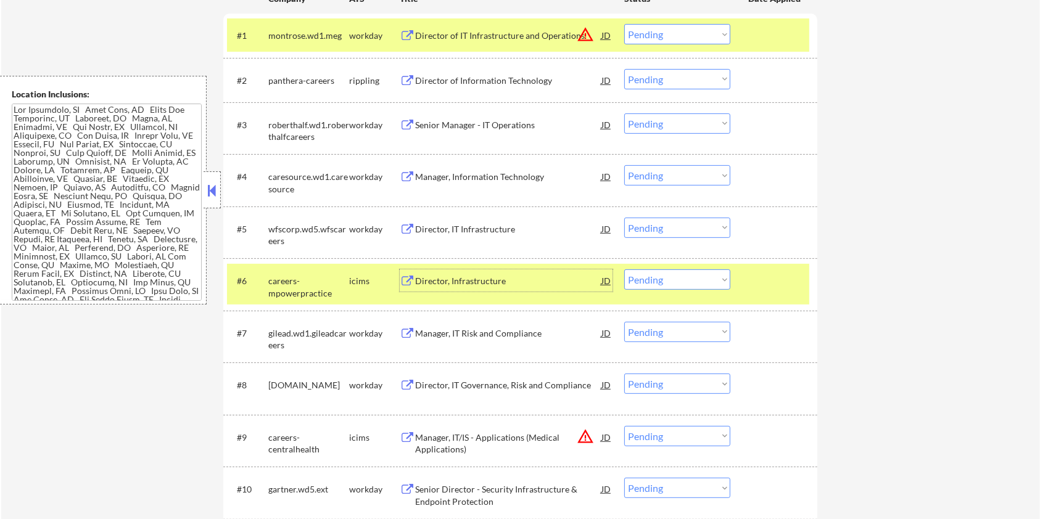
scroll to position [493, 0]
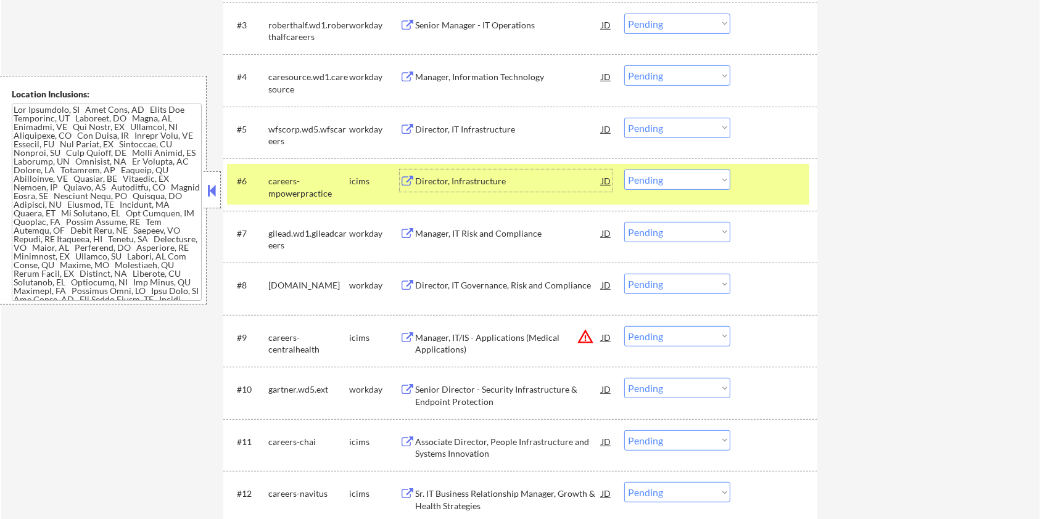
click at [444, 338] on div "Manager, IT/IS - Applications (Medical Applications)" at bounding box center [508, 344] width 186 height 24
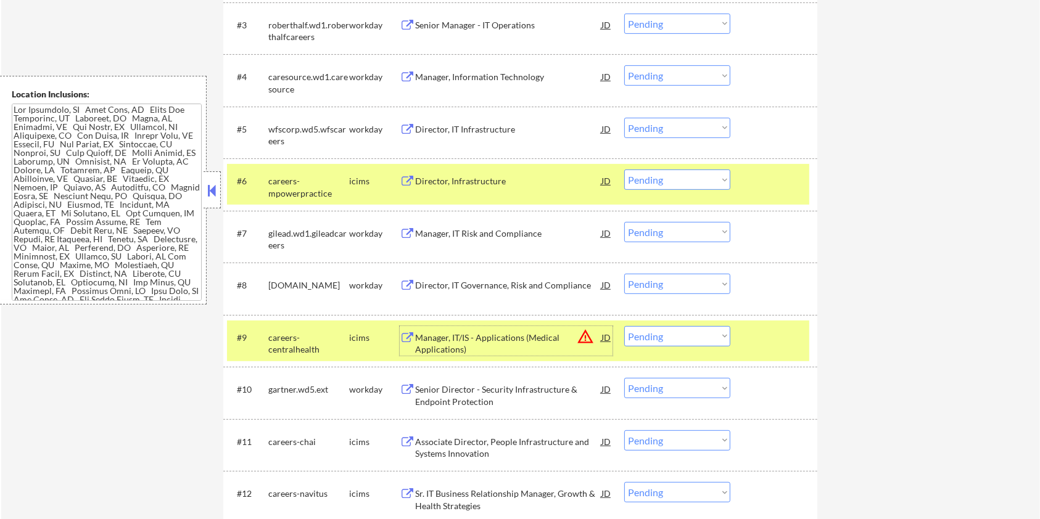
click at [674, 332] on select "Choose an option... Pending Applied Excluded (Questions) Excluded (Expired) Exc…" at bounding box center [677, 336] width 106 height 20
click at [624, 326] on select "Choose an option... Pending Applied Excluded (Questions) Excluded (Expired) Exc…" at bounding box center [677, 336] width 106 height 20
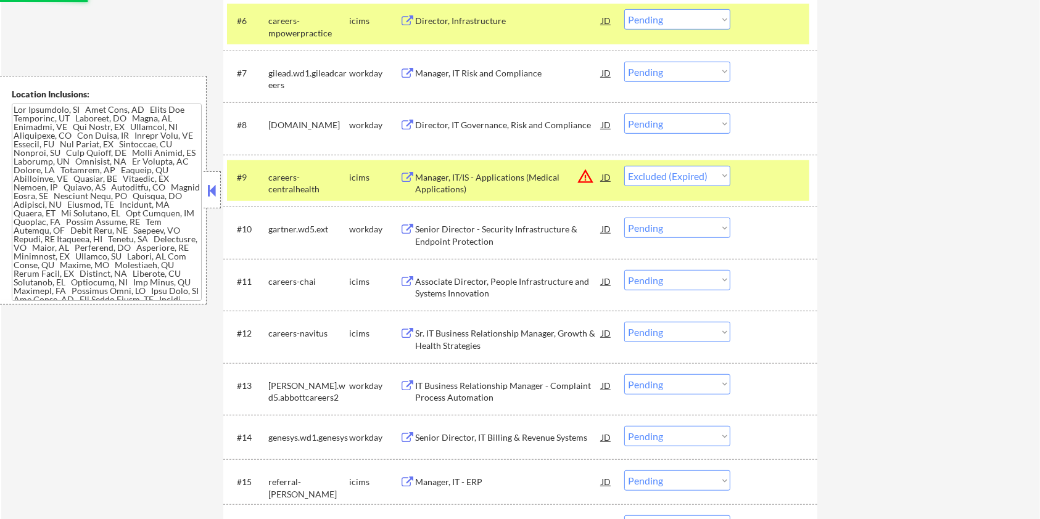
scroll to position [658, 0]
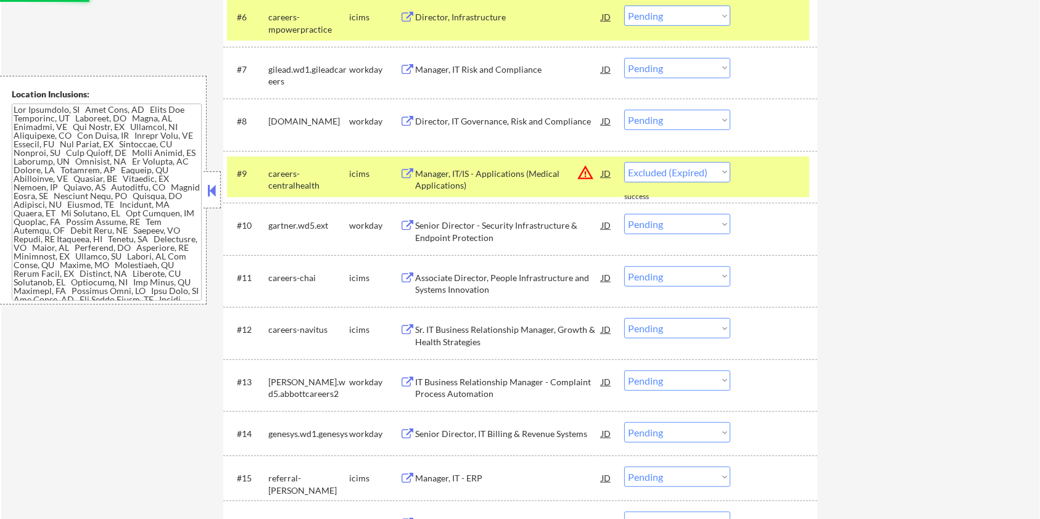
select select ""pending""
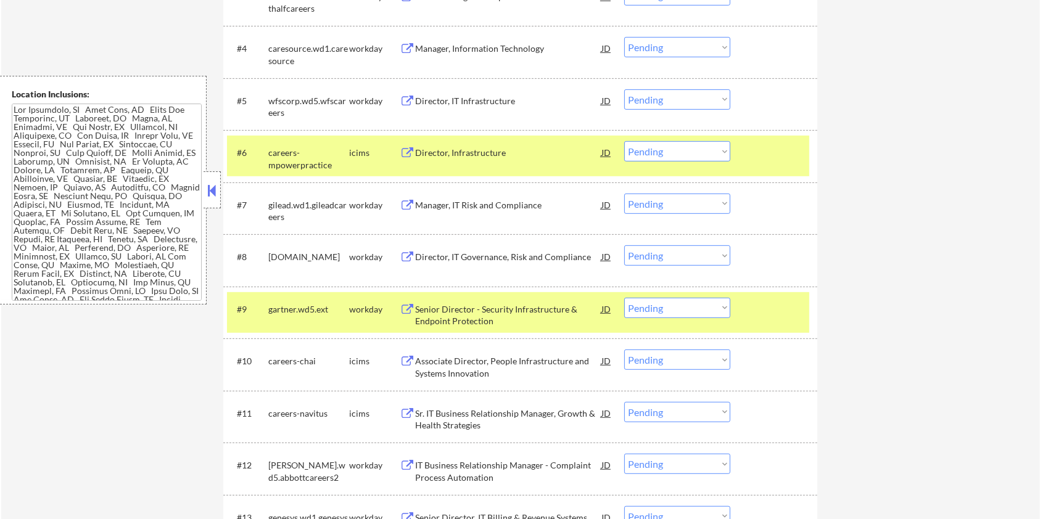
scroll to position [493, 0]
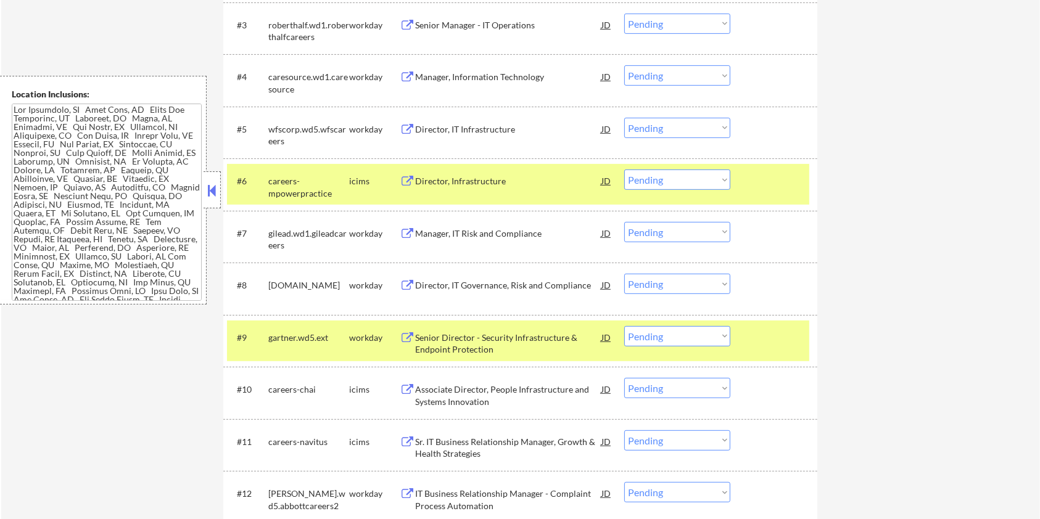
click at [478, 180] on div "Director, Infrastructure" at bounding box center [508, 181] width 186 height 12
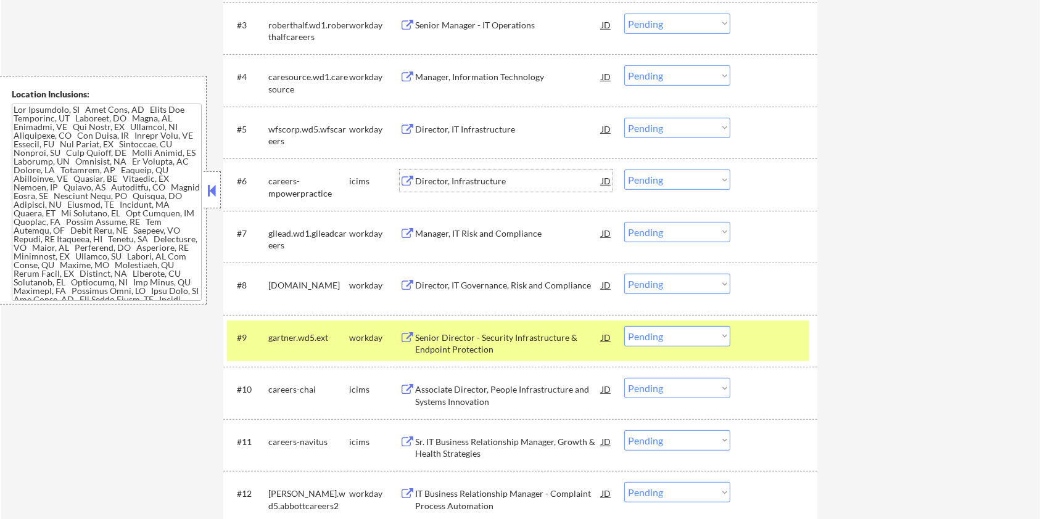
click at [450, 180] on div "Director, Infrastructure" at bounding box center [508, 181] width 186 height 12
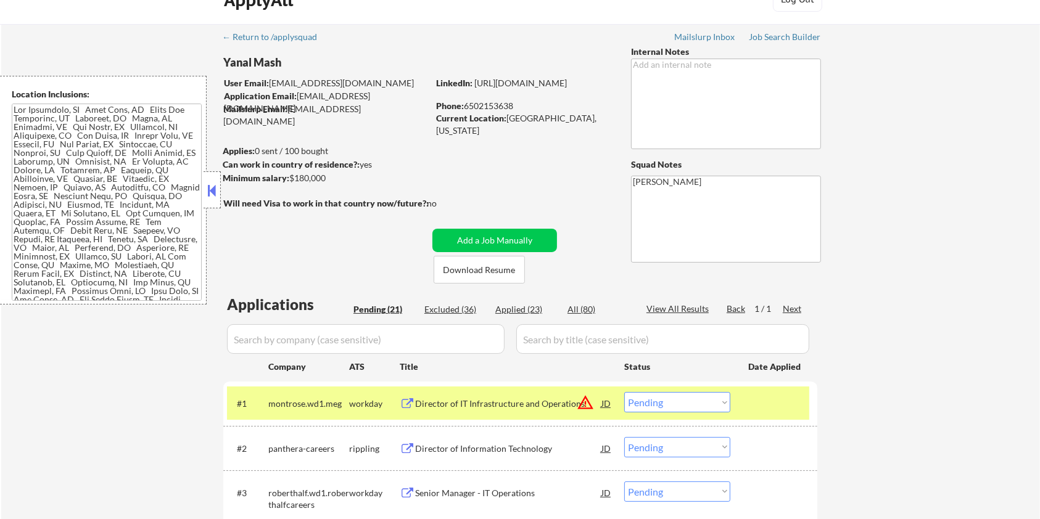
scroll to position [164, 0]
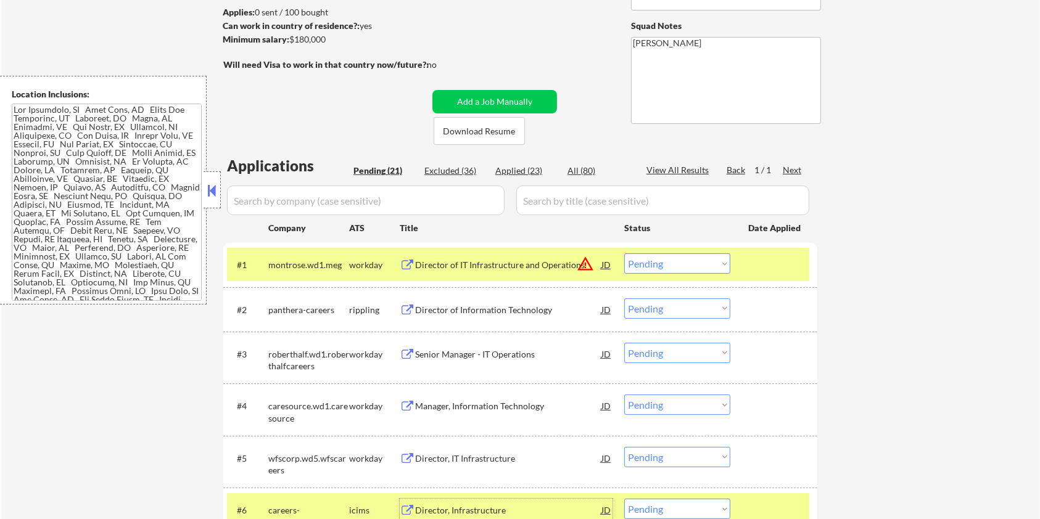
click at [464, 308] on div "Director of Information Technology" at bounding box center [508, 310] width 186 height 12
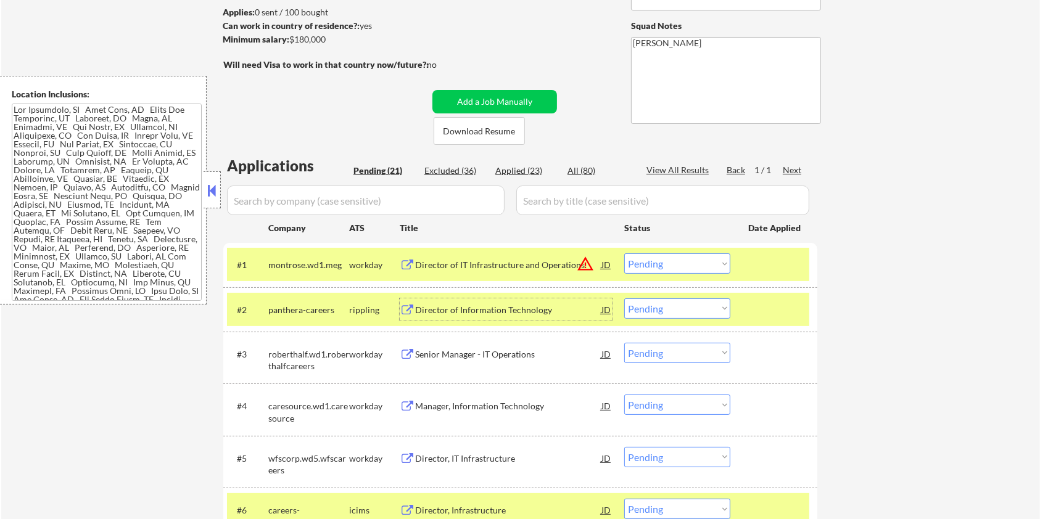
click at [677, 310] on select "Choose an option... Pending Applied Excluded (Questions) Excluded (Expired) Exc…" at bounding box center [677, 309] width 106 height 20
click at [624, 299] on select "Choose an option... Pending Applied Excluded (Questions) Excluded (Expired) Exc…" at bounding box center [677, 309] width 106 height 20
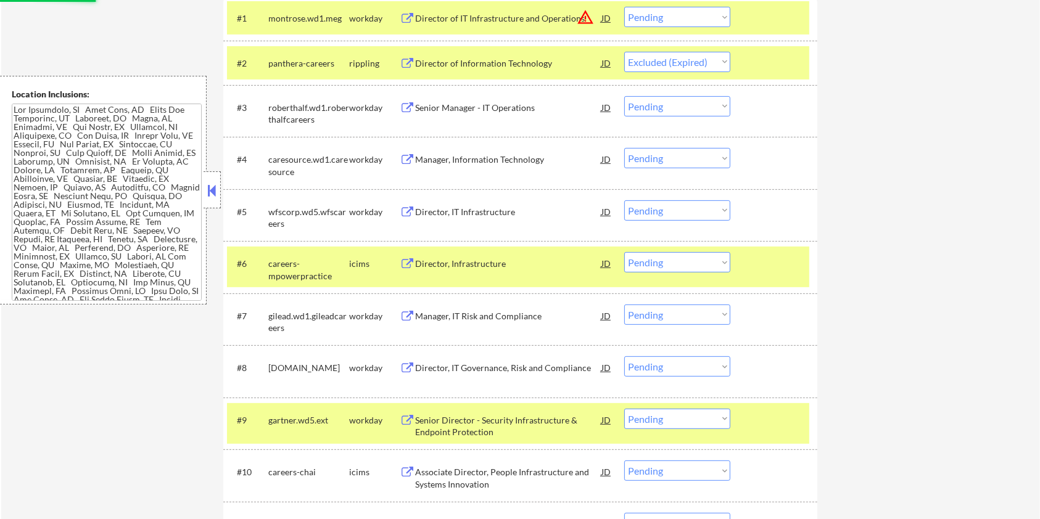
scroll to position [576, 0]
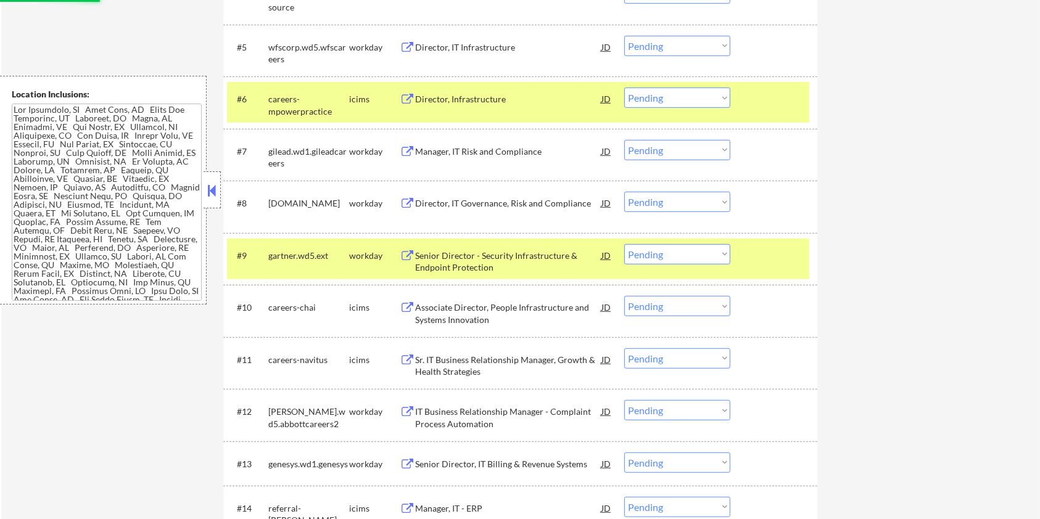
select select ""pending""
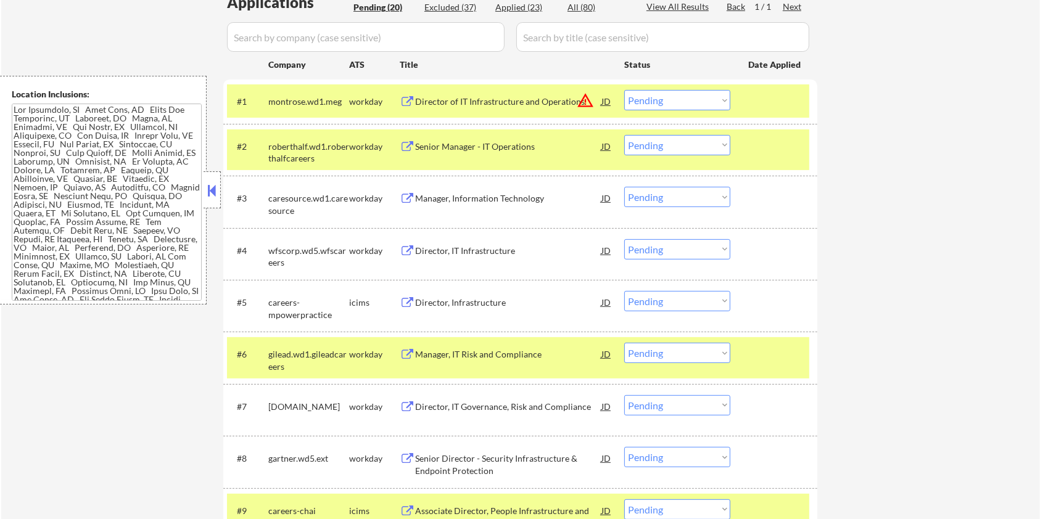
scroll to position [82, 0]
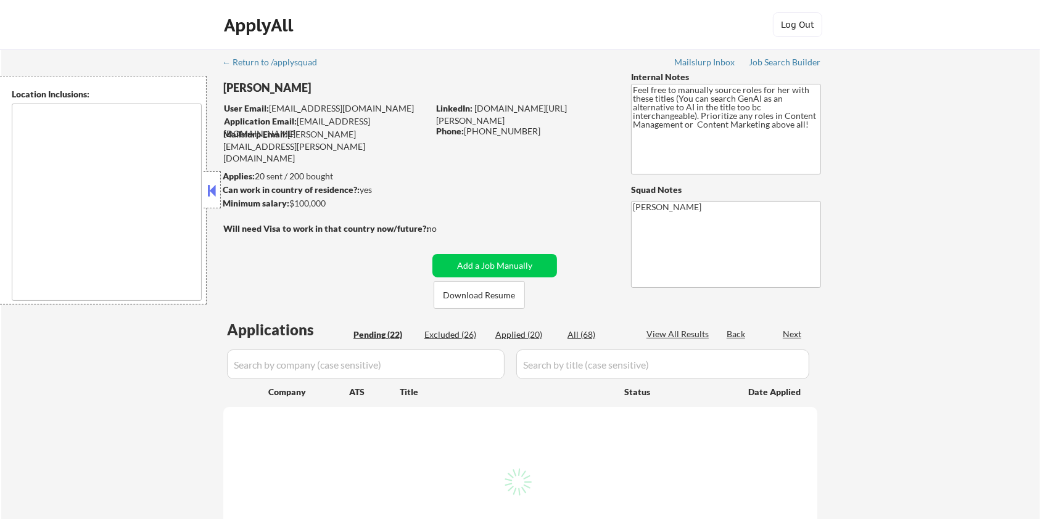
type textarea "Minneapolis, MN Saint Paul, MN Edina, MN Richfield, MN Bloomington, MN Golden V…"
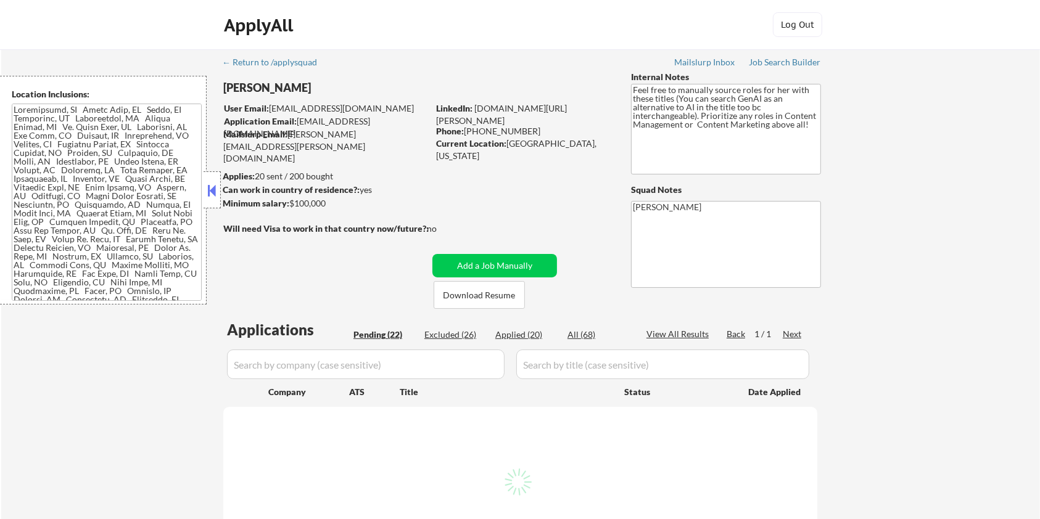
select select ""pending""
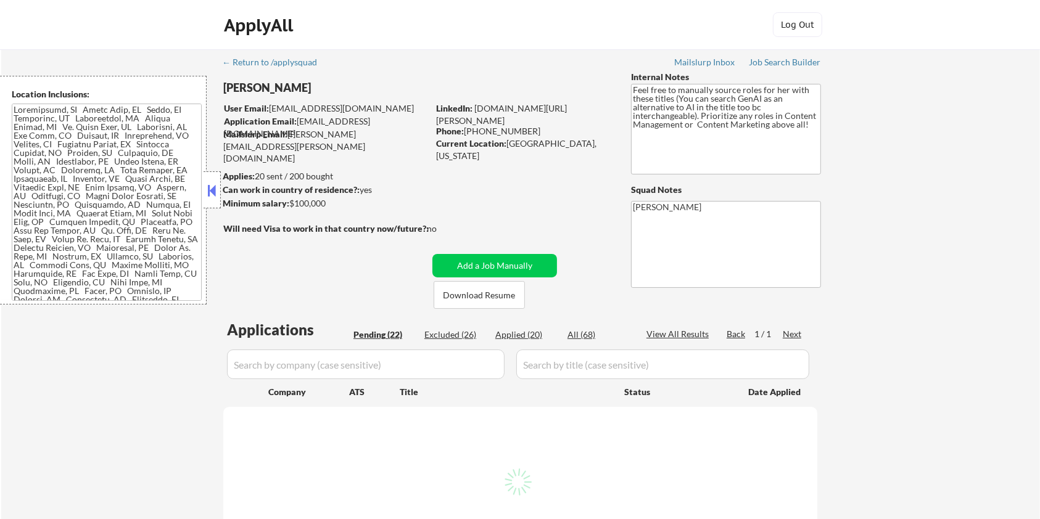
select select ""pending""
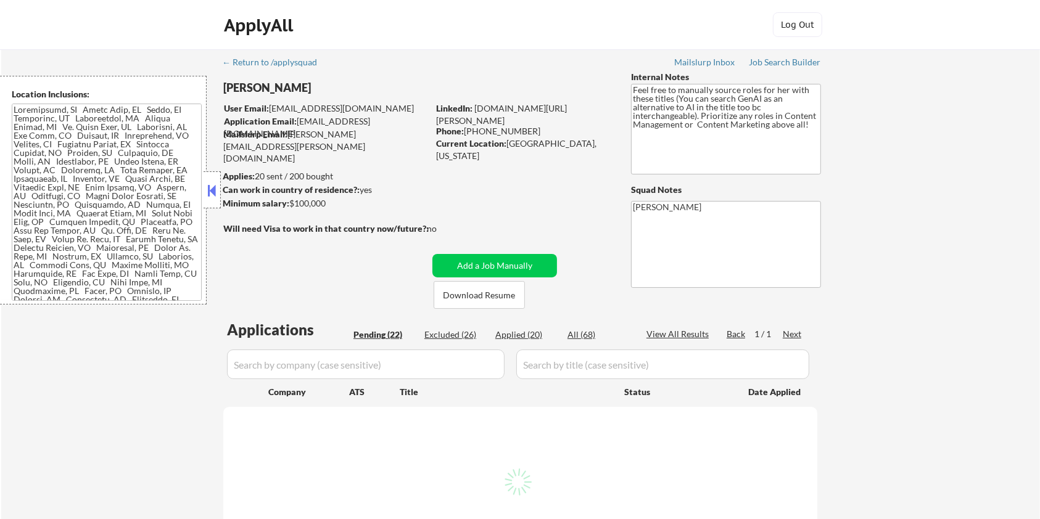
select select ""pending""
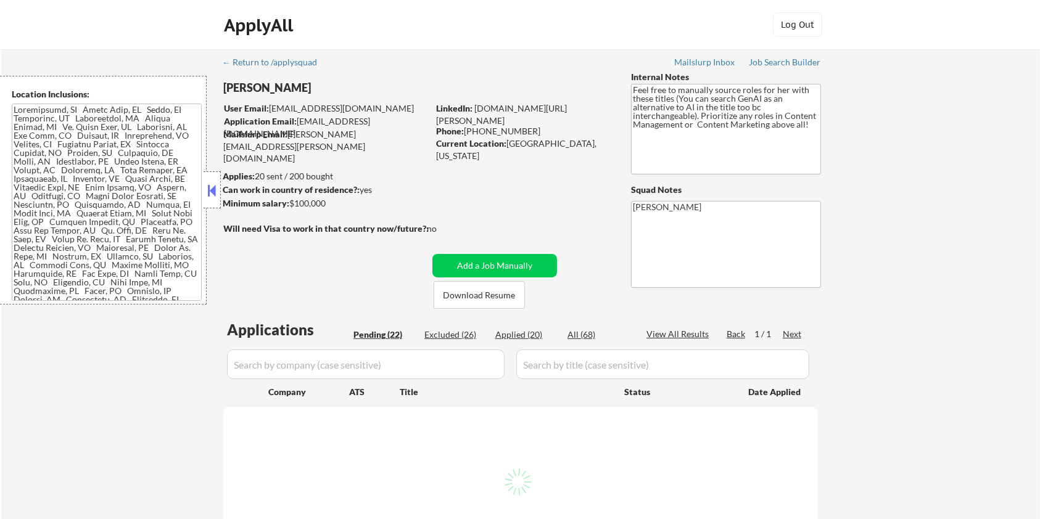
select select ""pending""
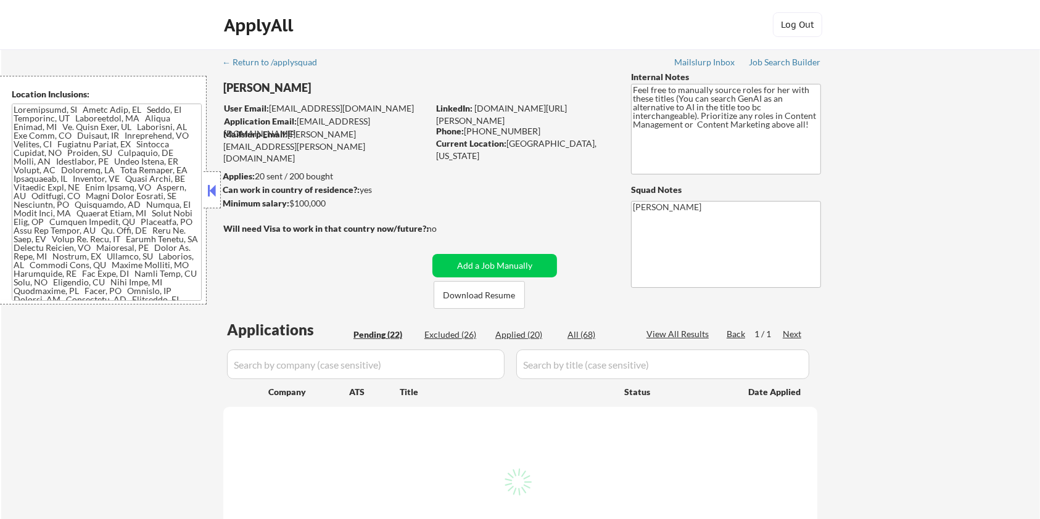
select select ""pending""
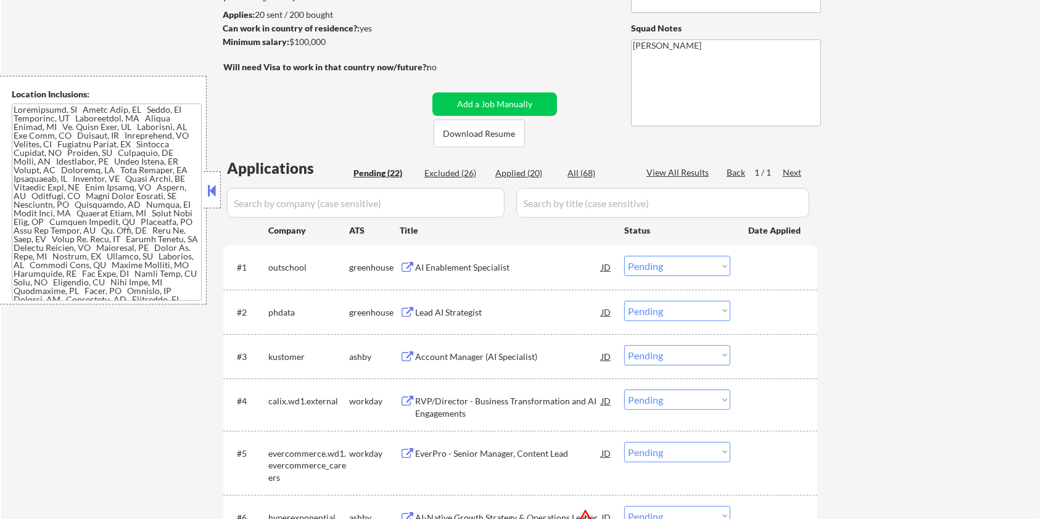
scroll to position [164, 0]
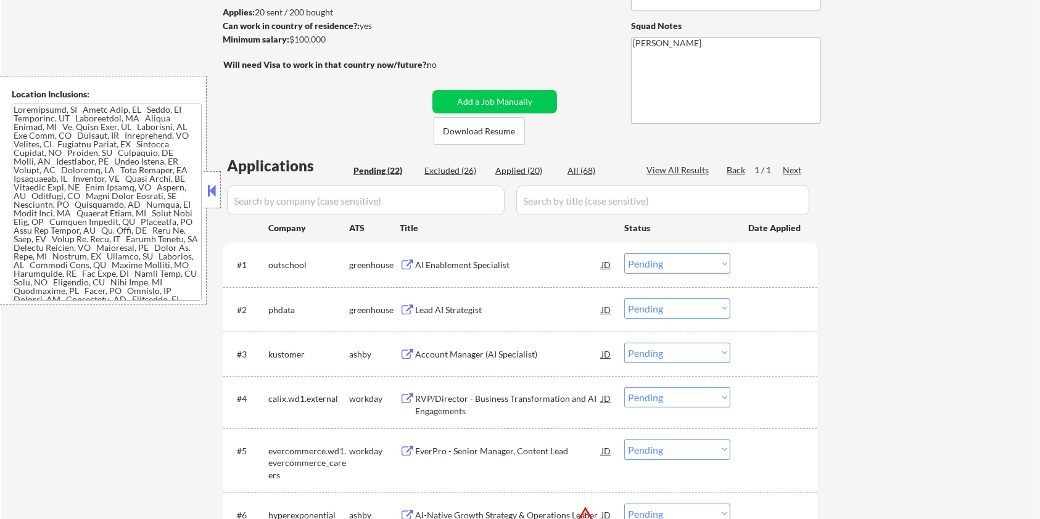
click at [436, 353] on div "Account Manager (AI Specialist)" at bounding box center [508, 355] width 186 height 12
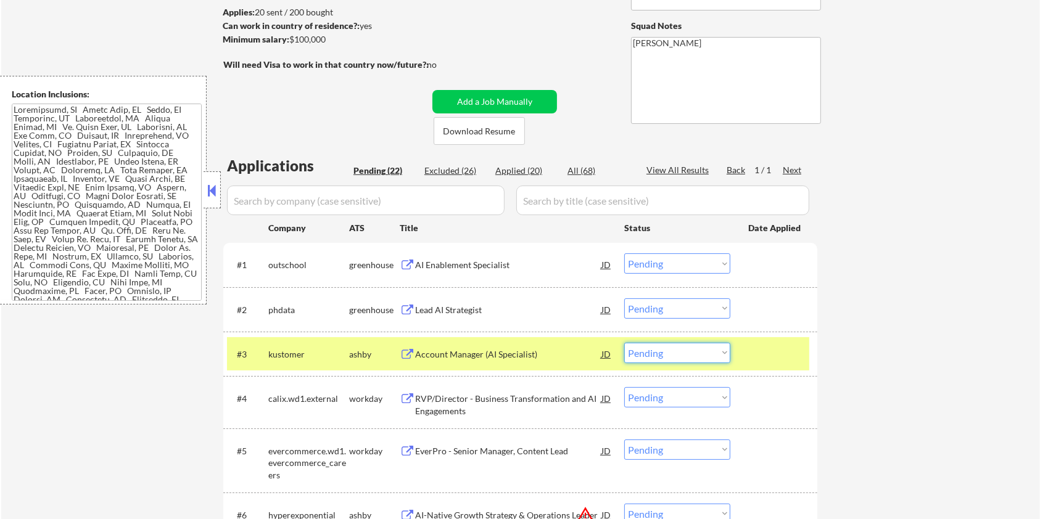
click at [668, 355] on select "Choose an option... Pending Applied Excluded (Questions) Excluded (Expired) Exc…" at bounding box center [677, 353] width 106 height 20
click at [624, 343] on select "Choose an option... Pending Applied Excluded (Questions) Excluded (Expired) Exc…" at bounding box center [677, 353] width 106 height 20
select select ""pending""
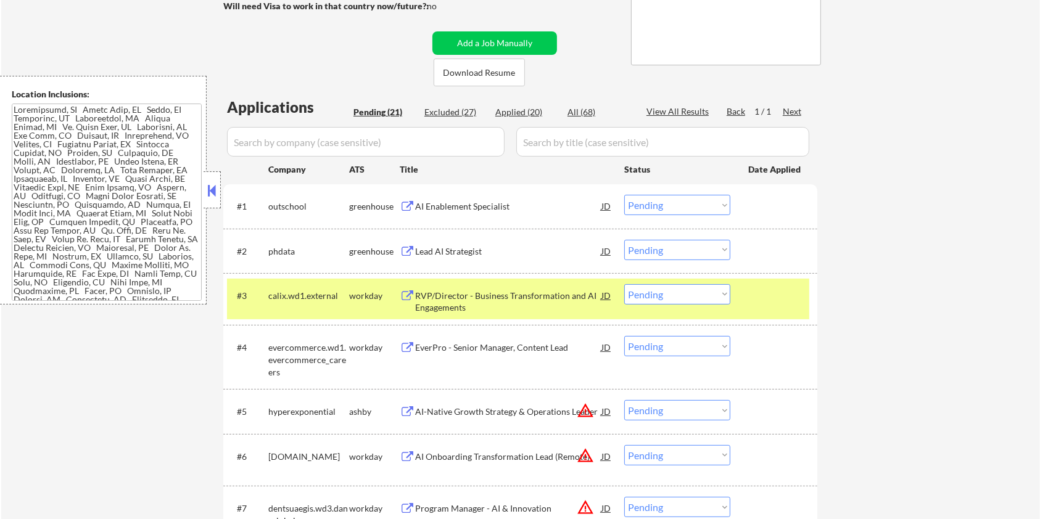
scroll to position [329, 0]
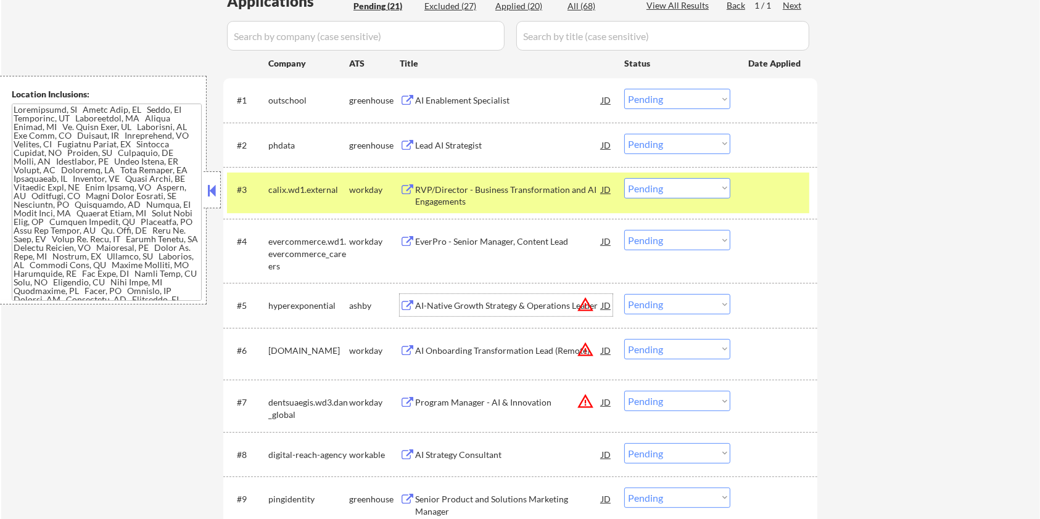
click at [492, 305] on div "AI-Native Growth Strategy & Operations Leader" at bounding box center [508, 306] width 186 height 12
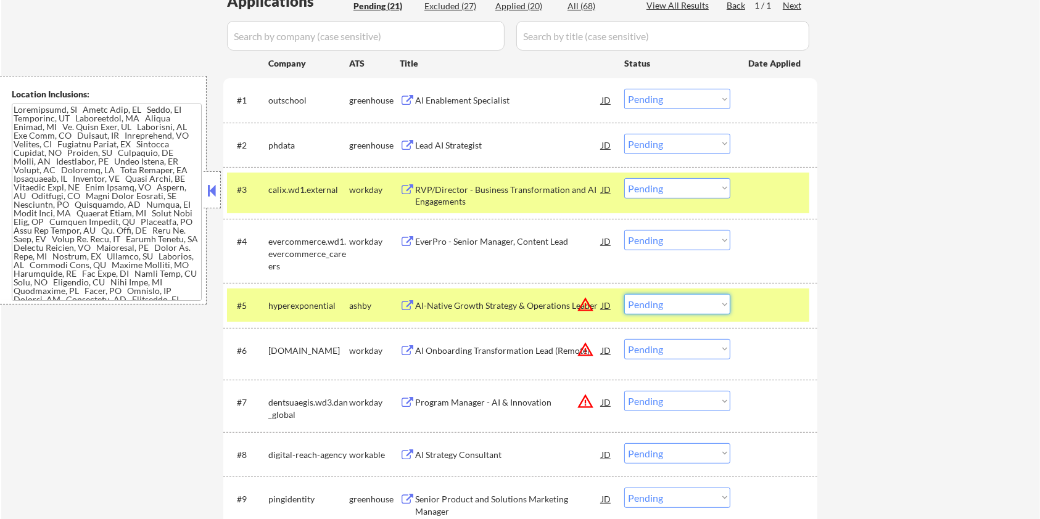
click at [701, 307] on select "Choose an option... Pending Applied Excluded (Questions) Excluded (Expired) Exc…" at bounding box center [677, 304] width 106 height 20
click at [681, 307] on select "Choose an option... Pending Applied Excluded (Questions) Excluded (Expired) Exc…" at bounding box center [677, 304] width 106 height 20
click at [624, 294] on select "Choose an option... Pending Applied Excluded (Questions) Excluded (Expired) Exc…" at bounding box center [677, 304] width 106 height 20
select select ""pending""
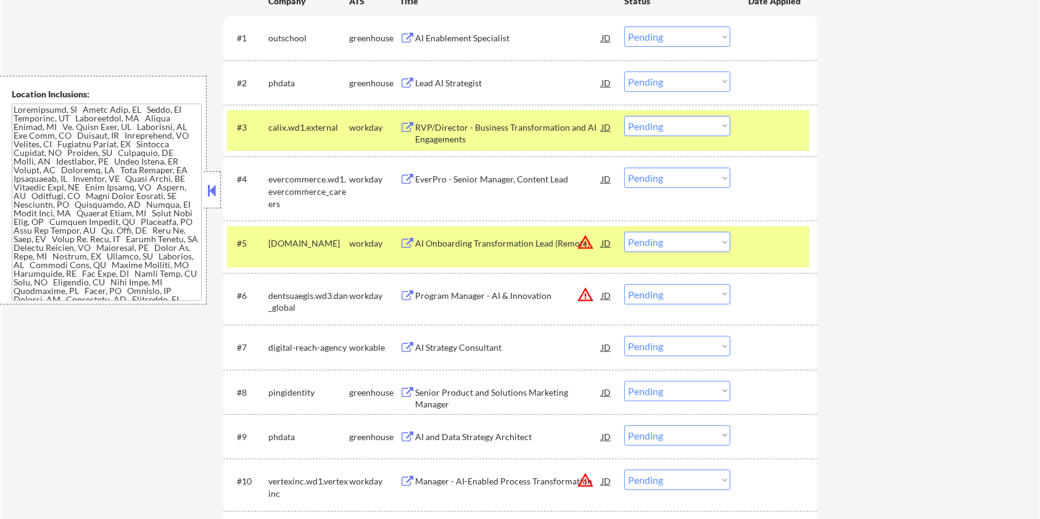
scroll to position [493, 0]
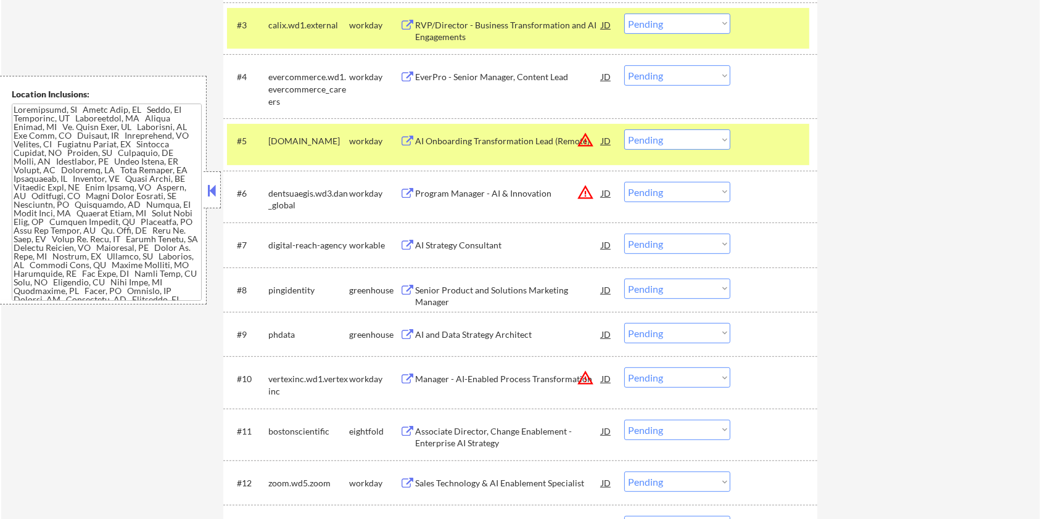
click at [430, 241] on div "AI Strategy Consultant" at bounding box center [508, 245] width 186 height 12
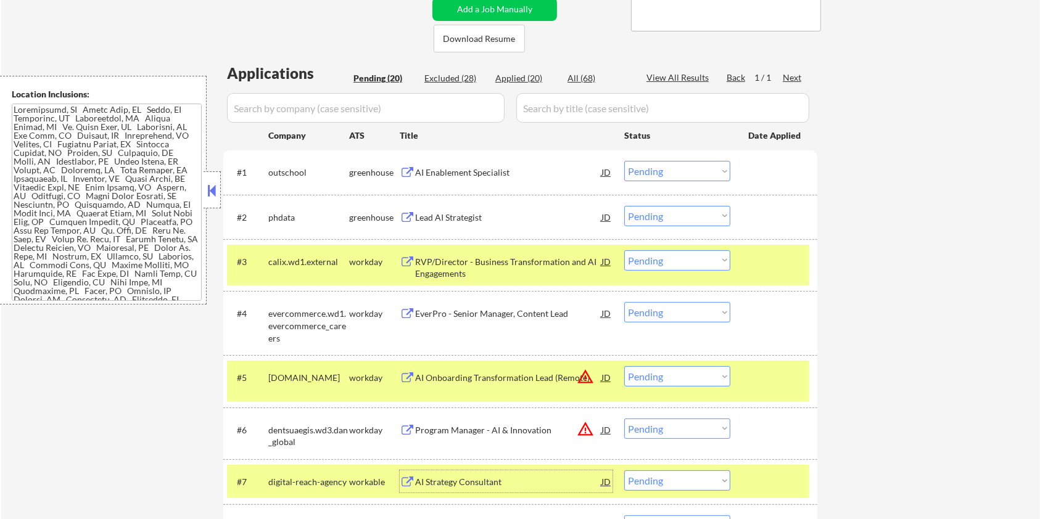
scroll to position [247, 0]
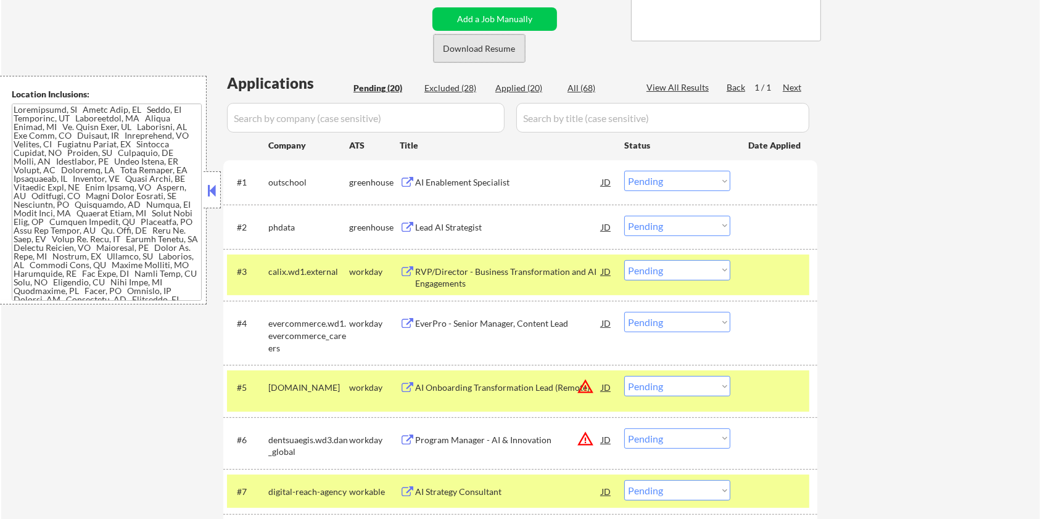
click at [502, 49] on button "Download Resume" at bounding box center [479, 49] width 91 height 28
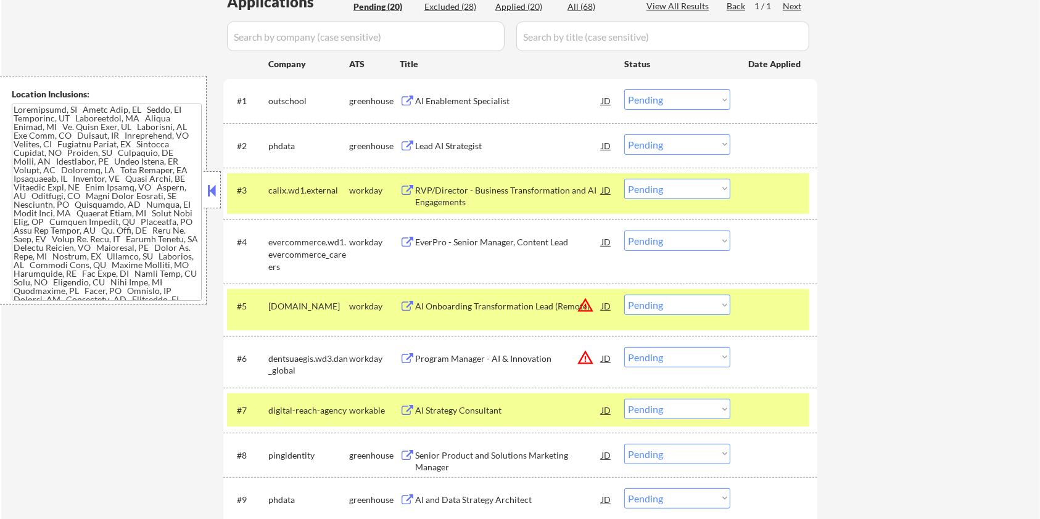
scroll to position [329, 0]
click at [698, 409] on select "Choose an option... Pending Applied Excluded (Questions) Excluded (Expired) Exc…" at bounding box center [677, 408] width 106 height 20
click at [624, 398] on select "Choose an option... Pending Applied Excluded (Questions) Excluded (Expired) Exc…" at bounding box center [677, 408] width 106 height 20
click at [748, 188] on div at bounding box center [775, 189] width 54 height 22
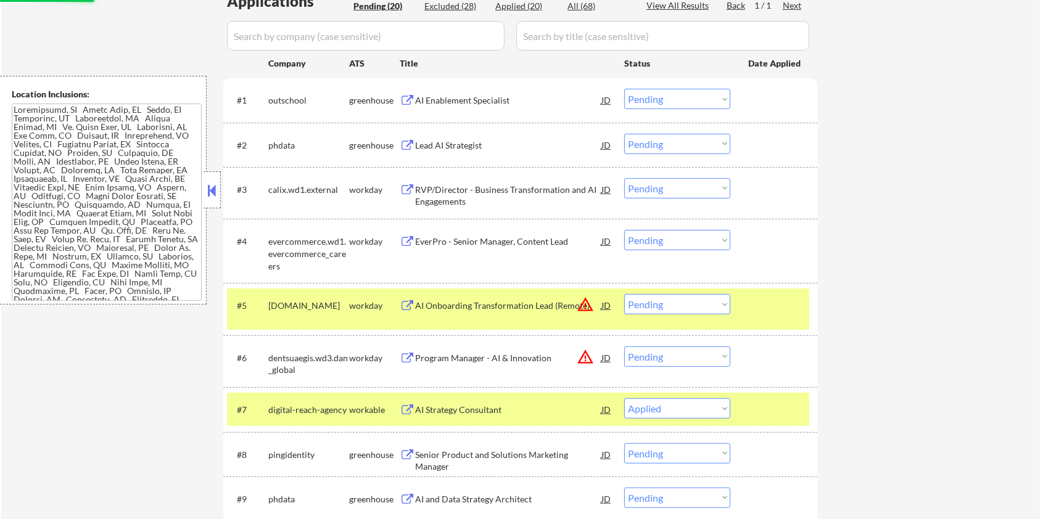
click at [763, 310] on div at bounding box center [775, 305] width 54 height 22
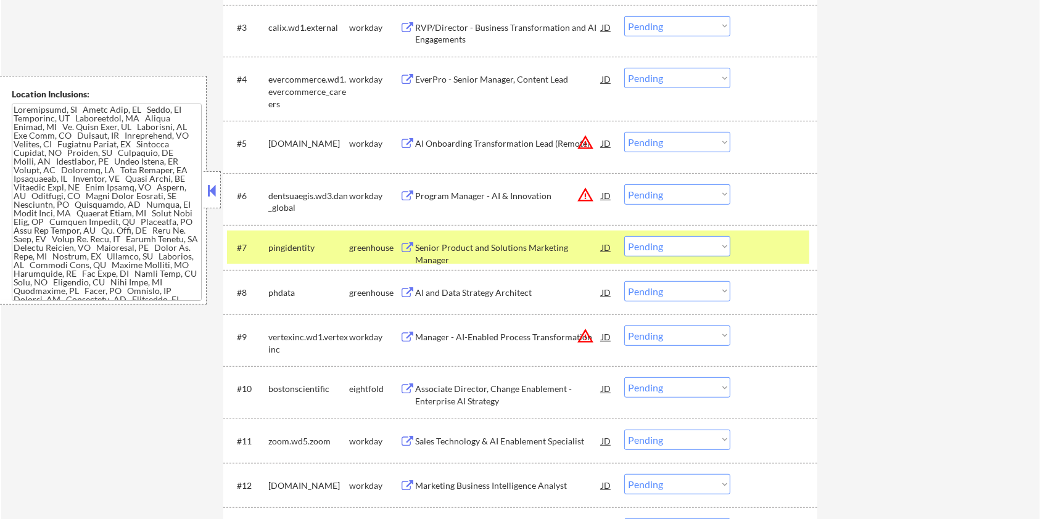
scroll to position [493, 0]
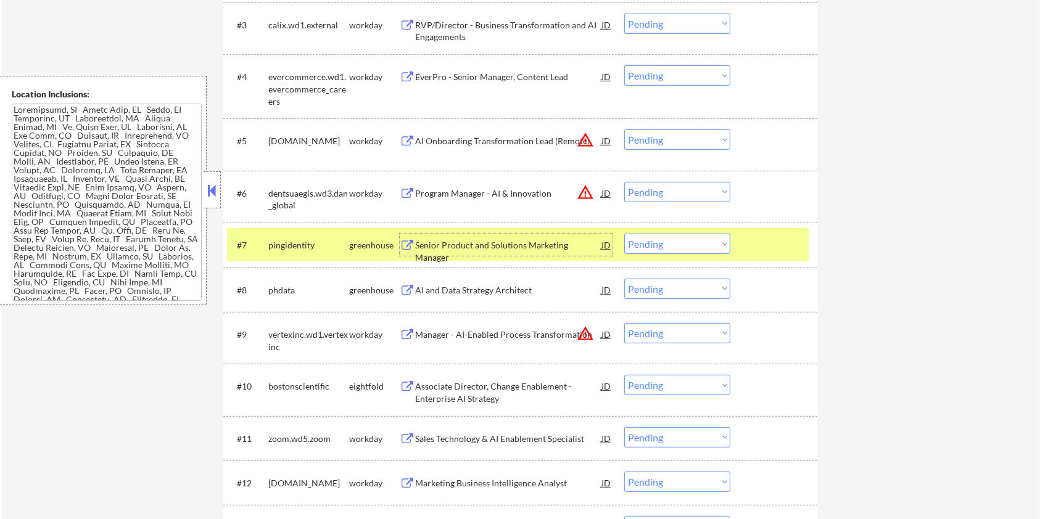
click at [442, 245] on div "Senior Product and Solutions Marketing Manager" at bounding box center [508, 251] width 186 height 24
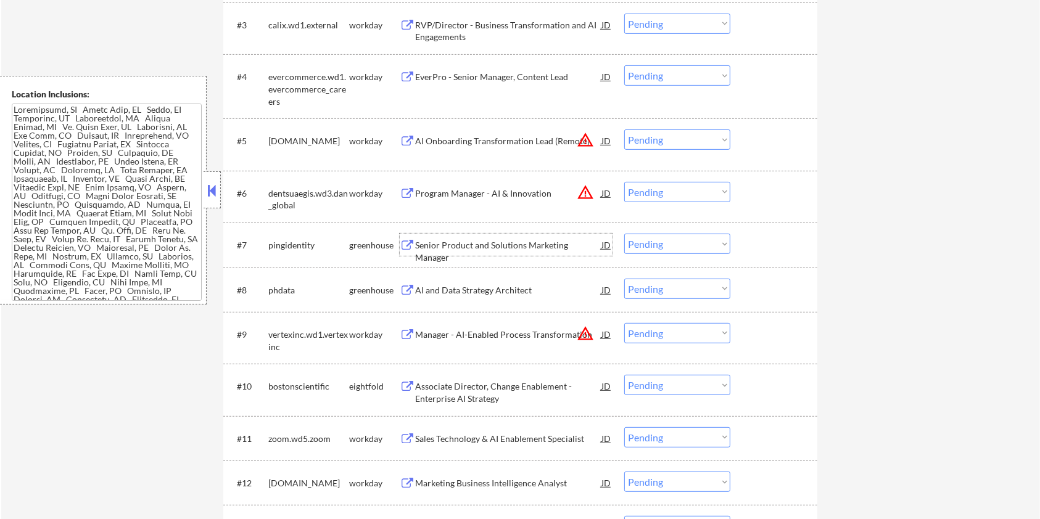
click at [697, 244] on select "Choose an option... Pending Applied Excluded (Questions) Excluded (Expired) Exc…" at bounding box center [677, 244] width 106 height 20
click at [624, 234] on select "Choose an option... Pending Applied Excluded (Questions) Excluded (Expired) Exc…" at bounding box center [677, 244] width 106 height 20
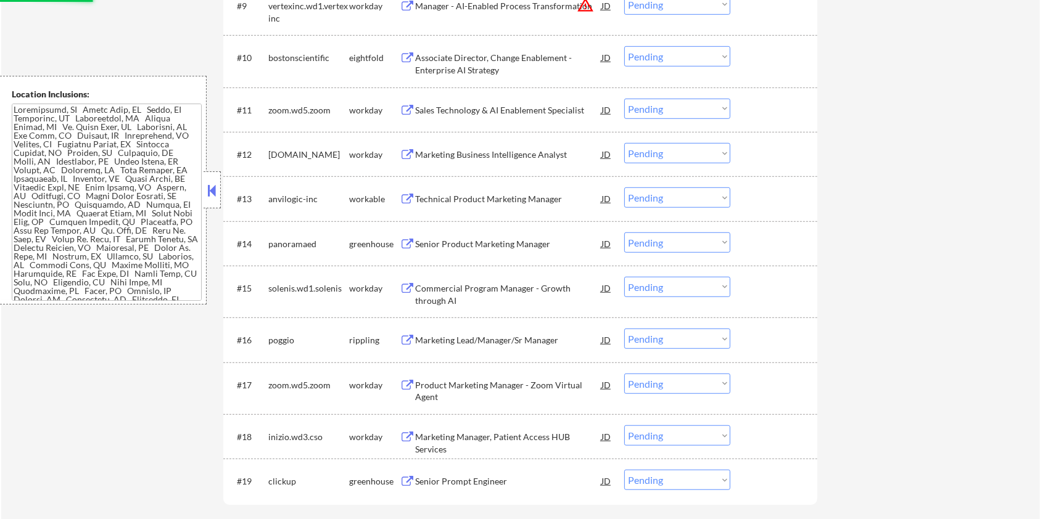
select select ""pending""
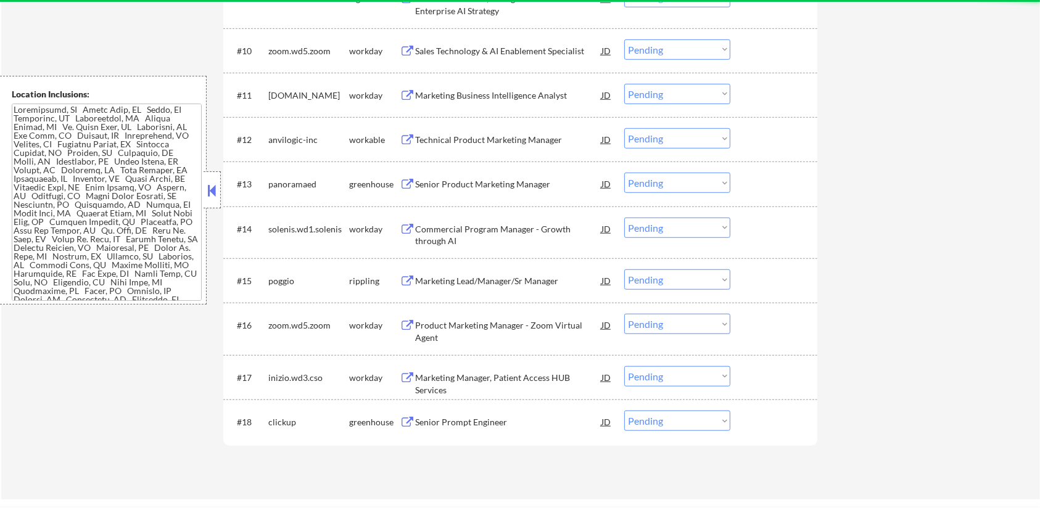
scroll to position [822, 0]
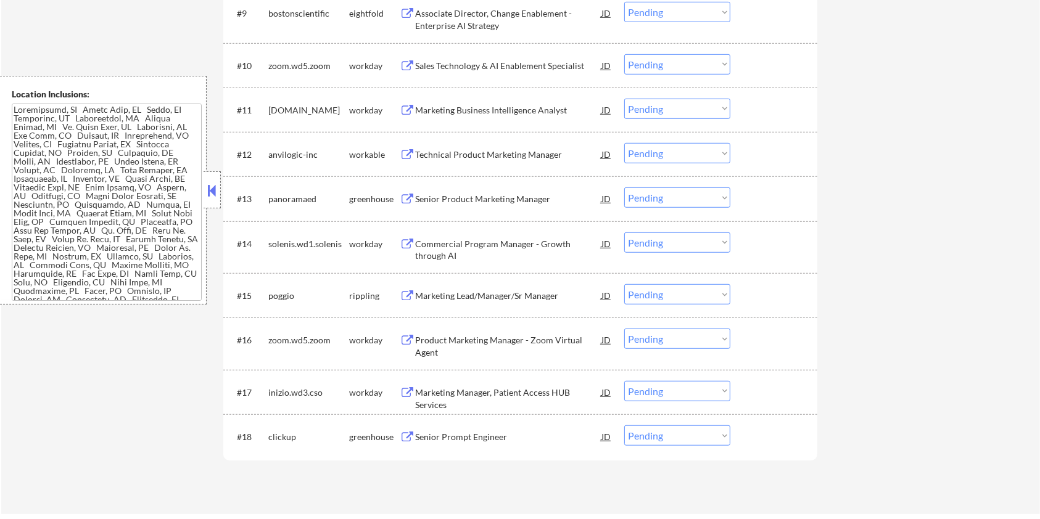
click at [466, 434] on div "Senior Prompt Engineer" at bounding box center [508, 437] width 186 height 12
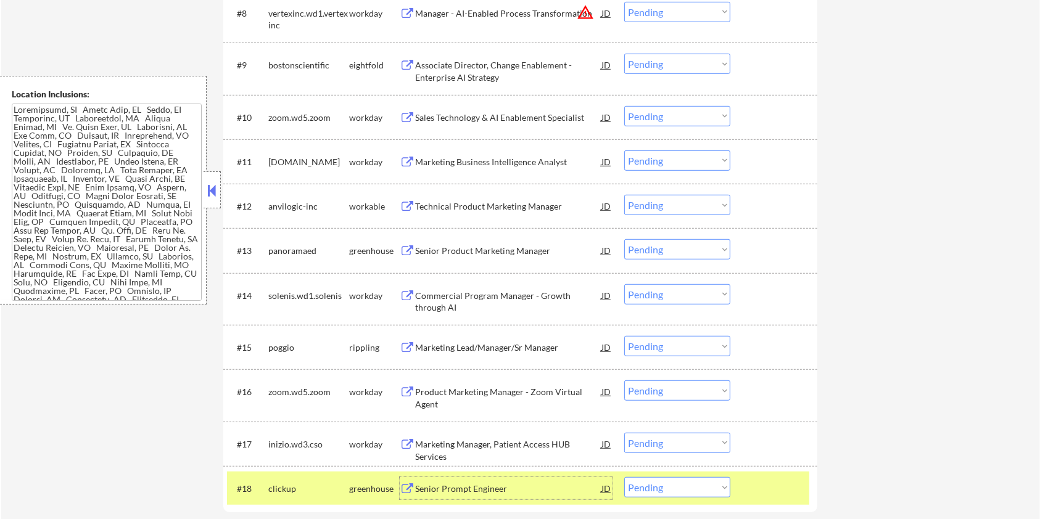
scroll to position [740, 0]
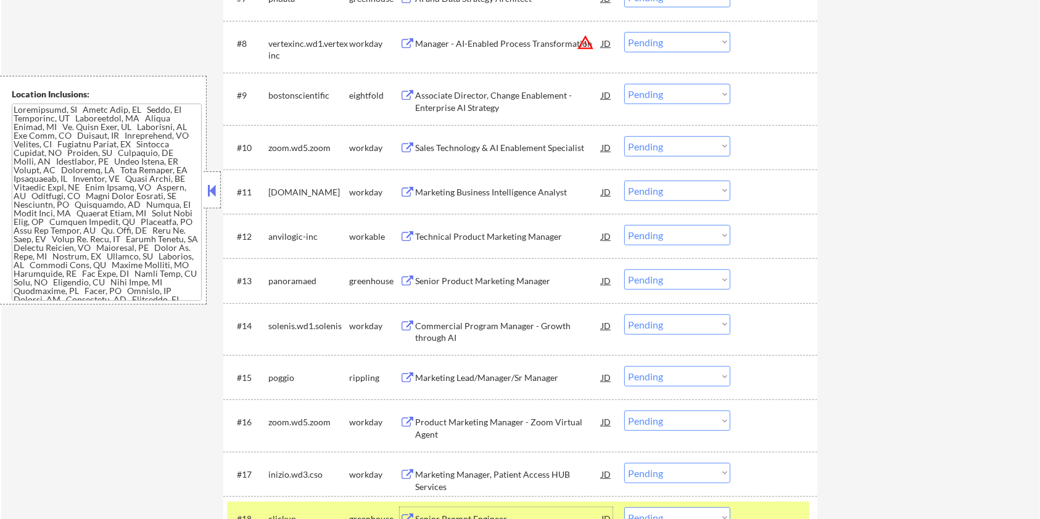
click at [444, 279] on div "Senior Product Marketing Manager" at bounding box center [508, 281] width 186 height 12
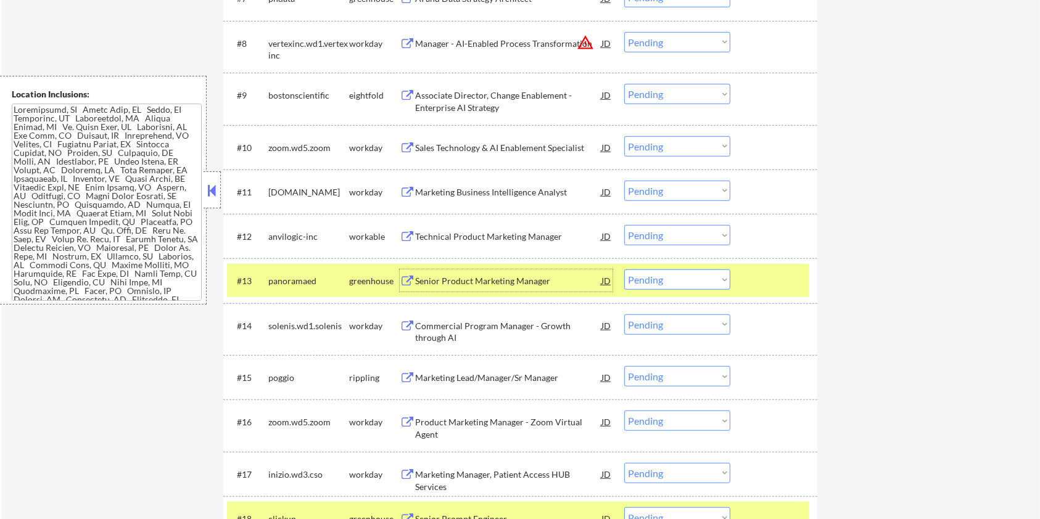
click at [719, 283] on select "Choose an option... Pending Applied Excluded (Questions) Excluded (Expired) Exc…" at bounding box center [677, 280] width 106 height 20
click at [624, 270] on select "Choose an option... Pending Applied Excluded (Questions) Excluded (Expired) Exc…" at bounding box center [677, 280] width 106 height 20
select select ""pending""
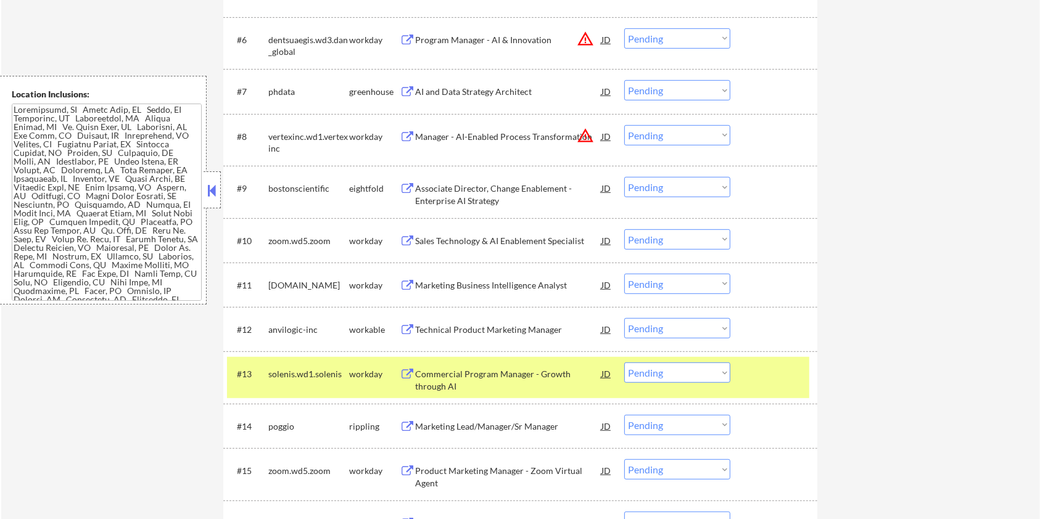
scroll to position [576, 0]
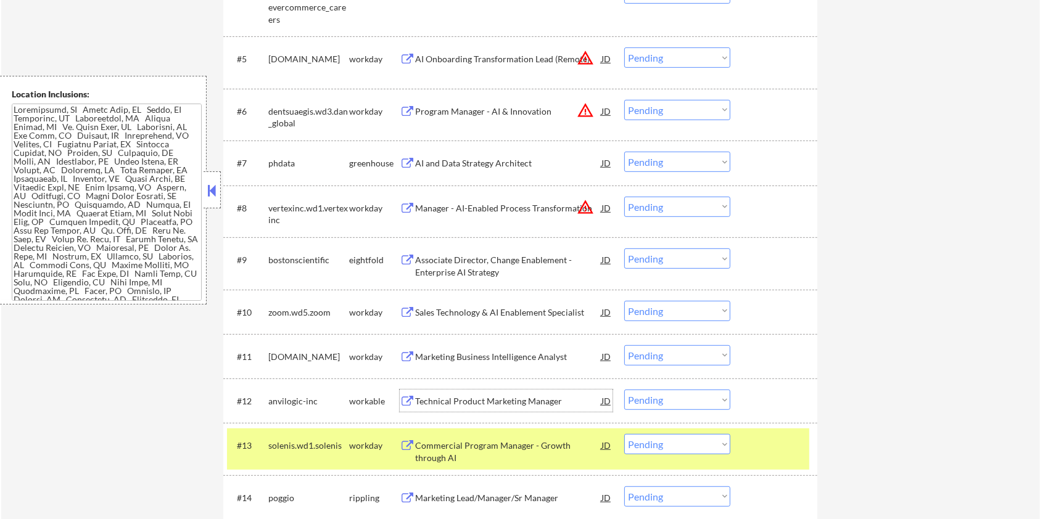
click at [473, 400] on div "Technical Product Marketing Manager" at bounding box center [508, 401] width 186 height 12
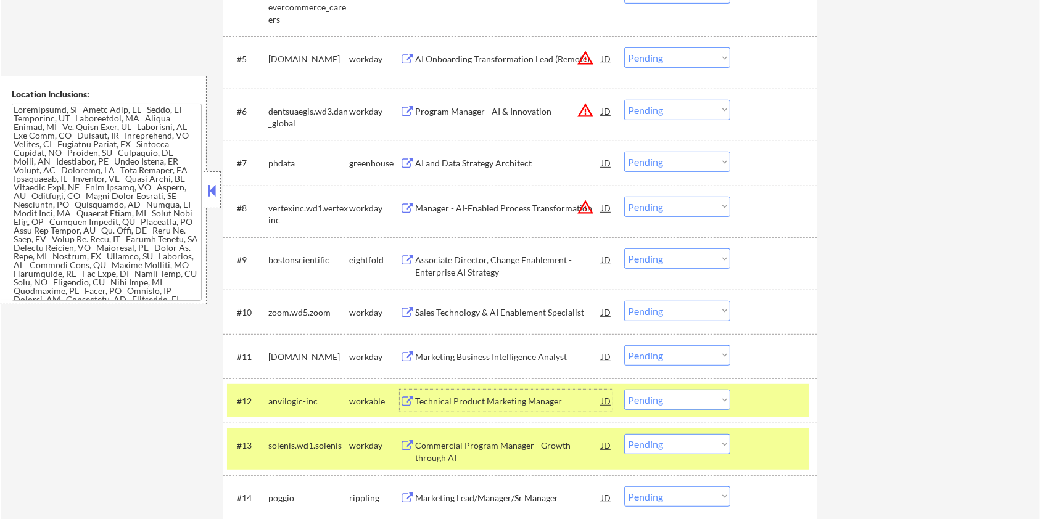
click at [671, 397] on select "Choose an option... Pending Applied Excluded (Questions) Excluded (Expired) Exc…" at bounding box center [677, 400] width 106 height 20
click at [624, 390] on select "Choose an option... Pending Applied Excluded (Questions) Excluded (Expired) Exc…" at bounding box center [677, 400] width 106 height 20
select select ""pending""
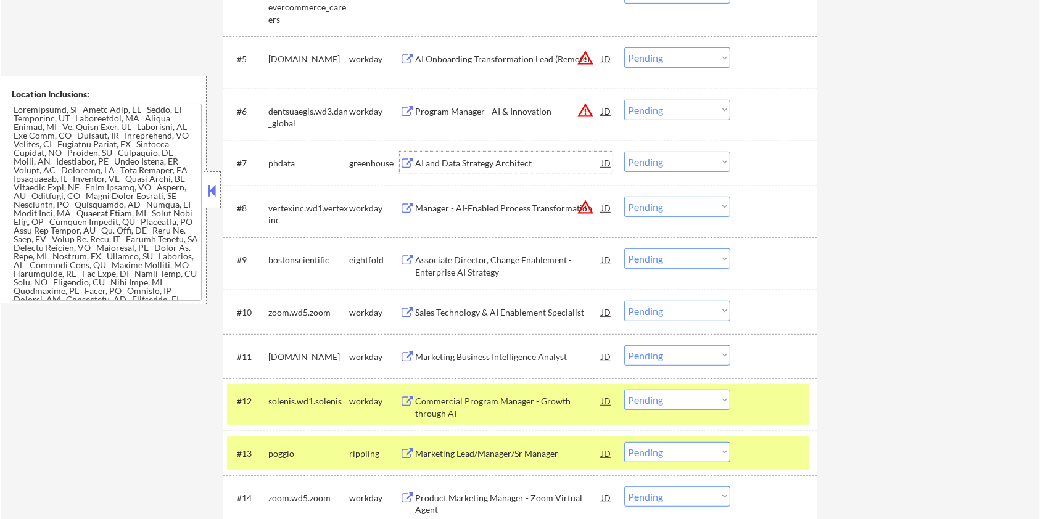
click at [476, 163] on div "AI and Data Strategy Architect" at bounding box center [508, 163] width 186 height 12
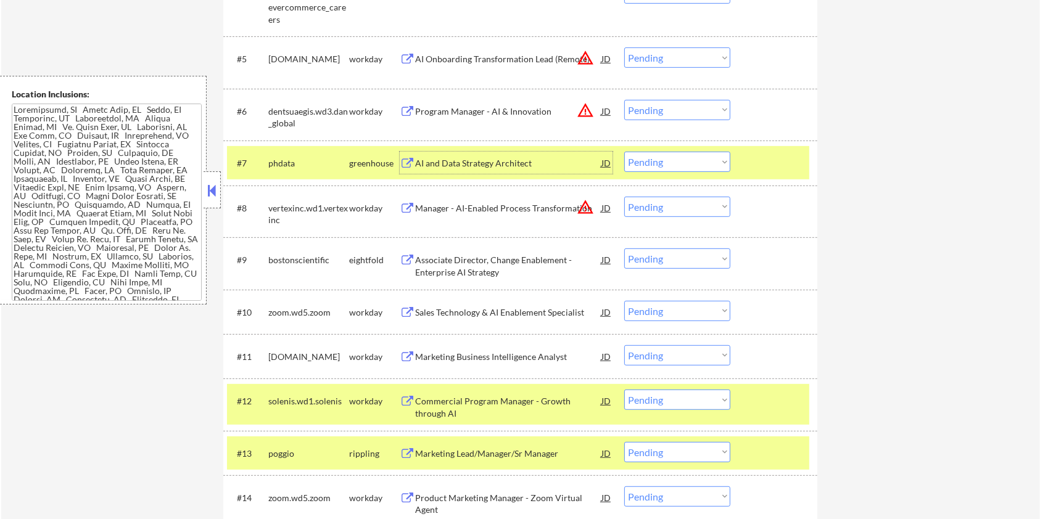
click at [698, 162] on select "Choose an option... Pending Applied Excluded (Questions) Excluded (Expired) Exc…" at bounding box center [677, 162] width 106 height 20
click at [624, 152] on select "Choose an option... Pending Applied Excluded (Questions) Excluded (Expired) Exc…" at bounding box center [677, 162] width 106 height 20
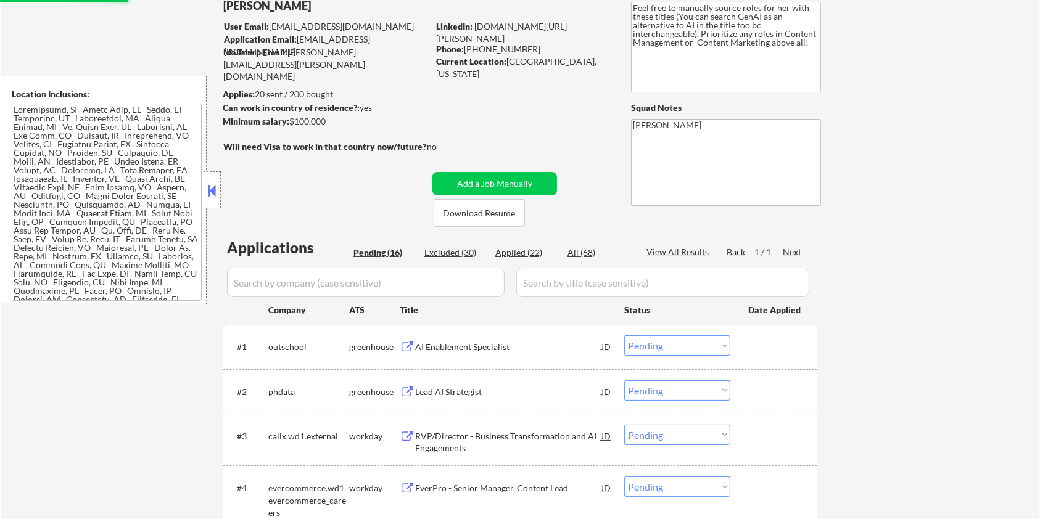
scroll to position [329, 0]
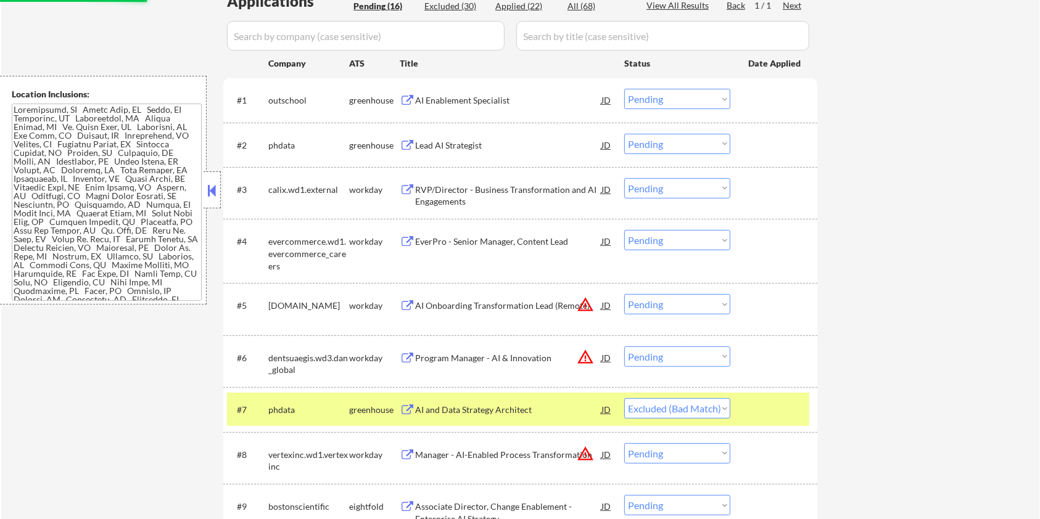
click at [462, 101] on div "AI Enablement Specialist" at bounding box center [508, 100] width 186 height 12
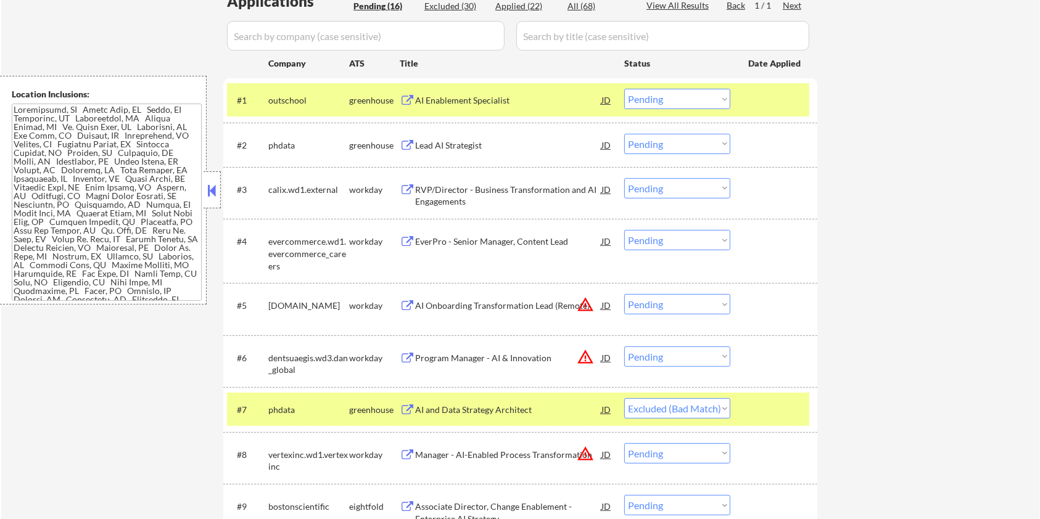
select select ""pending""
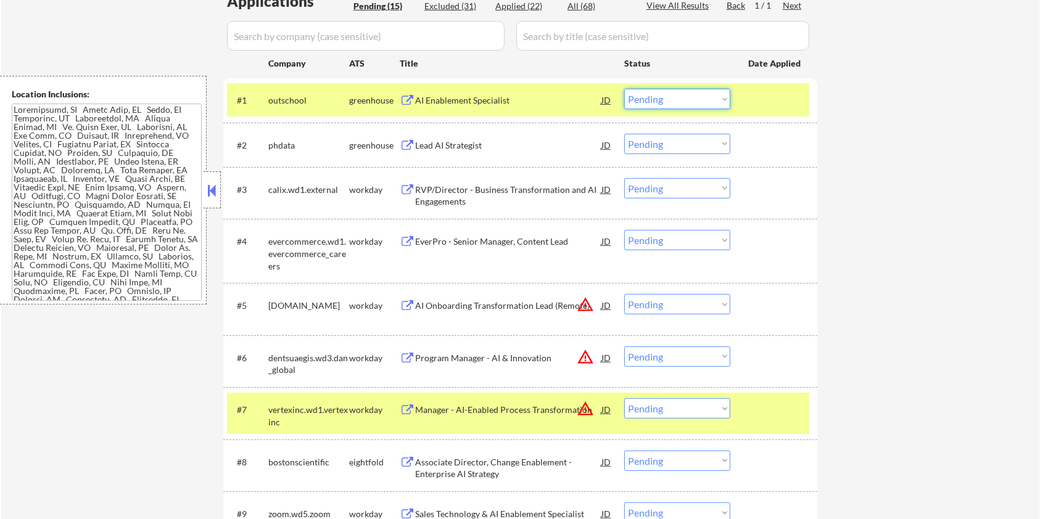
click at [670, 94] on select "Choose an option... Pending Applied Excluded (Questions) Excluded (Expired) Exc…" at bounding box center [677, 99] width 106 height 20
click at [624, 89] on select "Choose an option... Pending Applied Excluded (Questions) Excluded (Expired) Exc…" at bounding box center [677, 99] width 106 height 20
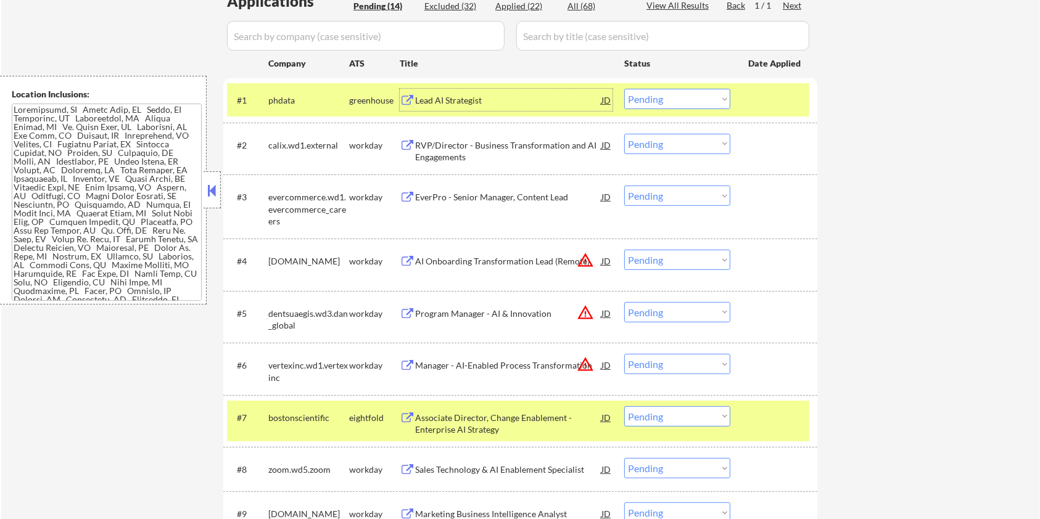
click at [506, 99] on div "Lead AI Strategist" at bounding box center [508, 100] width 186 height 12
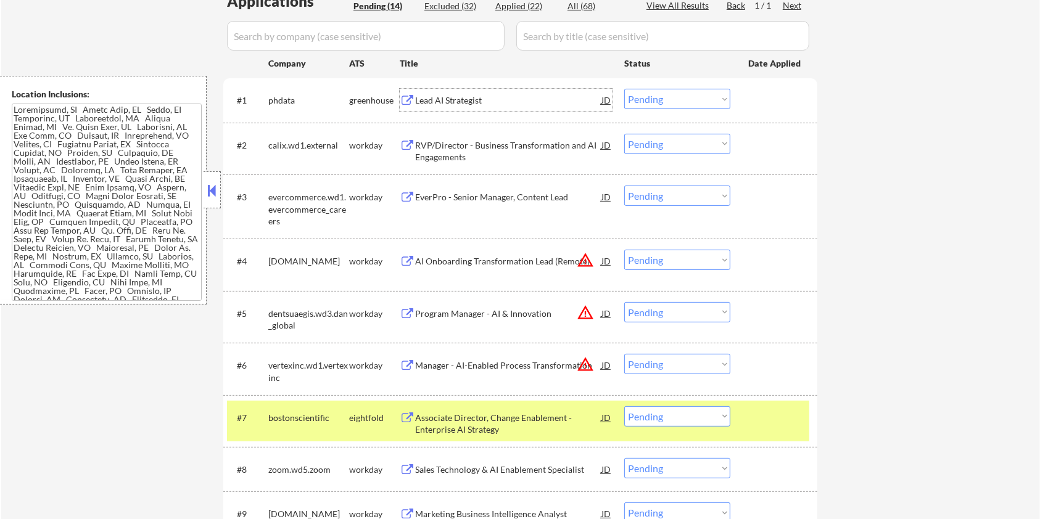
click at [690, 96] on select "Choose an option... Pending Applied Excluded (Questions) Excluded (Expired) Exc…" at bounding box center [677, 99] width 106 height 20
click at [624, 89] on select "Choose an option... Pending Applied Excluded (Questions) Excluded (Expired) Exc…" at bounding box center [677, 99] width 106 height 20
select select ""pending""
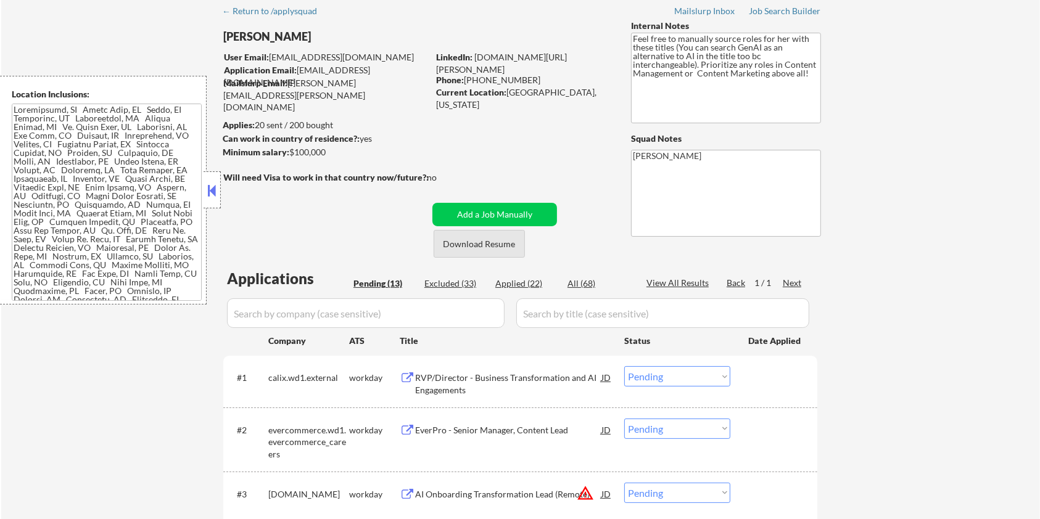
scroll to position [82, 0]
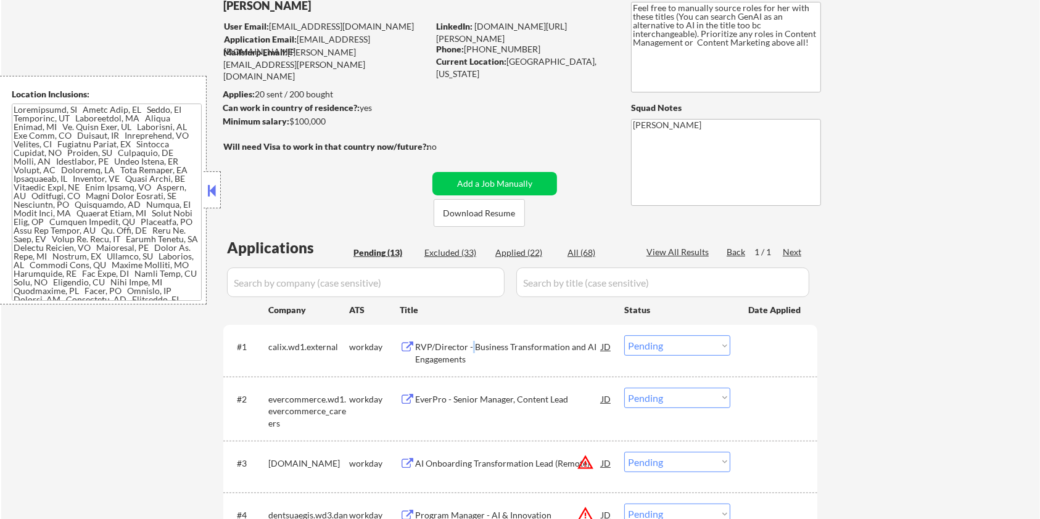
click at [473, 348] on div "RVP/Director - Business Transformation and AI Engagements" at bounding box center [508, 353] width 186 height 24
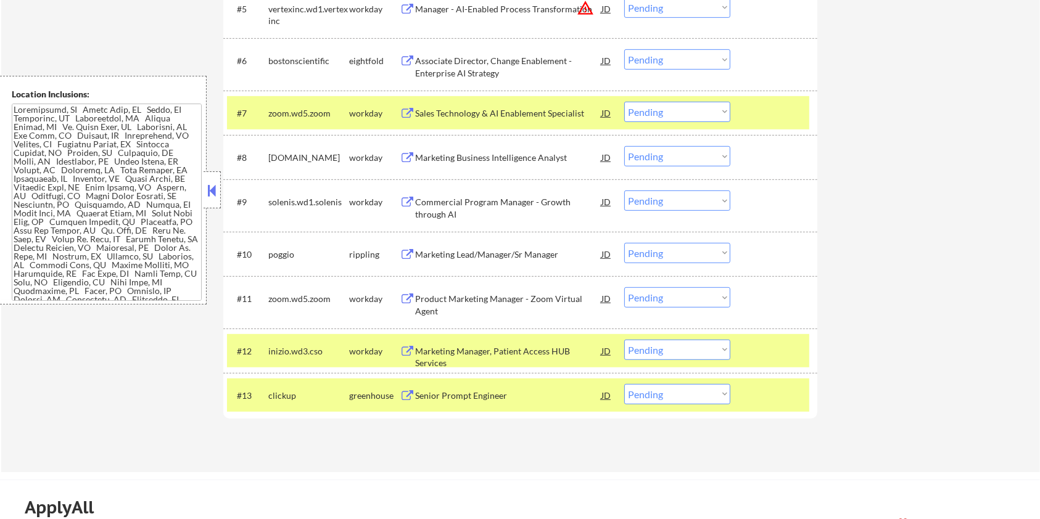
scroll to position [658, 0]
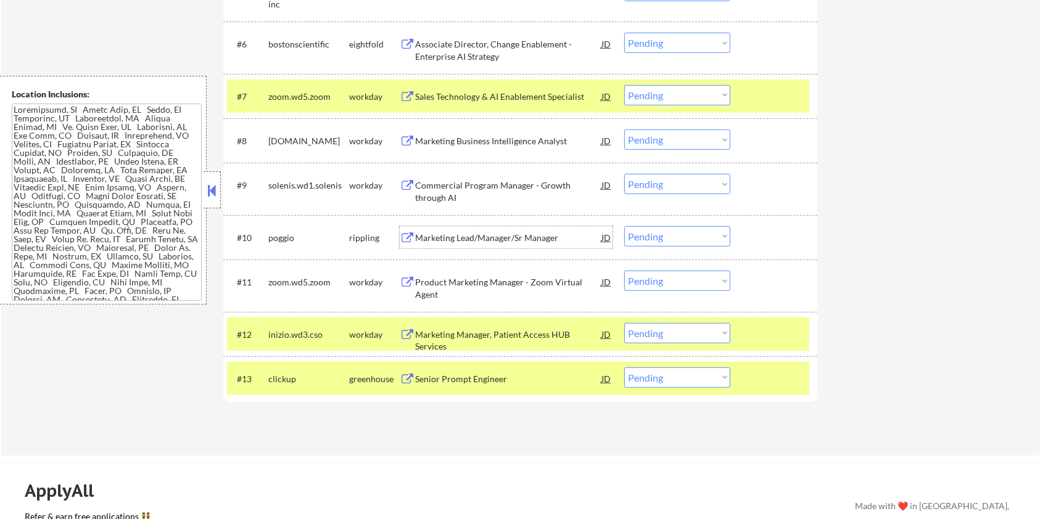
click at [440, 233] on div "Marketing Lead/Manager/Sr Manager" at bounding box center [508, 238] width 186 height 12
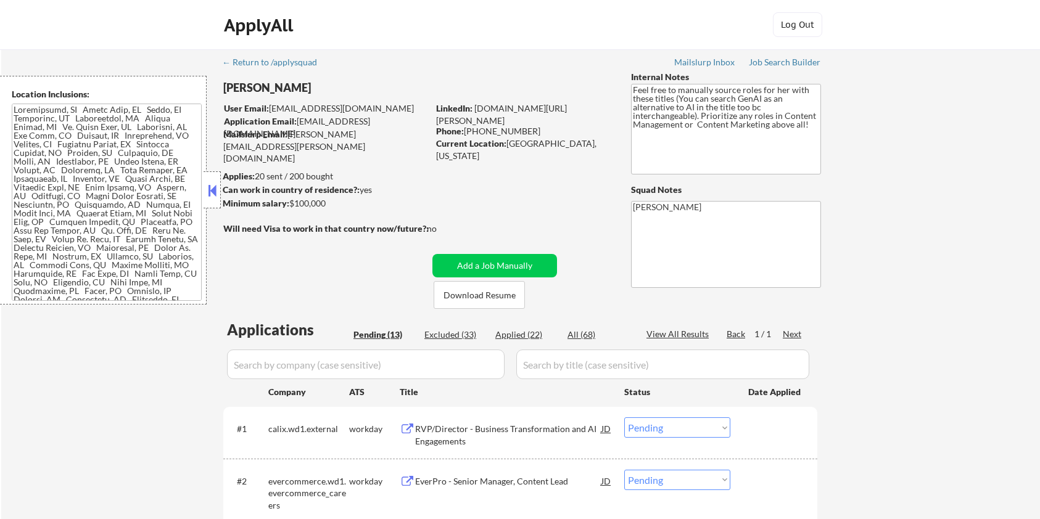
select select ""pending""
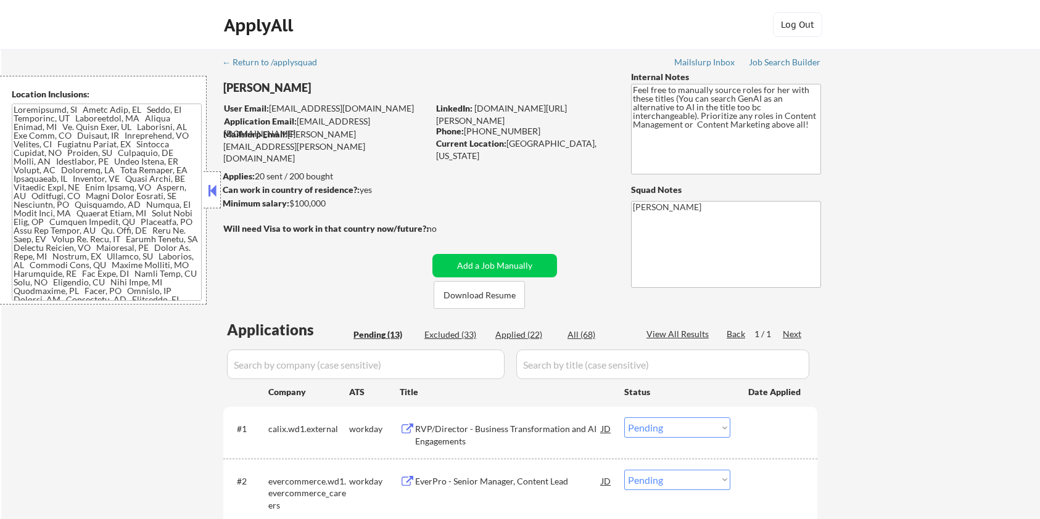
select select ""pending""
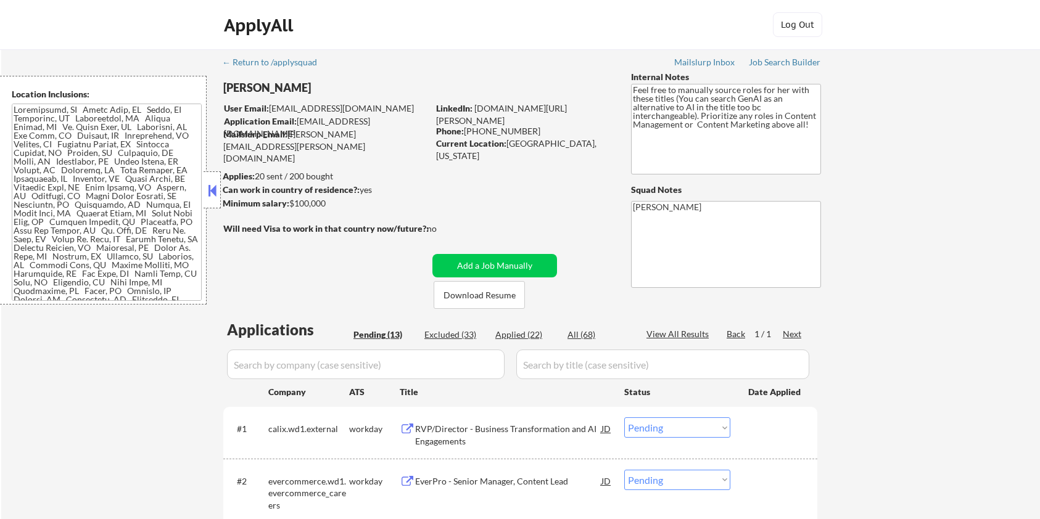
select select ""pending""
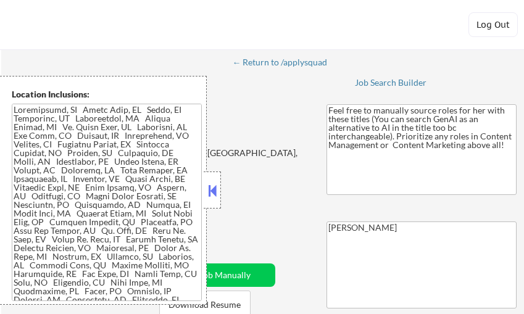
select select ""pending""
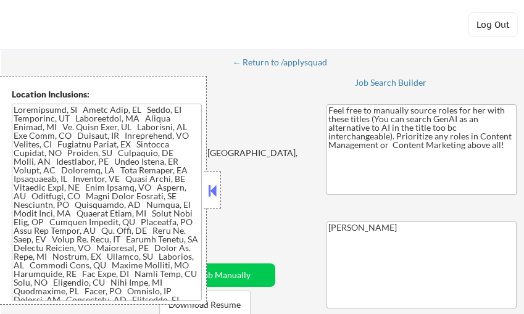
select select ""pending""
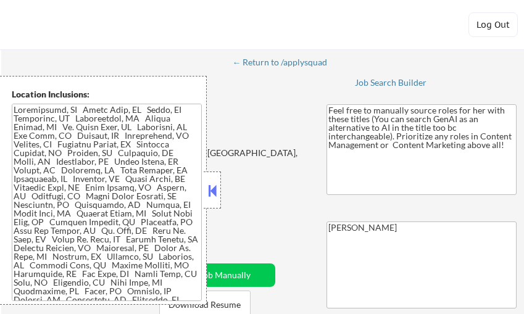
select select ""pending""
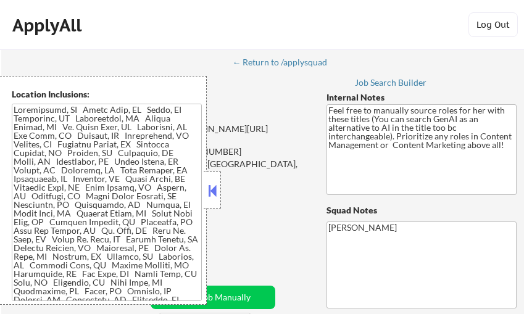
select select ""pending""
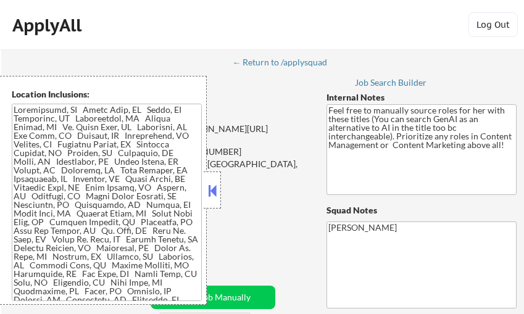
select select ""pending""
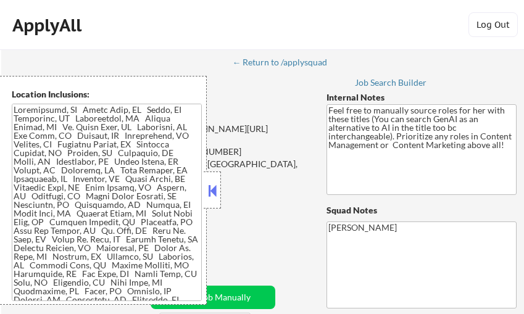
select select ""pending""
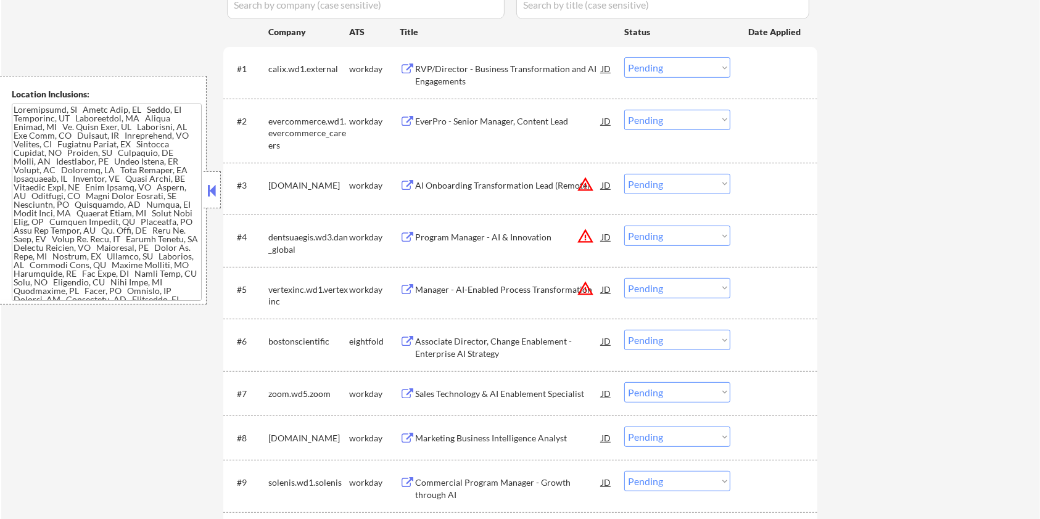
scroll to position [318, 0]
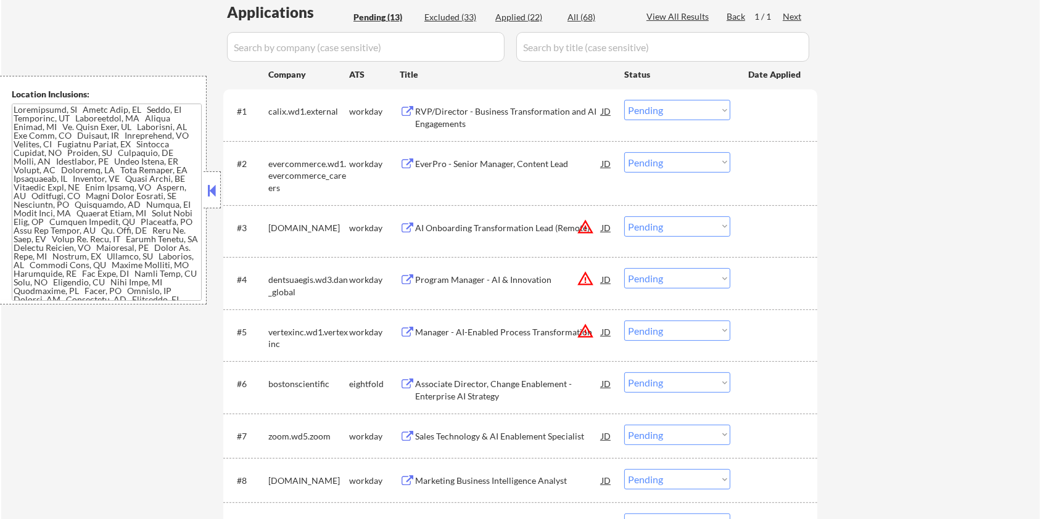
click at [460, 110] on div "RVP/Director - Business Transformation and AI Engagements" at bounding box center [508, 117] width 186 height 24
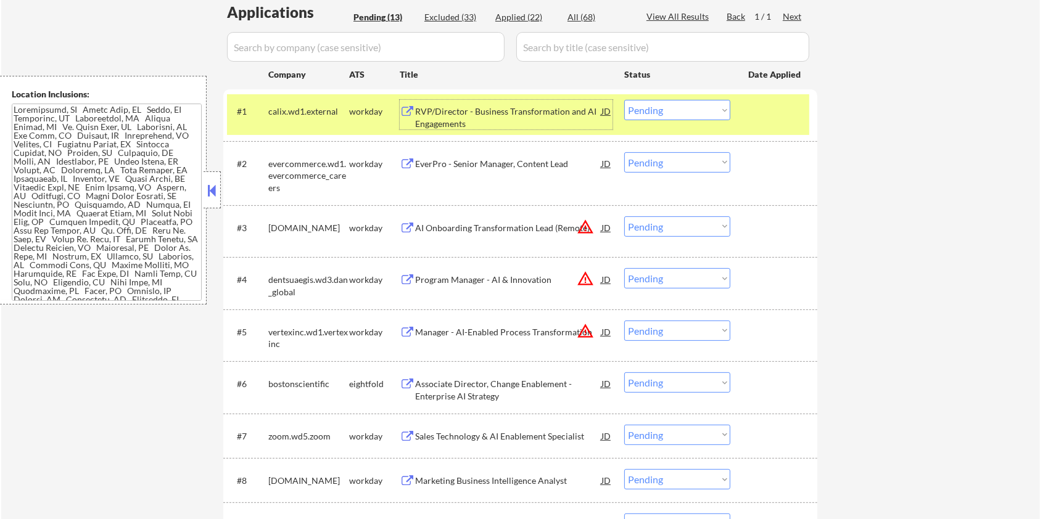
click at [523, 107] on select "Choose an option... Pending Applied Excluded (Questions) Excluded (Expired) Exc…" at bounding box center [677, 110] width 106 height 20
click at [523, 100] on select "Choose an option... Pending Applied Excluded (Questions) Excluded (Expired) Exc…" at bounding box center [677, 110] width 106 height 20
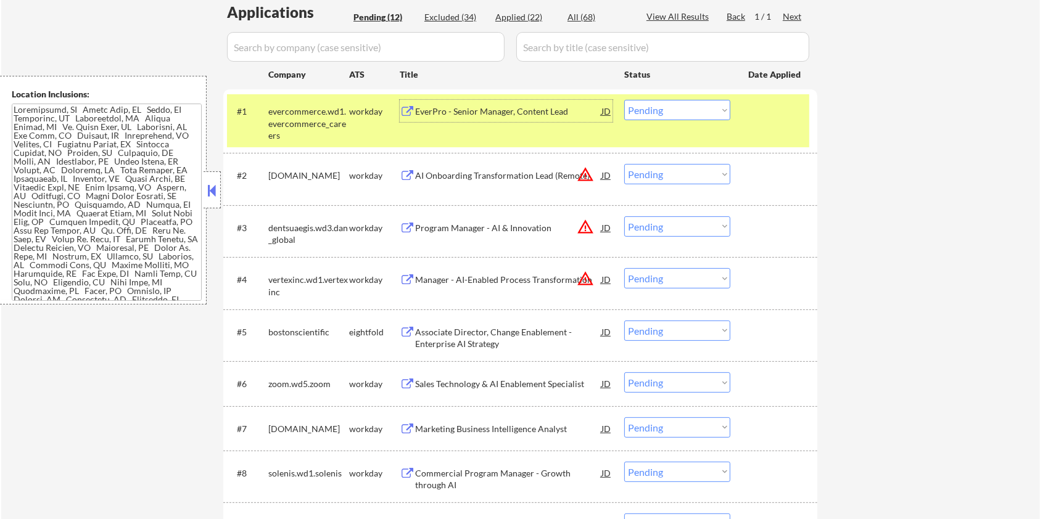
click at [492, 111] on div "EverPro - Senior Manager, Content Lead" at bounding box center [508, 111] width 186 height 12
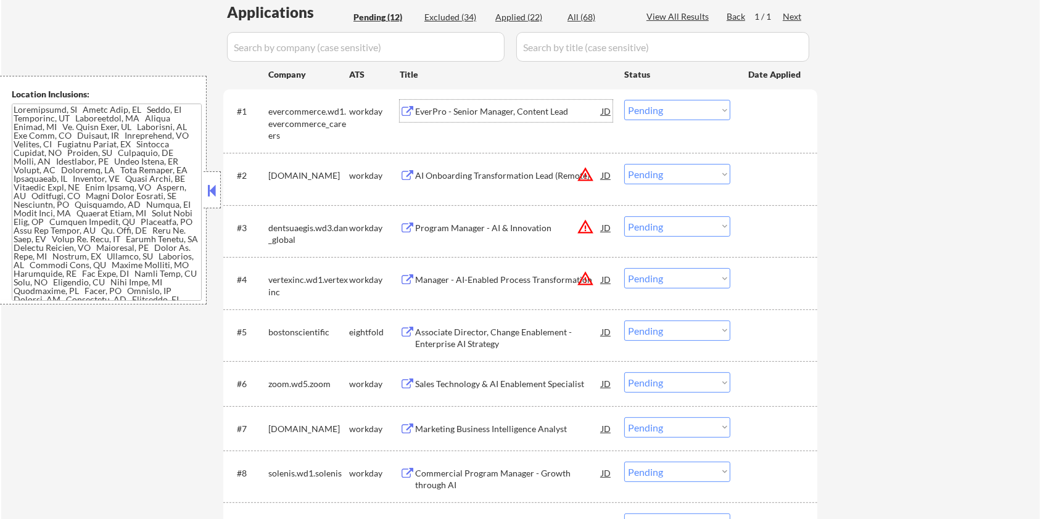
click at [523, 109] on select "Choose an option... Pending Applied Excluded (Questions) Excluded (Expired) Exc…" at bounding box center [677, 110] width 106 height 20
click at [523, 100] on select "Choose an option... Pending Applied Excluded (Questions) Excluded (Expired) Exc…" at bounding box center [677, 110] width 106 height 20
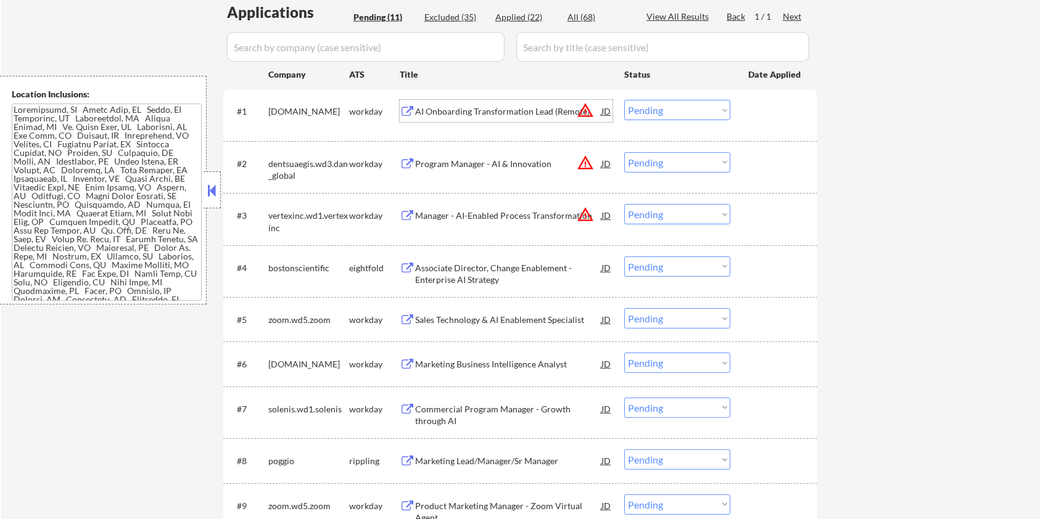
click at [457, 110] on div "AI Onboarding Transformation Lead (Remote)" at bounding box center [508, 111] width 186 height 12
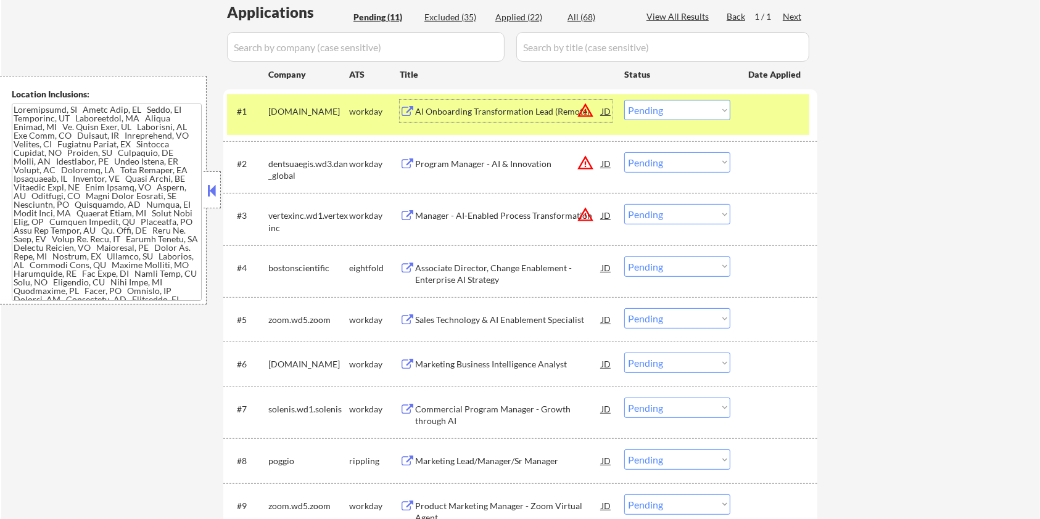
scroll to position [65, 0]
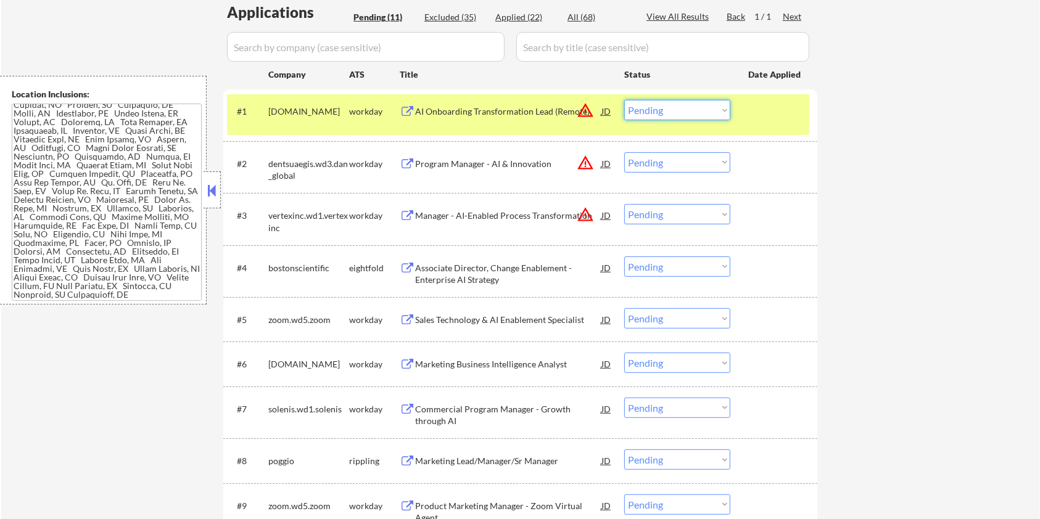
click at [523, 106] on select "Choose an option... Pending Applied Excluded (Questions) Excluded (Expired) Exc…" at bounding box center [677, 110] width 106 height 20
click at [523, 100] on select "Choose an option... Pending Applied Excluded (Questions) Excluded (Expired) Exc…" at bounding box center [677, 110] width 106 height 20
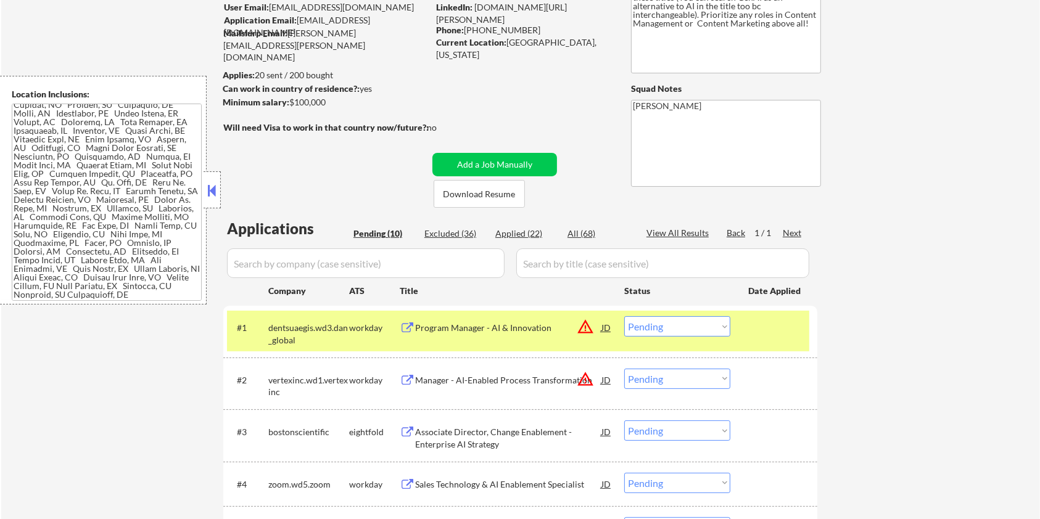
scroll to position [236, 0]
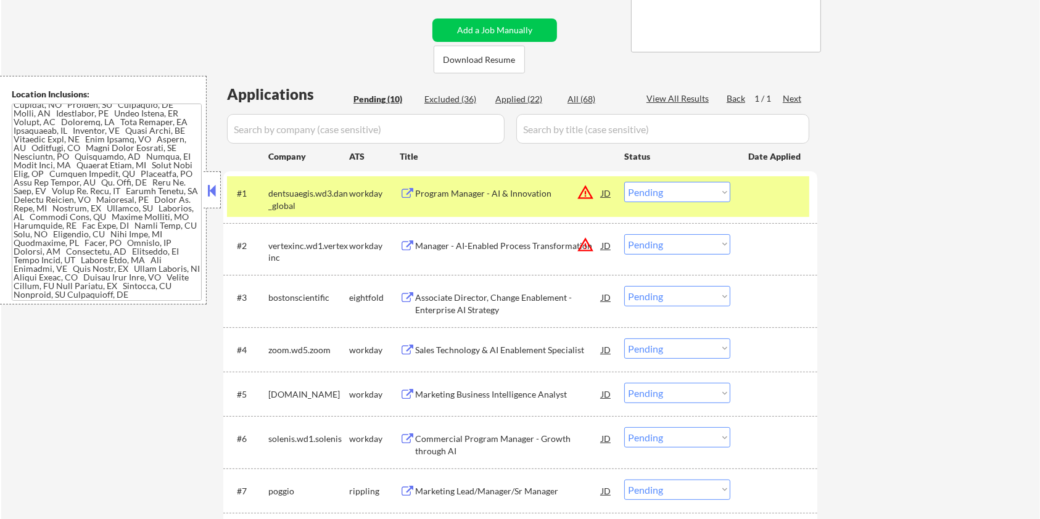
click at [467, 188] on div "Program Manager - AI & Innovation" at bounding box center [508, 194] width 186 height 12
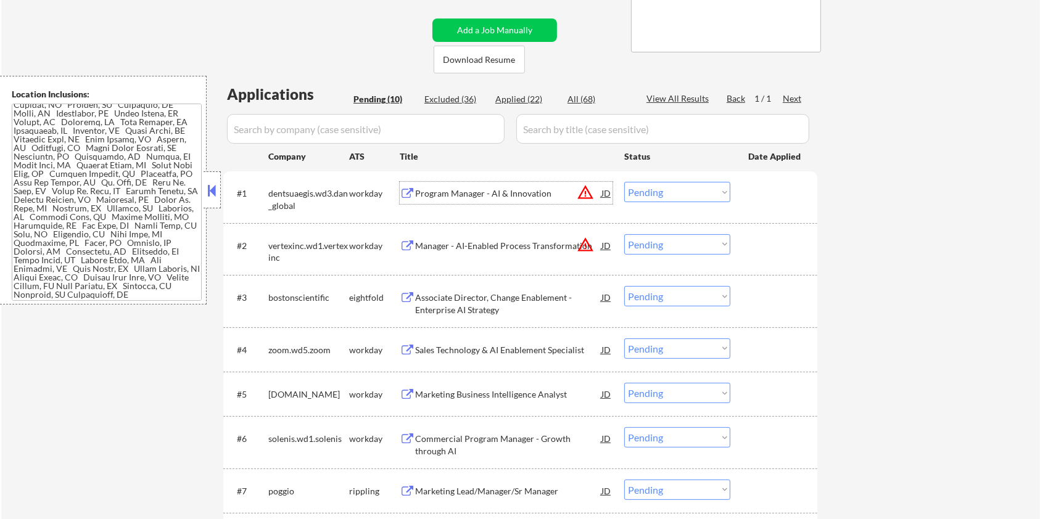
click at [523, 188] on select "Choose an option... Pending Applied Excluded (Questions) Excluded (Expired) Exc…" at bounding box center [677, 192] width 106 height 20
click at [523, 182] on select "Choose an option... Pending Applied Excluded (Questions) Excluded (Expired) Exc…" at bounding box center [677, 192] width 106 height 20
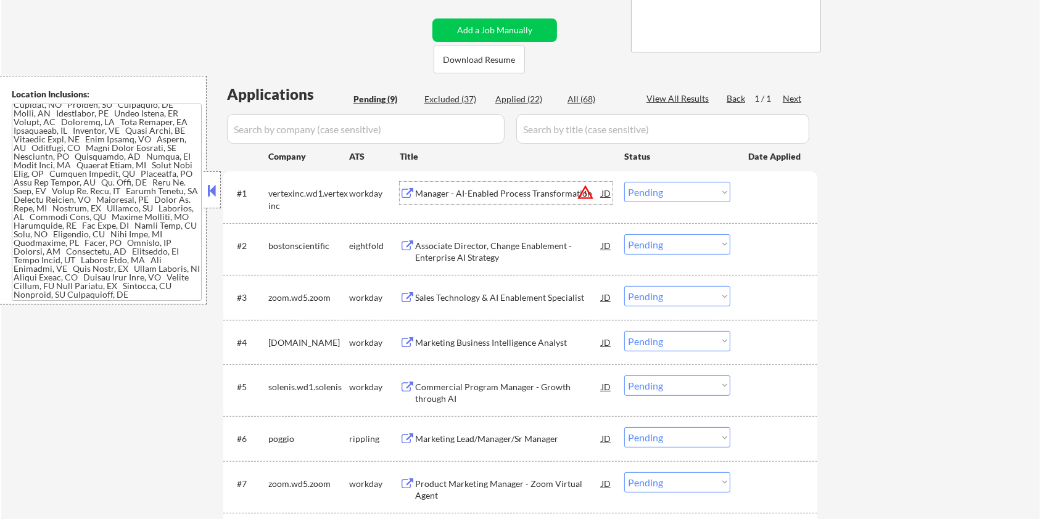
click at [446, 191] on div "Manager - AI-Enabled Process Transformation" at bounding box center [508, 194] width 186 height 12
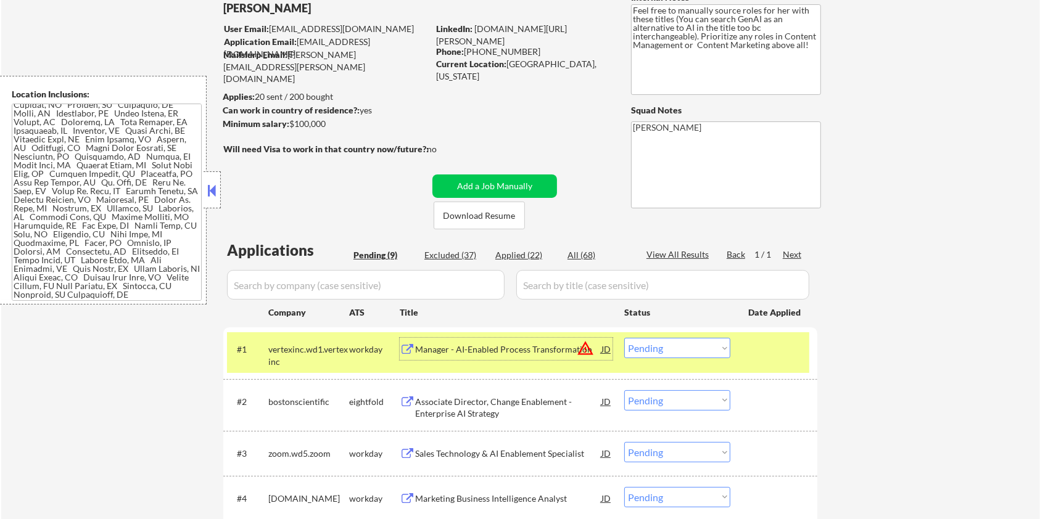
scroll to position [71, 0]
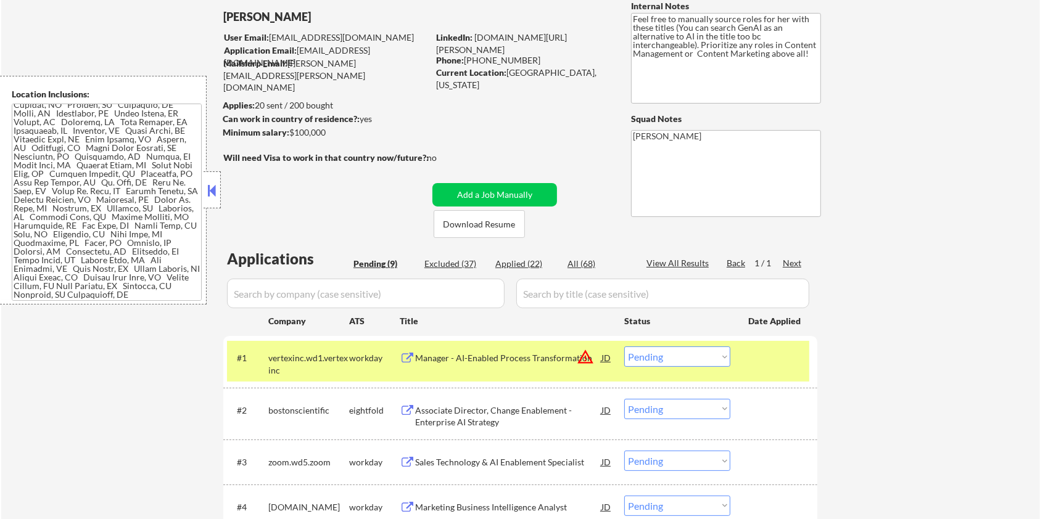
drag, startPoint x: 338, startPoint y: 136, endPoint x: 291, endPoint y: 134, distance: 46.9
click at [291, 134] on div "Minimum salary: $100,000" at bounding box center [325, 132] width 205 height 12
copy div "$100,000"
click at [523, 313] on select "Choose an option... Pending Applied Excluded (Questions) Excluded (Expired) Exc…" at bounding box center [677, 357] width 106 height 20
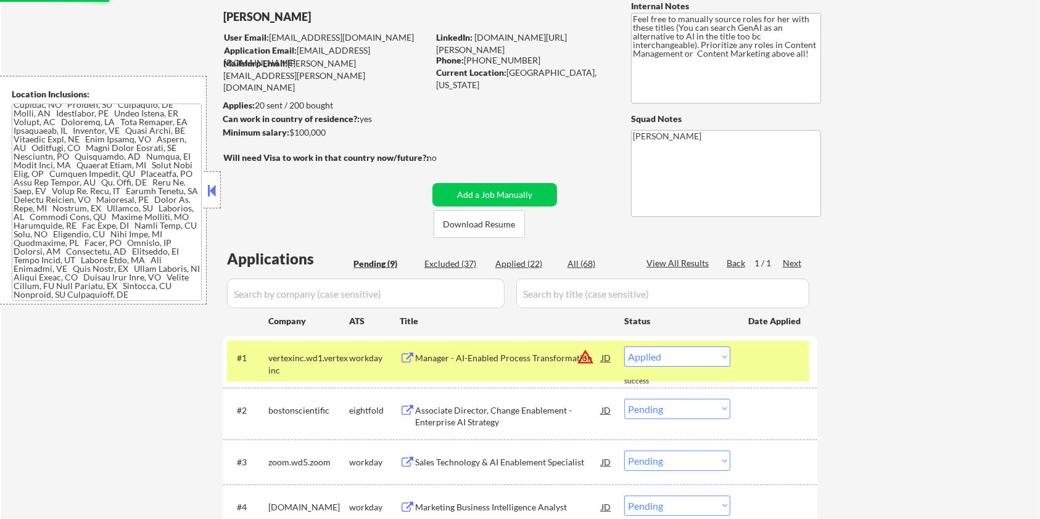
select select ""pending""
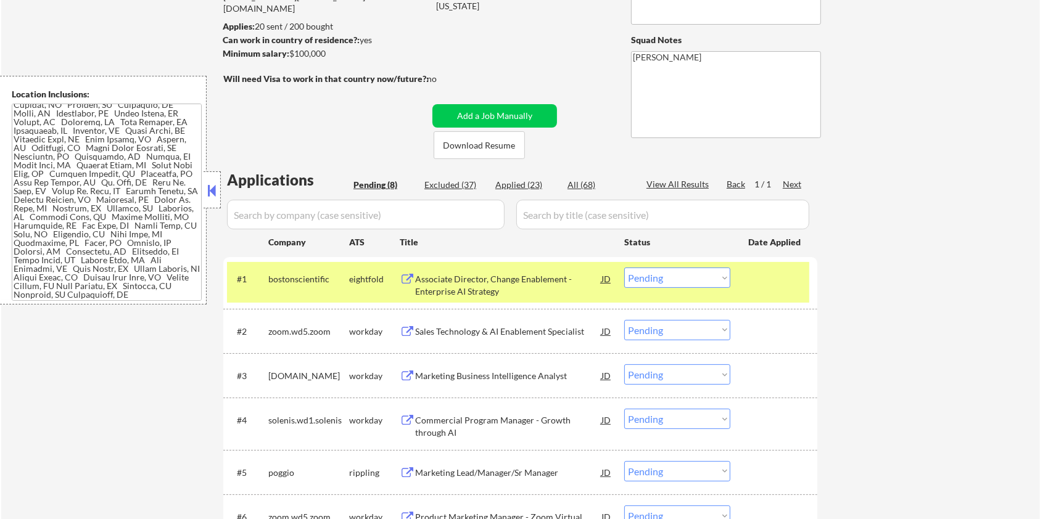
scroll to position [236, 0]
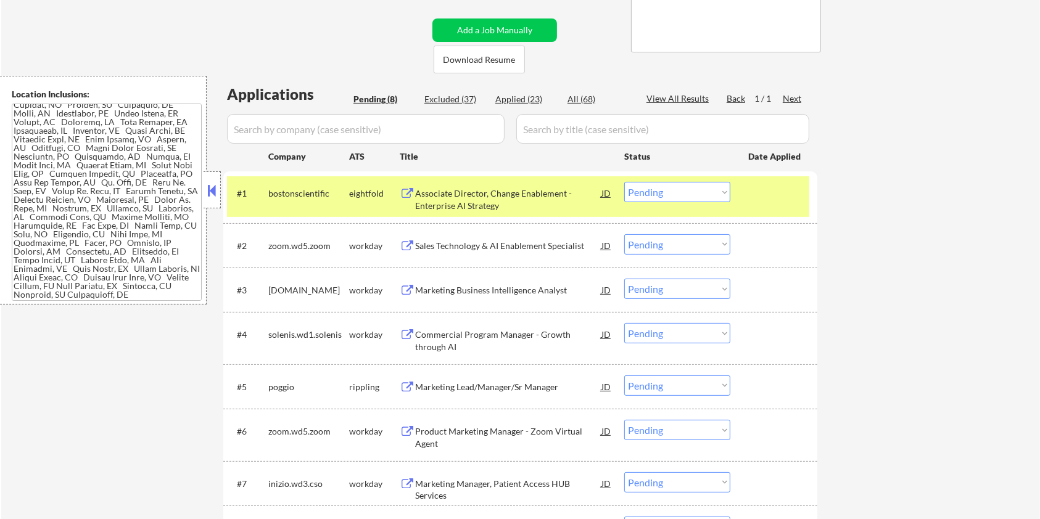
click at [447, 247] on div "Sales Technology & AI Enablement Specialist" at bounding box center [508, 246] width 186 height 12
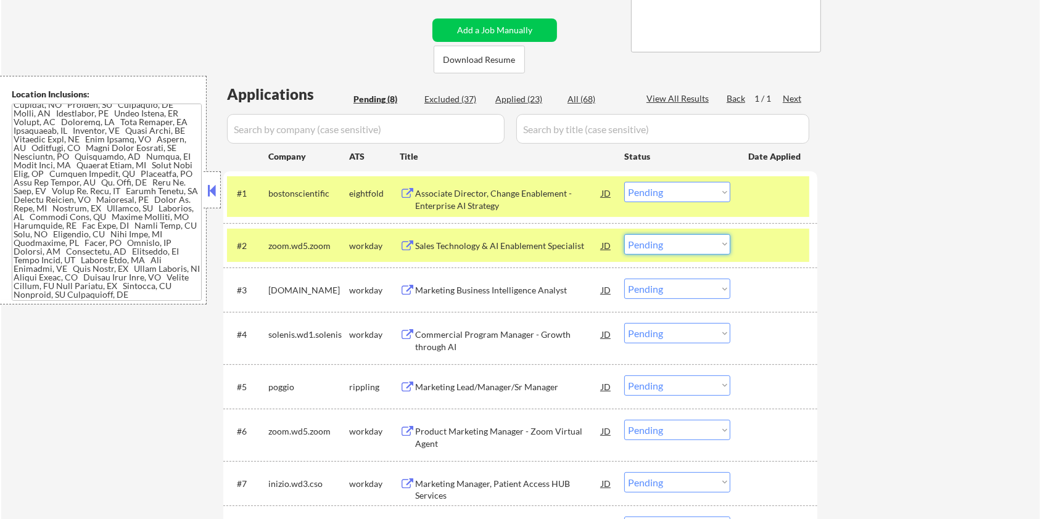
click at [523, 244] on select "Choose an option... Pending Applied Excluded (Questions) Excluded (Expired) Exc…" at bounding box center [677, 244] width 106 height 20
click at [523, 234] on select "Choose an option... Pending Applied Excluded (Questions) Excluded (Expired) Exc…" at bounding box center [677, 244] width 106 height 20
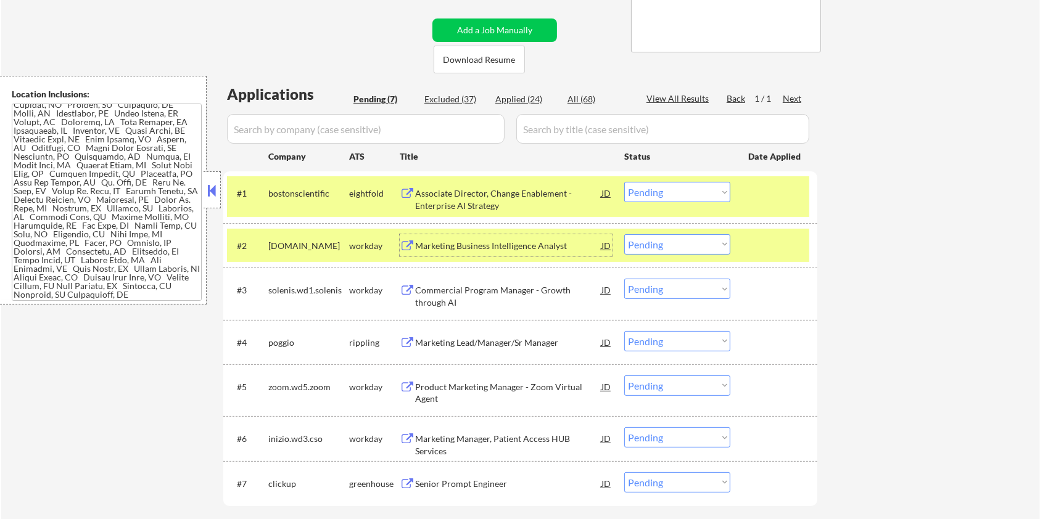
click at [470, 248] on div "Marketing Business Intelligence Analyst" at bounding box center [508, 246] width 186 height 12
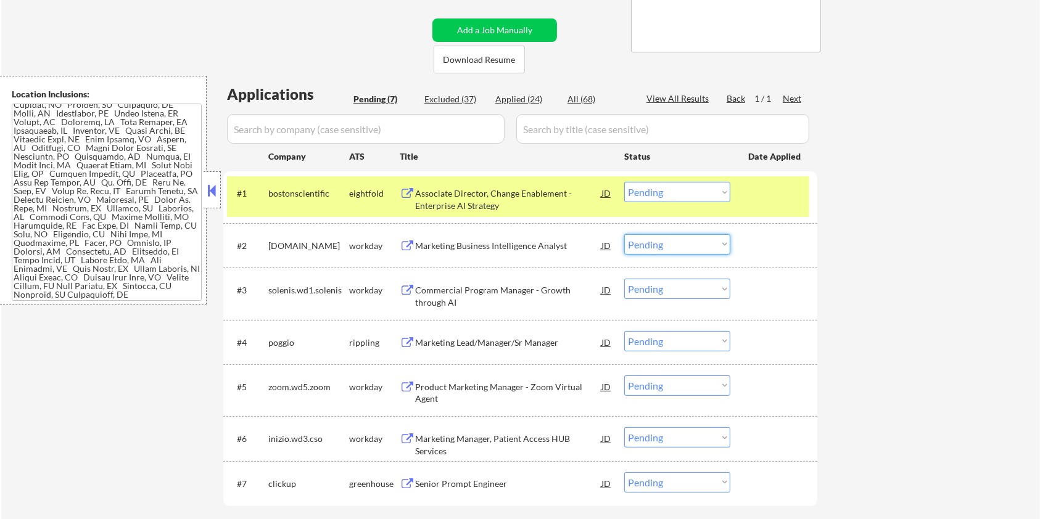
click at [523, 246] on select "Choose an option... Pending Applied Excluded (Questions) Excluded (Expired) Exc…" at bounding box center [677, 244] width 106 height 20
click at [523, 234] on select "Choose an option... Pending Applied Excluded (Questions) Excluded (Expired) Exc…" at bounding box center [677, 244] width 106 height 20
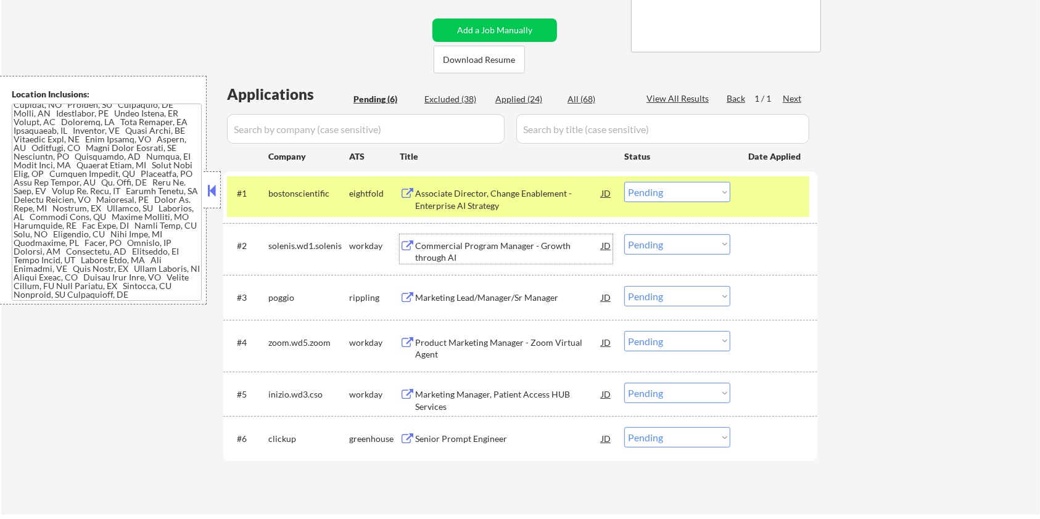
click at [500, 245] on div "Commercial Program Manager - Growth through AI" at bounding box center [508, 252] width 186 height 24
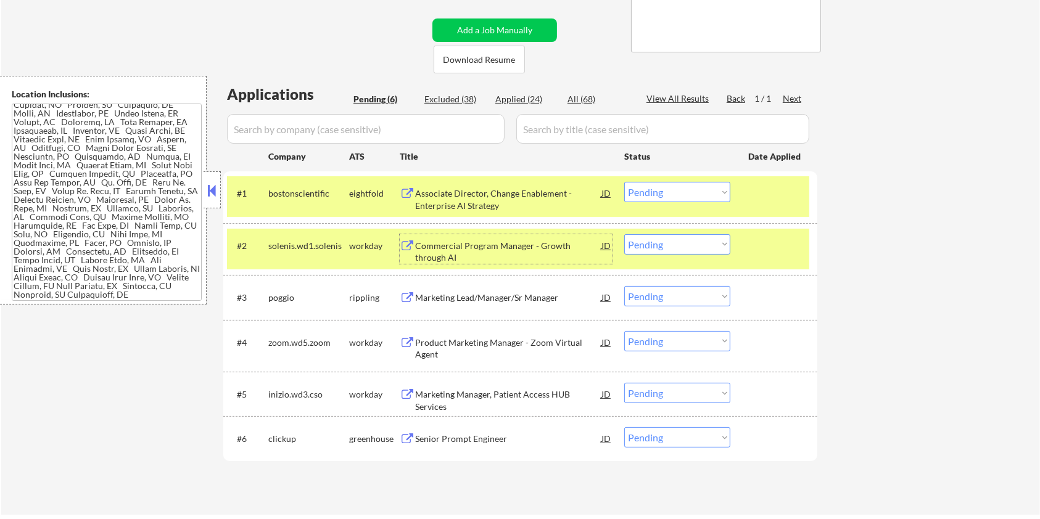
click at [449, 246] on div "Commercial Program Manager - Growth through AI" at bounding box center [508, 252] width 186 height 24
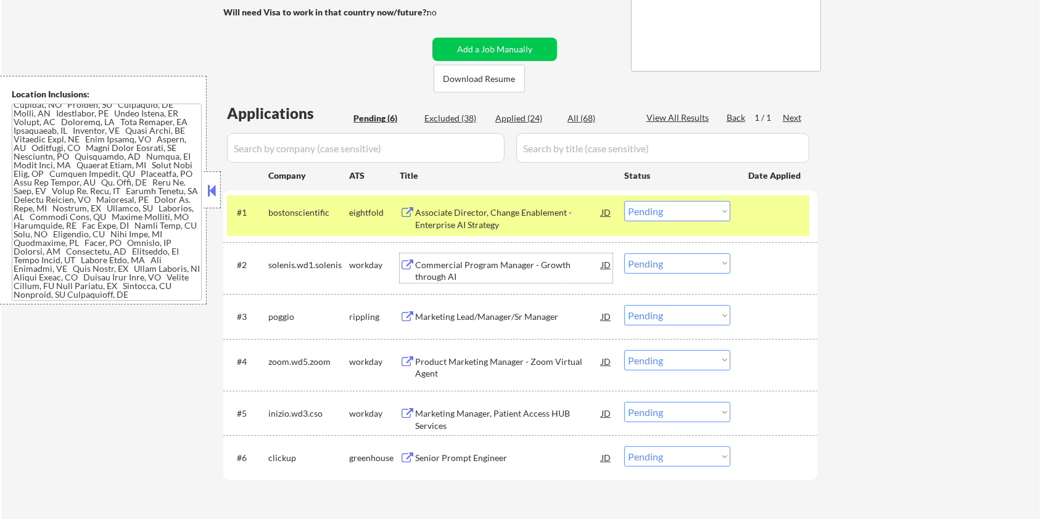
scroll to position [153, 0]
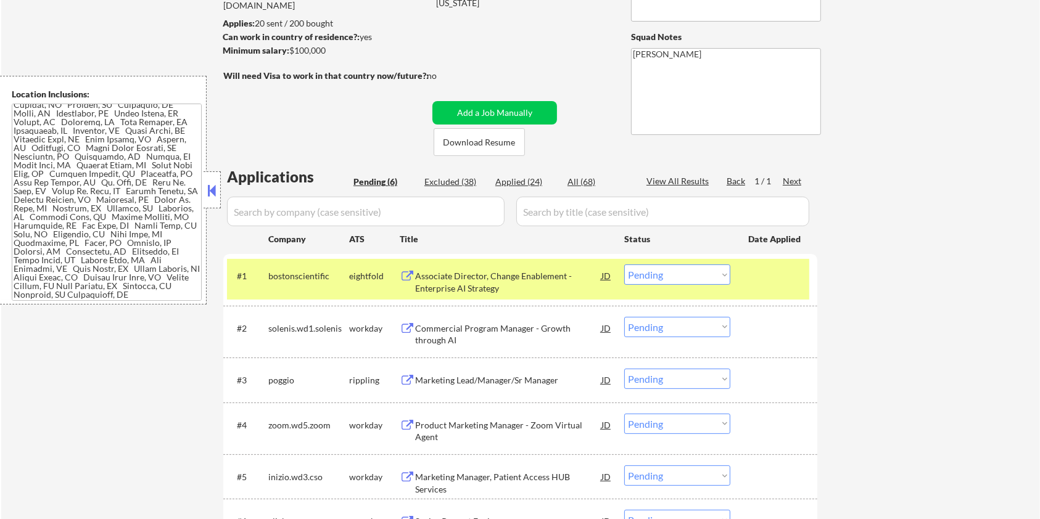
drag, startPoint x: 343, startPoint y: 56, endPoint x: 291, endPoint y: 51, distance: 52.0
click at [291, 51] on div "Minimum salary: $100,000" at bounding box center [325, 50] width 205 height 13
copy div "$100,000"
click at [523, 313] on select "Choose an option... Pending Applied Excluded (Questions) Excluded (Expired) Exc…" at bounding box center [677, 327] width 106 height 20
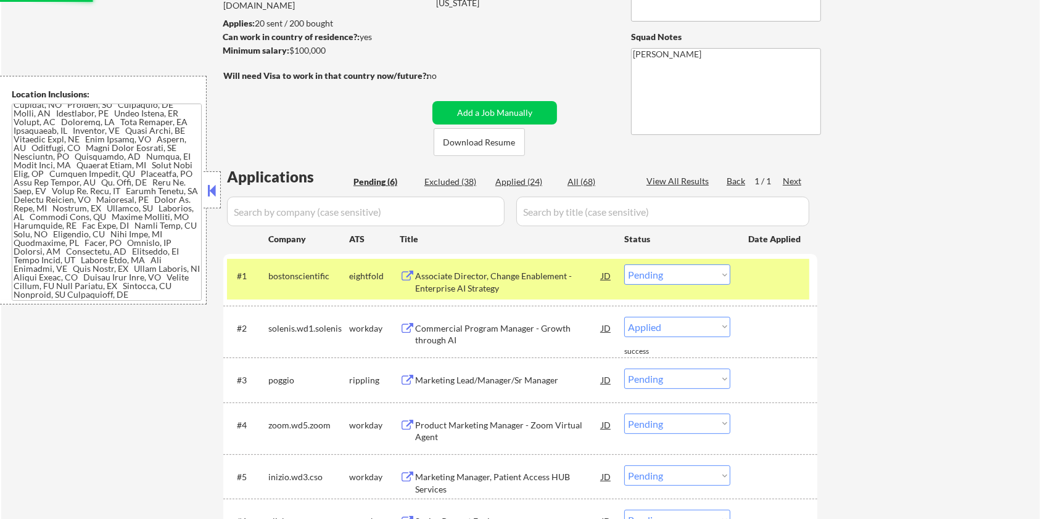
select select ""pending""
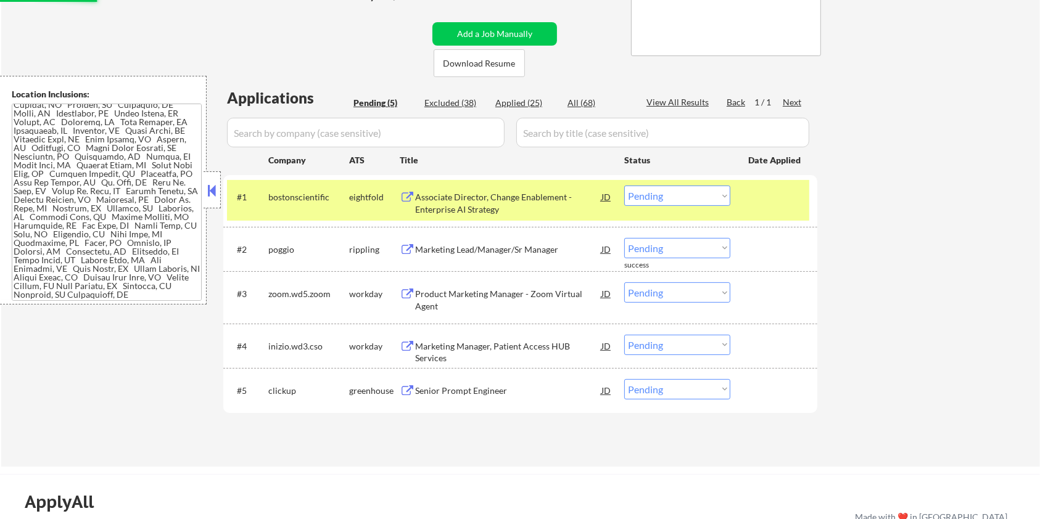
scroll to position [318, 0]
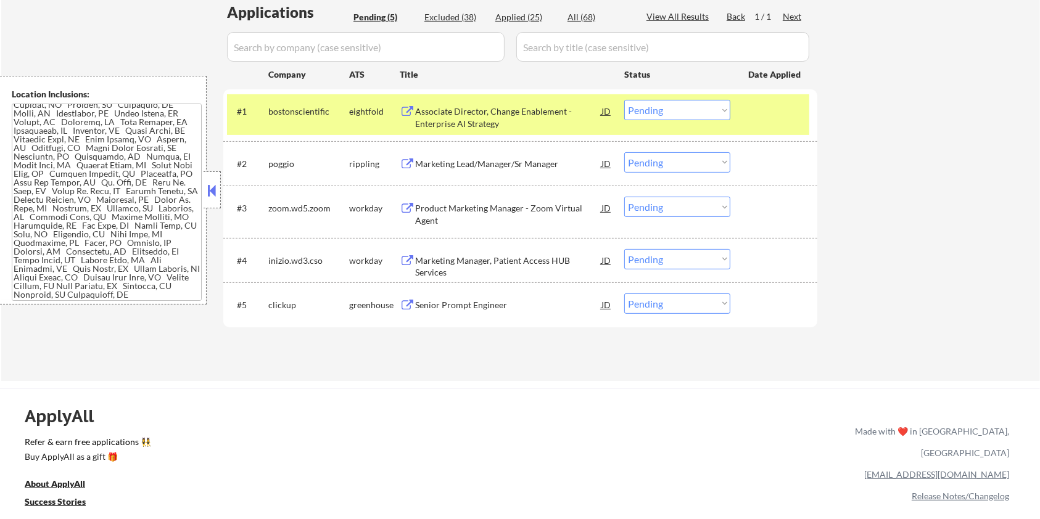
click at [465, 212] on div "Product Marketing Manager - Zoom Virtual Agent" at bounding box center [508, 214] width 186 height 24
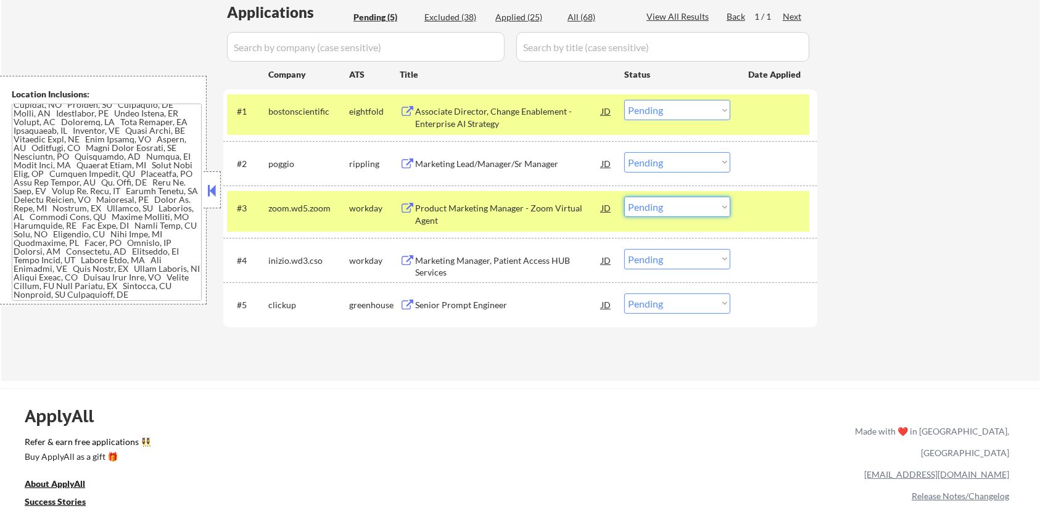
click at [523, 209] on select "Choose an option... Pending Applied Excluded (Questions) Excluded (Expired) Exc…" at bounding box center [677, 207] width 106 height 20
click at [523, 197] on select "Choose an option... Pending Applied Excluded (Questions) Excluded (Expired) Exc…" at bounding box center [677, 207] width 106 height 20
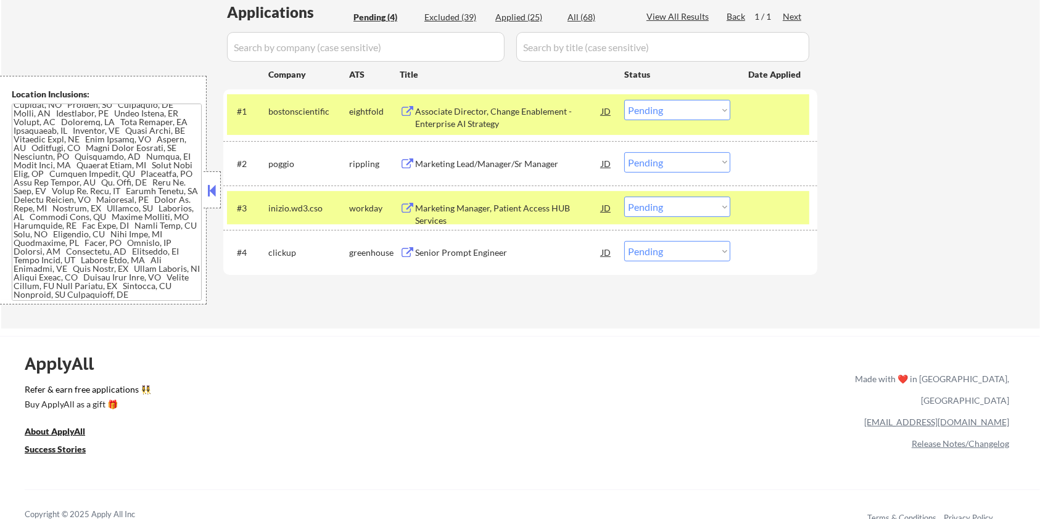
click at [497, 210] on div "Marketing Manager, Patient Access HUB Services" at bounding box center [508, 214] width 186 height 24
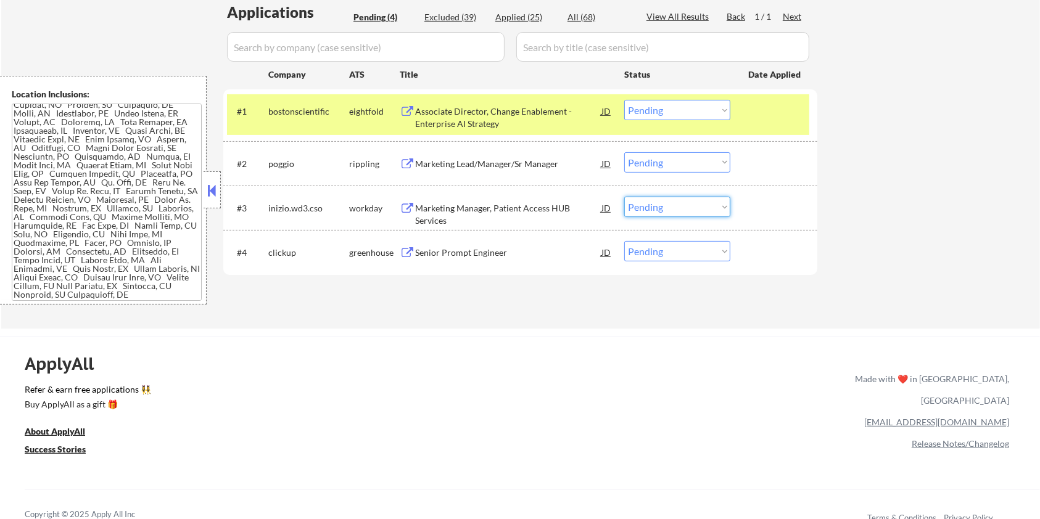
click at [523, 204] on select "Choose an option... Pending Applied Excluded (Questions) Excluded (Expired) Exc…" at bounding box center [677, 207] width 106 height 20
click at [523, 197] on select "Choose an option... Pending Applied Excluded (Questions) Excluded (Expired) Exc…" at bounding box center [677, 207] width 106 height 20
select select ""pending""
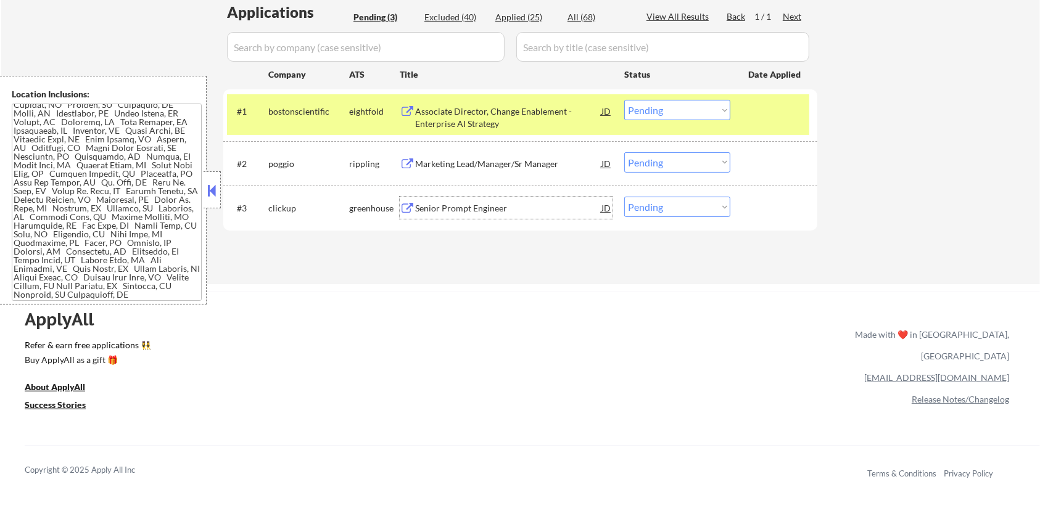
click at [452, 206] on div "Senior Prompt Engineer" at bounding box center [508, 208] width 186 height 12
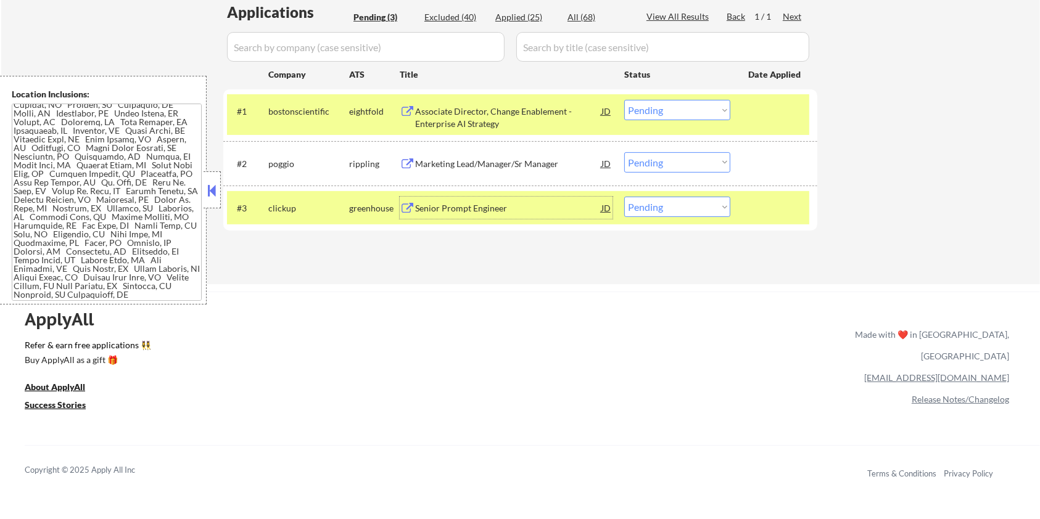
click at [450, 160] on div "Marketing Lead/Manager/Sr Manager" at bounding box center [508, 164] width 186 height 12
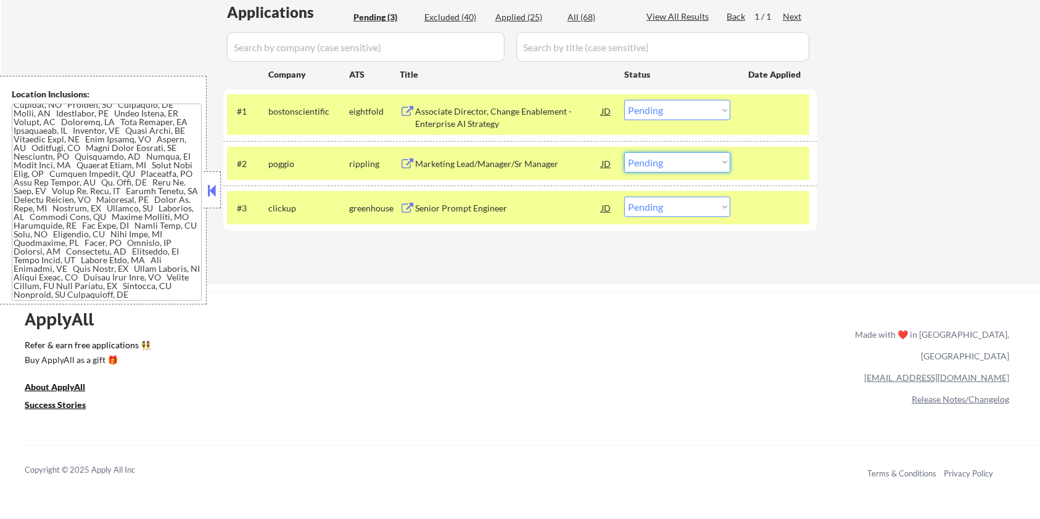
click at [523, 160] on select "Choose an option... Pending Applied Excluded (Questions) Excluded (Expired) Exc…" at bounding box center [677, 162] width 106 height 20
click at [523, 152] on select "Choose an option... Pending Applied Excluded (Questions) Excluded (Expired) Exc…" at bounding box center [677, 162] width 106 height 20
select select ""pending""
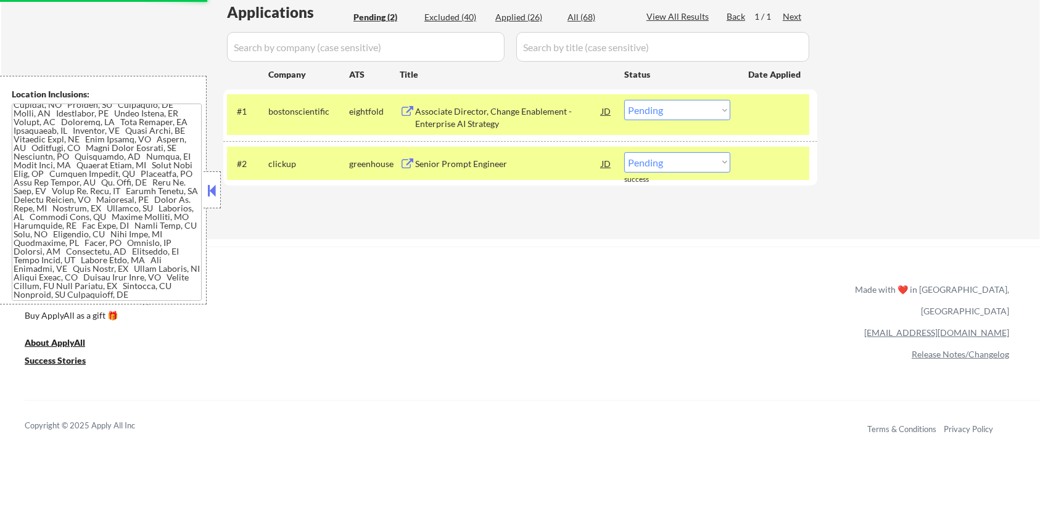
click at [490, 109] on div "Associate Director, Change Enablement - Enterprise AI Strategy" at bounding box center [508, 117] width 186 height 24
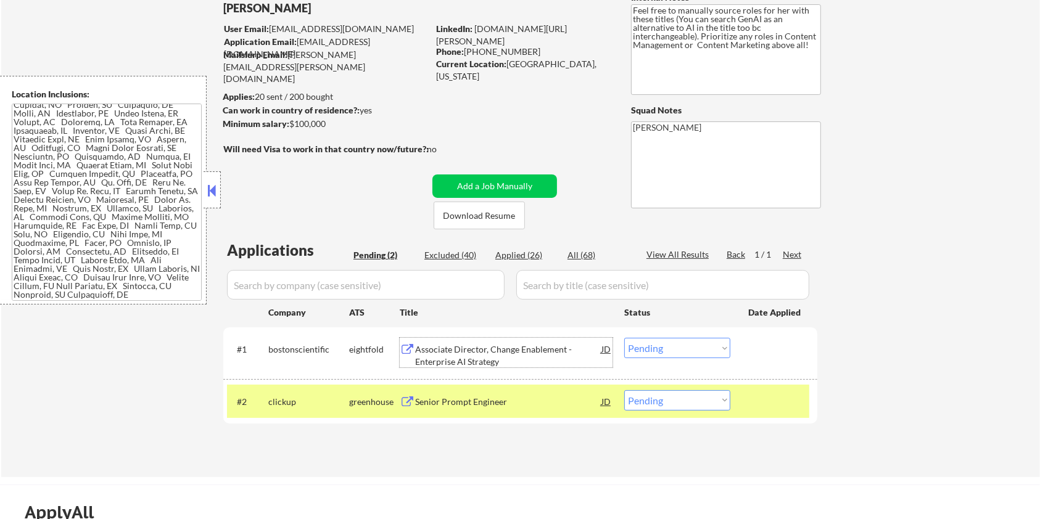
scroll to position [71, 0]
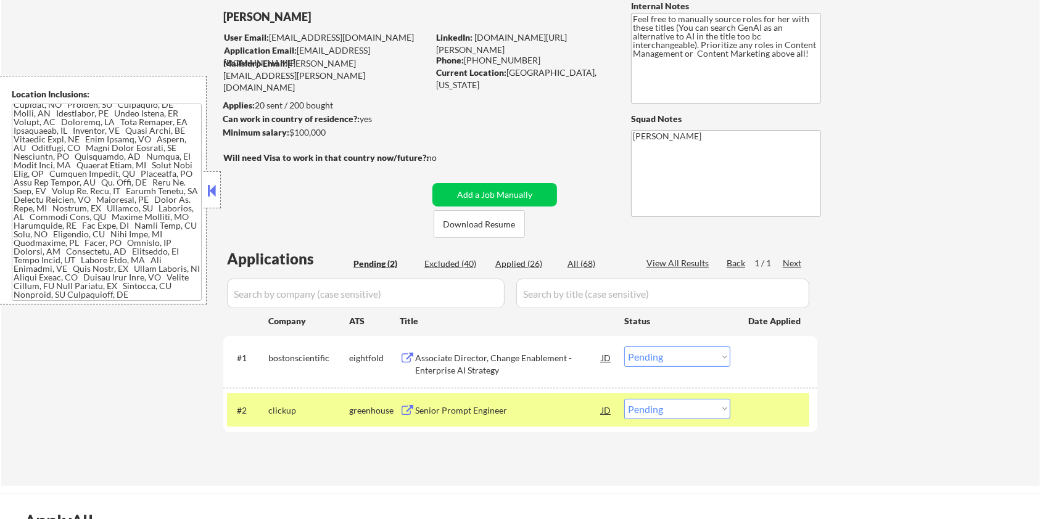
drag, startPoint x: 335, startPoint y: 17, endPoint x: 222, endPoint y: 25, distance: 113.2
click at [222, 25] on div "← Return to /applysquad Mailslurp Inbox Job Search Builder Rosaleen Behnken Use…" at bounding box center [521, 227] width 616 height 498
copy div "Rosaleen Behnken"
click at [426, 313] on div "Associate Director, Change Enablement - Enterprise AI Strategy" at bounding box center [508, 364] width 186 height 24
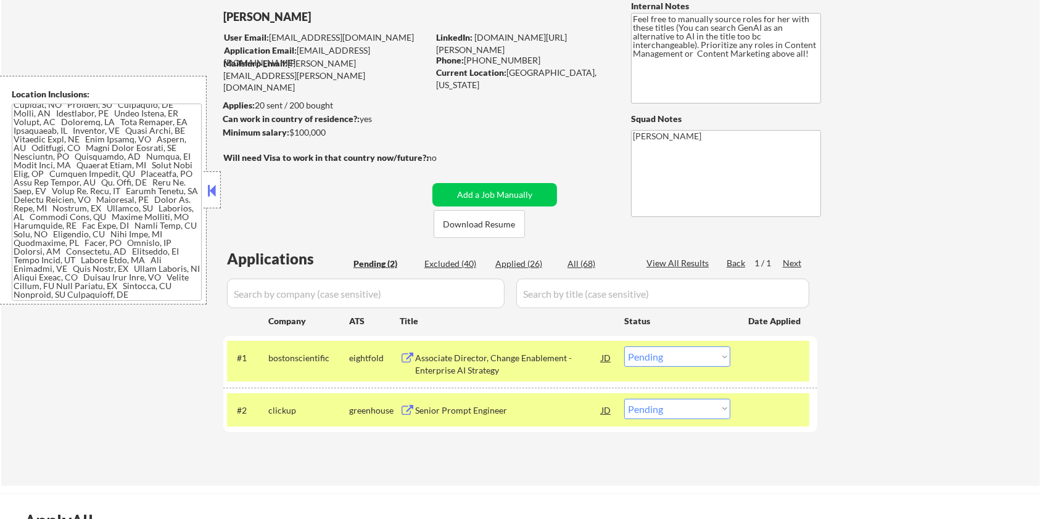
drag, startPoint x: 340, startPoint y: 132, endPoint x: 292, endPoint y: 131, distance: 48.1
click at [292, 131] on div "Minimum salary: $100,000" at bounding box center [325, 132] width 205 height 12
copy div "$100,000"
click at [523, 313] on select "Choose an option... Pending Applied Excluded (Questions) Excluded (Expired) Exc…" at bounding box center [677, 357] width 106 height 20
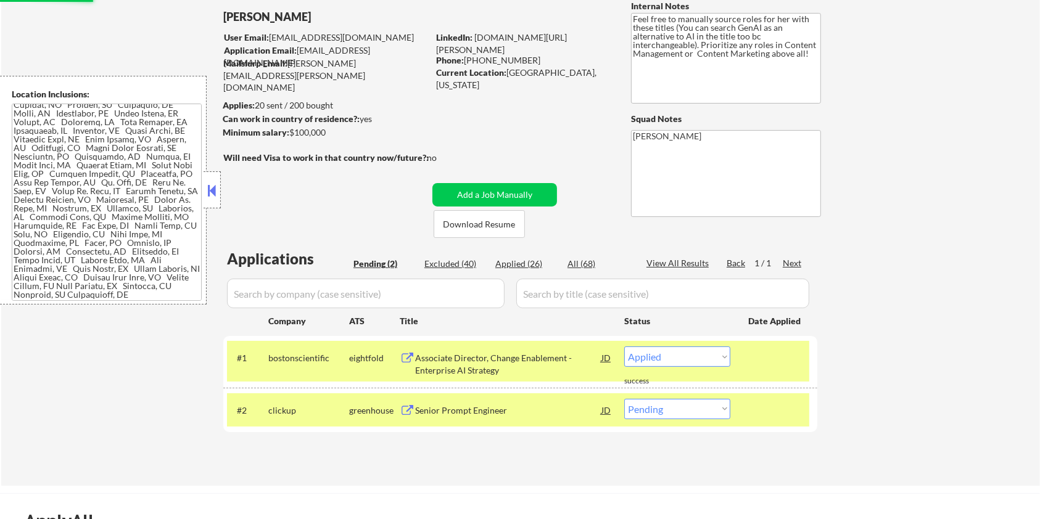
select select ""pending""
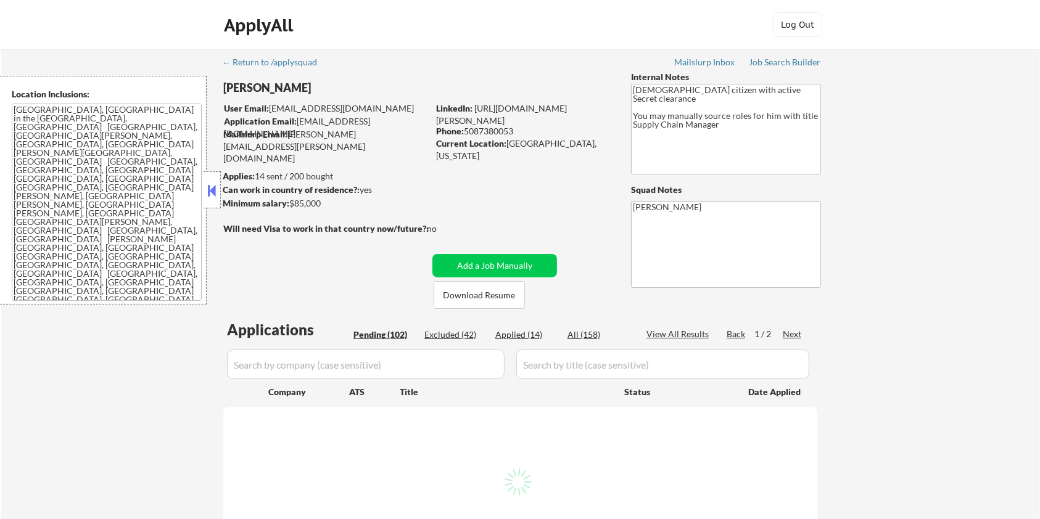
select select ""pending""
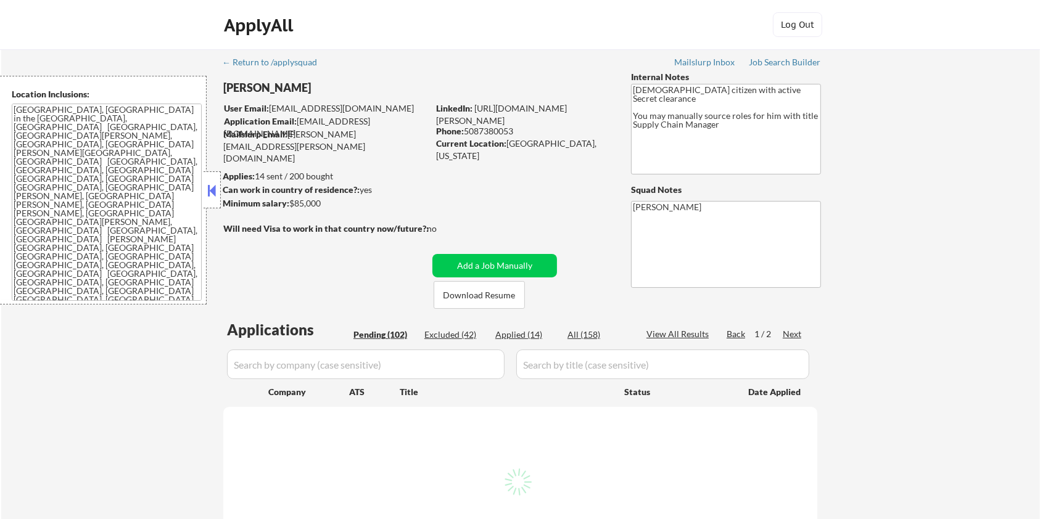
select select ""pending""
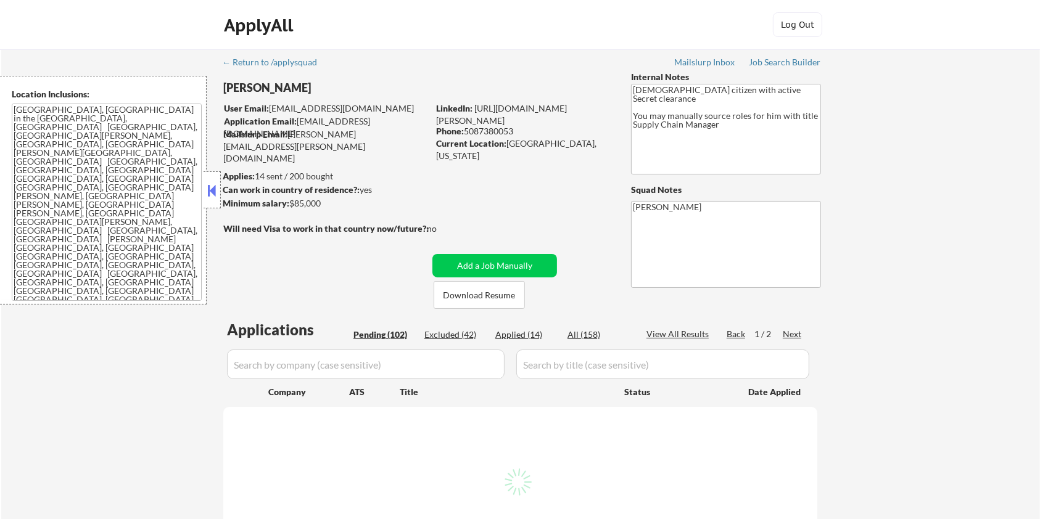
select select ""pending""
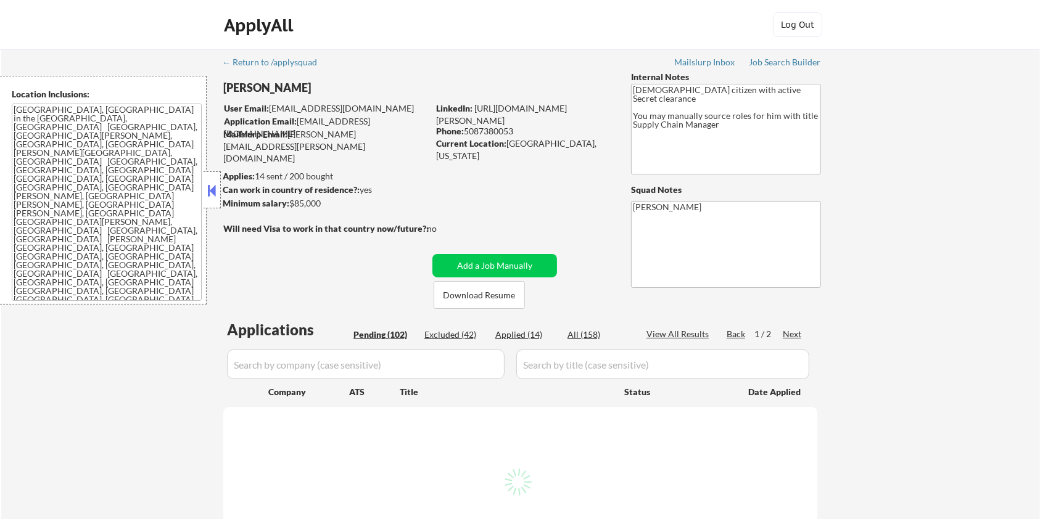
select select ""pending""
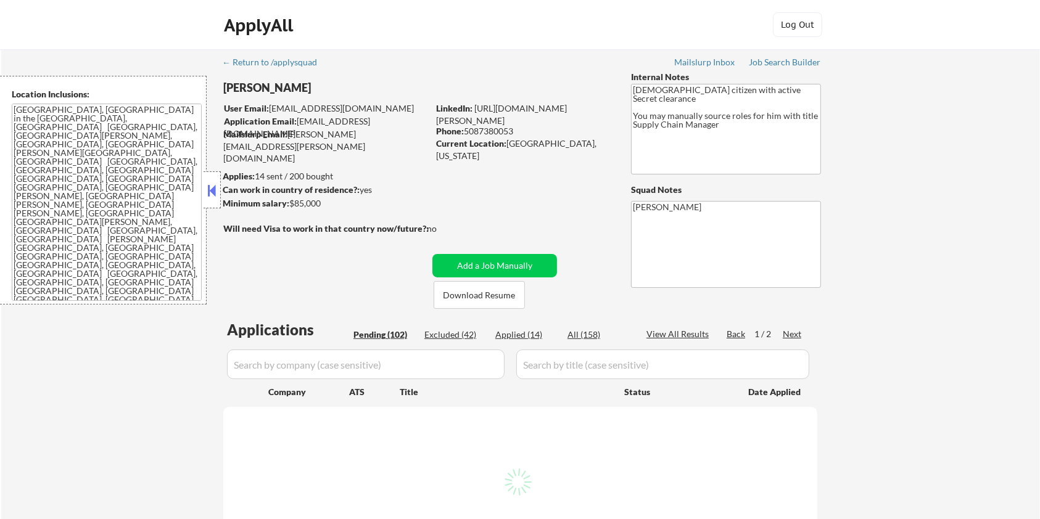
select select ""pending""
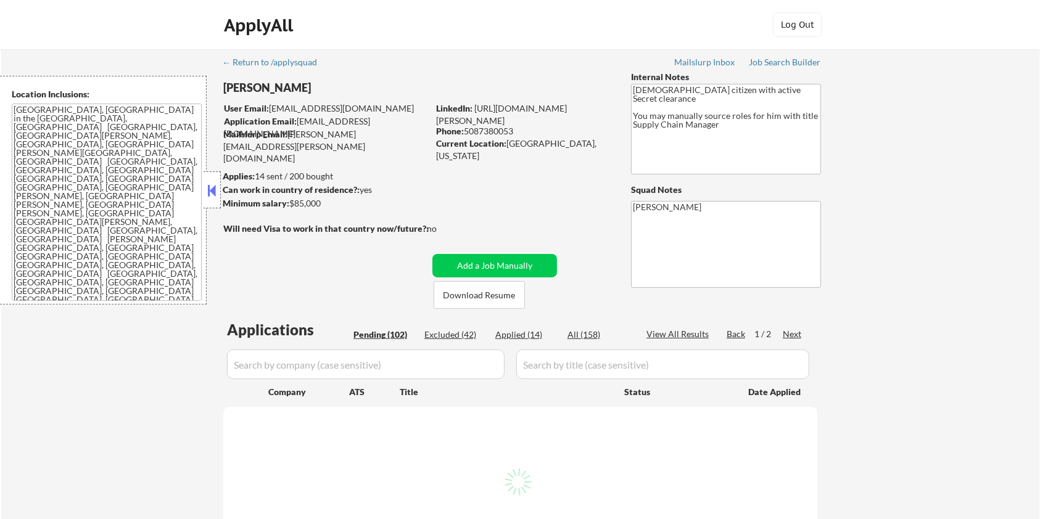
select select ""pending""
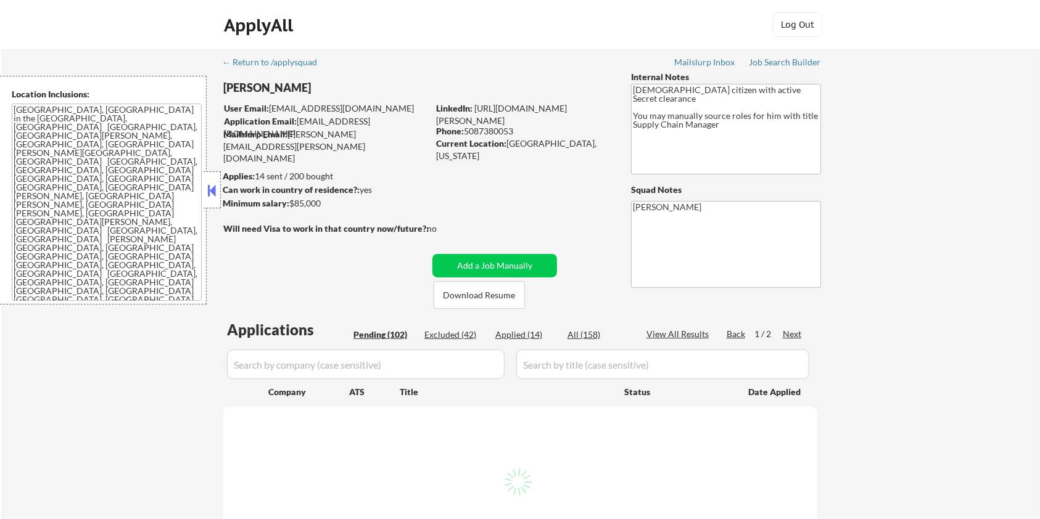
select select ""pending""
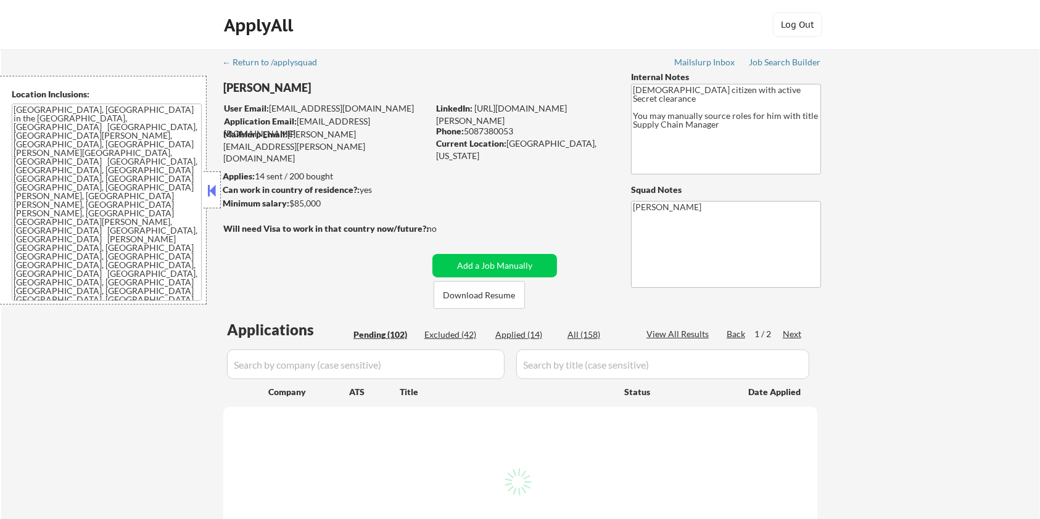
select select ""pending""
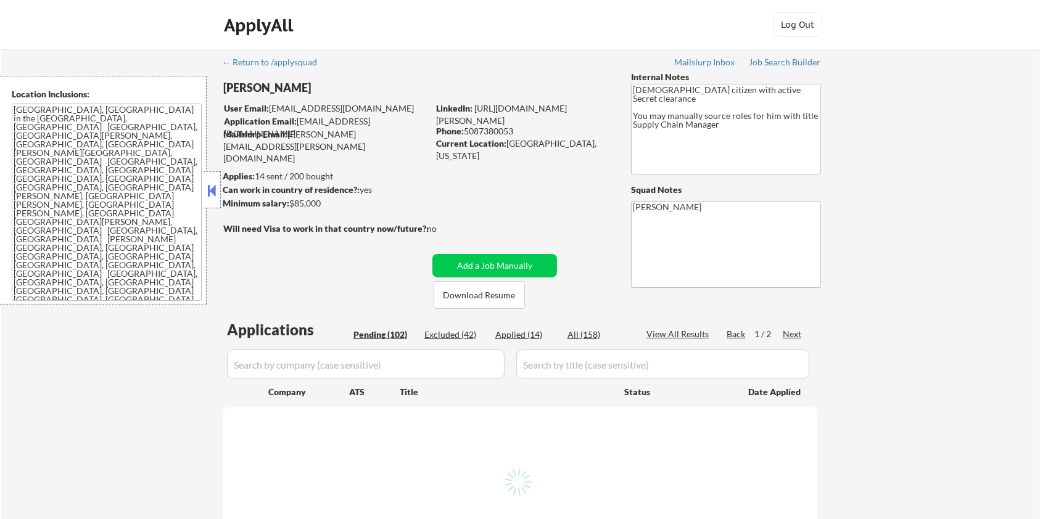
select select ""pending""
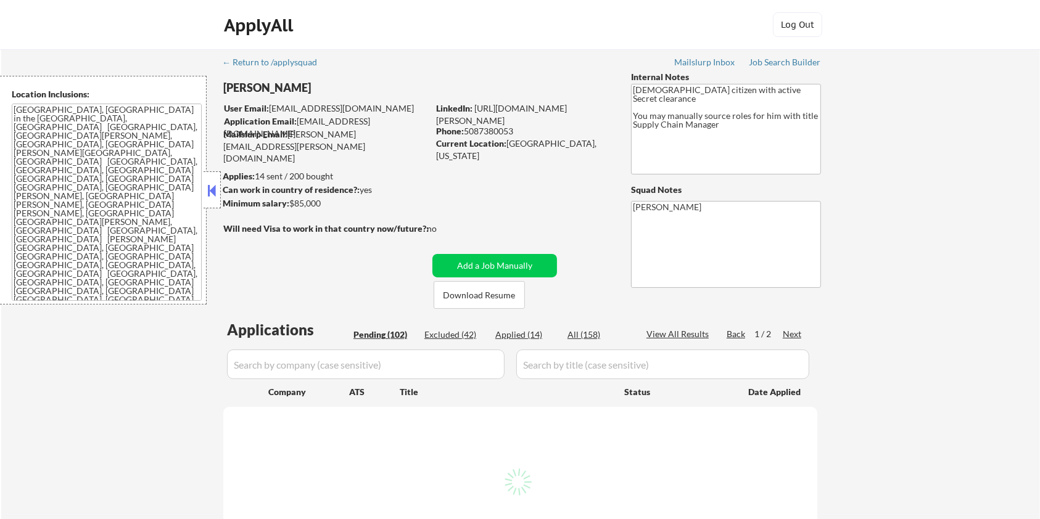
select select ""pending""
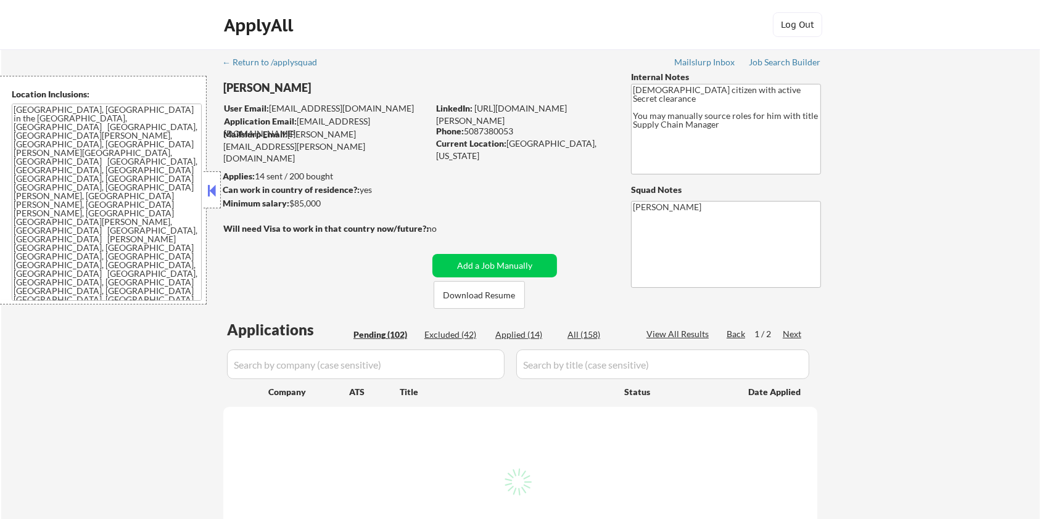
select select ""pending""
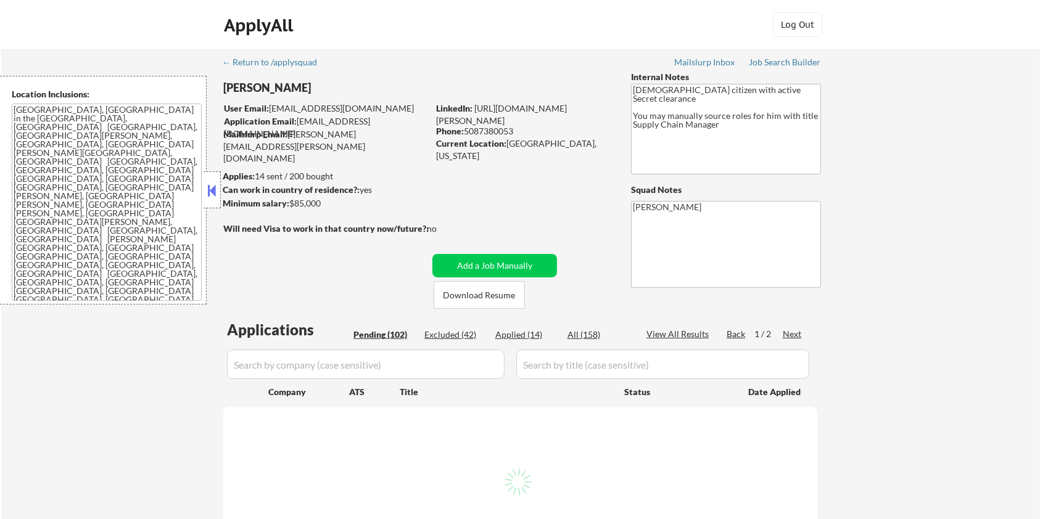
select select ""pending""
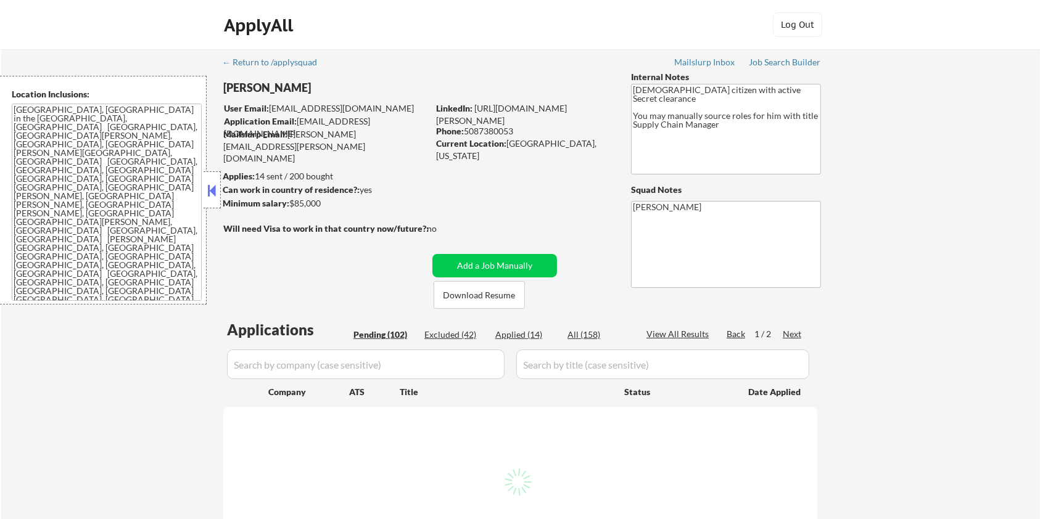
select select ""pending""
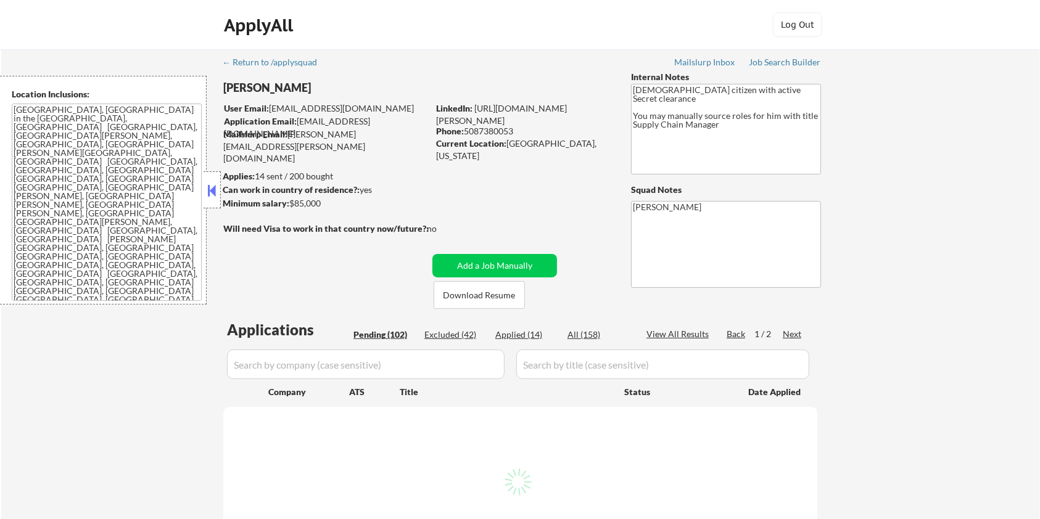
select select ""pending""
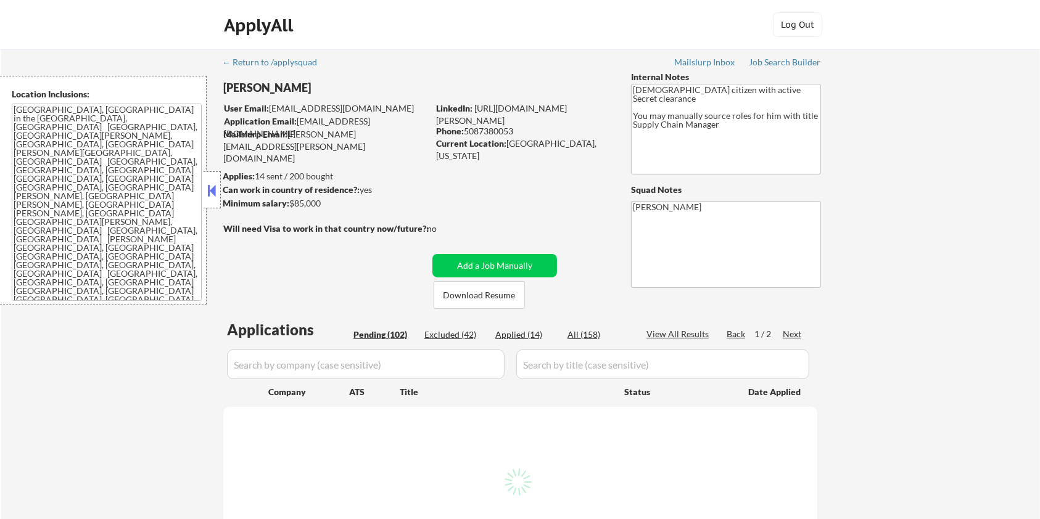
select select ""pending""
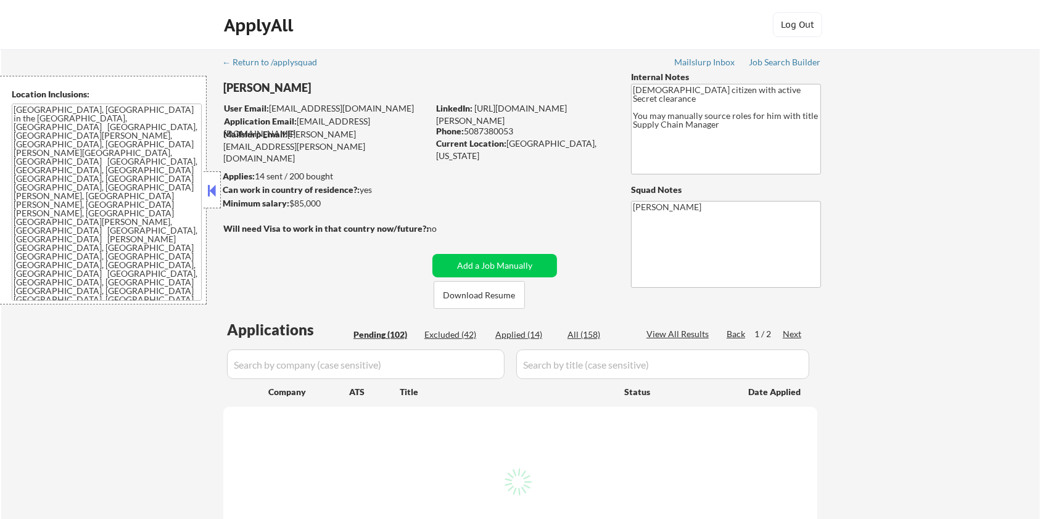
select select ""pending""
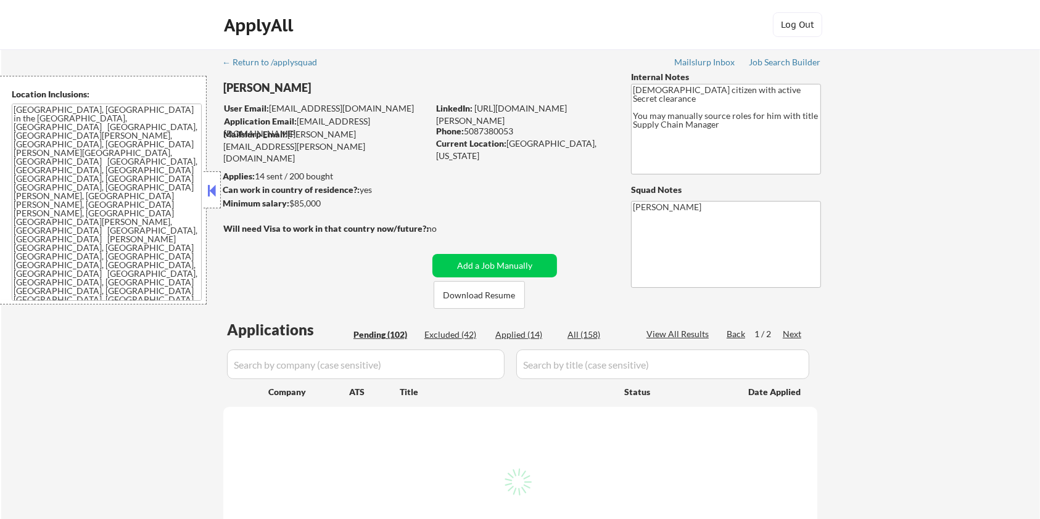
select select ""pending""
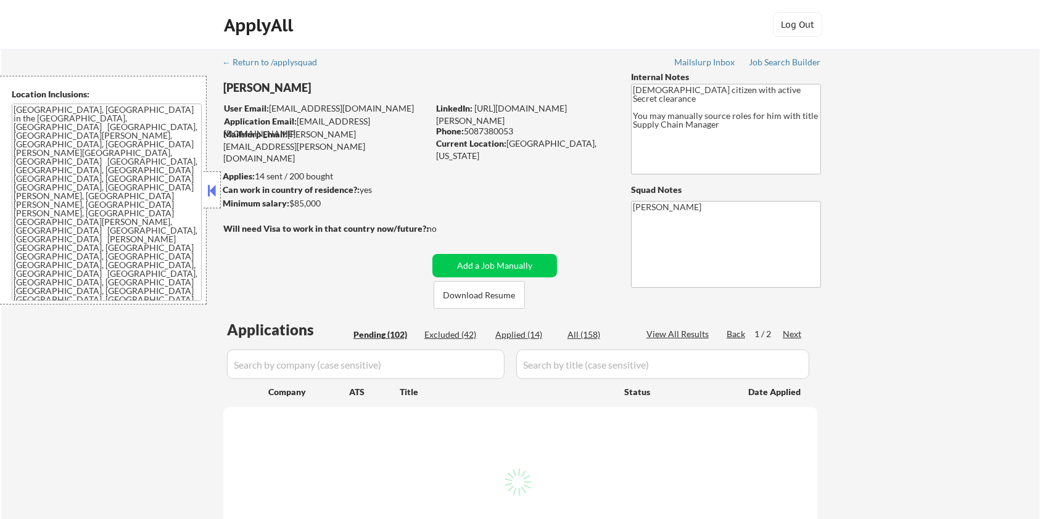
select select ""pending""
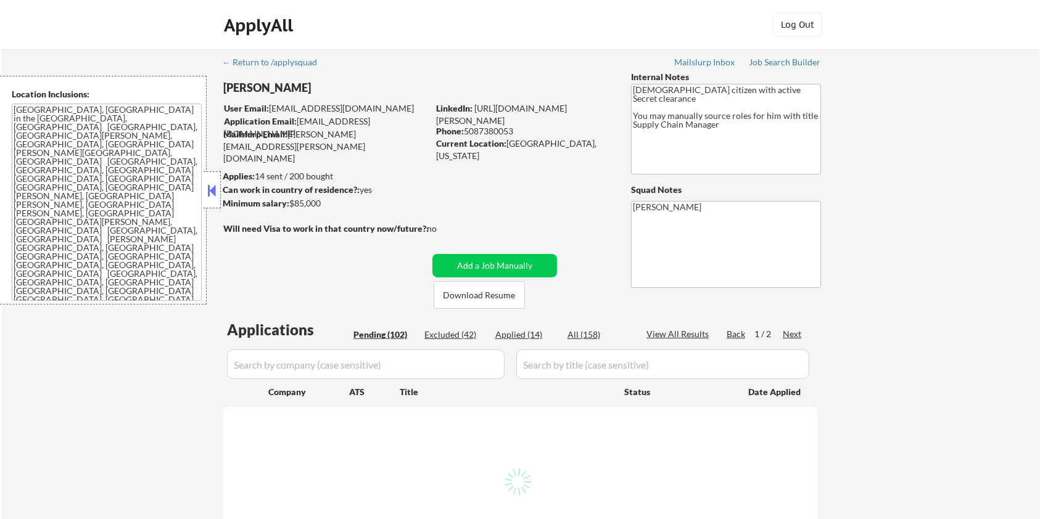
select select ""pending""
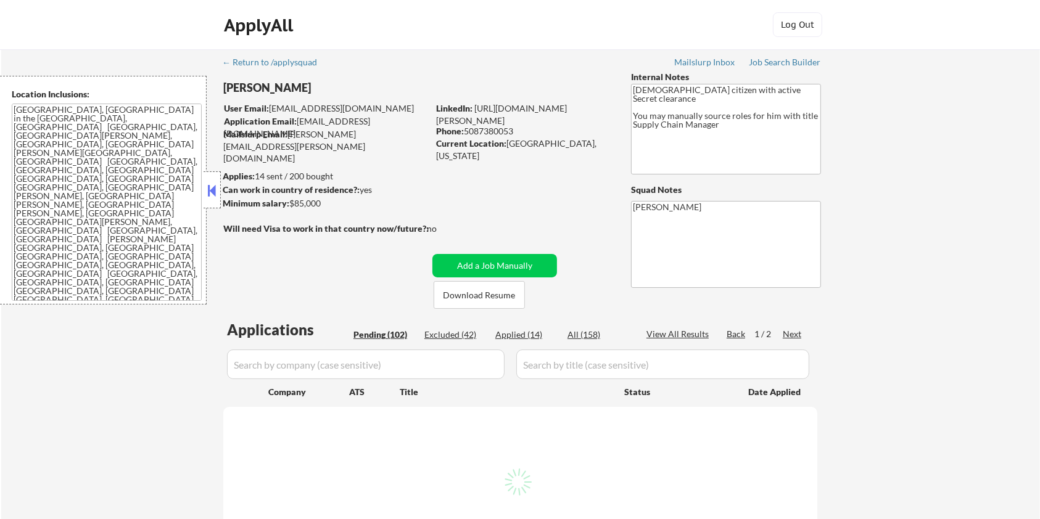
select select ""pending""
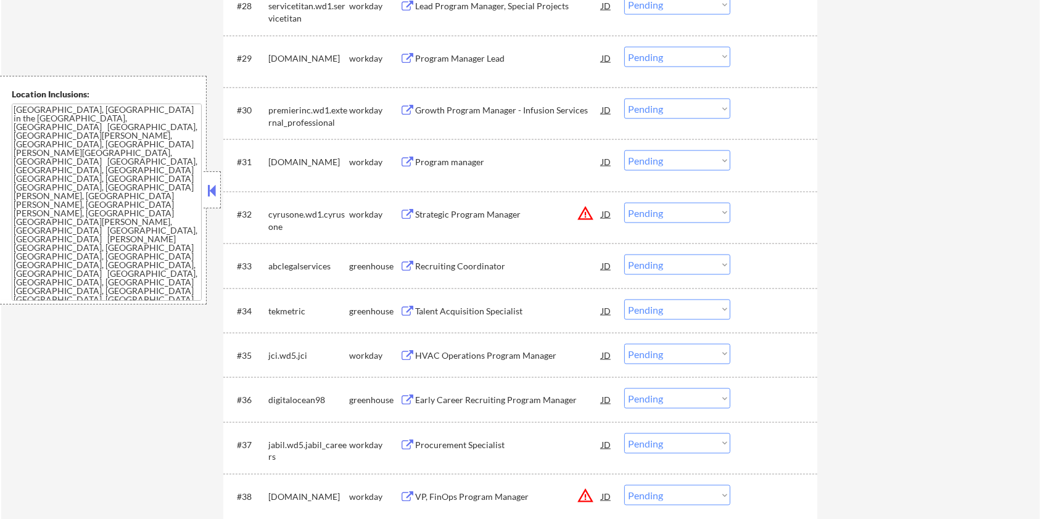
scroll to position [1974, 0]
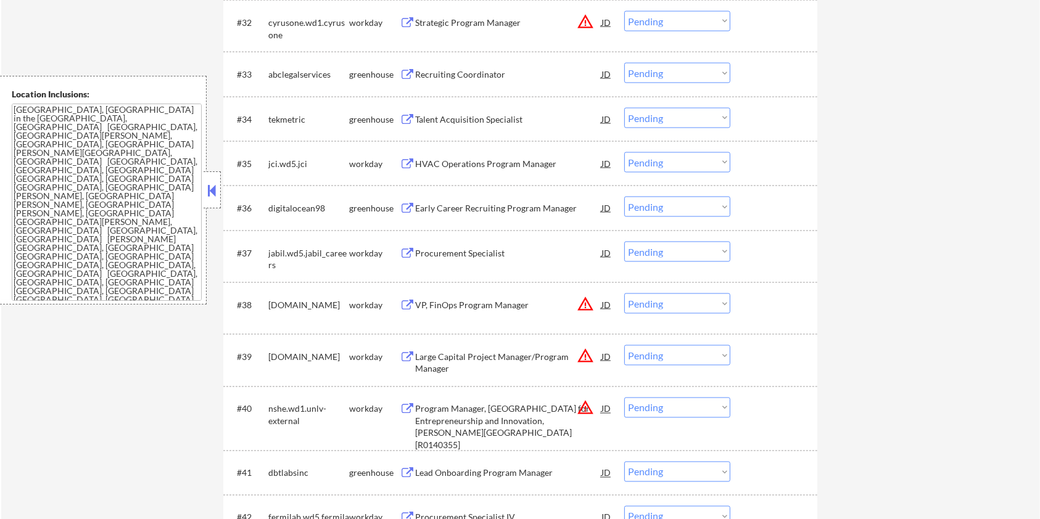
click at [410, 201] on div "Early Career Recruiting Program Manager JD" at bounding box center [506, 208] width 213 height 22
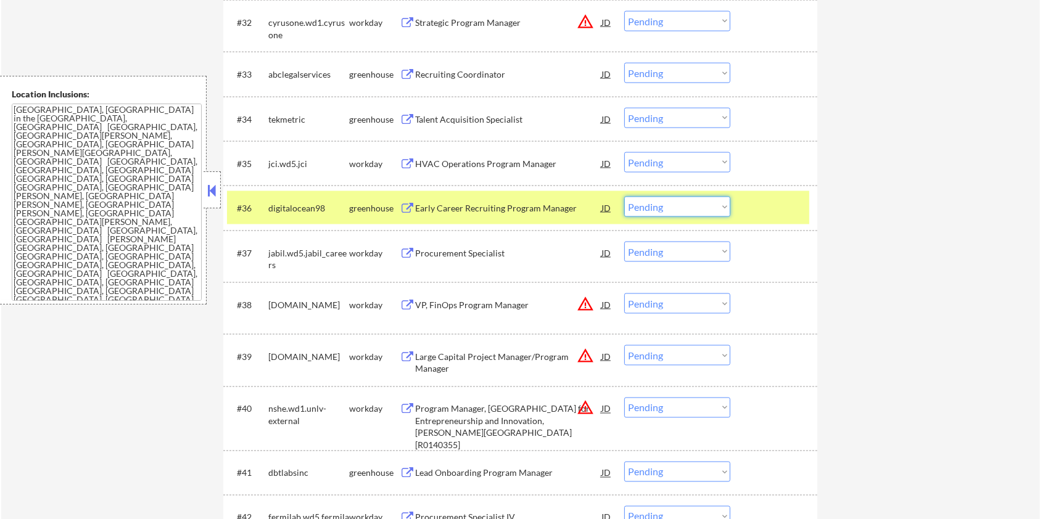
click at [698, 205] on select "Choose an option... Pending Applied Excluded (Questions) Excluded (Expired) Exc…" at bounding box center [677, 207] width 106 height 20
click at [624, 197] on select "Choose an option... Pending Applied Excluded (Questions) Excluded (Expired) Exc…" at bounding box center [677, 207] width 106 height 20
select select ""pending""
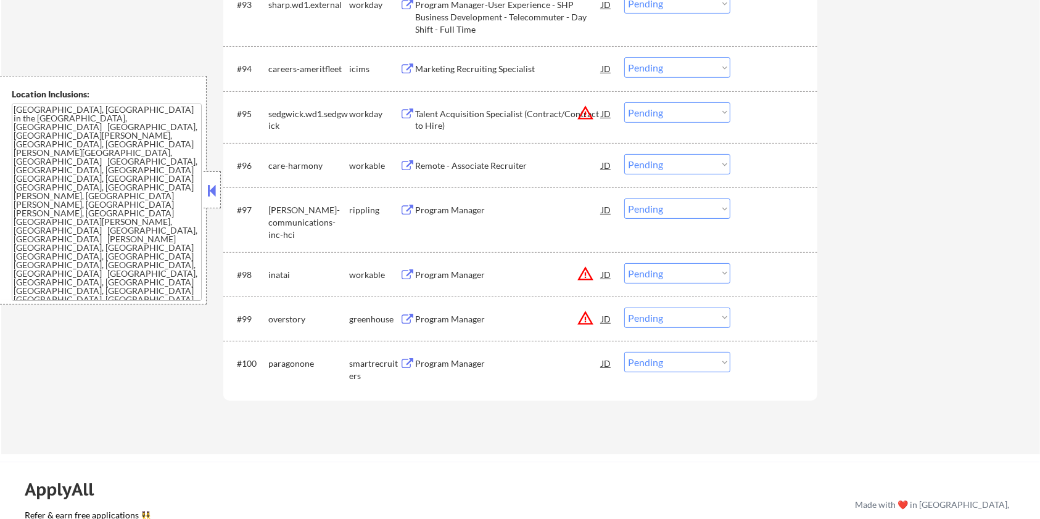
scroll to position [5099, 0]
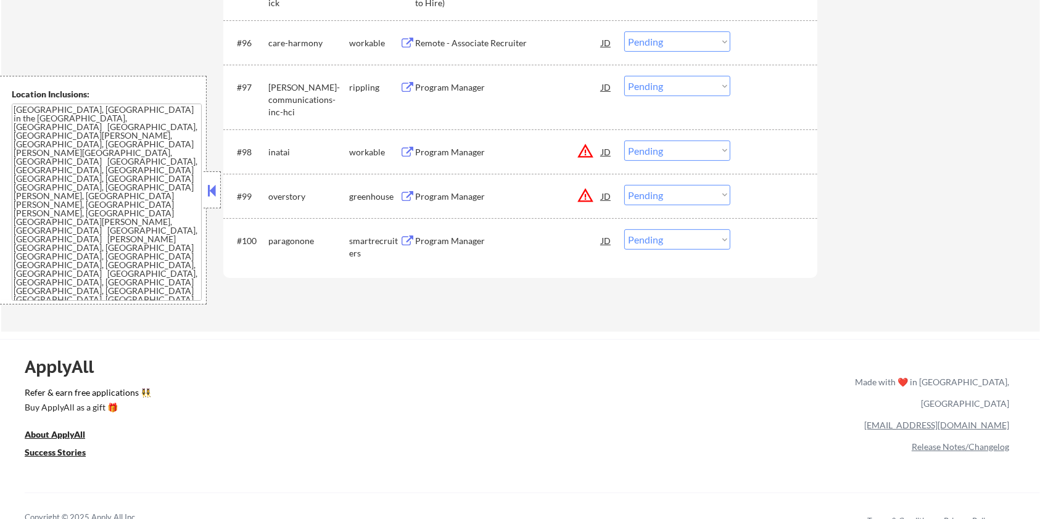
click at [431, 241] on div "Program Manager" at bounding box center [508, 241] width 186 height 12
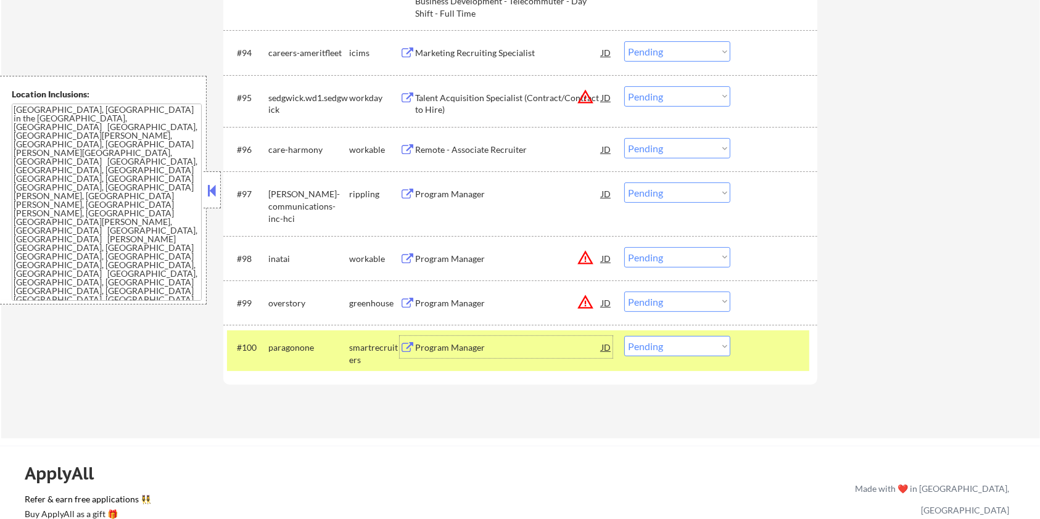
scroll to position [5017, 0]
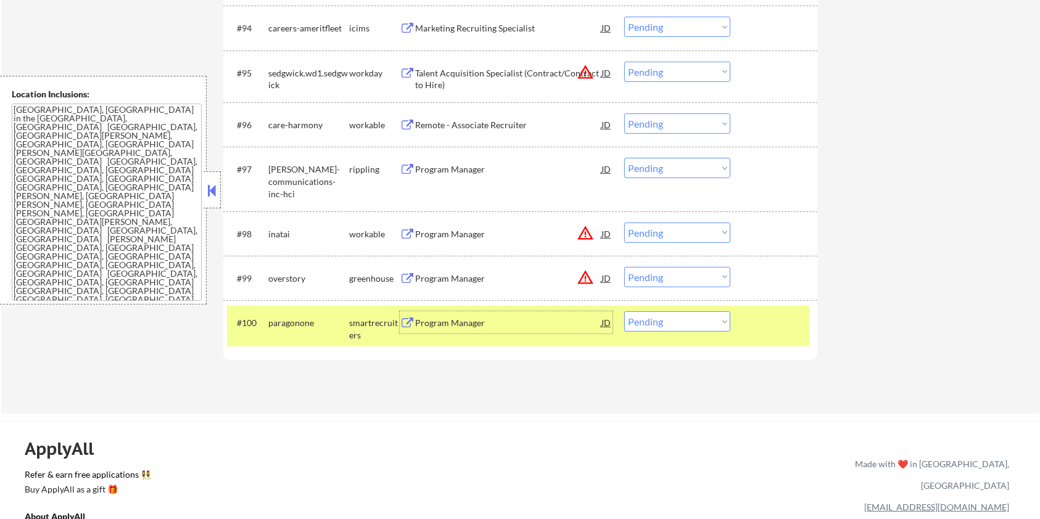
click at [467, 328] on div "Program Manager" at bounding box center [508, 323] width 186 height 12
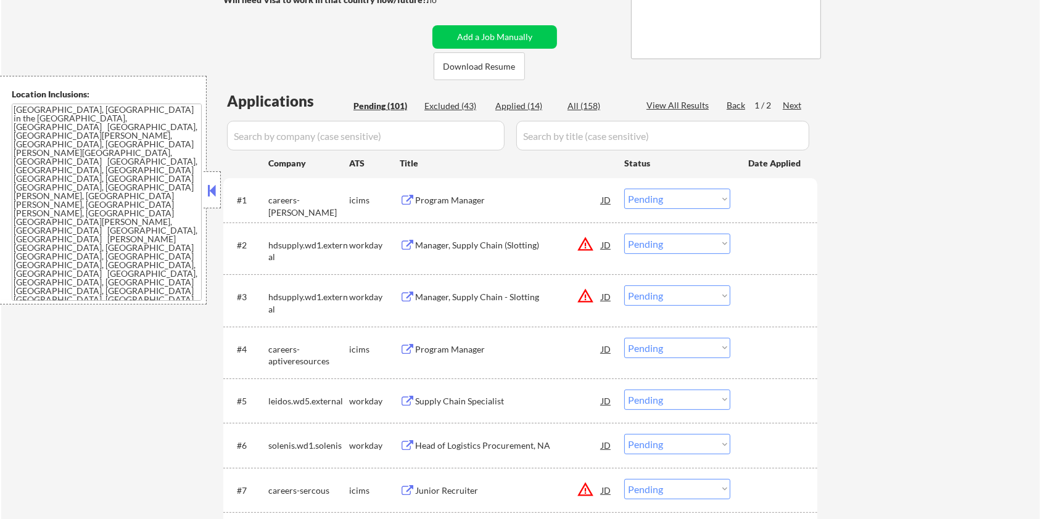
scroll to position [86, 0]
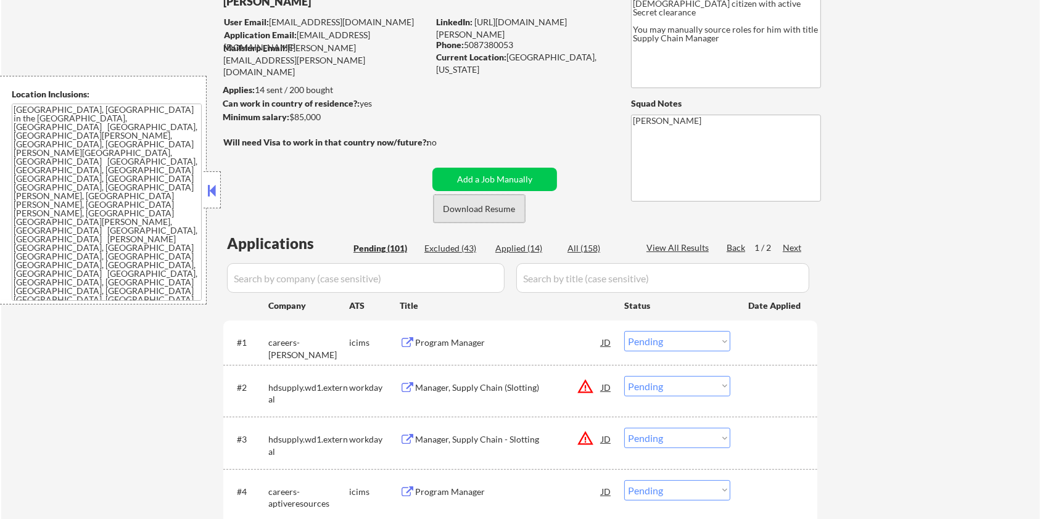
click at [474, 205] on button "Download Resume" at bounding box center [479, 209] width 91 height 28
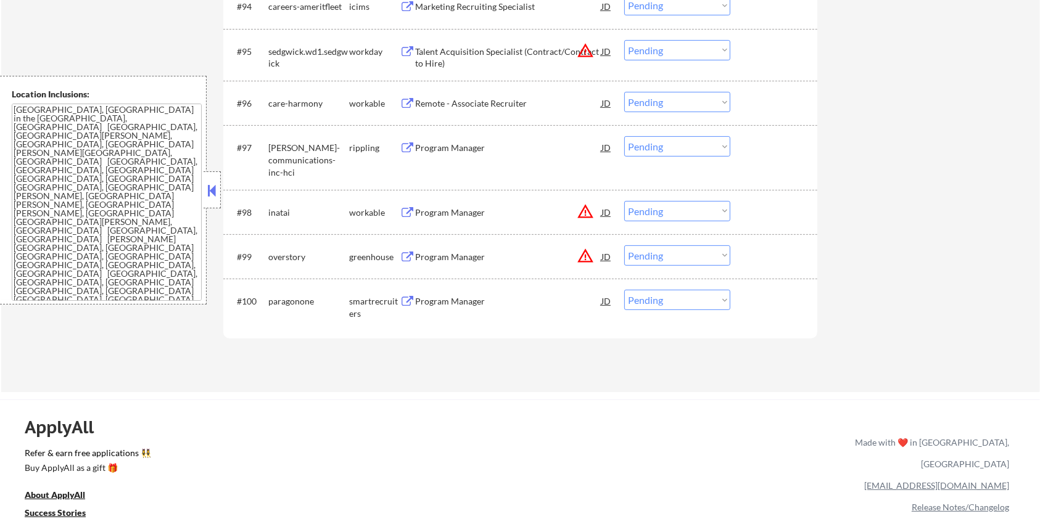
scroll to position [5080, 0]
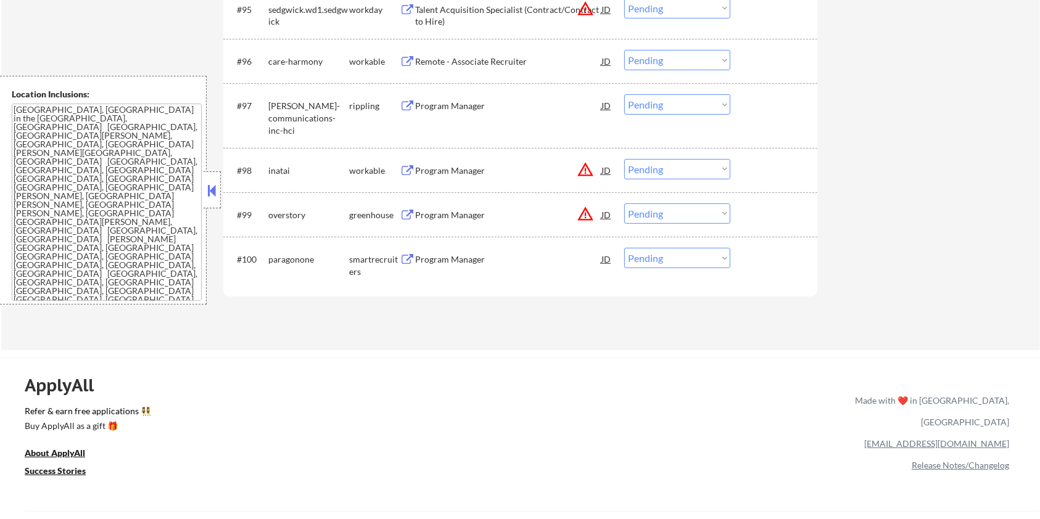
click at [698, 262] on select "Choose an option... Pending Applied Excluded (Questions) Excluded (Expired) Exc…" at bounding box center [677, 258] width 106 height 20
click at [624, 248] on select "Choose an option... Pending Applied Excluded (Questions) Excluded (Expired) Exc…" at bounding box center [677, 258] width 106 height 20
select select ""pending""
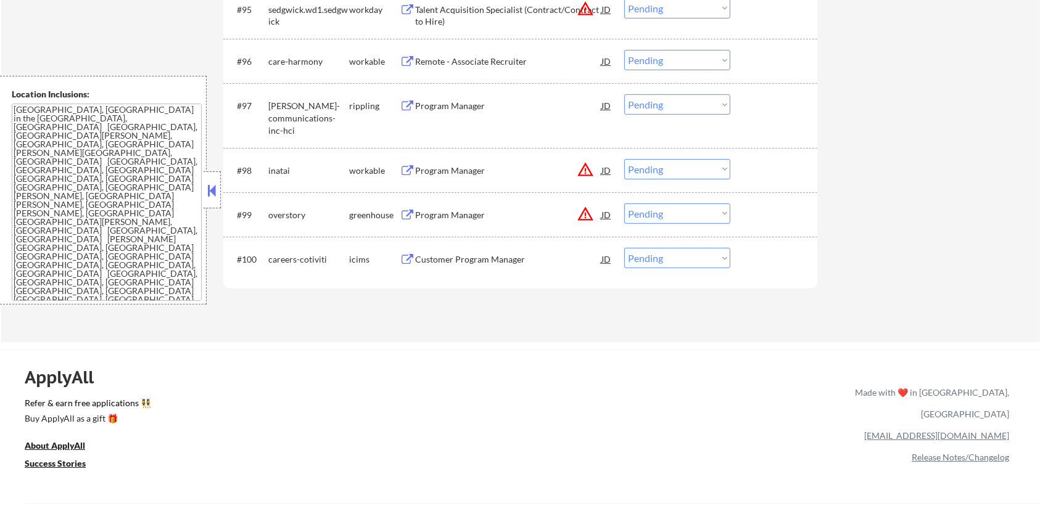
click at [460, 219] on div "Program Manager" at bounding box center [508, 215] width 186 height 12
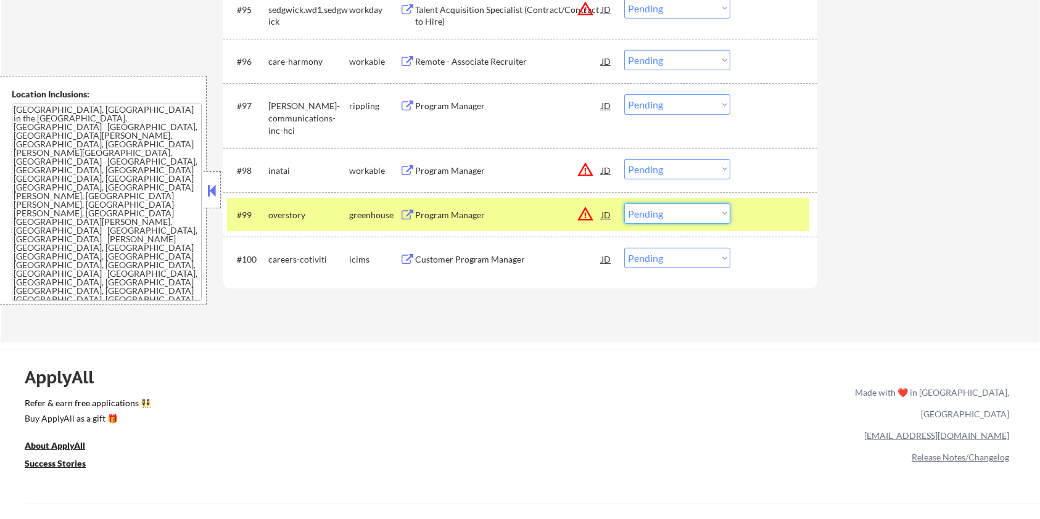
click at [642, 208] on select "Choose an option... Pending Applied Excluded (Questions) Excluded (Expired) Exc…" at bounding box center [677, 214] width 106 height 20
click at [624, 204] on select "Choose an option... Pending Applied Excluded (Questions) Excluded (Expired) Exc…" at bounding box center [677, 214] width 106 height 20
select select ""pending""
